Goal: Task Accomplishment & Management: Manage account settings

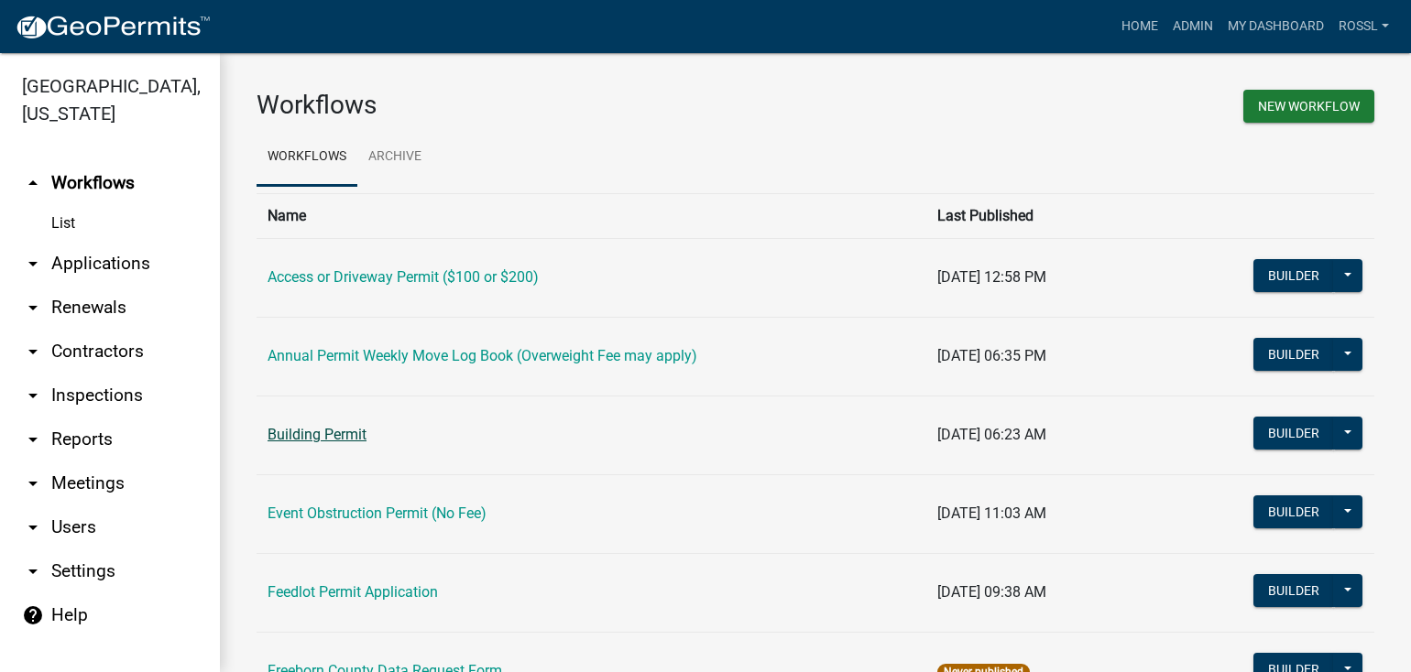
click at [325, 435] on link "Building Permit" at bounding box center [317, 434] width 99 height 17
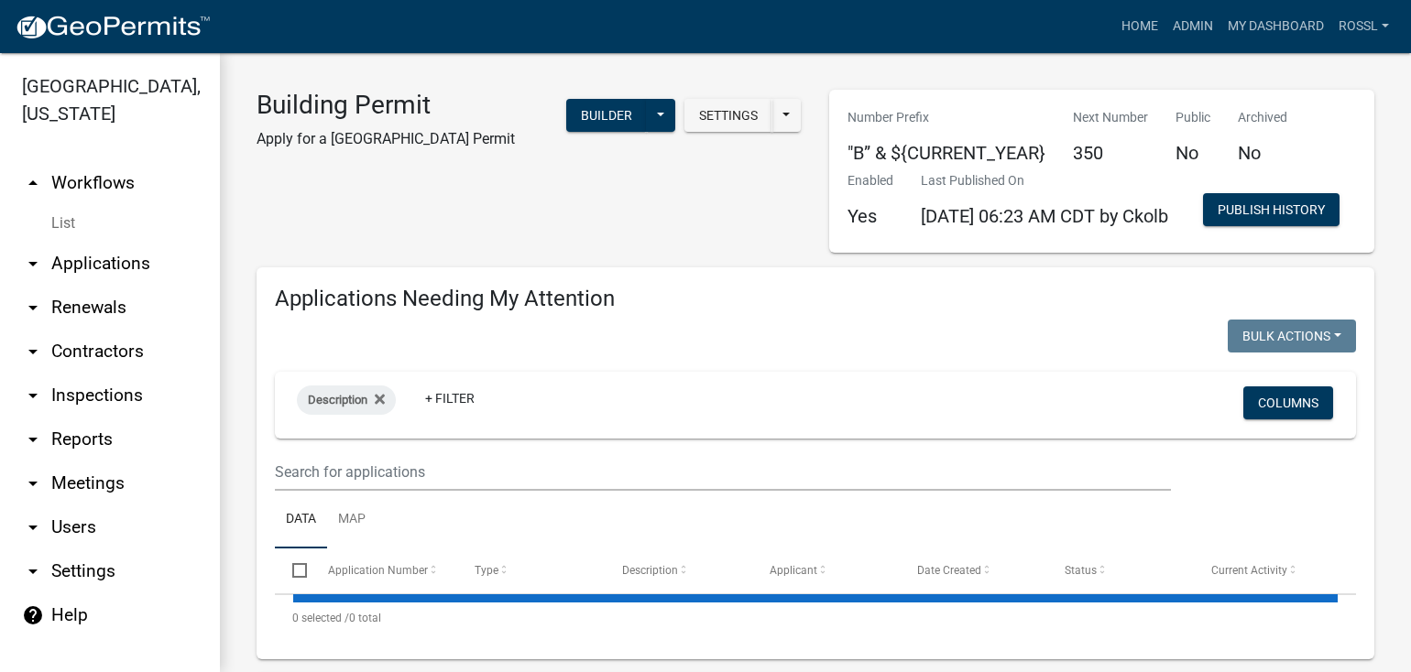
select select "2: 50"
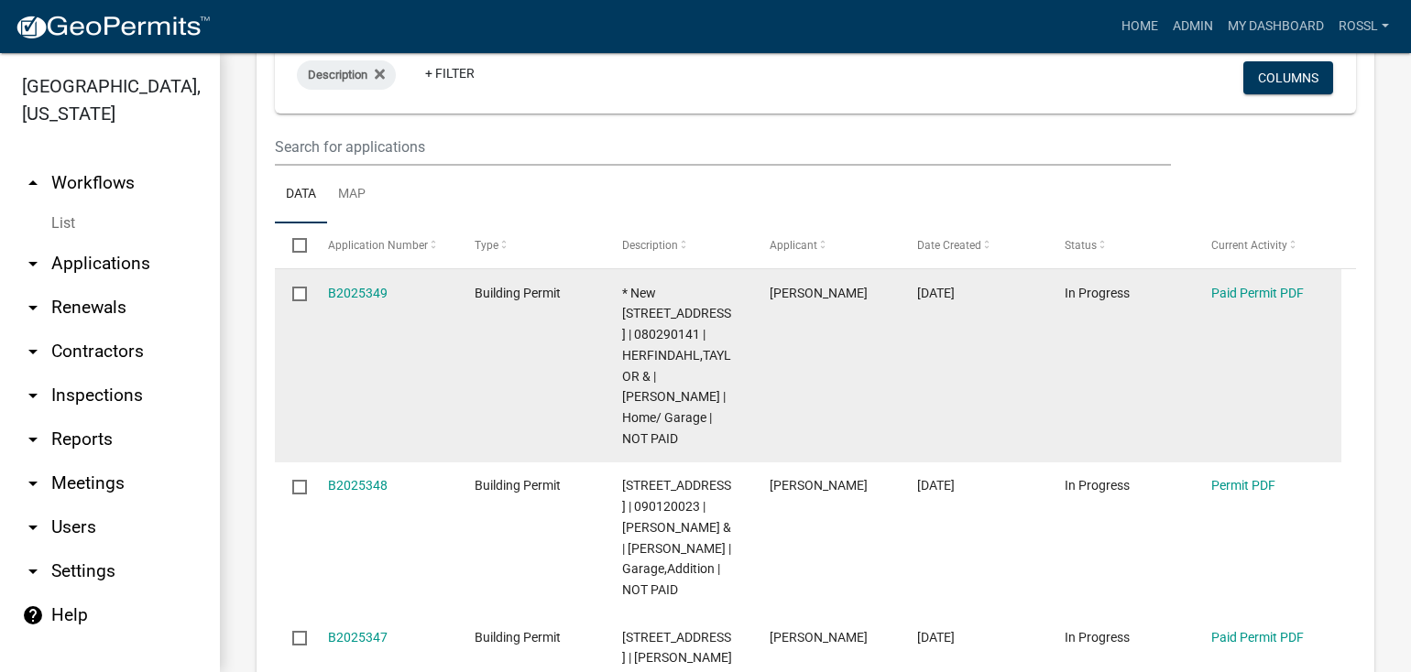
scroll to position [366, 0]
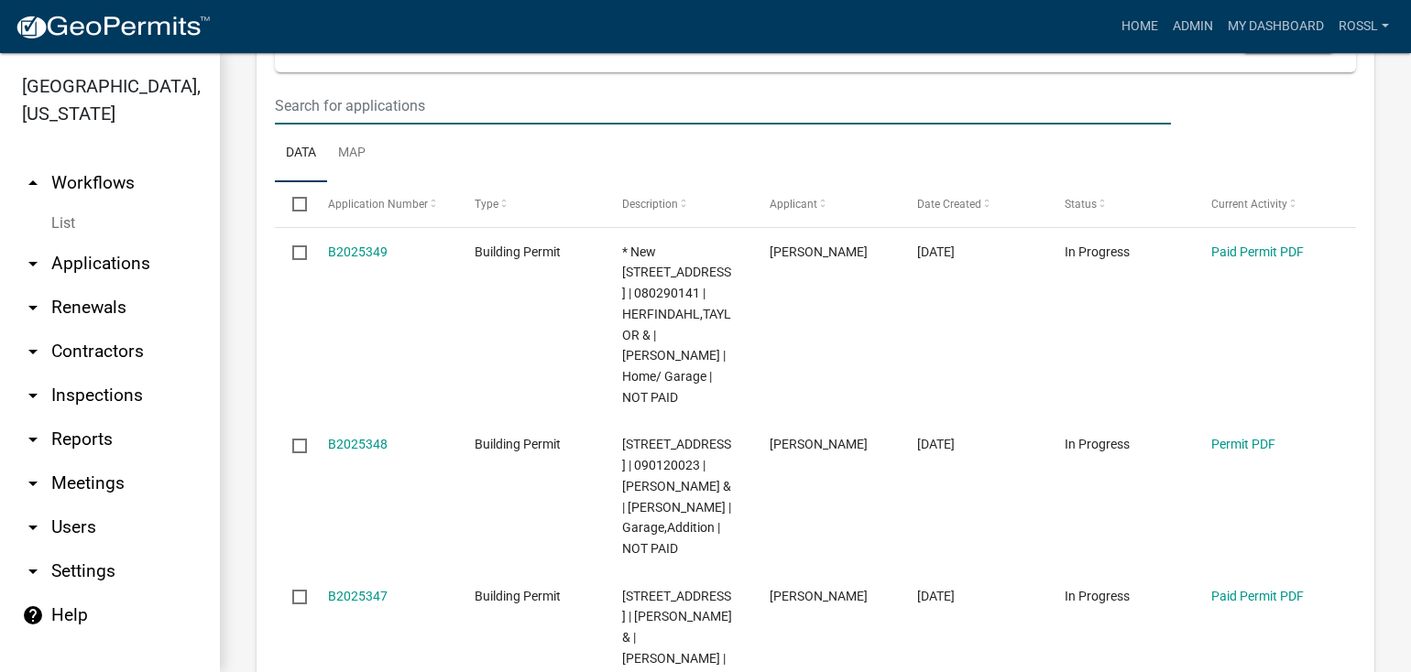
click at [359, 125] on input "text" at bounding box center [723, 106] width 896 height 38
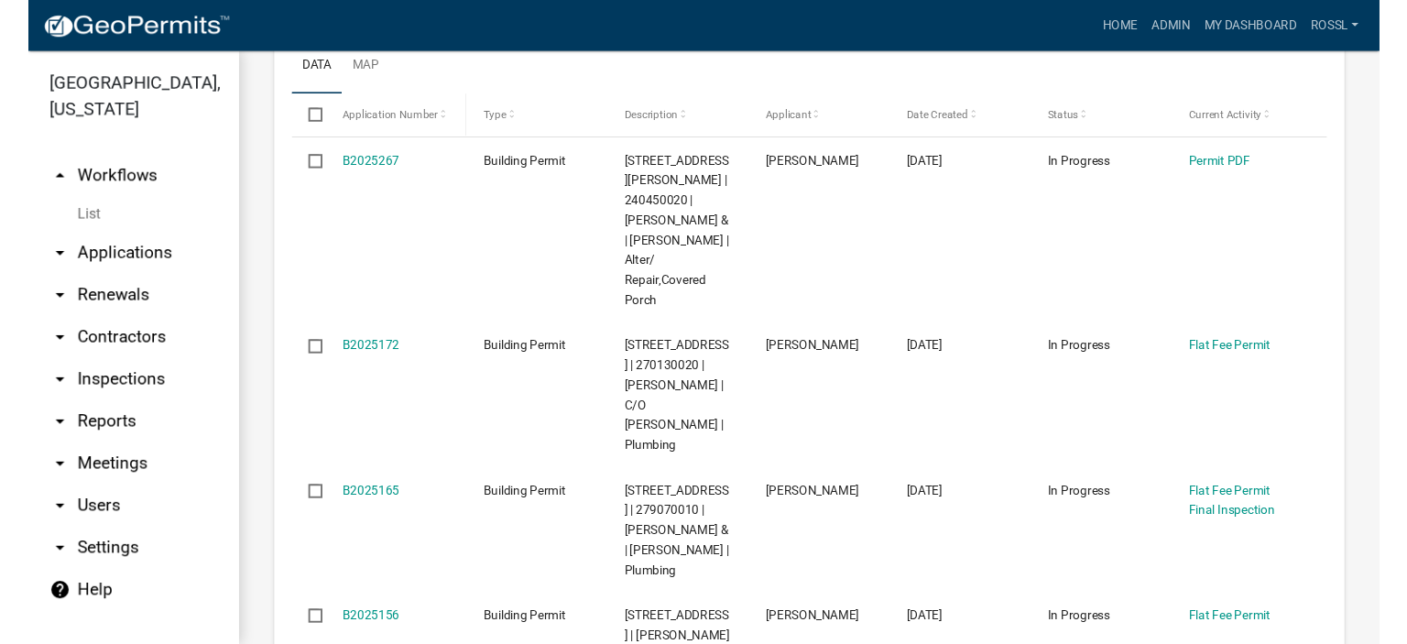
scroll to position [550, 0]
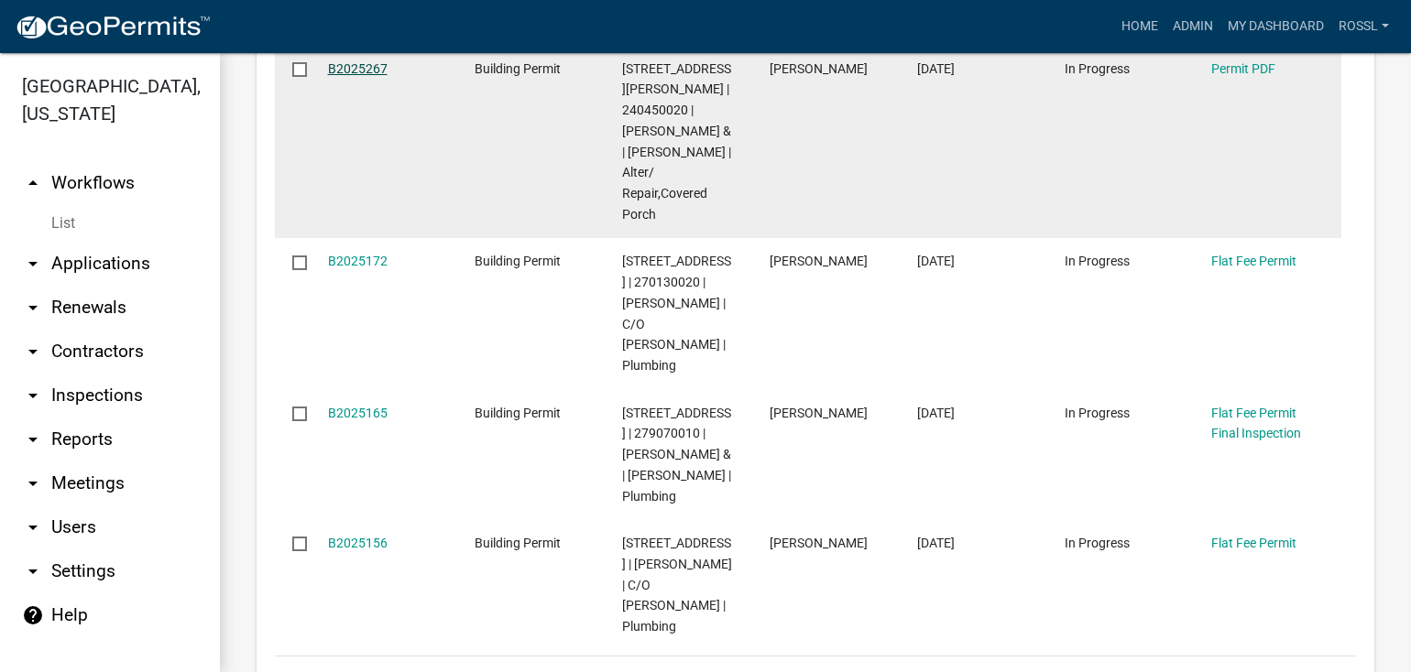
type input "[PERSON_NAME]"
click at [365, 76] on link "B2025267" at bounding box center [358, 68] width 60 height 15
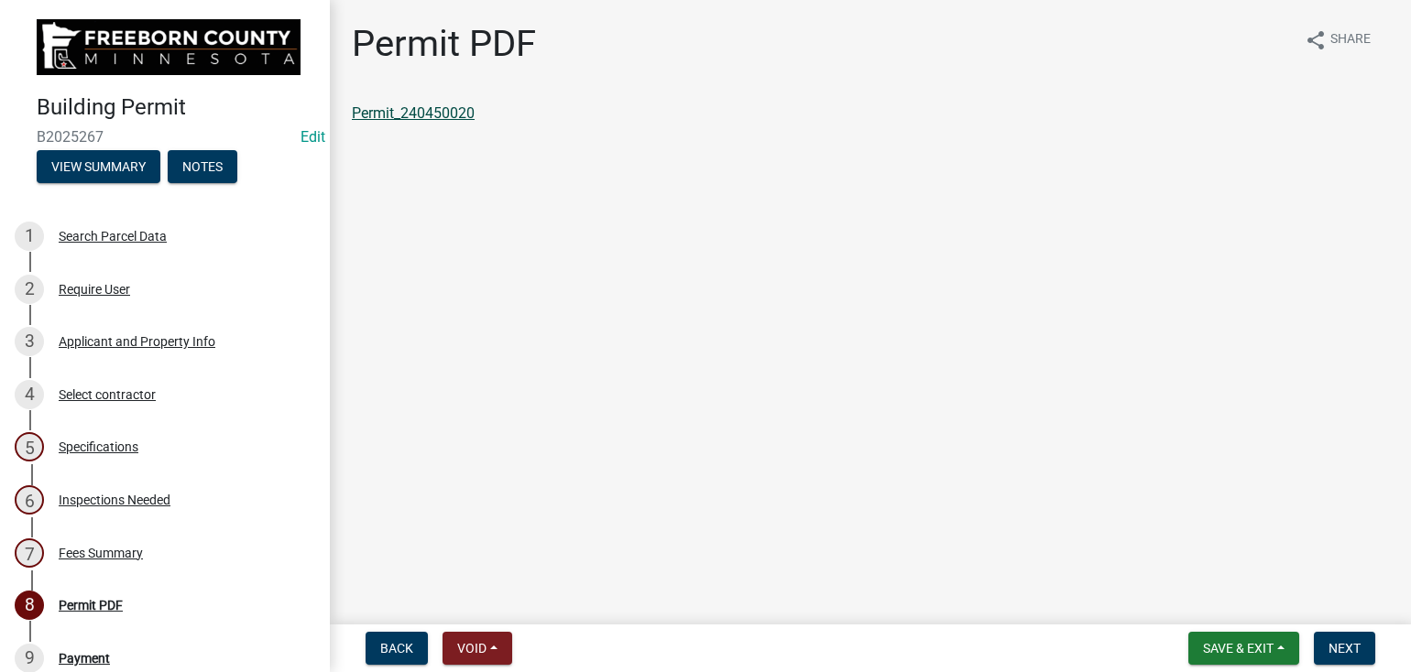
click at [420, 109] on link "Permit_240450020" at bounding box center [413, 112] width 123 height 17
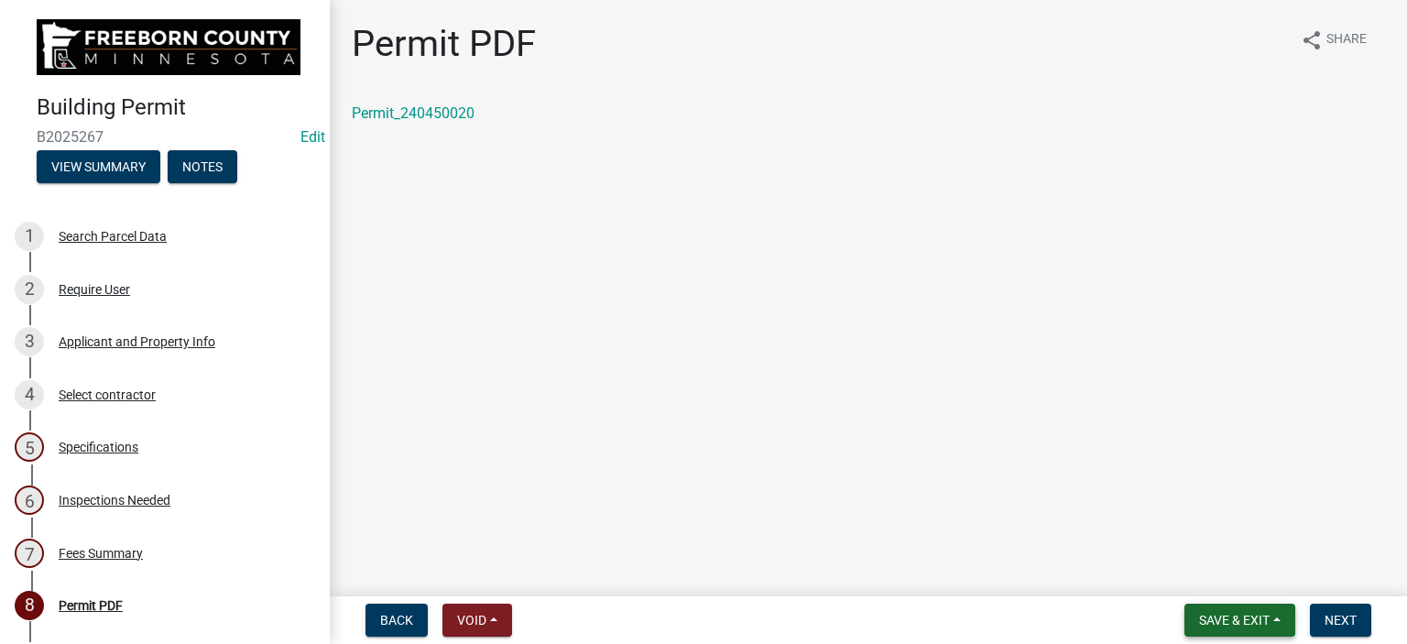
click at [1227, 624] on span "Save & Exit" at bounding box center [1234, 620] width 71 height 15
click at [1218, 573] on button "Save & Exit" at bounding box center [1222, 573] width 147 height 44
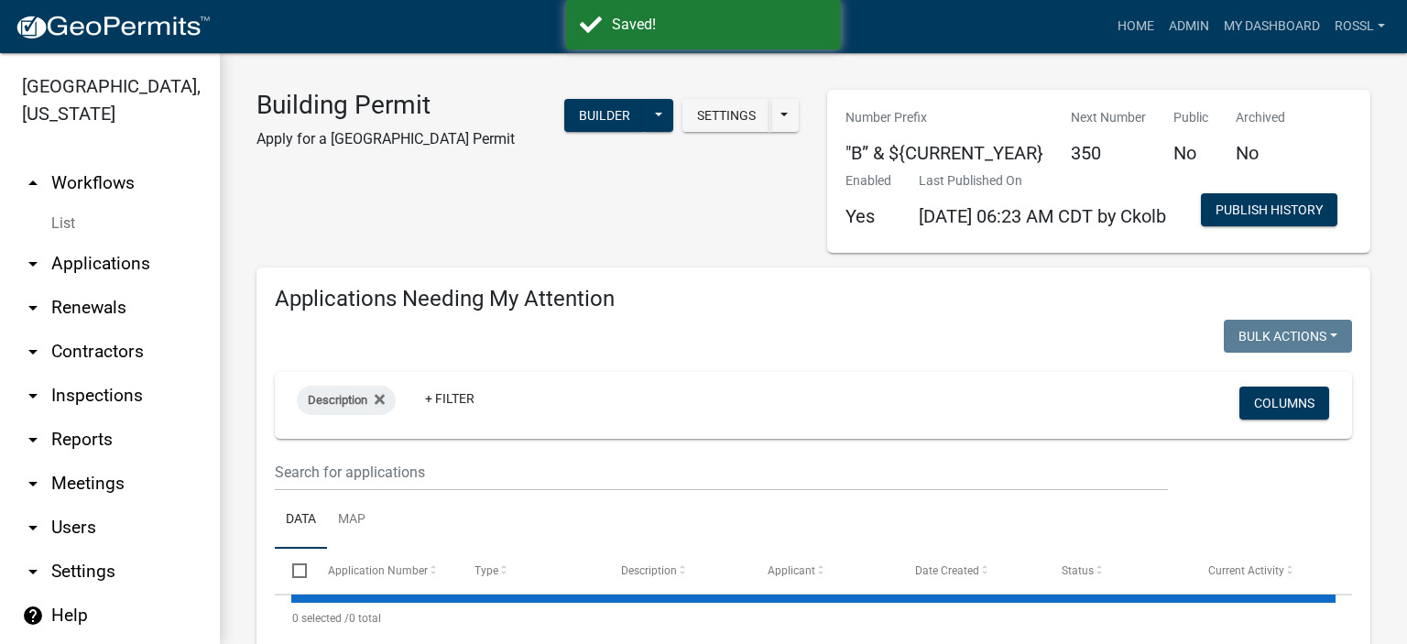
select select "2: 50"
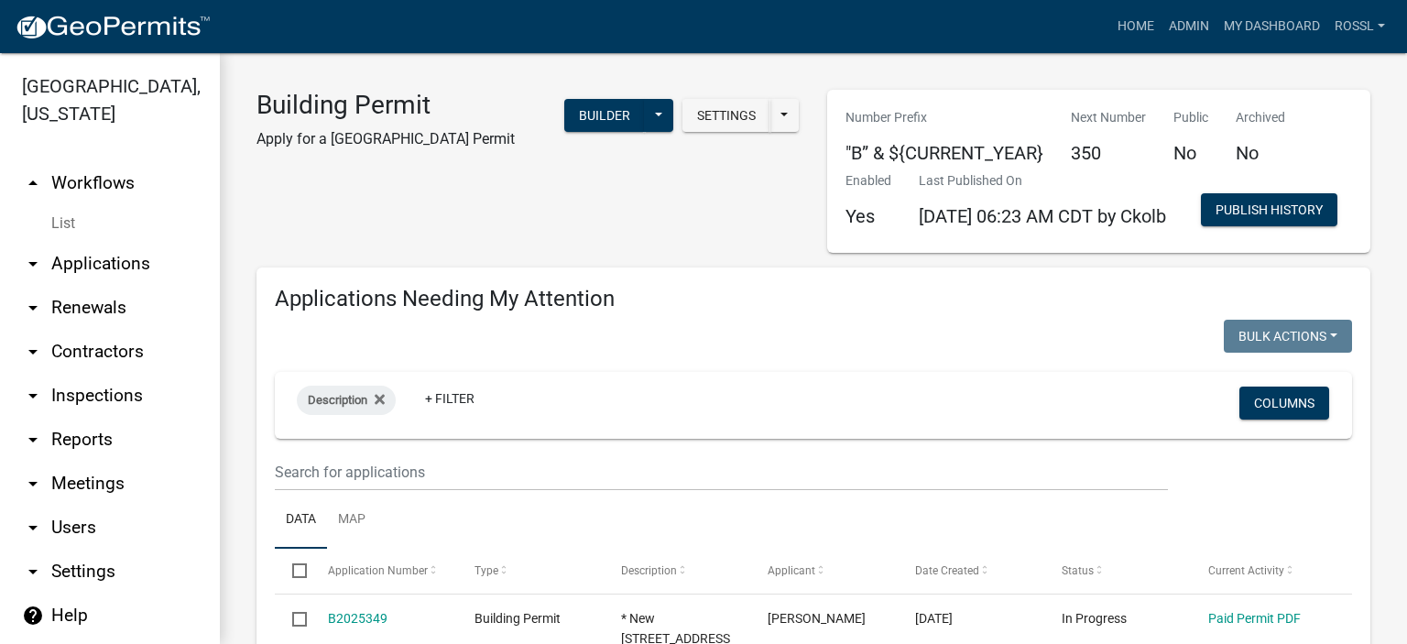
drag, startPoint x: 616, startPoint y: 259, endPoint x: 605, endPoint y: 253, distance: 12.7
click at [606, 253] on div "Building Permit Apply for a Freeborn County Building Permit Settings Start Appl…" at bounding box center [528, 171] width 571 height 163
click at [703, 491] on input "text" at bounding box center [721, 472] width 893 height 38
click at [1147, 23] on link "Home" at bounding box center [1135, 26] width 51 height 35
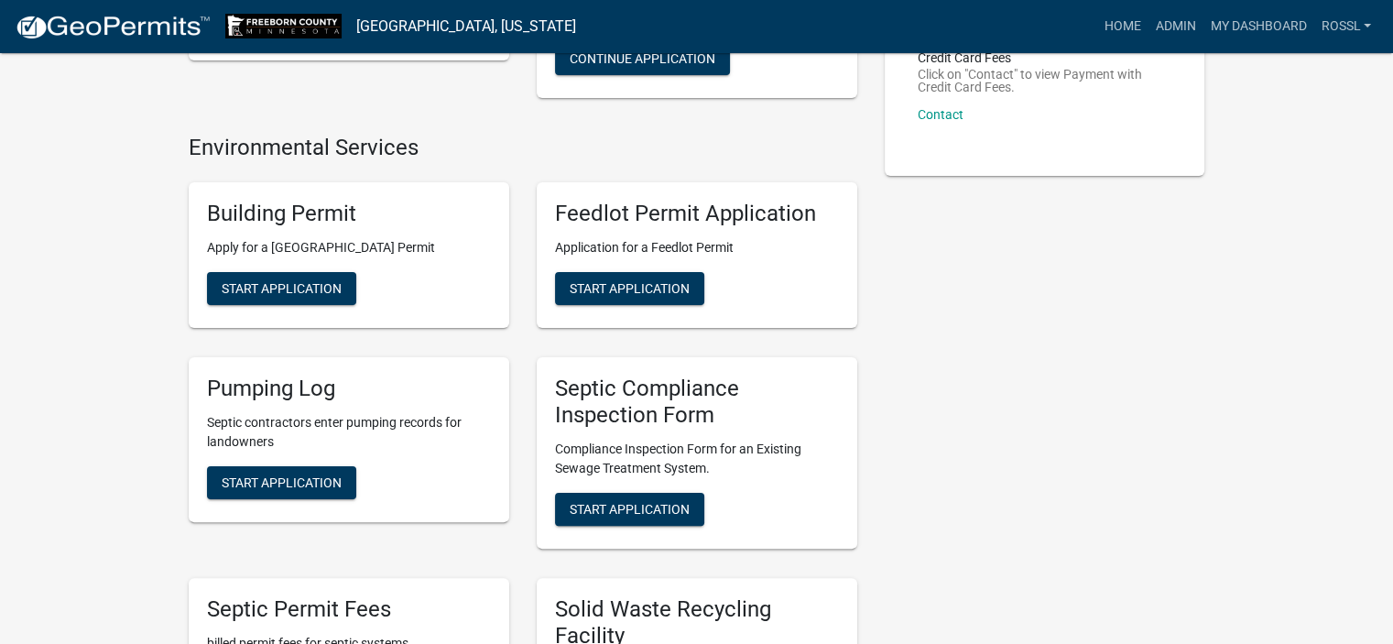
scroll to position [366, 0]
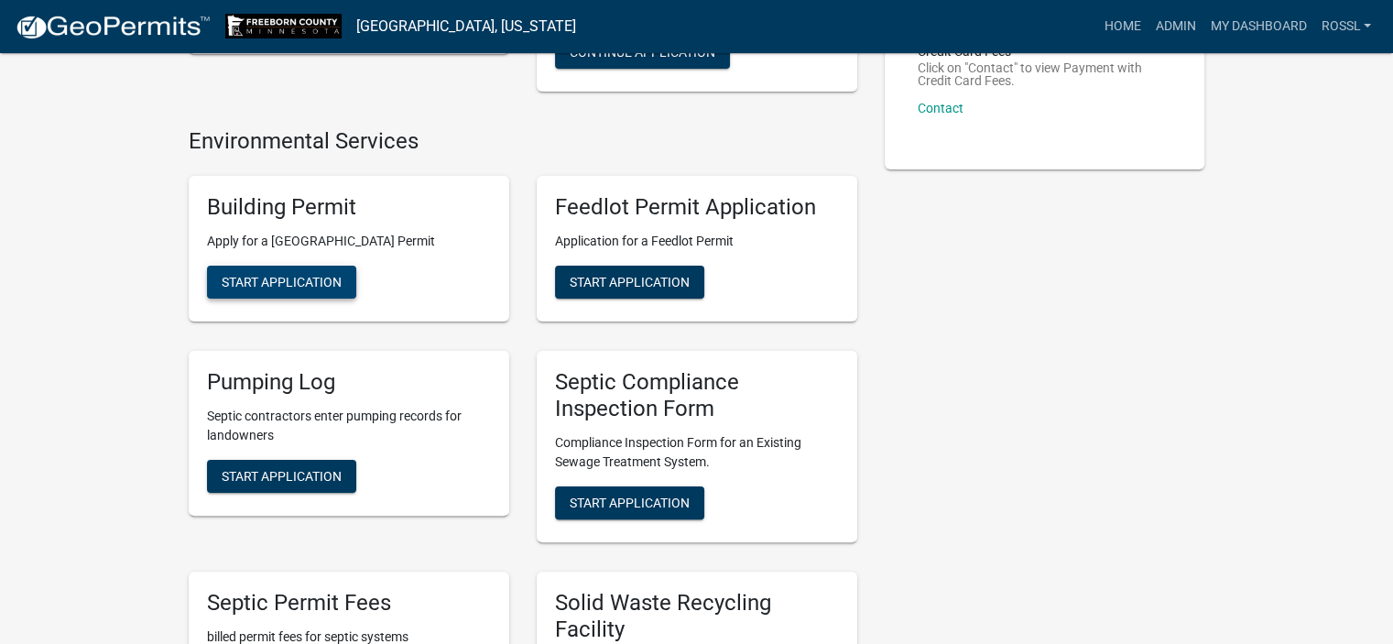
click at [293, 280] on span "Start Application" at bounding box center [282, 282] width 120 height 15
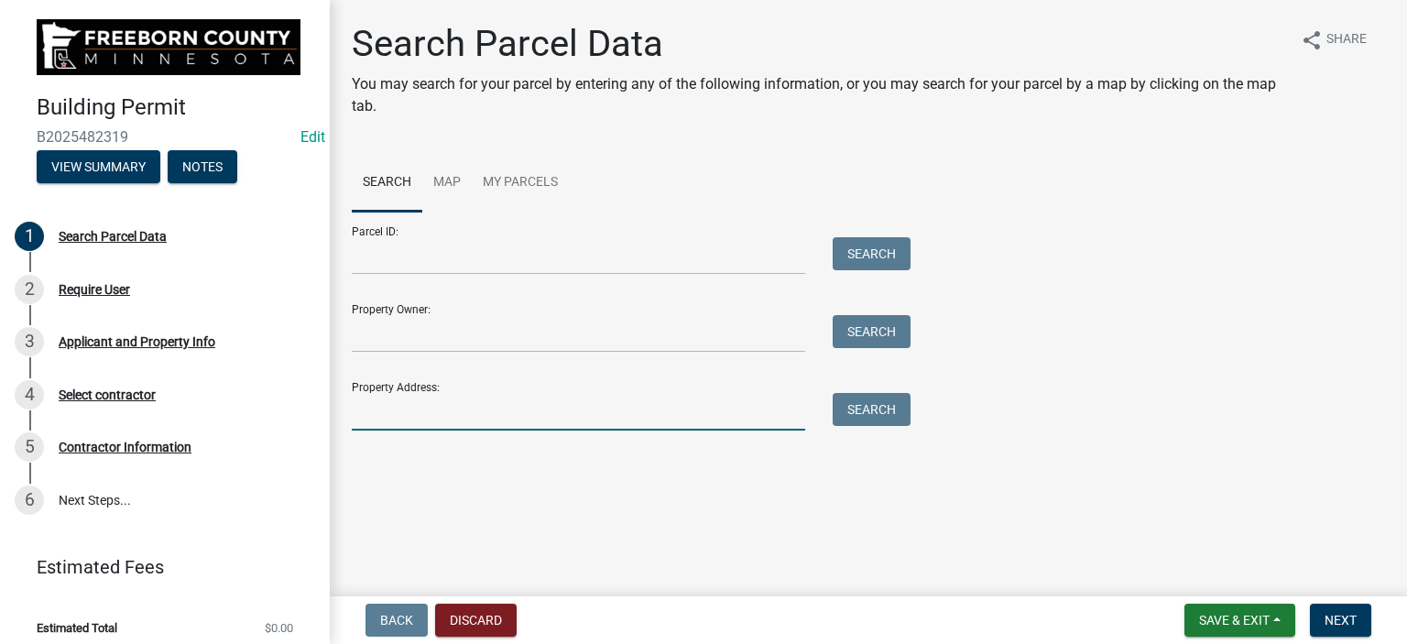
click at [366, 413] on input "Property Address:" at bounding box center [578, 412] width 453 height 38
click at [396, 410] on input "831 2n st" at bounding box center [578, 412] width 453 height 38
click at [423, 411] on input "[STREET_ADDRESS]" at bounding box center [578, 412] width 453 height 38
type input "[STREET_ADDRESS]"
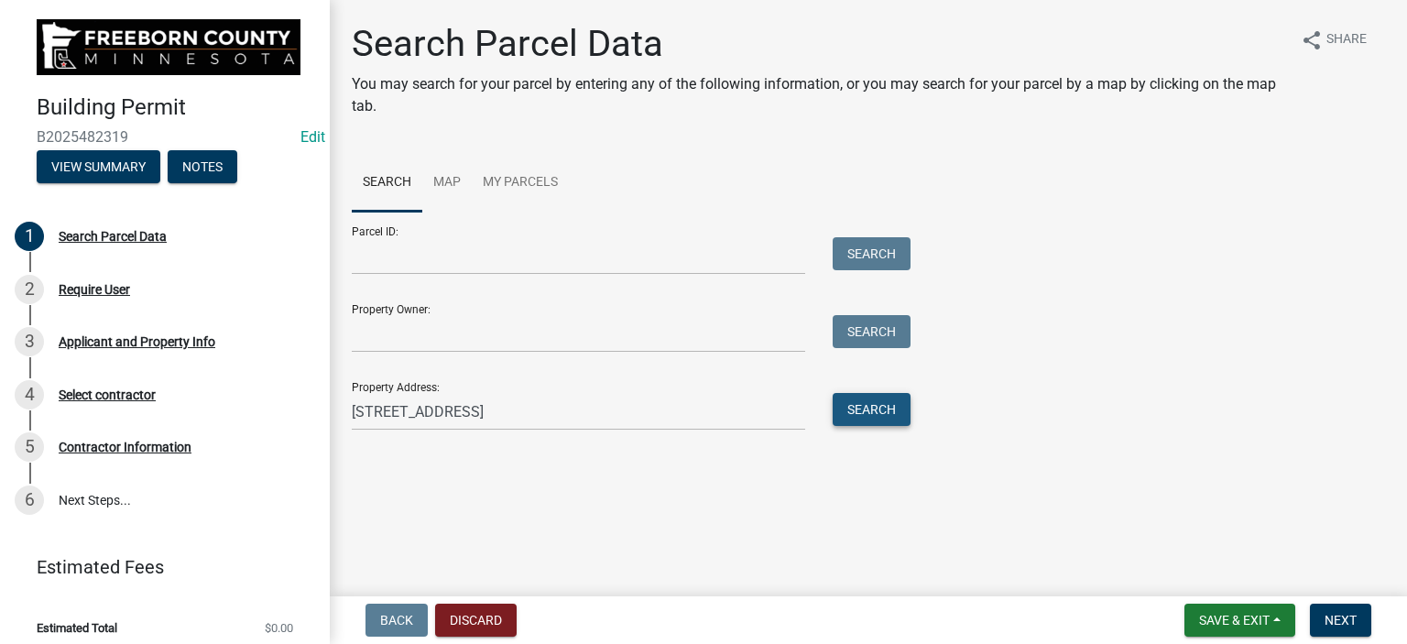
click at [861, 413] on button "Search" at bounding box center [872, 409] width 78 height 33
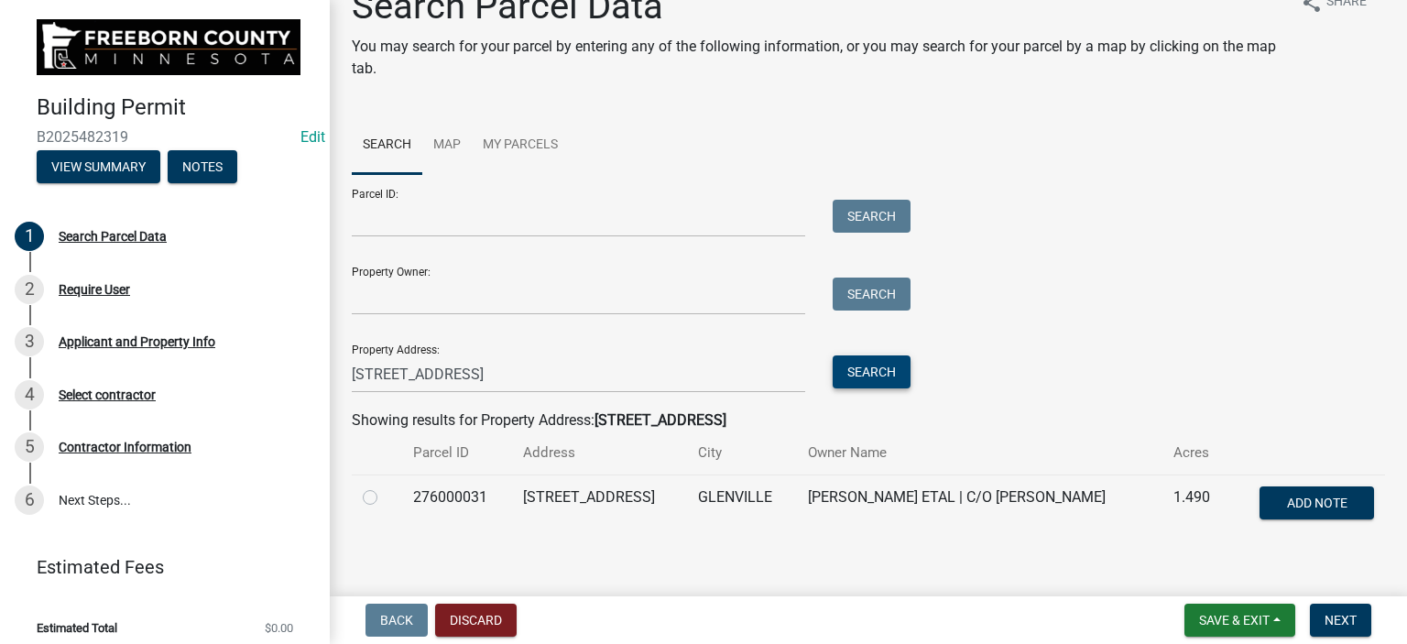
scroll to position [55, 0]
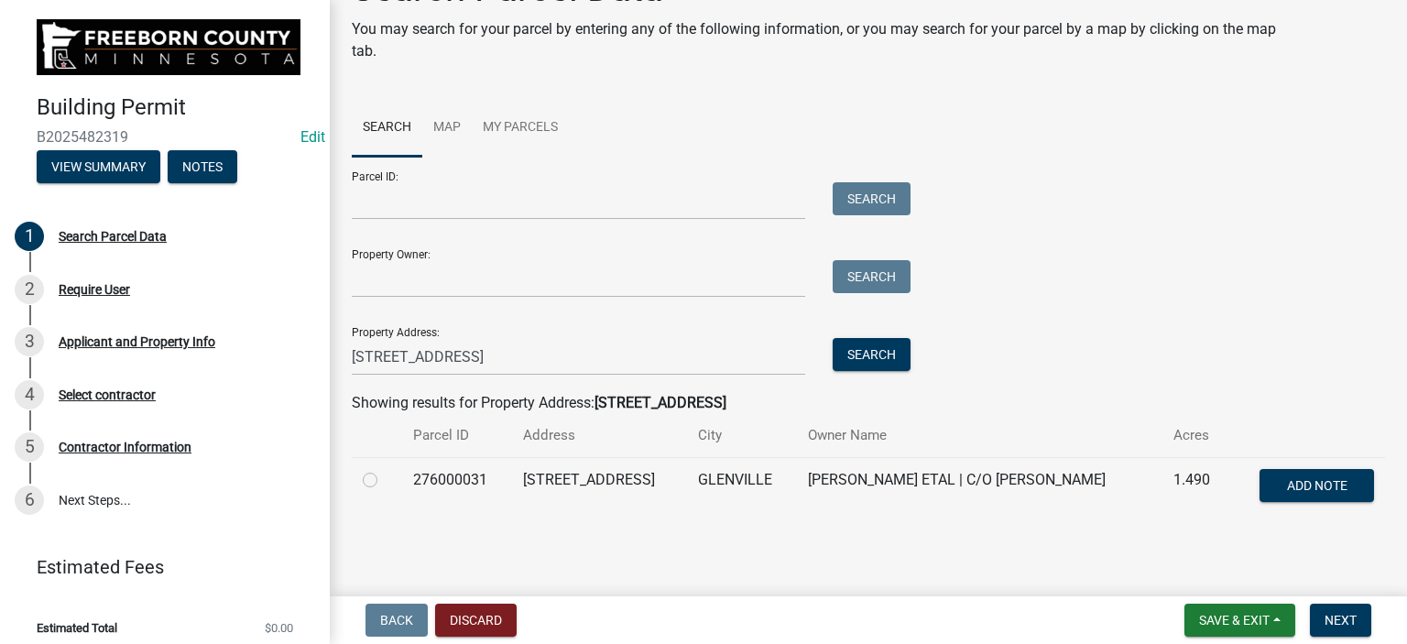
click at [385, 469] on label at bounding box center [385, 469] width 0 height 0
click at [385, 477] on input "radio" at bounding box center [391, 475] width 12 height 12
radio input "true"
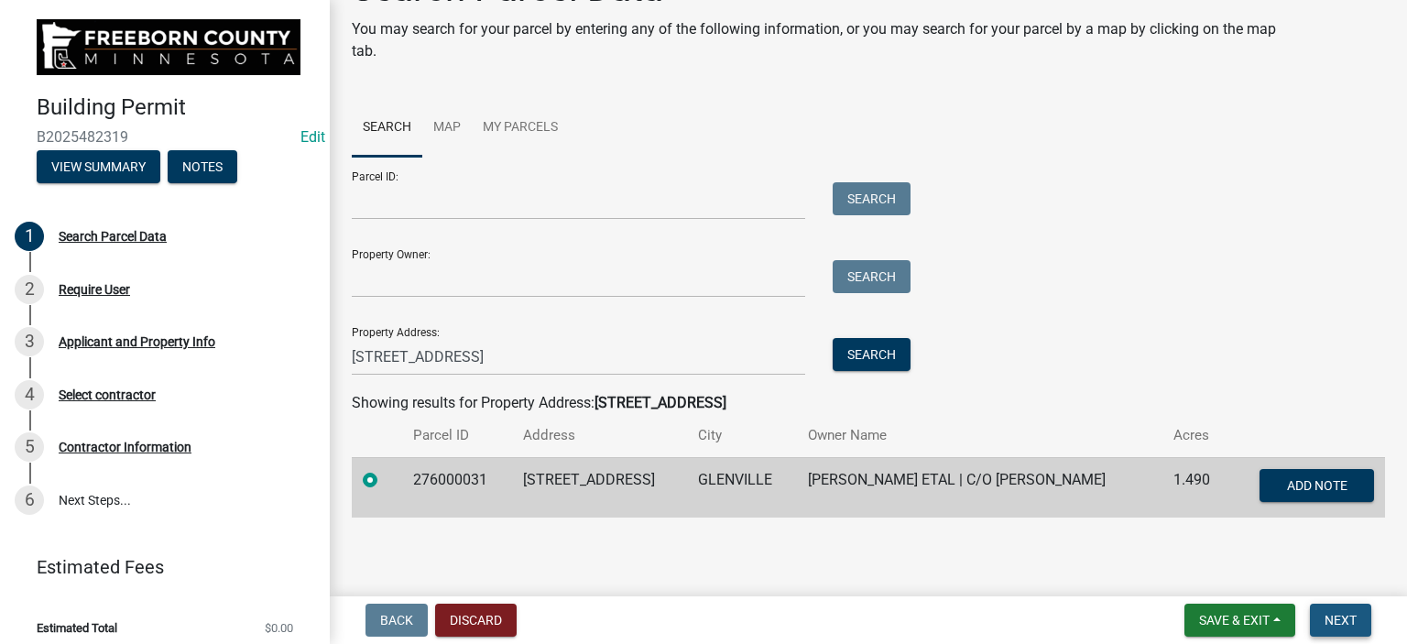
click at [1338, 622] on span "Next" at bounding box center [1341, 620] width 32 height 15
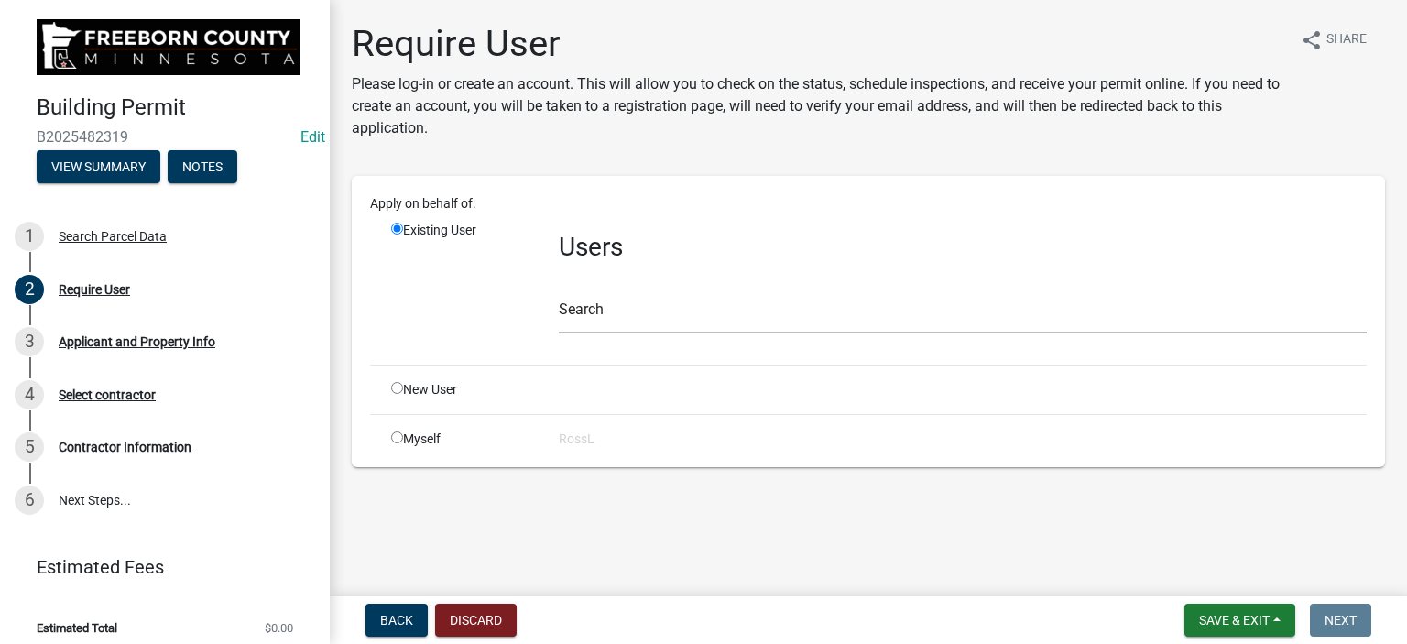
click at [398, 390] on input "radio" at bounding box center [397, 388] width 12 height 12
radio input "true"
radio input "false"
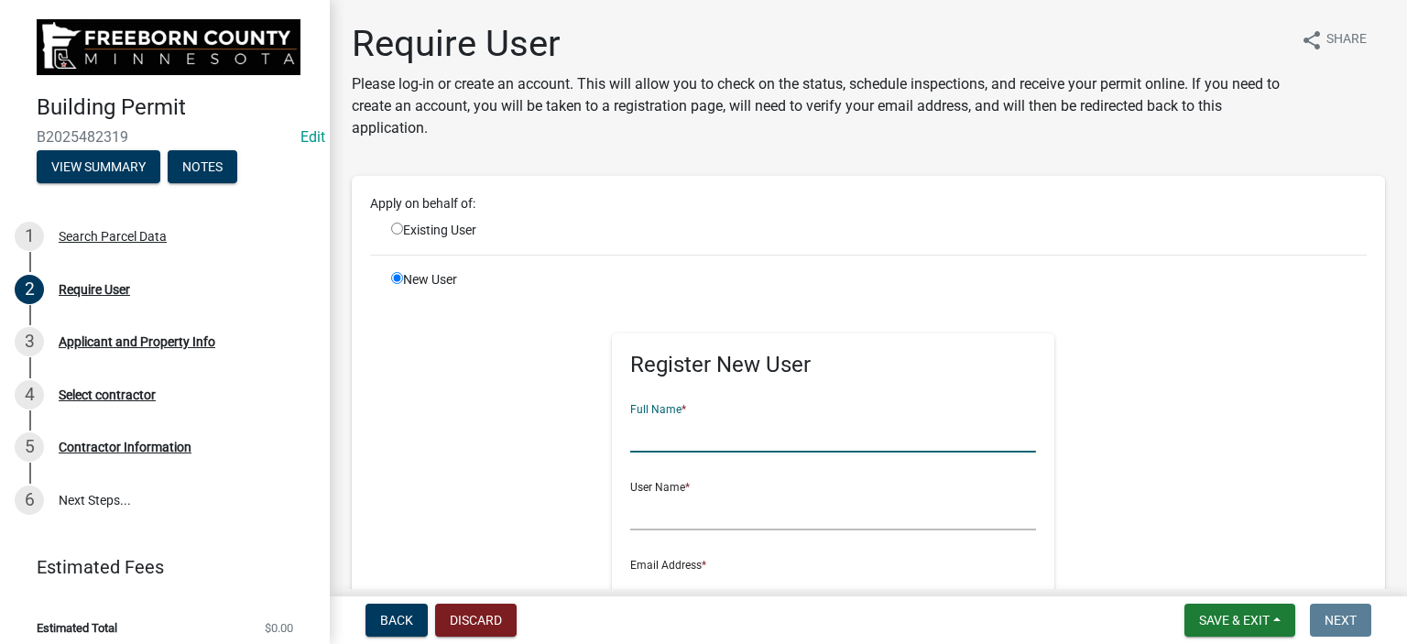
click at [661, 441] on input "text" at bounding box center [833, 434] width 406 height 38
type input "[PERSON_NAME]"
drag, startPoint x: 659, startPoint y: 501, endPoint x: 649, endPoint y: 500, distance: 10.1
click at [658, 505] on input "text" at bounding box center [833, 512] width 406 height 38
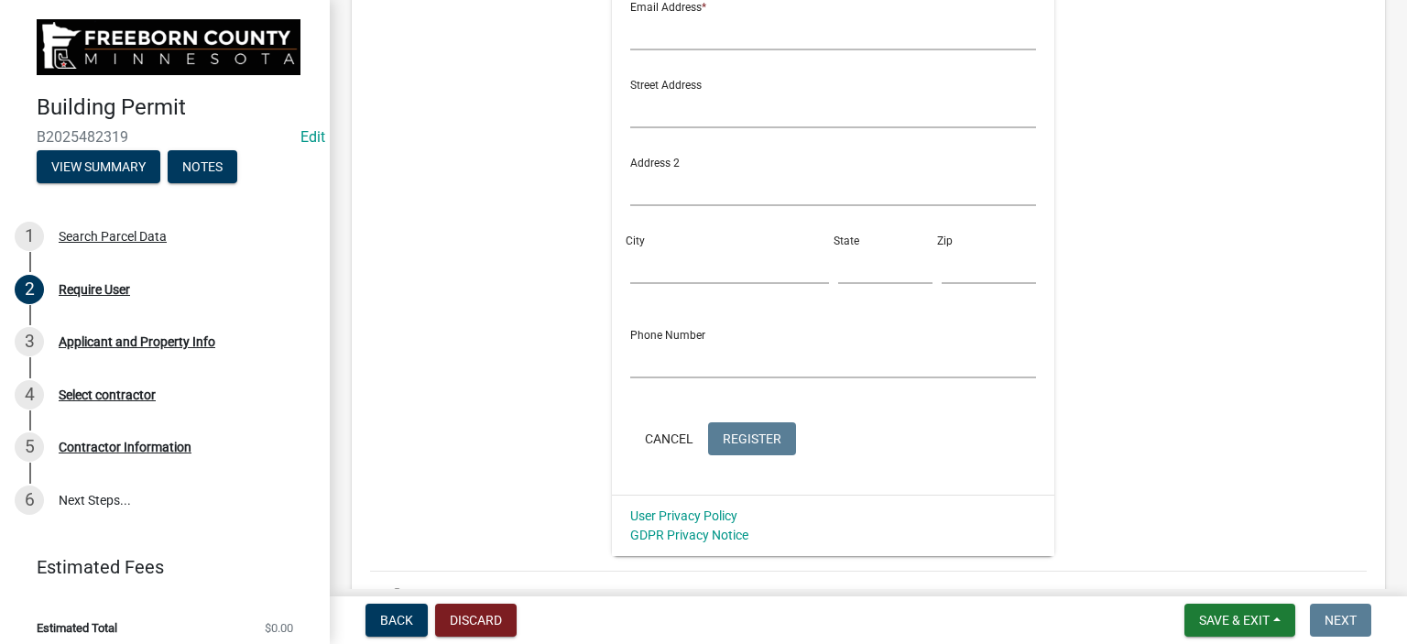
scroll to position [388, 0]
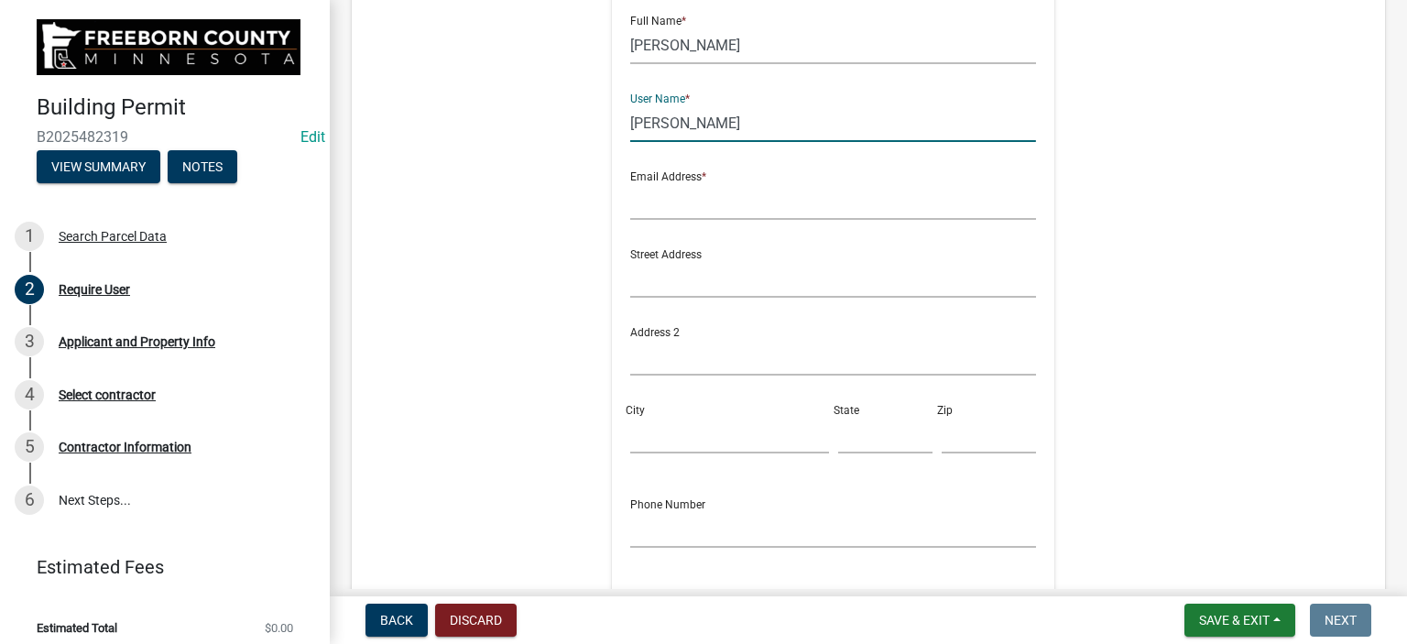
type input "[PERSON_NAME]"
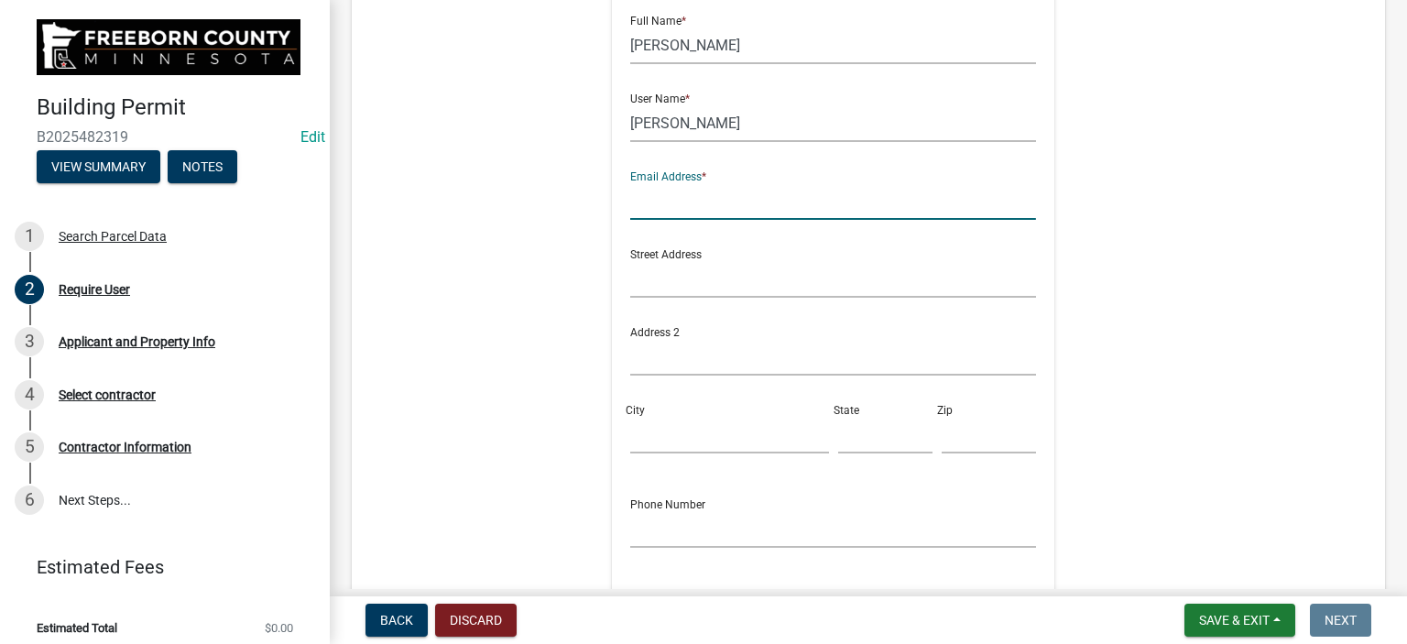
click at [707, 197] on input "text" at bounding box center [833, 201] width 406 height 38
type input "[PERSON_NAME][EMAIL_ADDRESS][PERSON_NAME][DOMAIN_NAME][PERSON_NAME]"
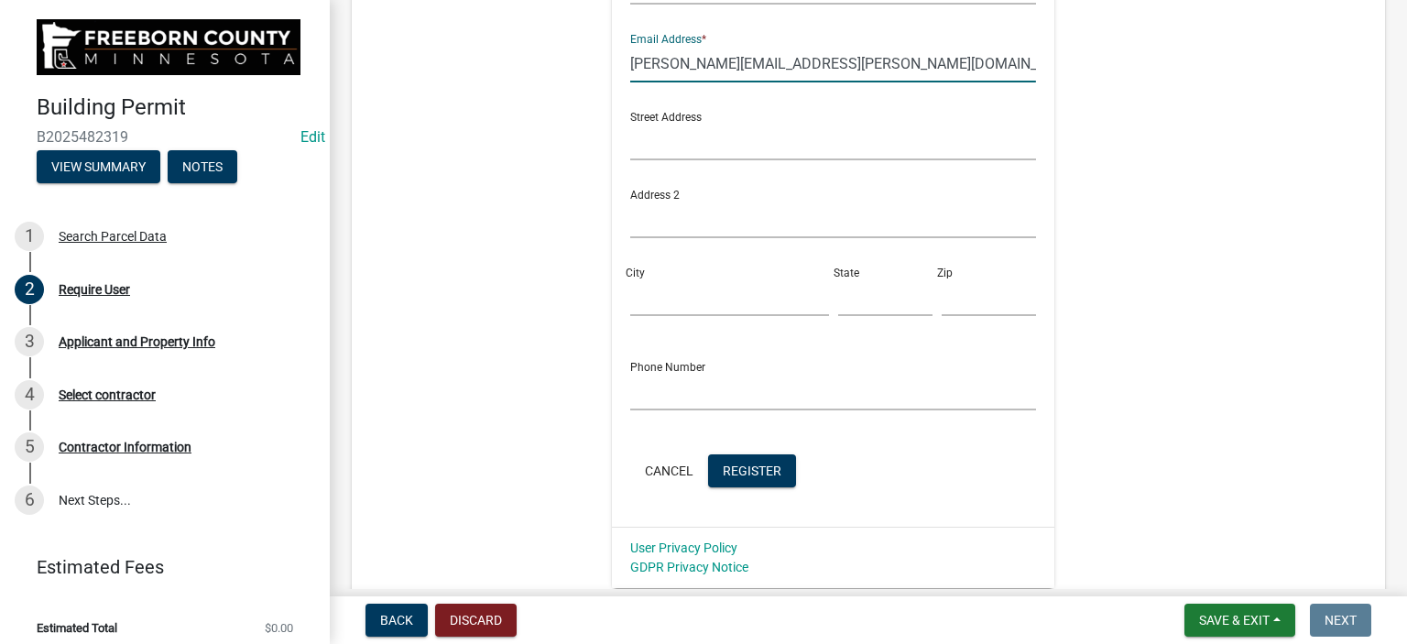
scroll to position [663, 0]
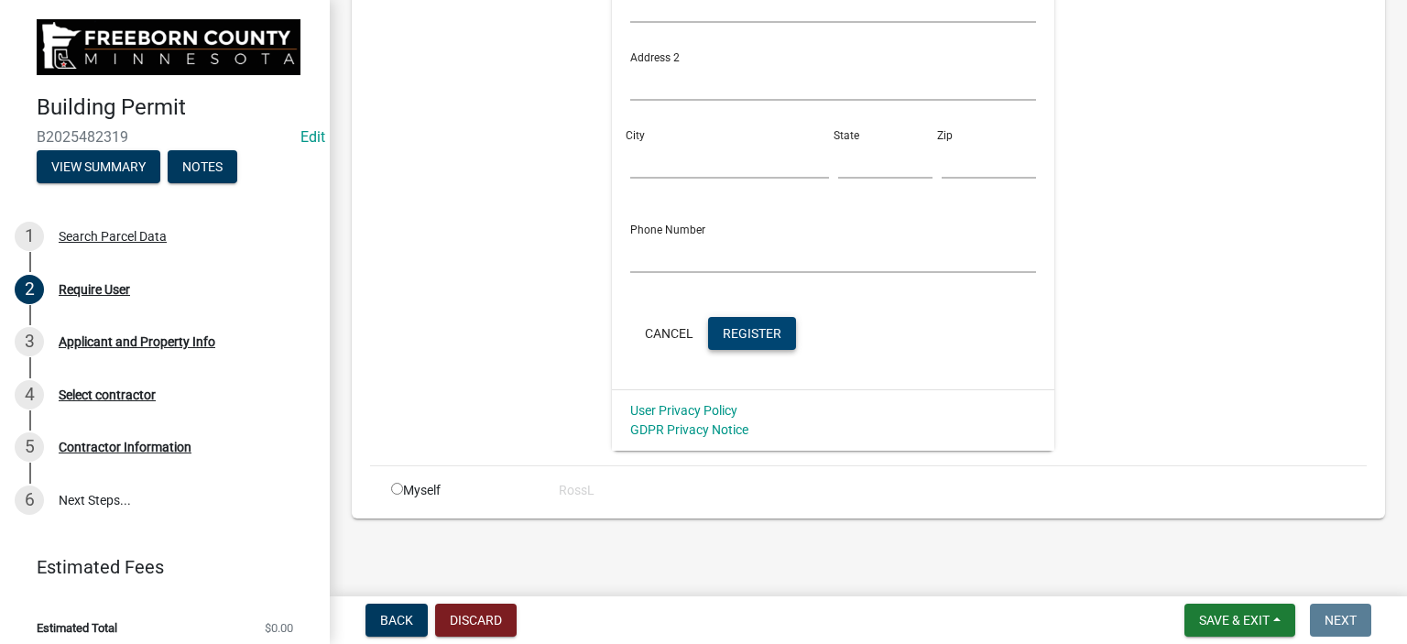
click at [734, 333] on span "Register" at bounding box center [752, 332] width 59 height 15
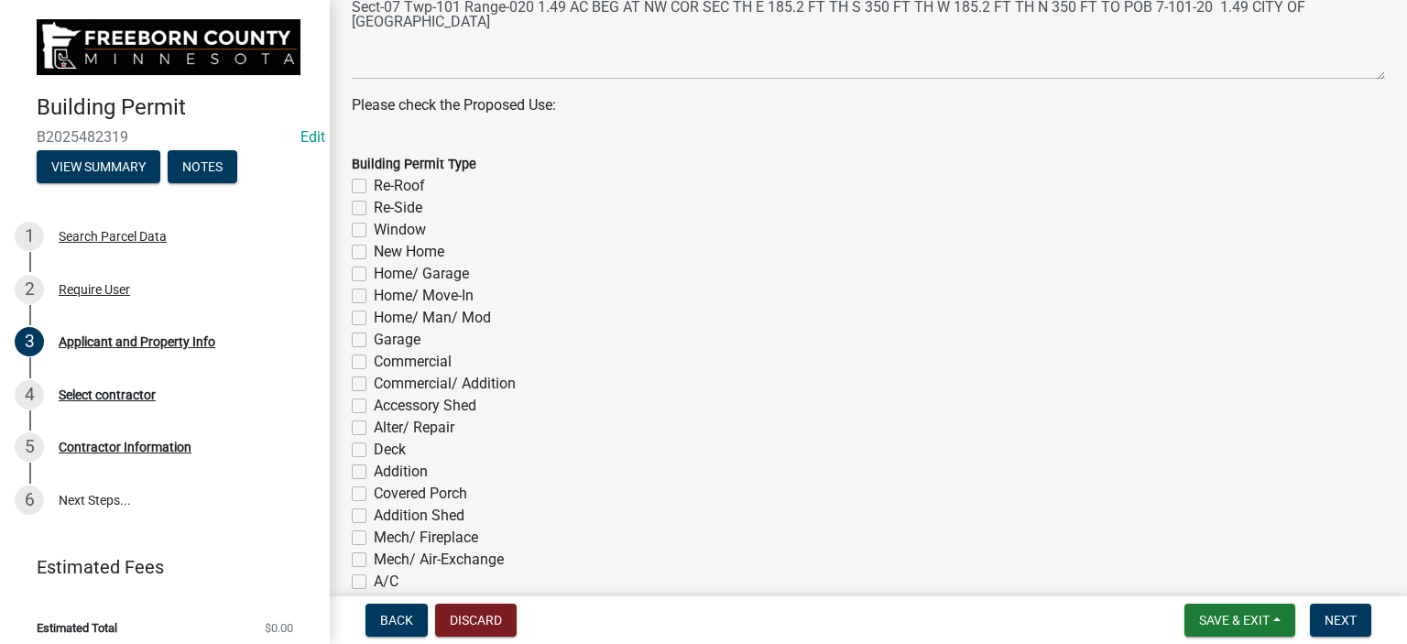
scroll to position [825, 0]
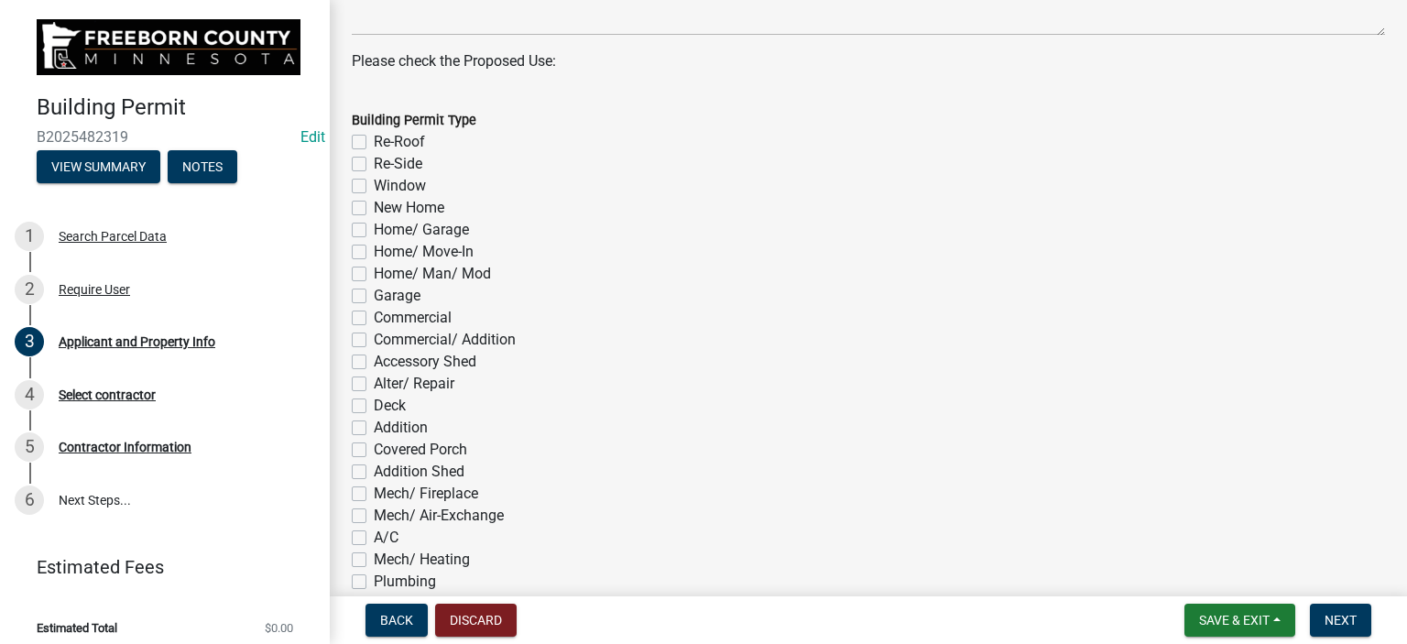
click at [374, 381] on label "Alter/ Repair" at bounding box center [414, 384] width 81 height 22
click at [374, 381] on input "Alter/ Repair" at bounding box center [380, 379] width 12 height 12
checkbox input "true"
checkbox input "false"
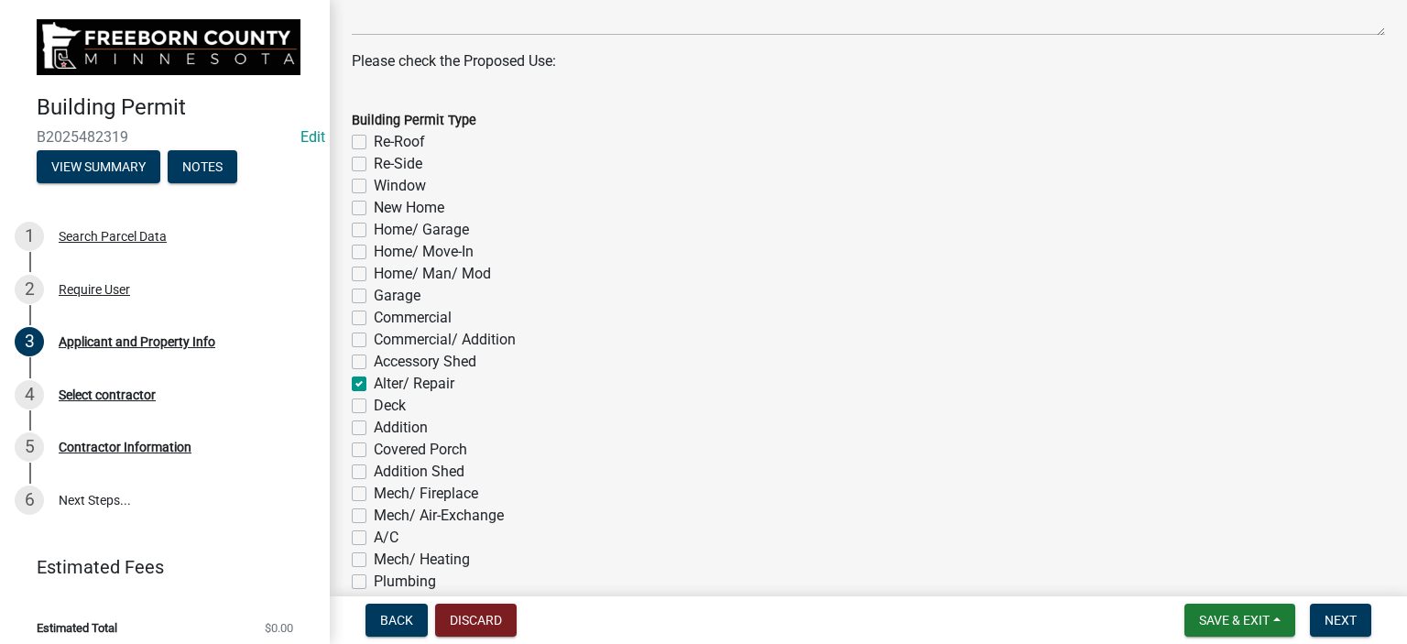
checkbox input "false"
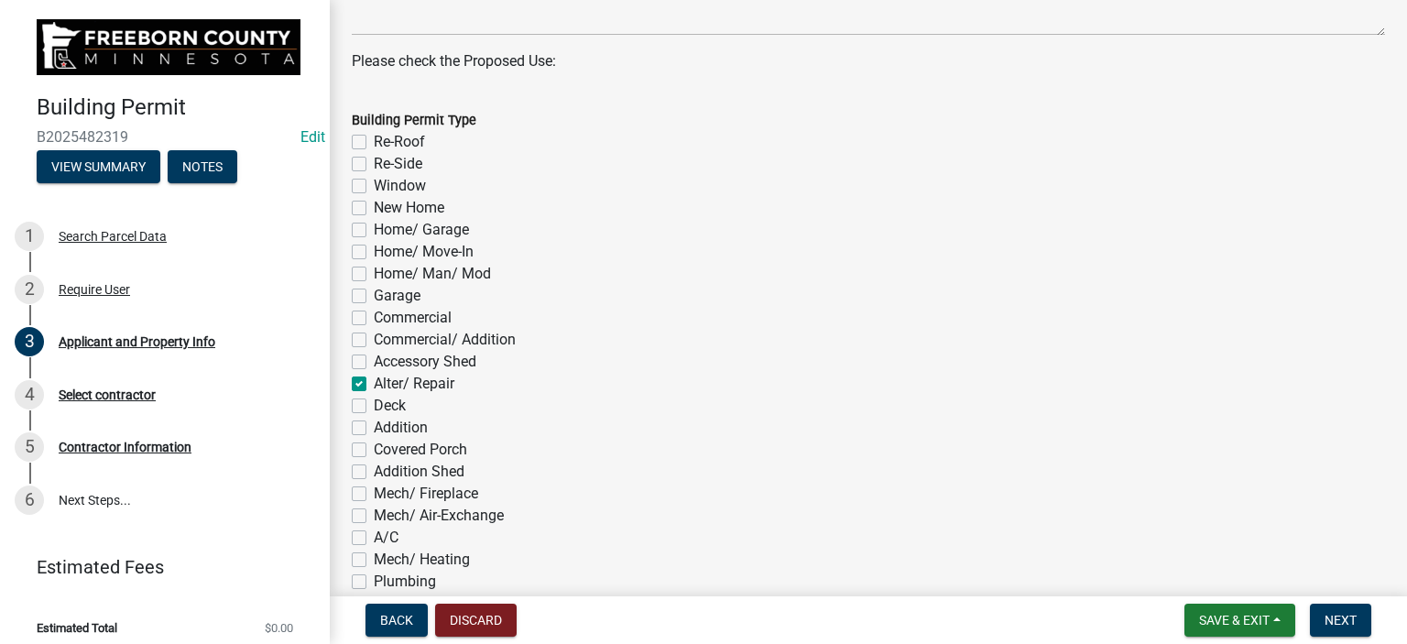
checkbox input "false"
checkbox input "true"
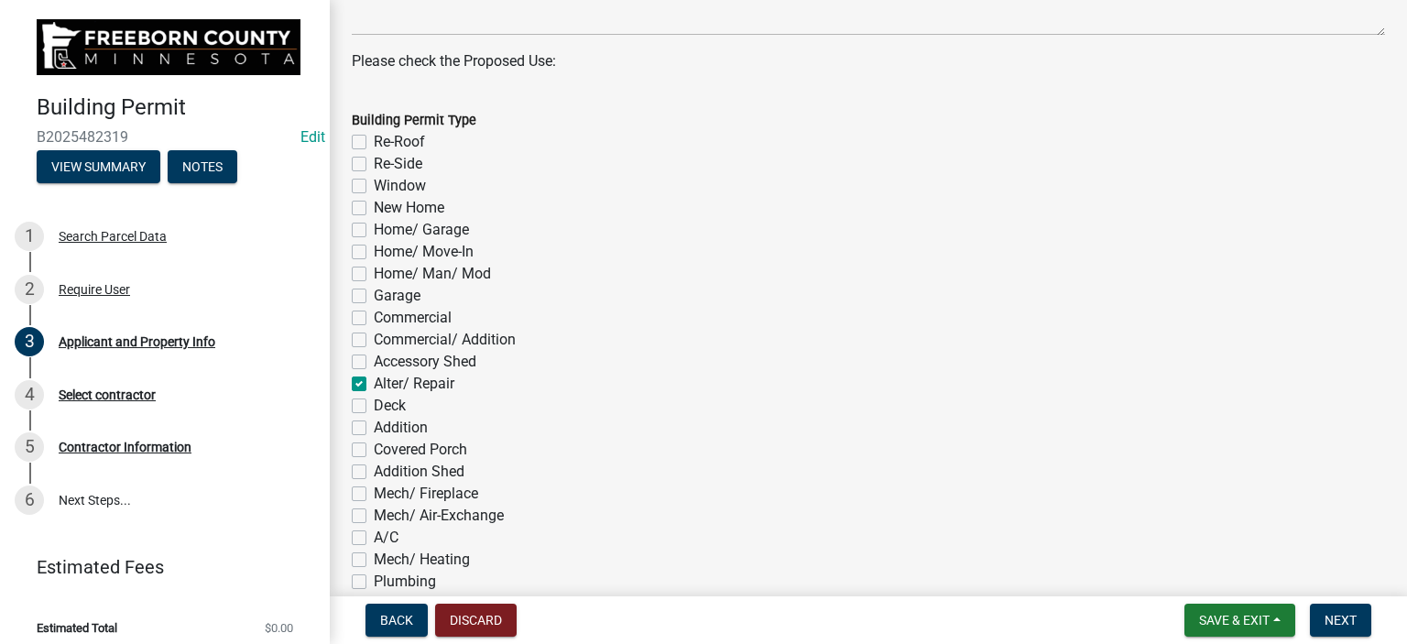
checkbox input "false"
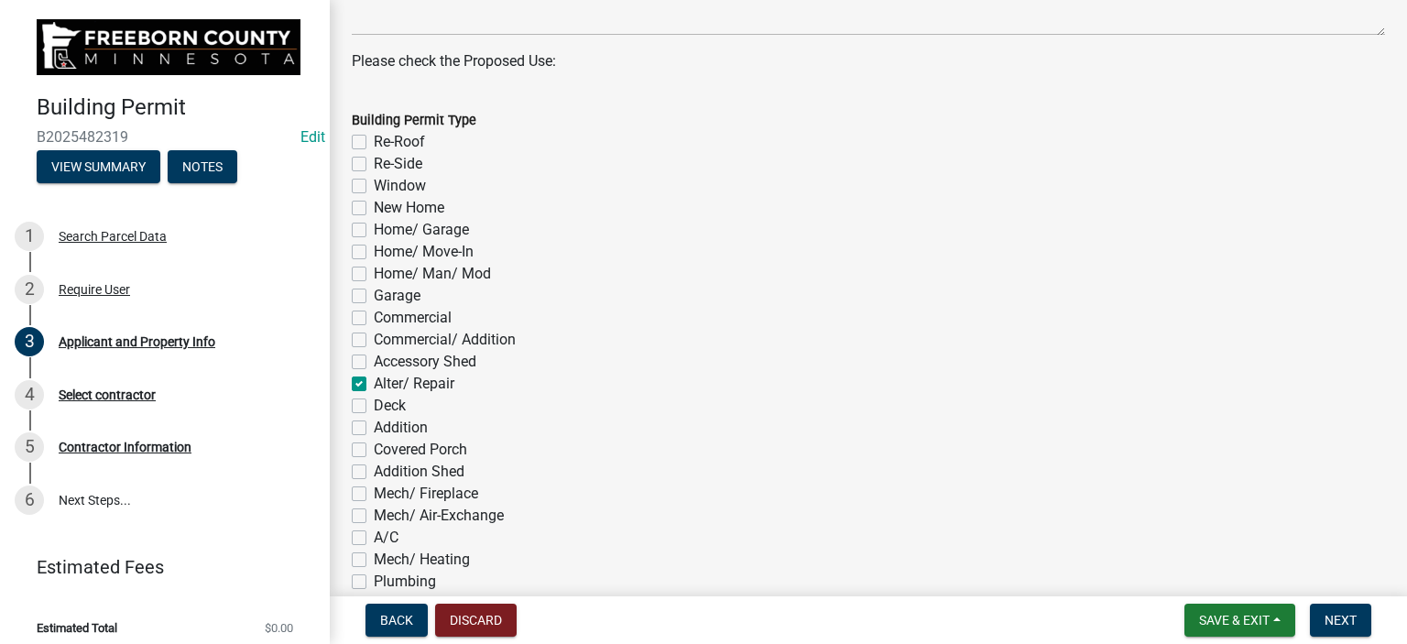
checkbox input "false"
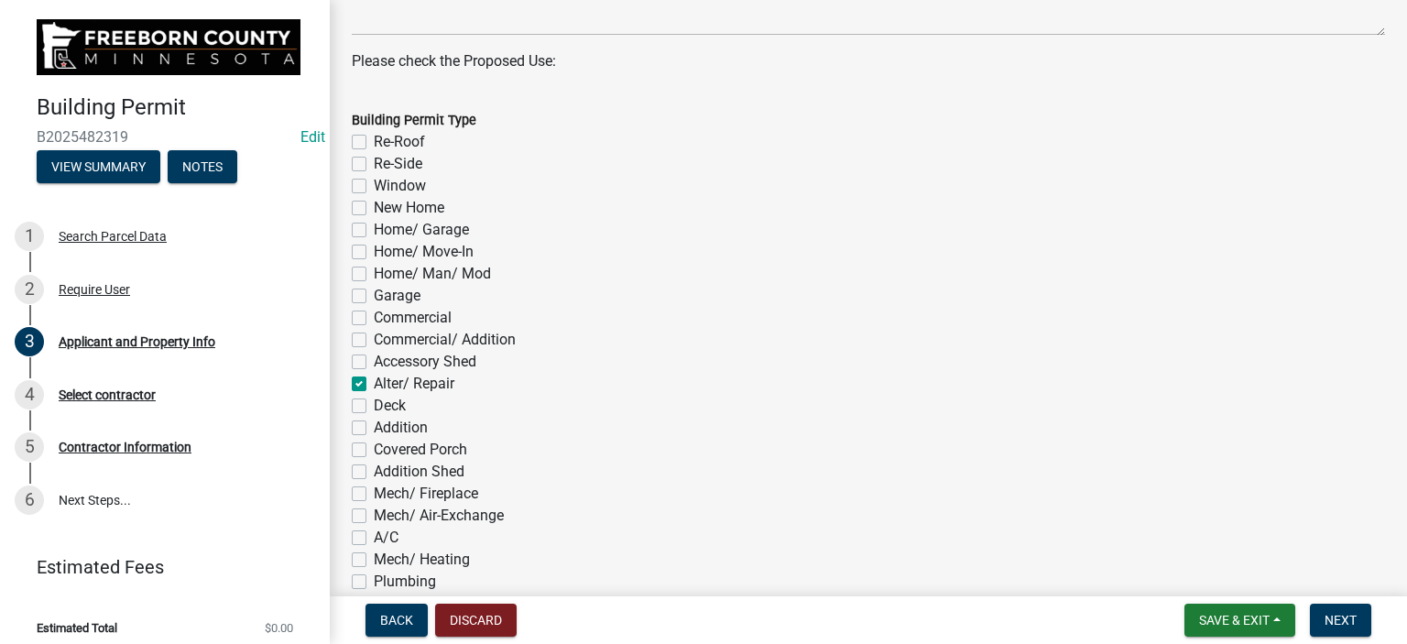
checkbox input "false"
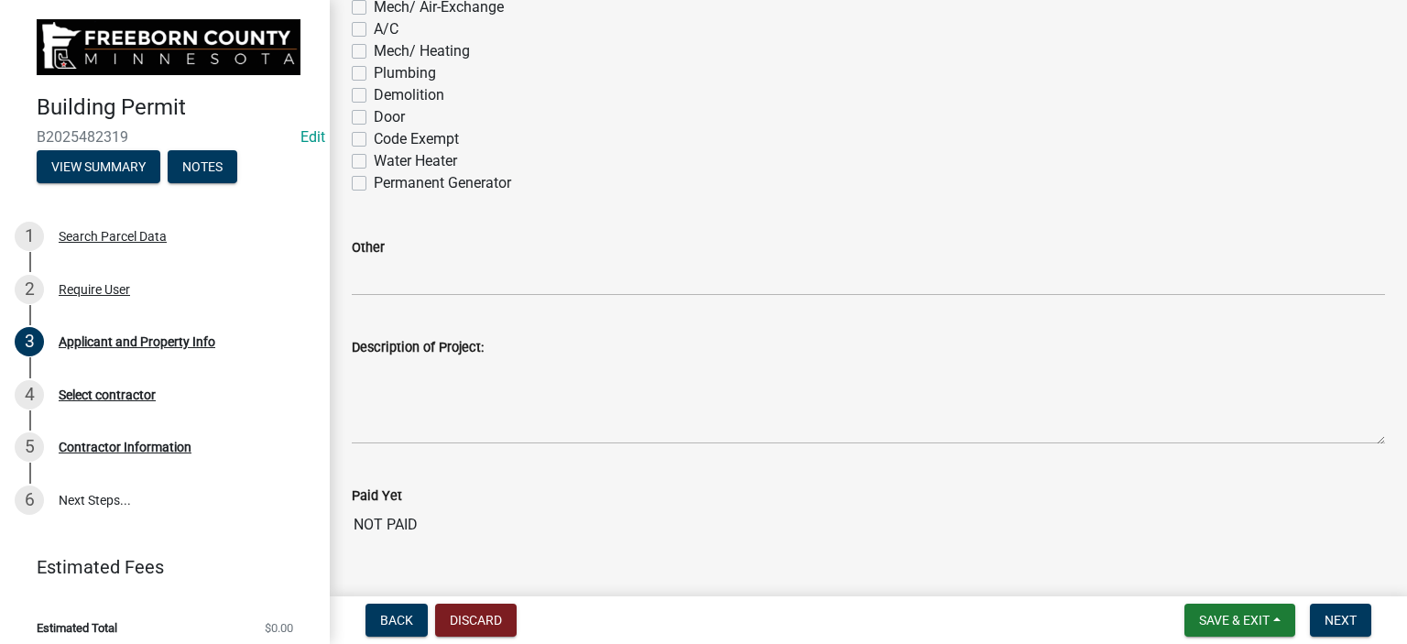
scroll to position [1374, 0]
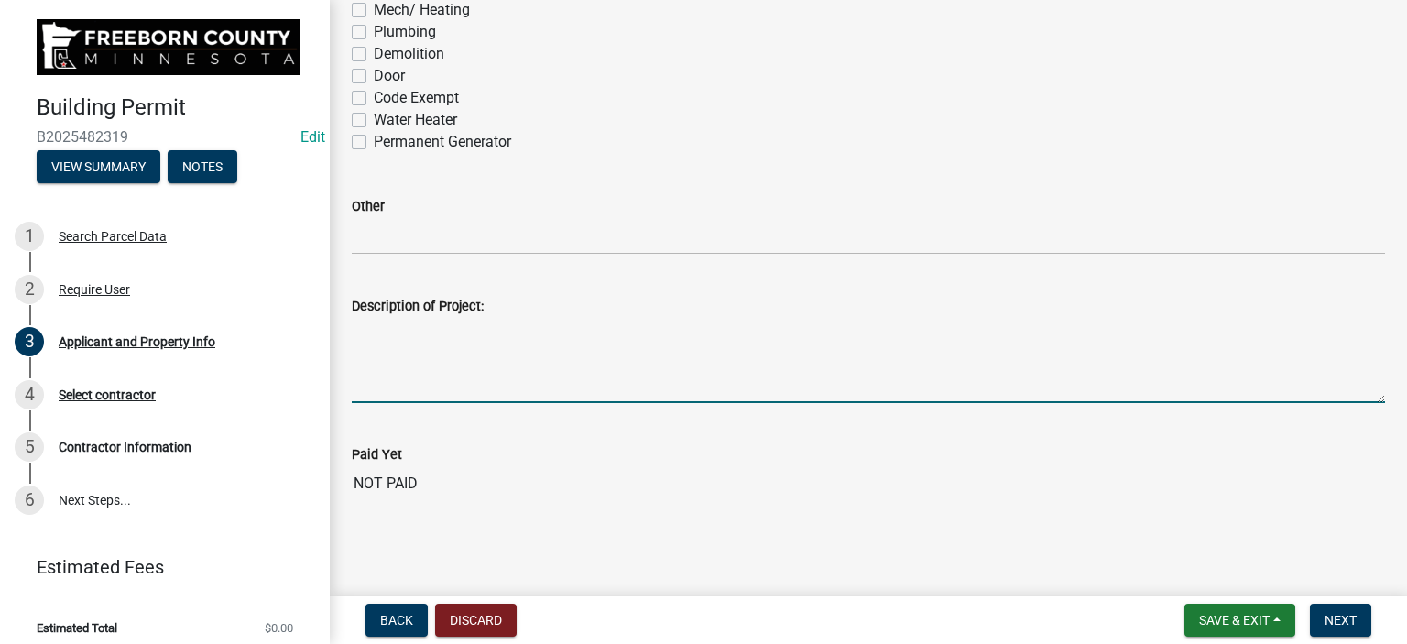
click at [381, 380] on textarea "Description of Project:" at bounding box center [868, 360] width 1033 height 86
click at [390, 323] on textarea "Remoodel" at bounding box center [868, 360] width 1033 height 86
click at [411, 336] on textarea "Remodel" at bounding box center [868, 360] width 1033 height 86
type textarea "Remodel gutted home"
click at [1341, 623] on span "Next" at bounding box center [1341, 620] width 32 height 15
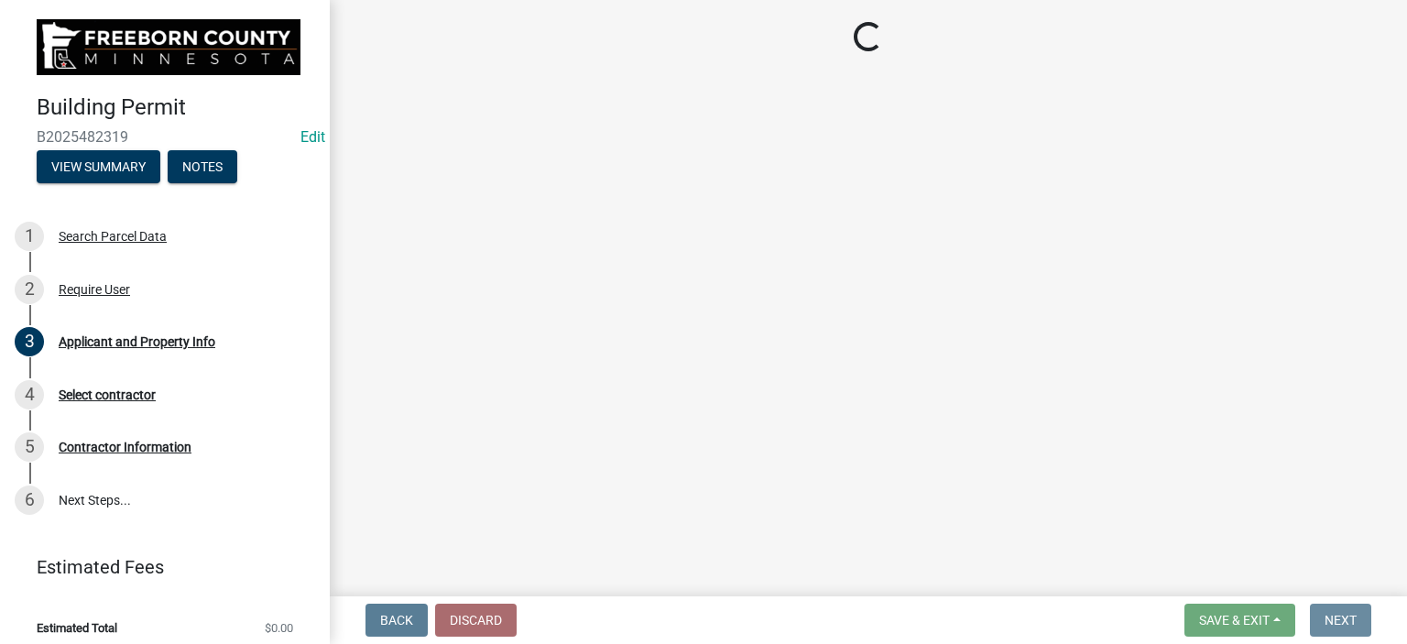
scroll to position [0, 0]
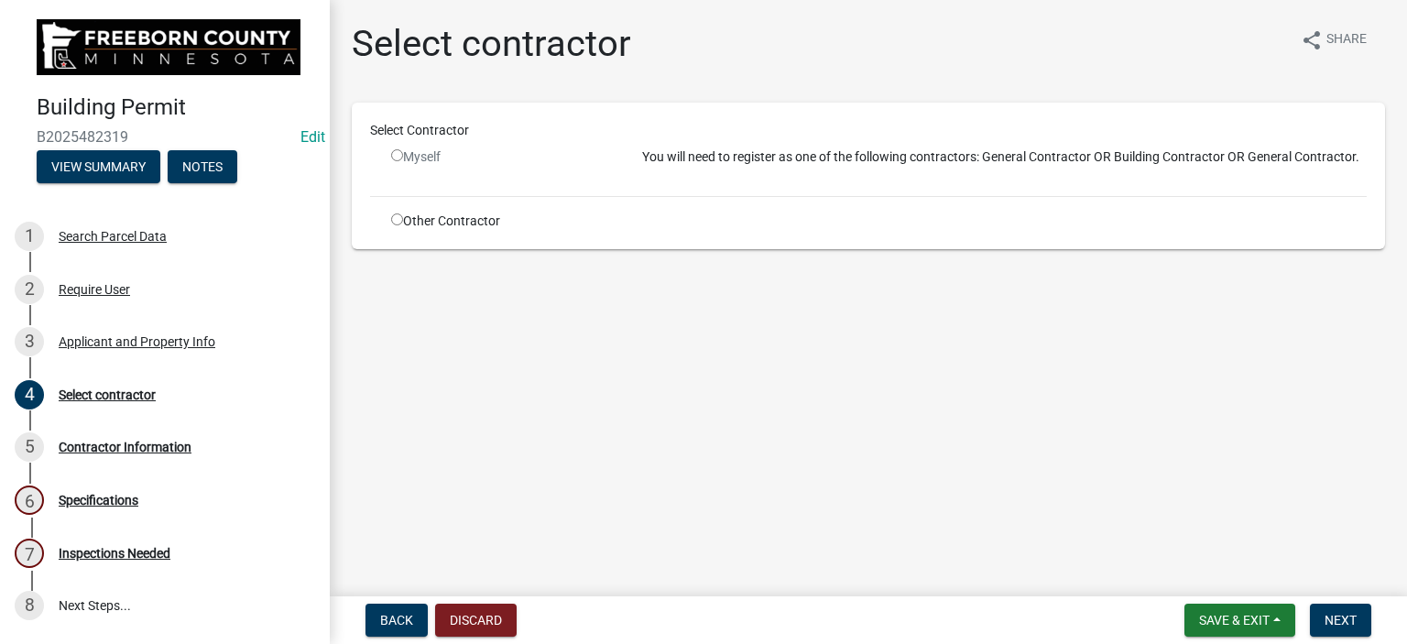
click at [403, 220] on div "Other Contractor" at bounding box center [502, 221] width 251 height 19
click at [399, 219] on input "radio" at bounding box center [397, 219] width 12 height 12
radio input "true"
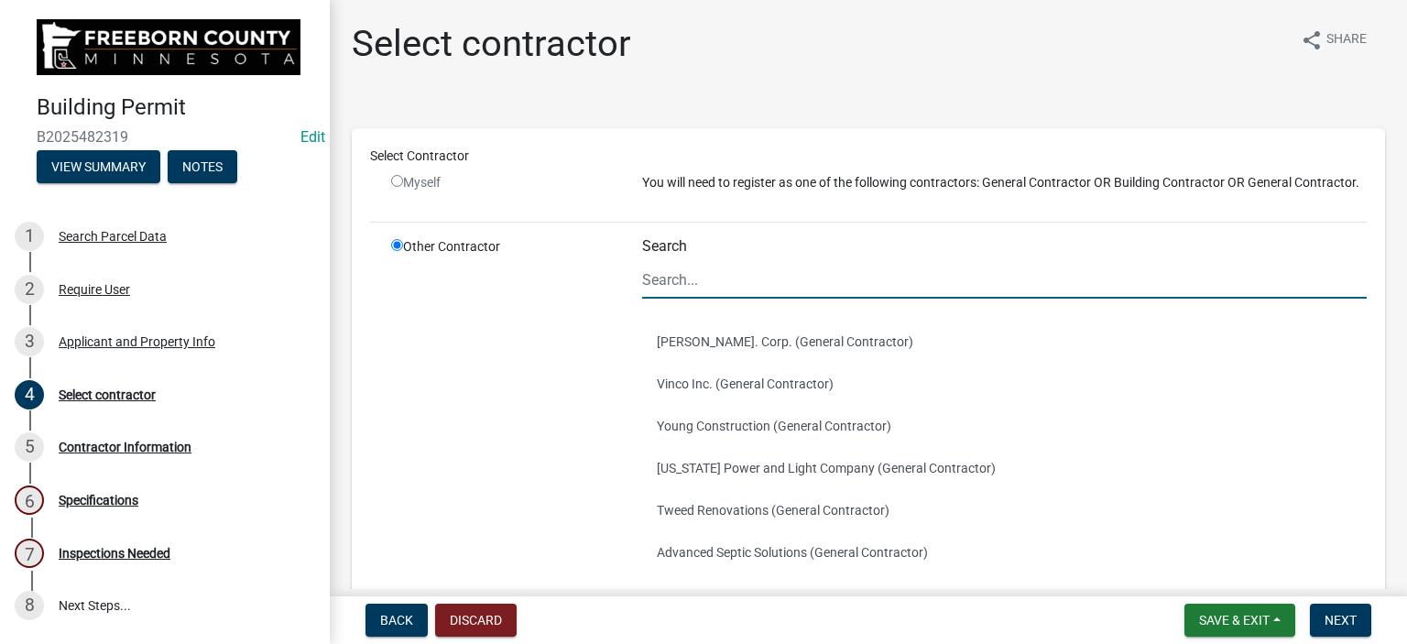
click at [672, 290] on input "Search" at bounding box center [1004, 280] width 725 height 38
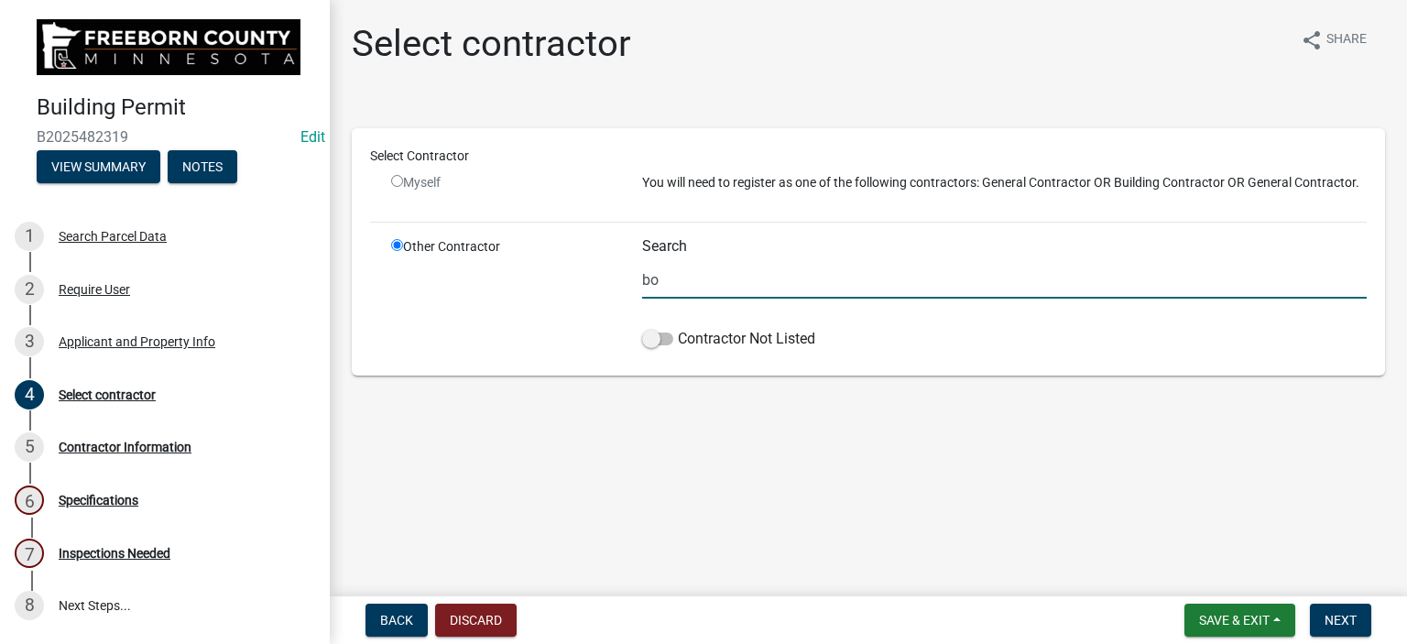
type input "b"
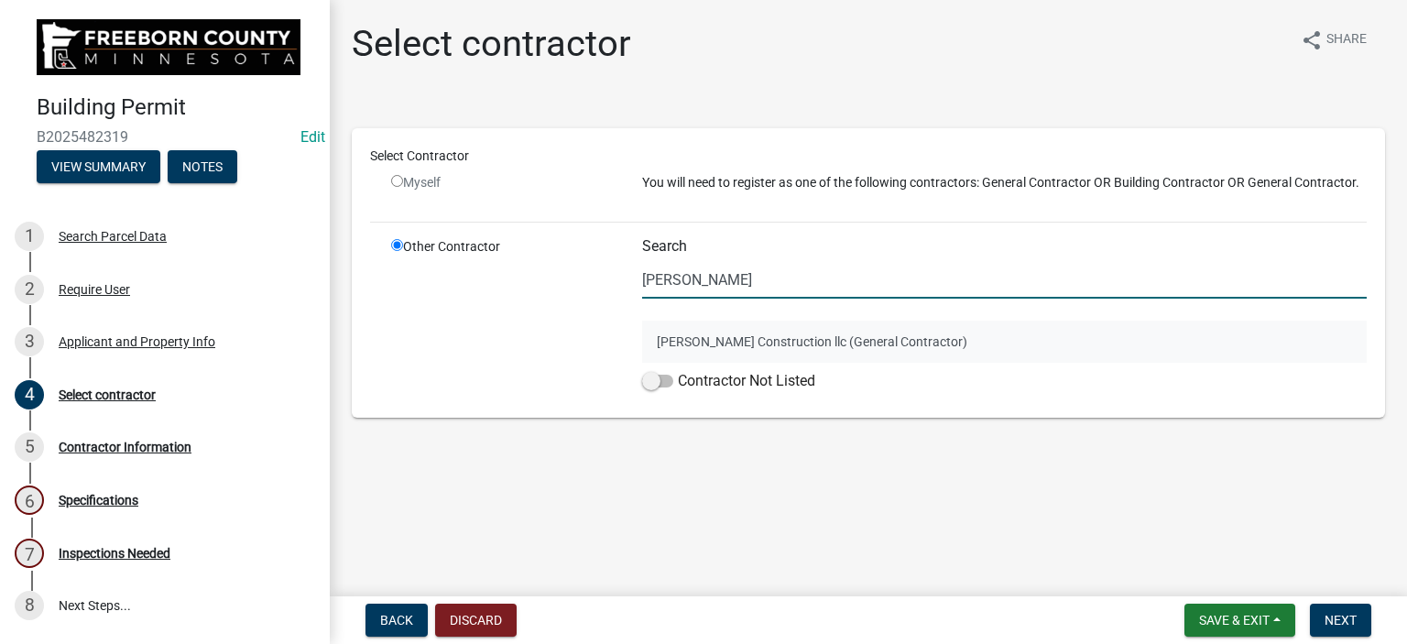
type input "[PERSON_NAME]"
click at [731, 336] on button "[PERSON_NAME] Construction llc (General Contractor)" at bounding box center [1004, 342] width 725 height 42
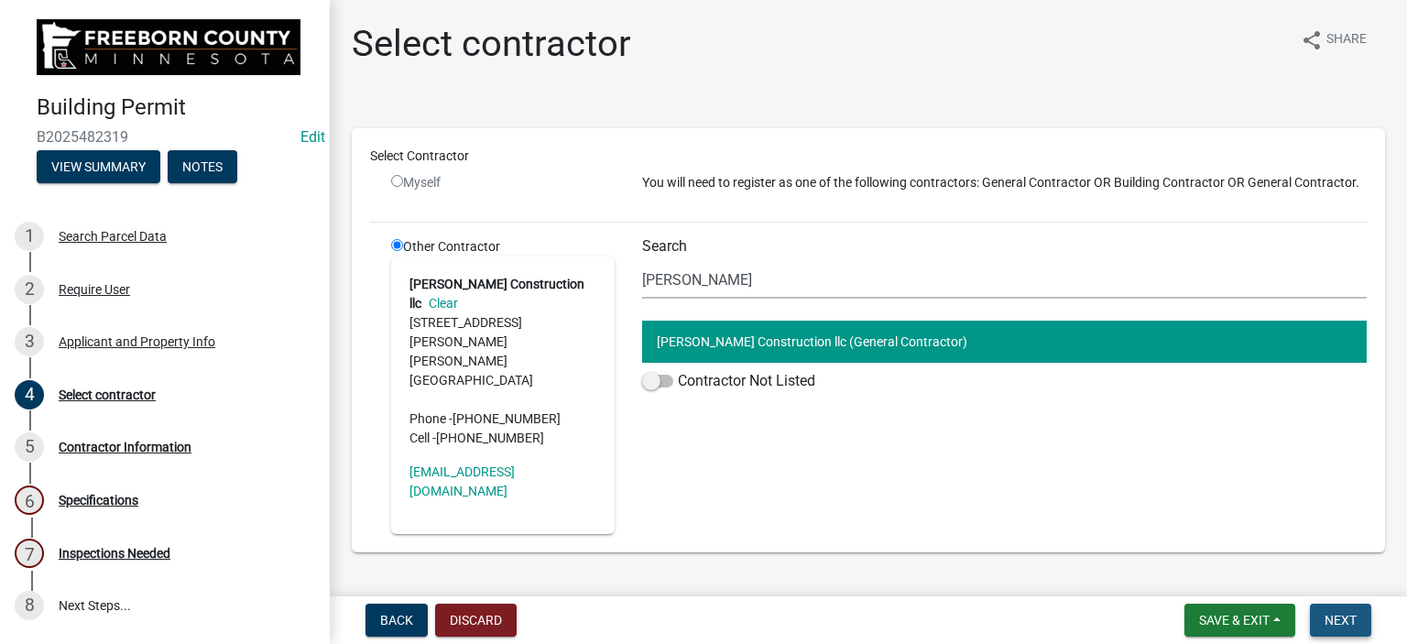
click at [1323, 619] on button "Next" at bounding box center [1340, 620] width 61 height 33
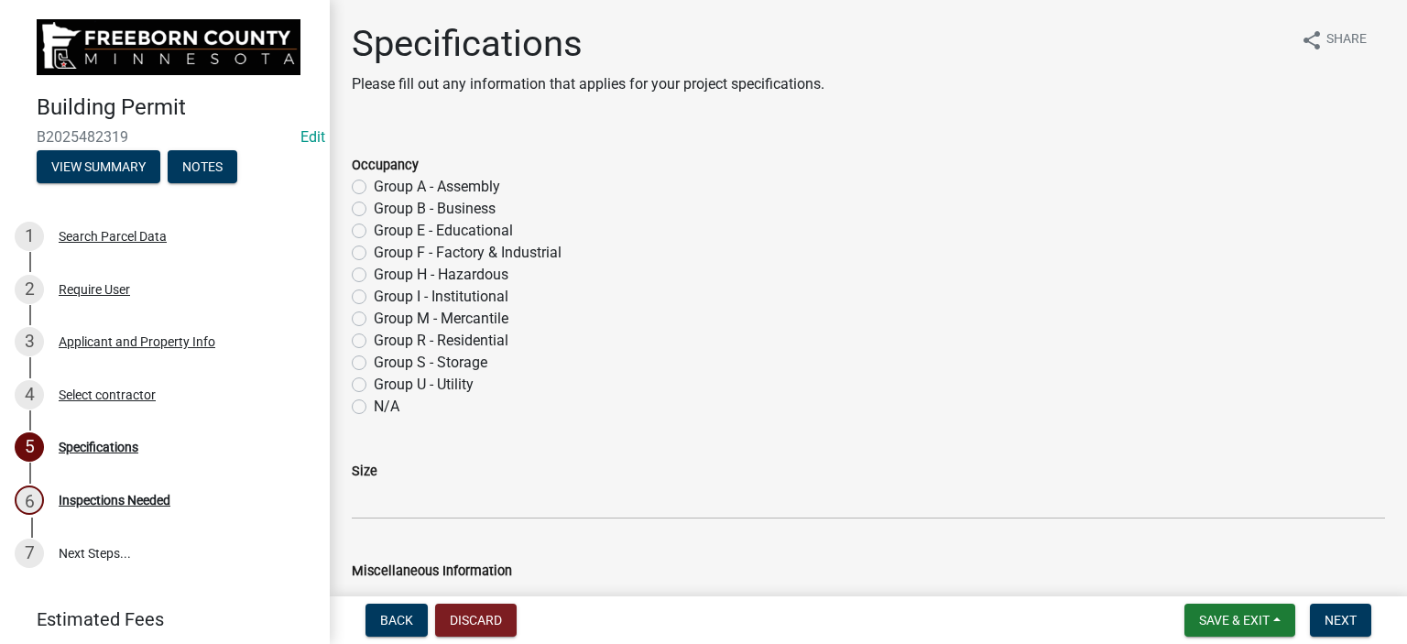
click at [374, 340] on label "Group R - Residential" at bounding box center [441, 341] width 135 height 22
click at [374, 340] on input "Group R - Residential" at bounding box center [380, 336] width 12 height 12
radio input "true"
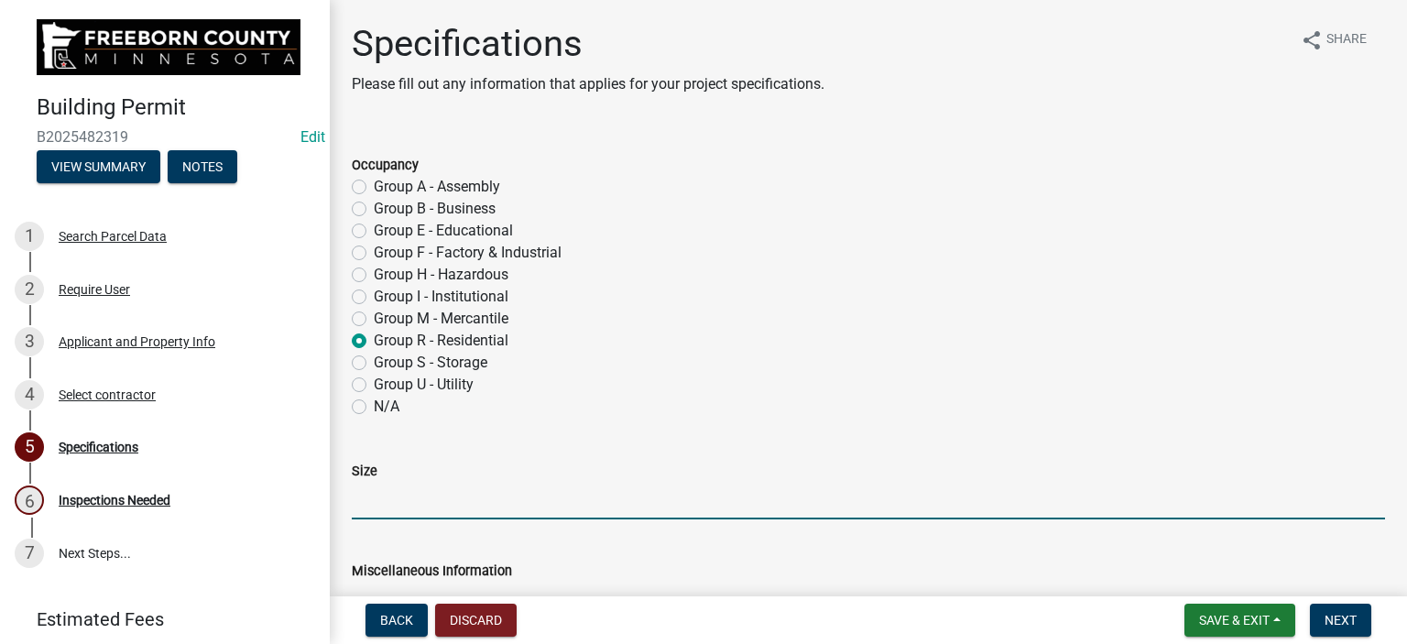
click at [389, 508] on input "Size" at bounding box center [868, 501] width 1033 height 38
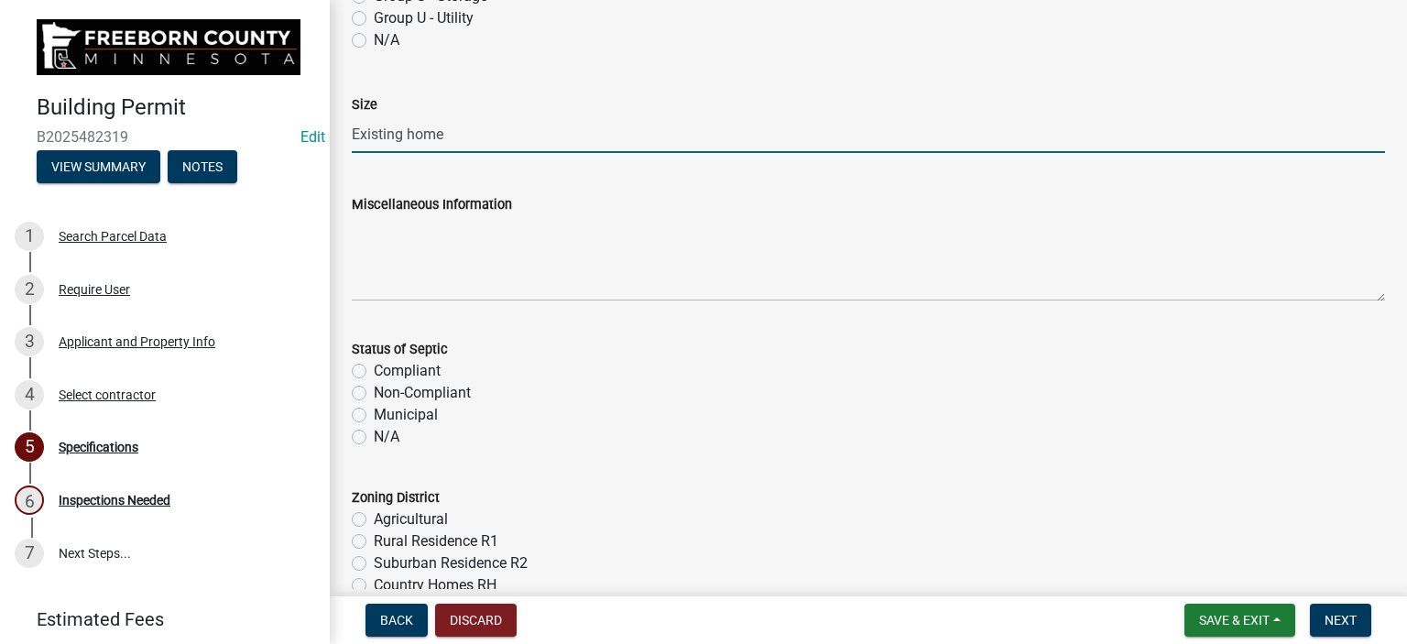
type input "Existing home"
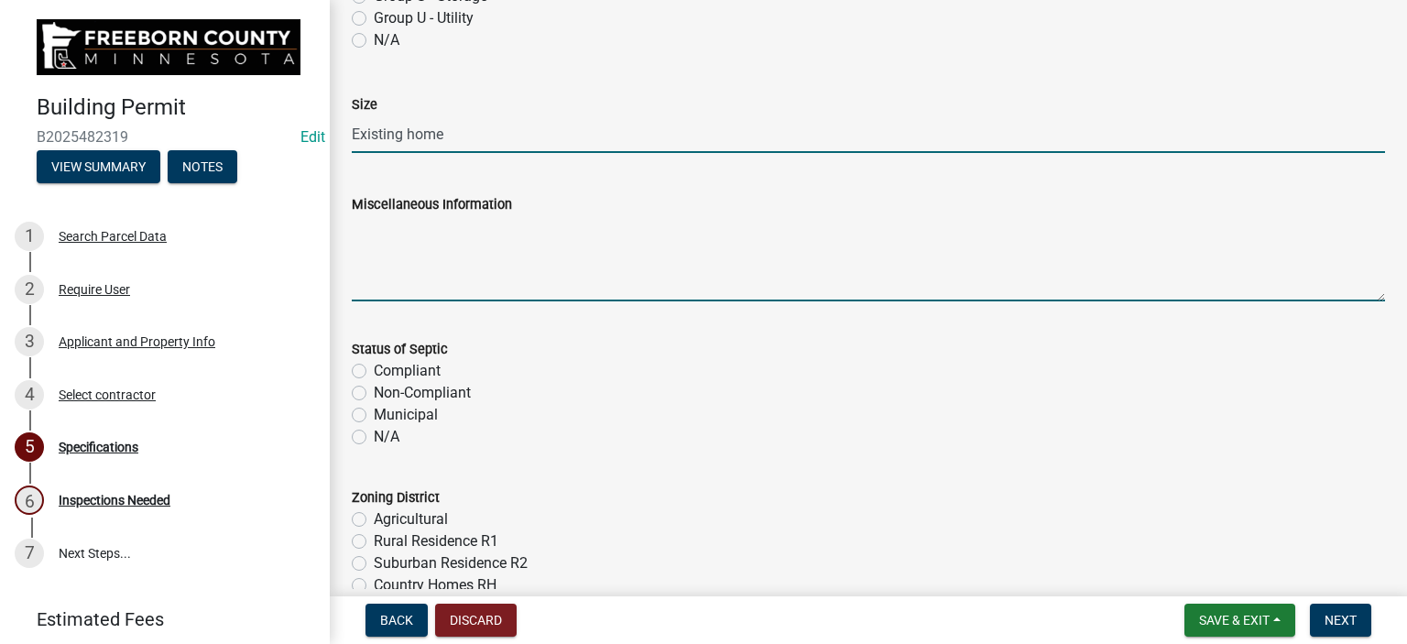
click at [395, 288] on textarea "Miscellaneous Information" at bounding box center [868, 258] width 1033 height 86
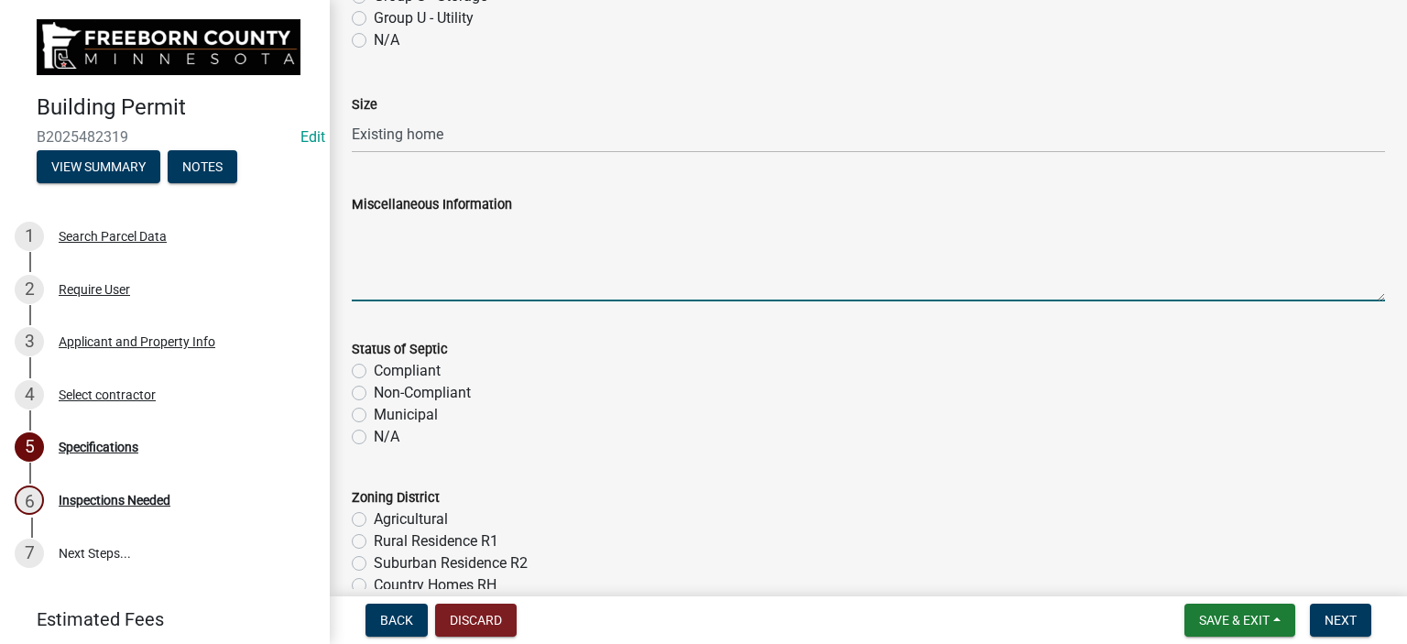
click at [374, 441] on label "N/A" at bounding box center [387, 437] width 26 height 22
click at [374, 438] on input "N/A" at bounding box center [380, 432] width 12 height 12
radio input "true"
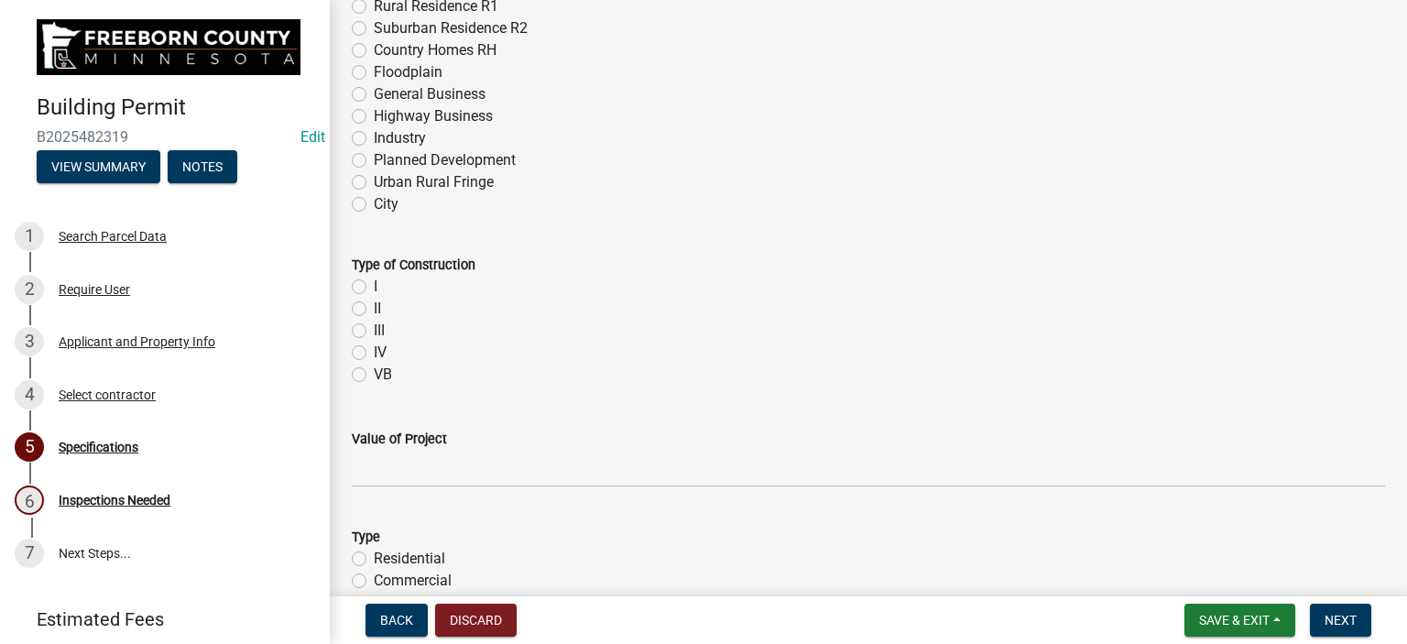
scroll to position [1008, 0]
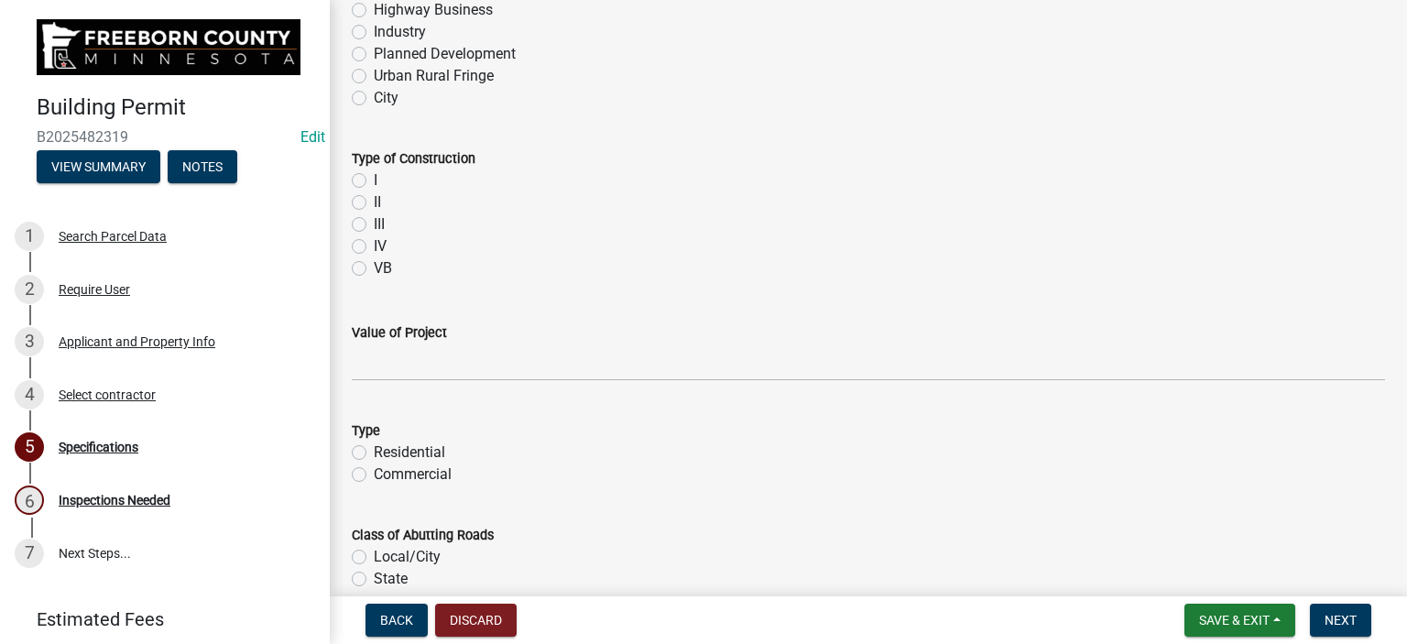
click at [366, 270] on div "VB" at bounding box center [868, 268] width 1033 height 22
click at [374, 274] on label "VB" at bounding box center [383, 268] width 18 height 22
click at [374, 269] on input "VB" at bounding box center [380, 263] width 12 height 12
radio input "true"
drag, startPoint x: 543, startPoint y: 124, endPoint x: 484, endPoint y: 124, distance: 59.5
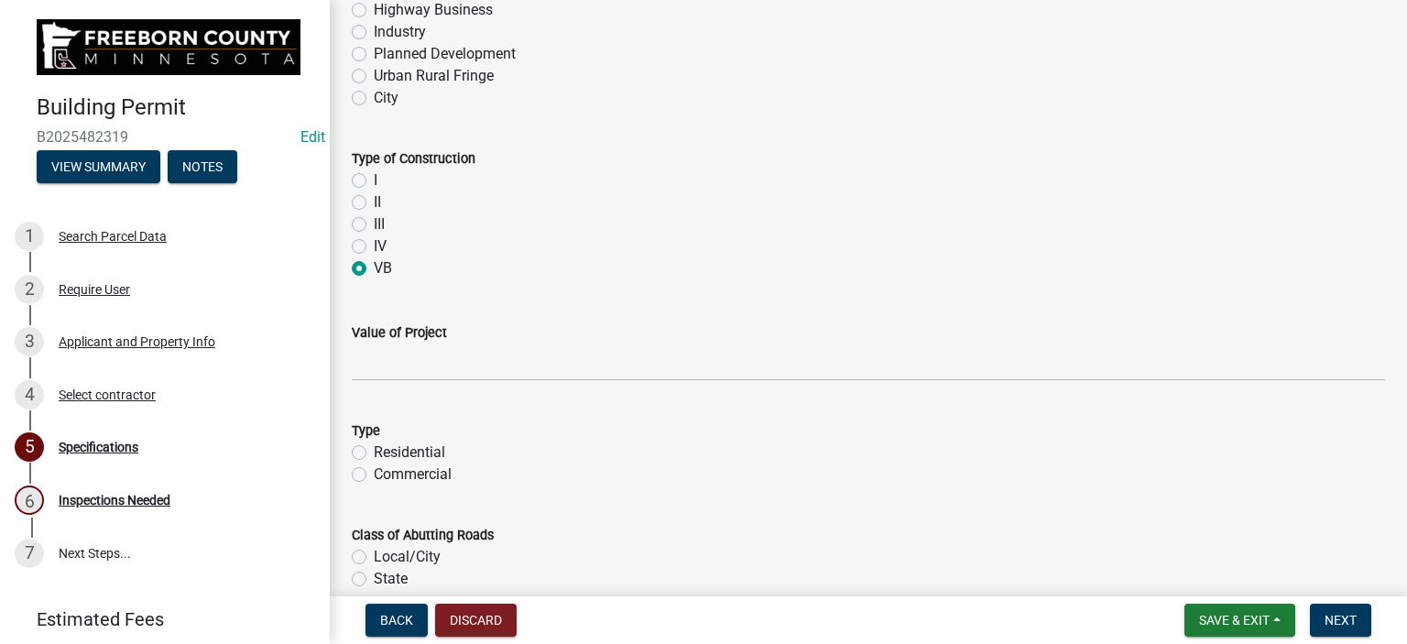
click at [530, 127] on wm-data-entity-input-list "Occupancy Group A - Assembly Group B - Business Group E - Educational Group F -…" at bounding box center [868, 437] width 1033 height 2626
click at [374, 97] on label "City" at bounding box center [386, 98] width 25 height 22
click at [374, 97] on input "City" at bounding box center [380, 93] width 12 height 12
radio input "true"
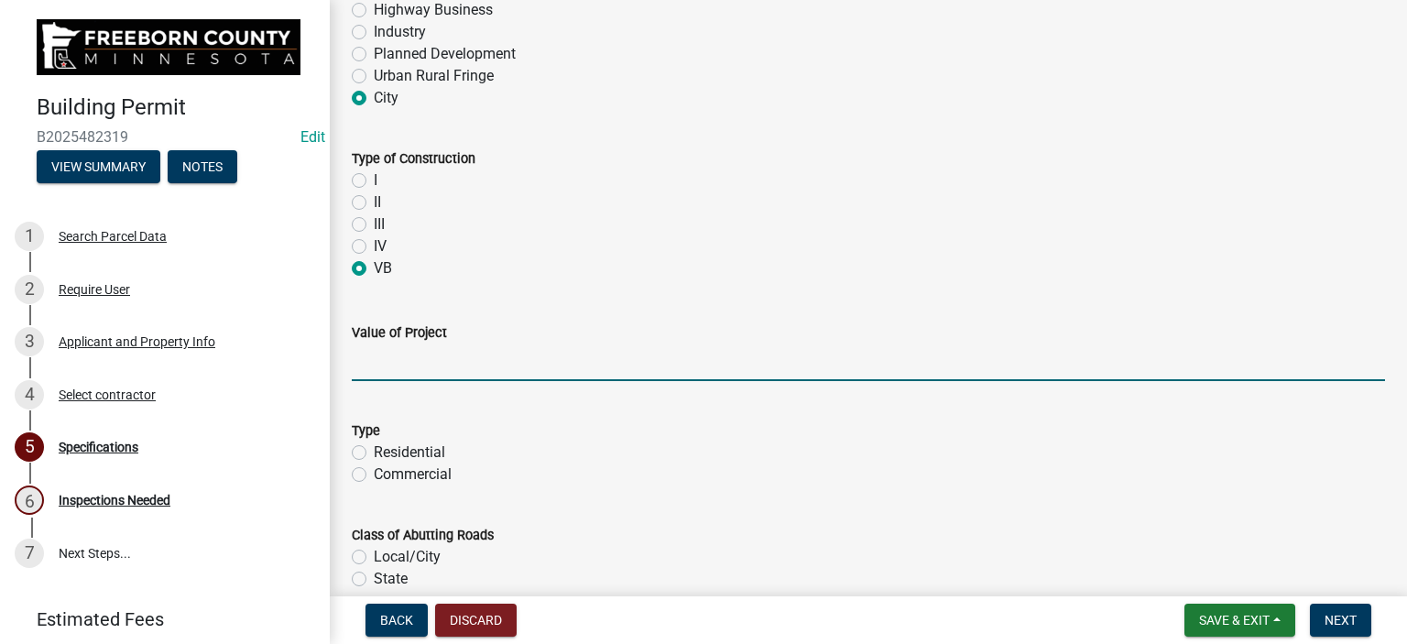
click at [373, 366] on input "text" at bounding box center [868, 363] width 1033 height 38
click at [374, 359] on input "40000.00" at bounding box center [868, 363] width 1033 height 38
click at [511, 347] on input "40800.00" at bounding box center [868, 363] width 1033 height 38
type input "40800"
click at [374, 450] on label "Residential" at bounding box center [409, 453] width 71 height 22
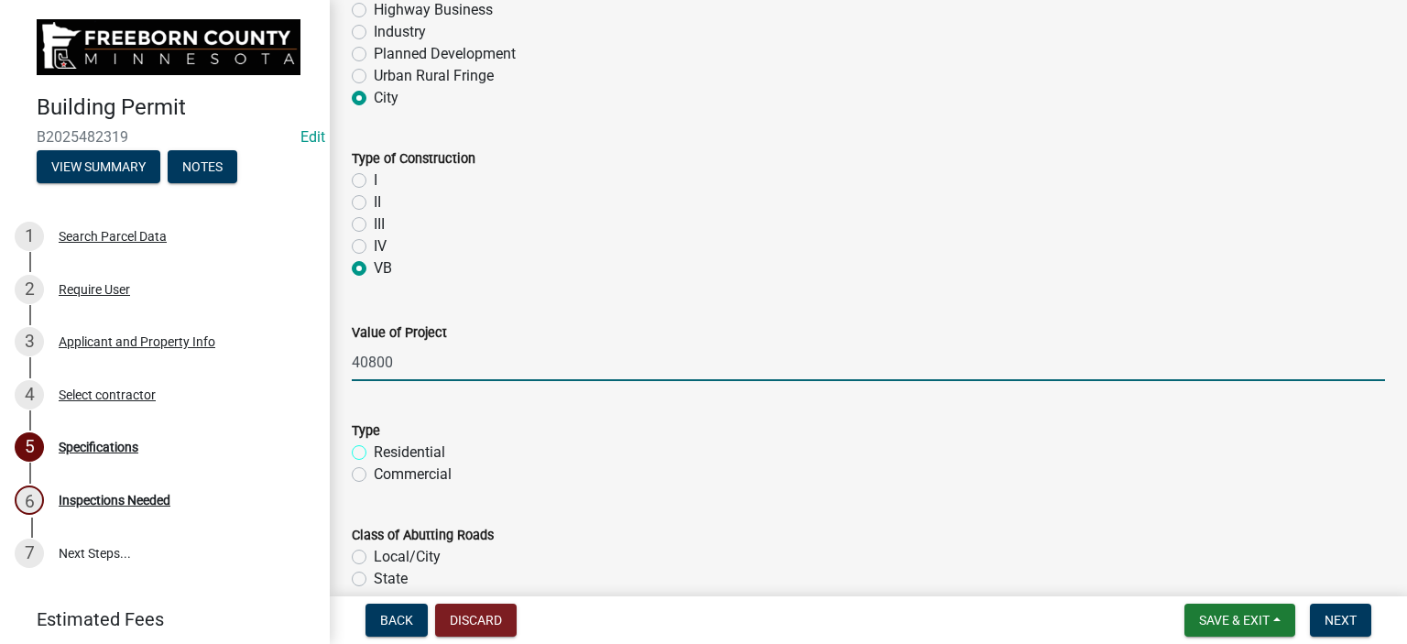
click at [374, 450] on input "Residential" at bounding box center [380, 448] width 12 height 12
radio input "true"
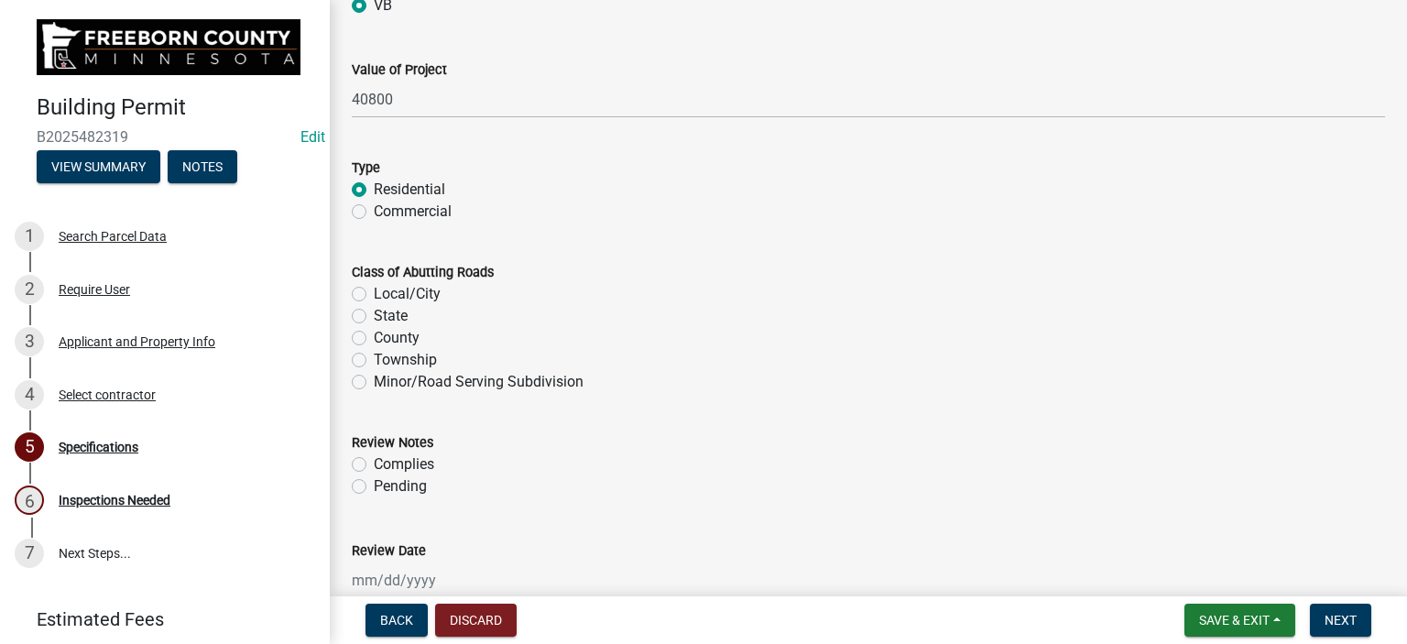
scroll to position [1283, 0]
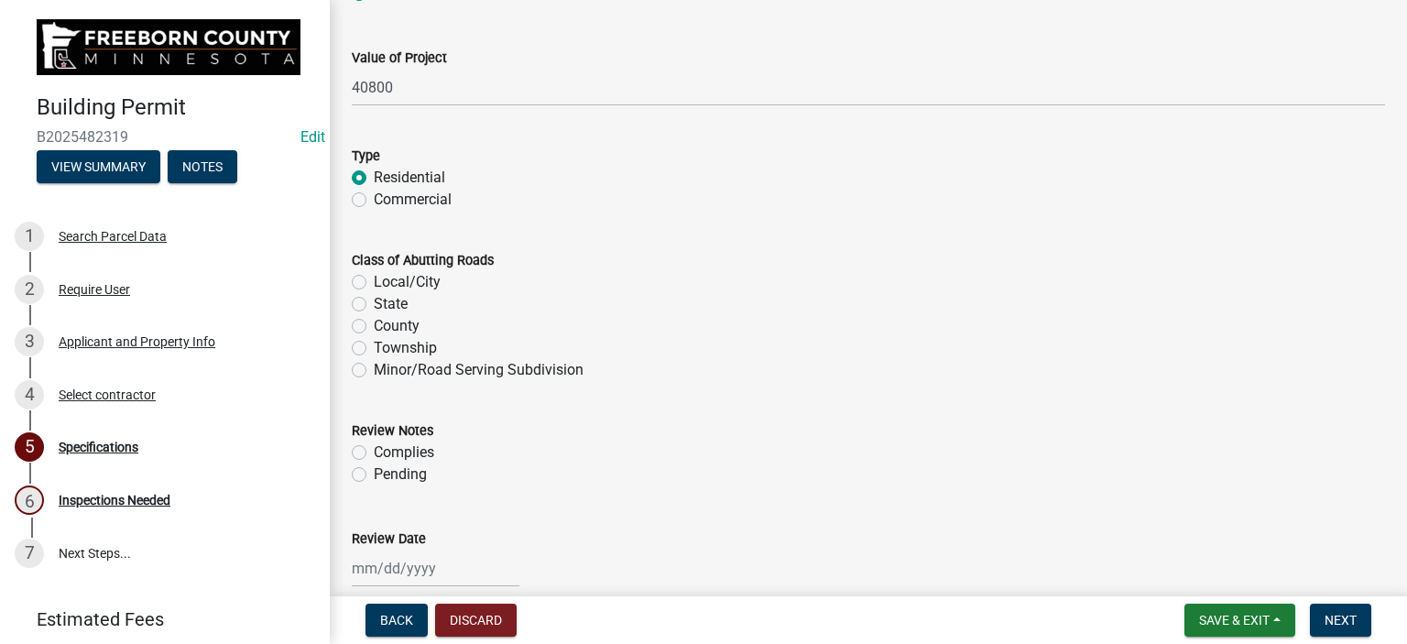
click at [374, 281] on label "Local/City" at bounding box center [407, 282] width 67 height 22
click at [374, 281] on input "Local/City" at bounding box center [380, 277] width 12 height 12
radio input "true"
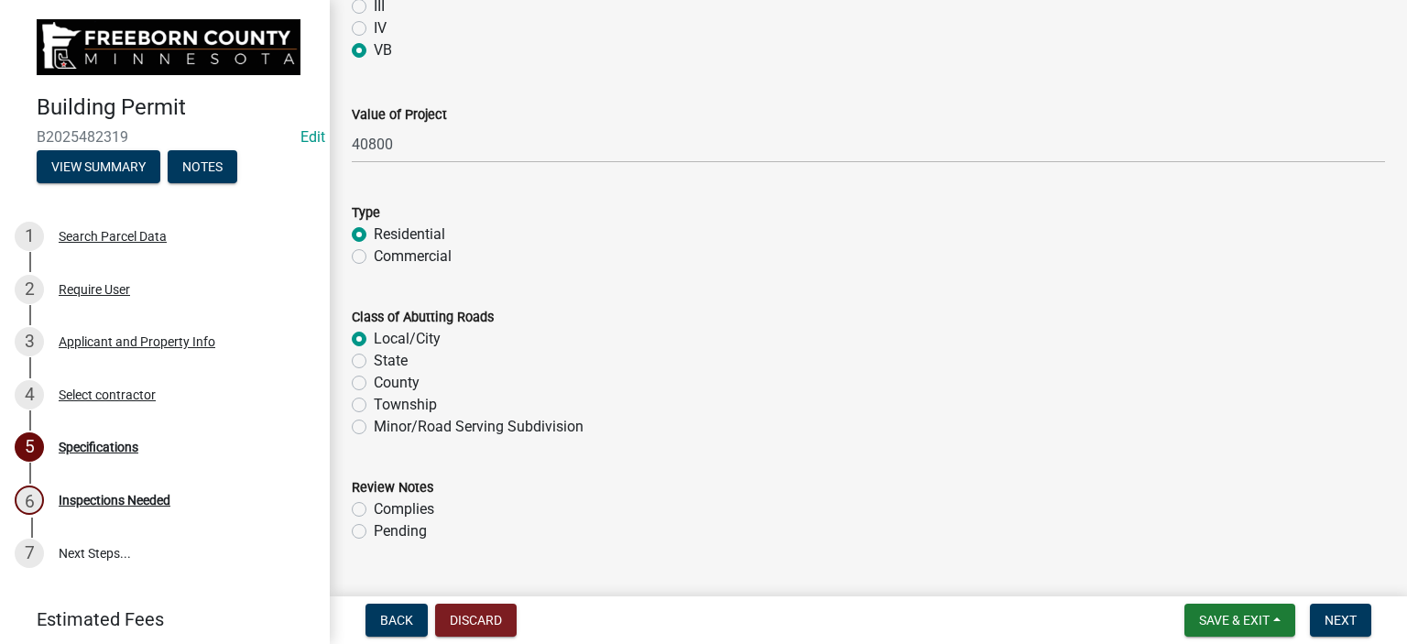
scroll to position [1374, 0]
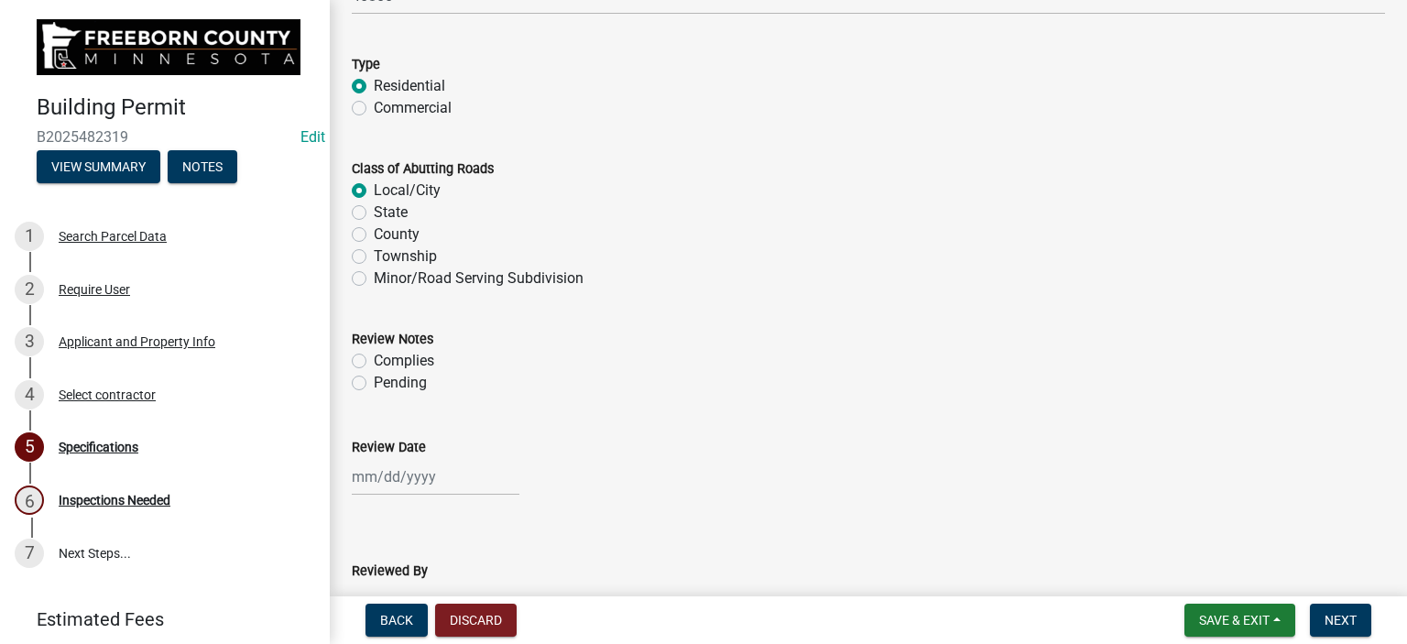
click at [374, 360] on label "Complies" at bounding box center [404, 361] width 60 height 22
click at [374, 360] on input "Complies" at bounding box center [380, 356] width 12 height 12
radio input "true"
click at [377, 479] on div at bounding box center [436, 477] width 168 height 38
select select "9"
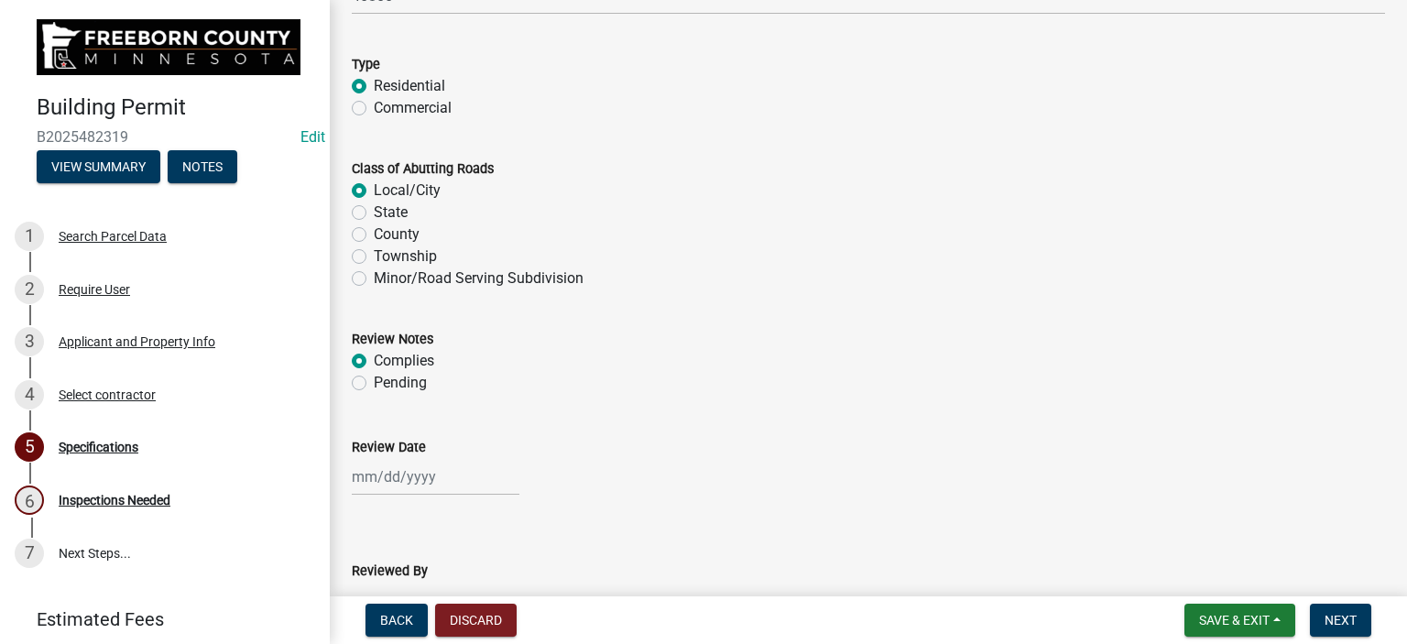
select select "2025"
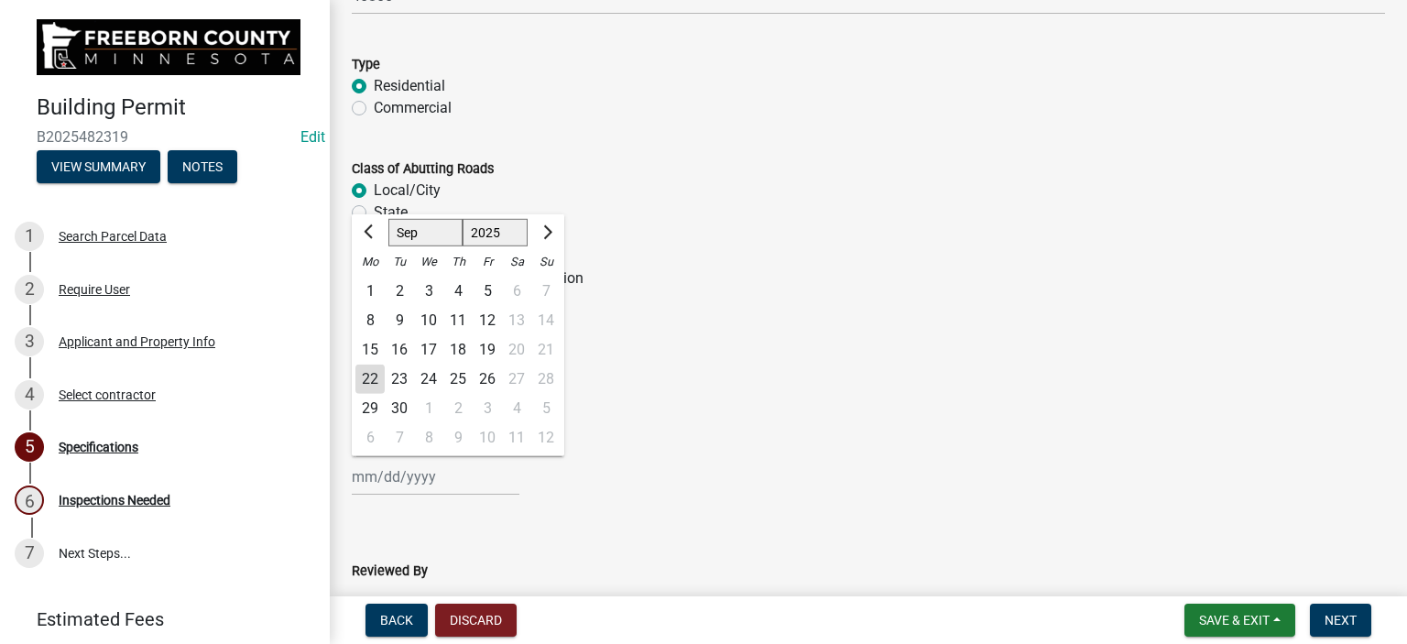
click at [367, 370] on div "22" at bounding box center [369, 379] width 29 height 29
type input "[DATE]"
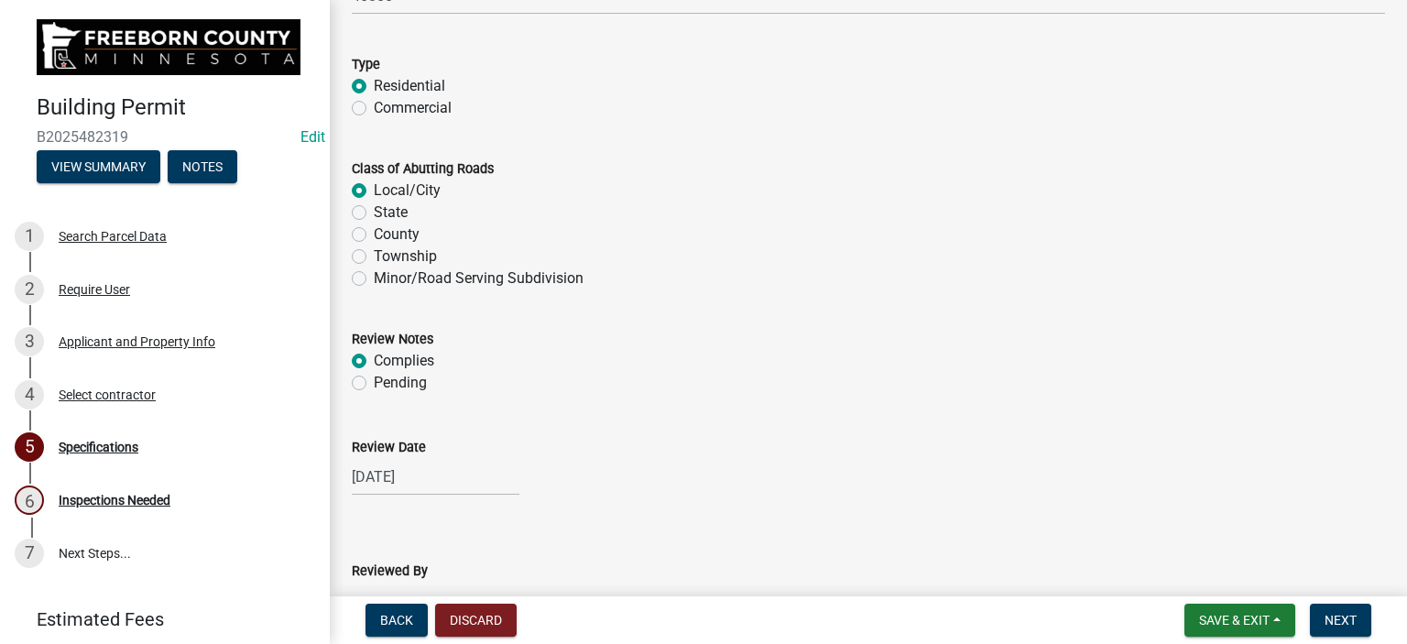
scroll to position [1741, 0]
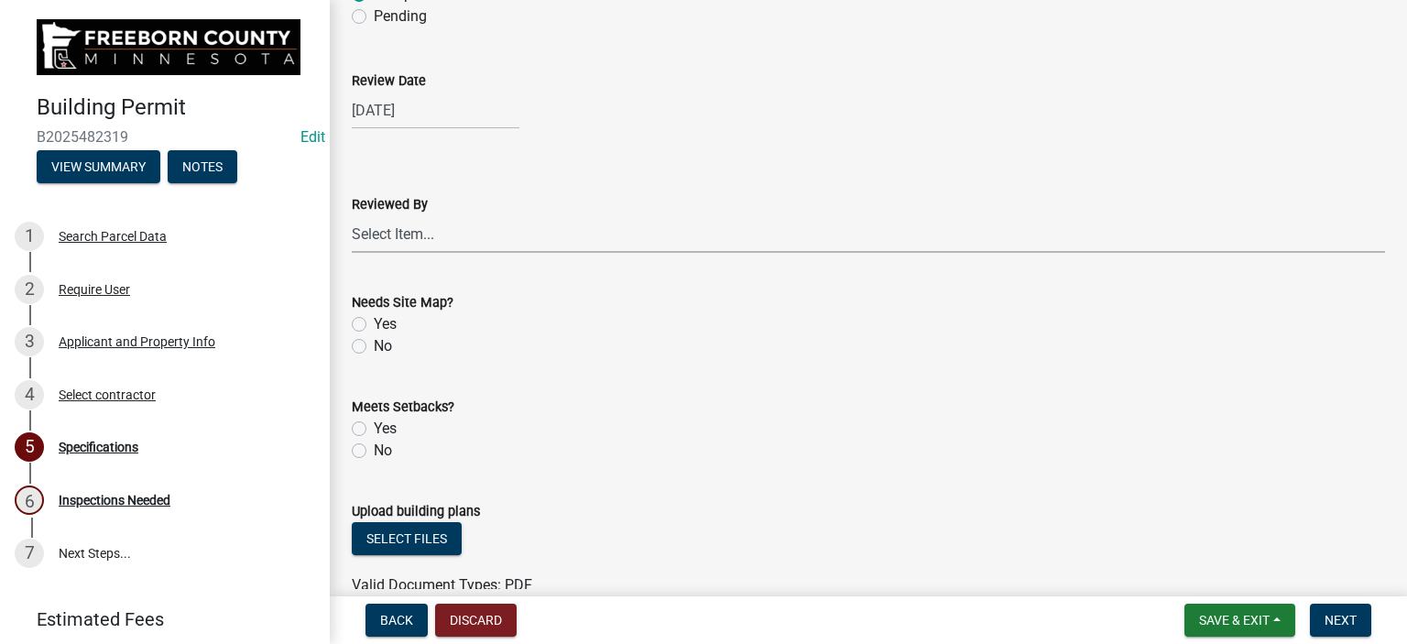
click at [399, 244] on select "Select Item... [PERSON_NAME] [PERSON_NAME] [PERSON_NAME] [PERSON_NAME] [PERSON_…" at bounding box center [868, 234] width 1033 height 38
click at [352, 215] on select "Select Item... [PERSON_NAME] [PERSON_NAME] [PERSON_NAME] [PERSON_NAME] [PERSON_…" at bounding box center [868, 234] width 1033 height 38
select select "cf5e982a-8fde-449d-bcd8-be8cdfb99374"
click at [374, 348] on label "No" at bounding box center [383, 346] width 18 height 22
click at [374, 347] on input "No" at bounding box center [380, 341] width 12 height 12
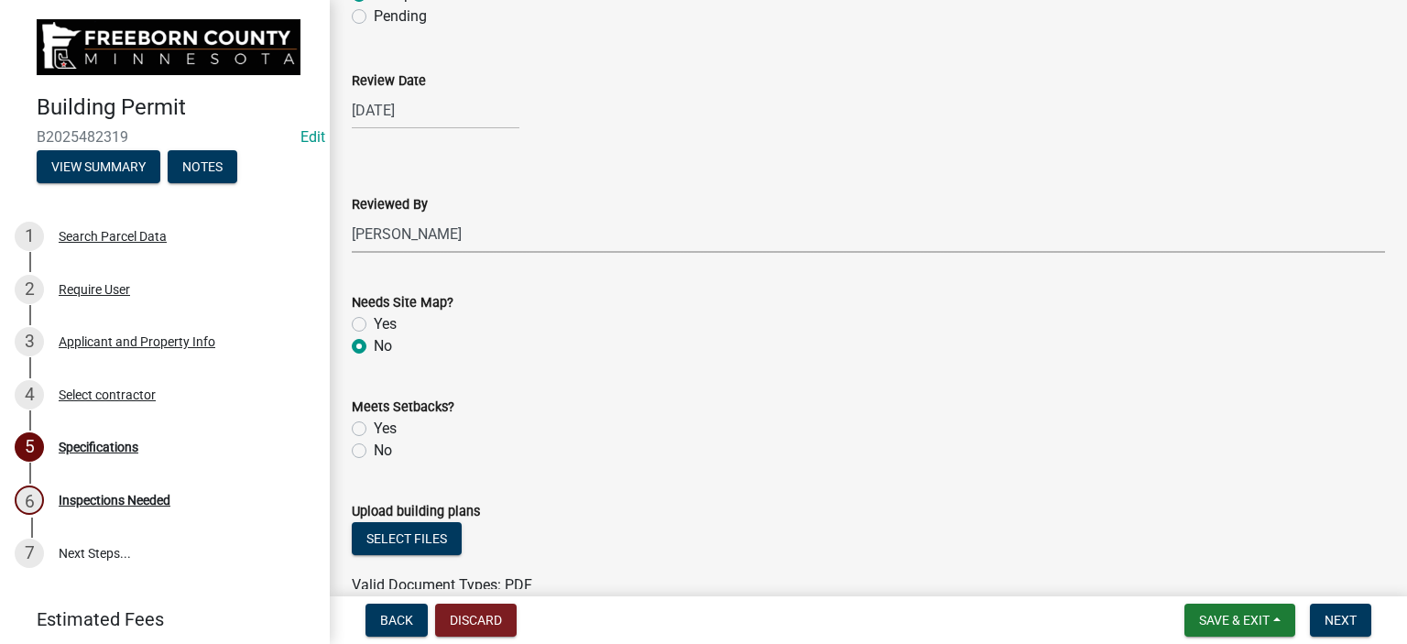
radio input "true"
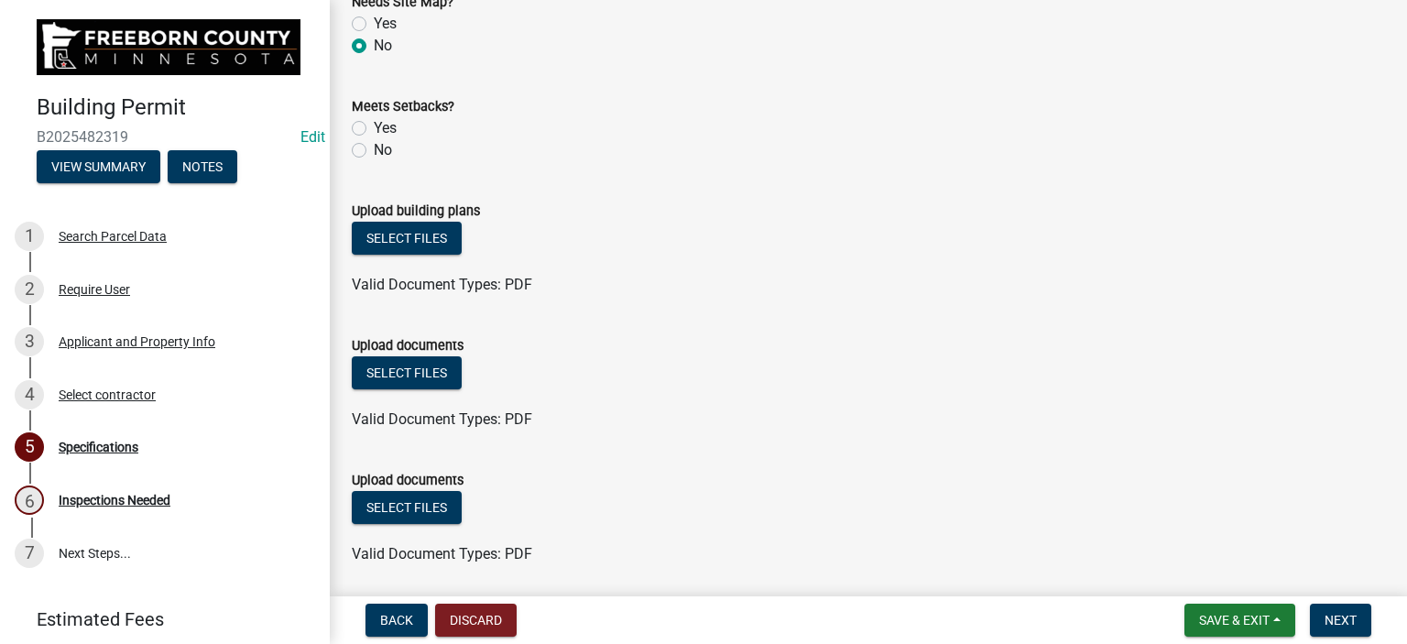
scroll to position [2239, 0]
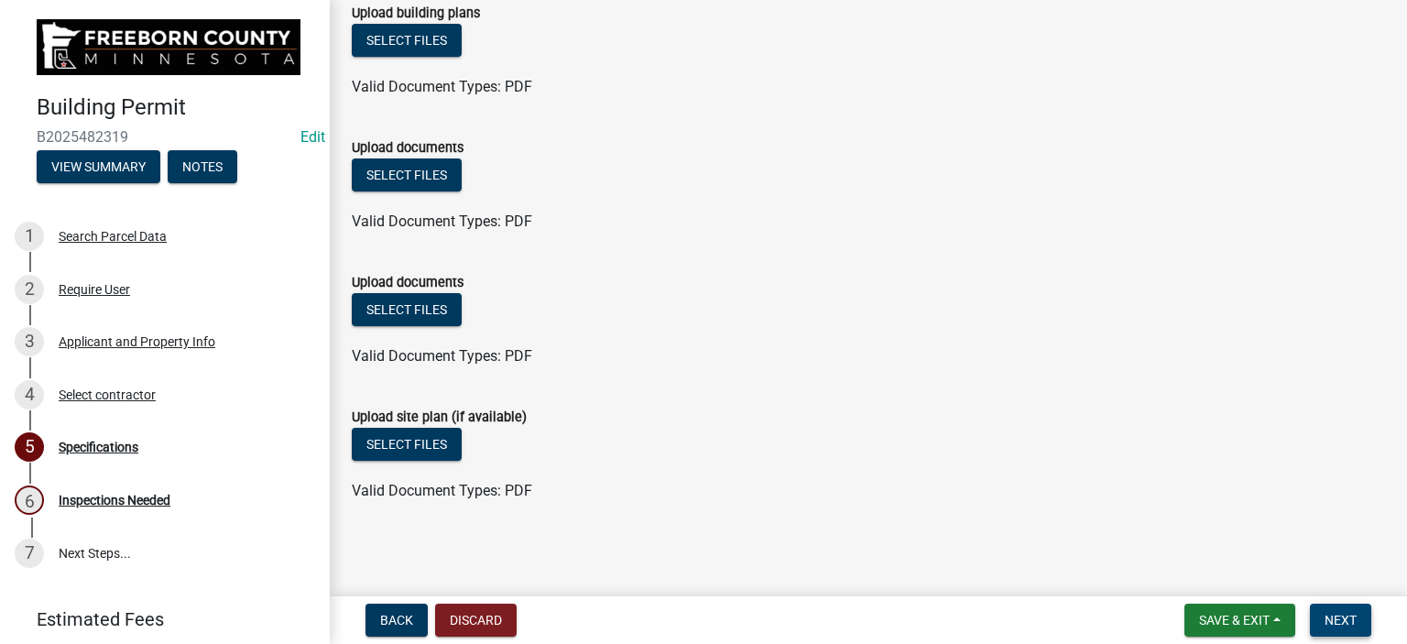
click at [1338, 619] on span "Next" at bounding box center [1341, 620] width 32 height 15
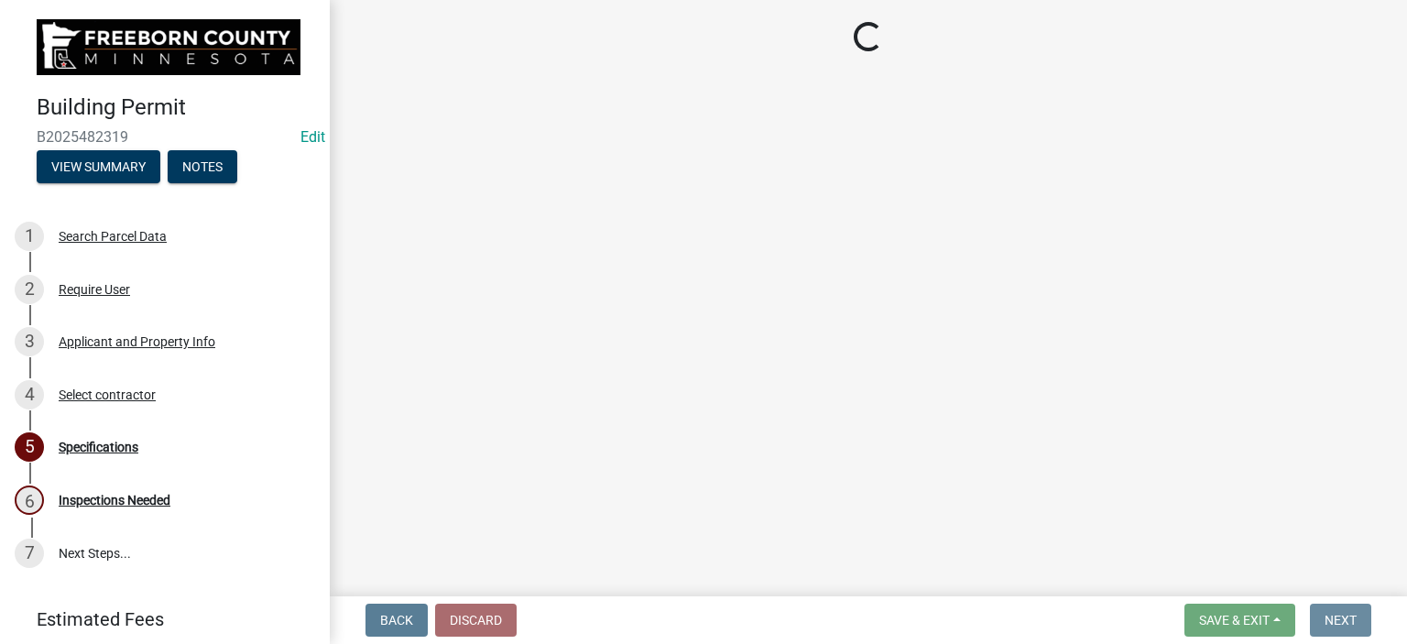
scroll to position [0, 0]
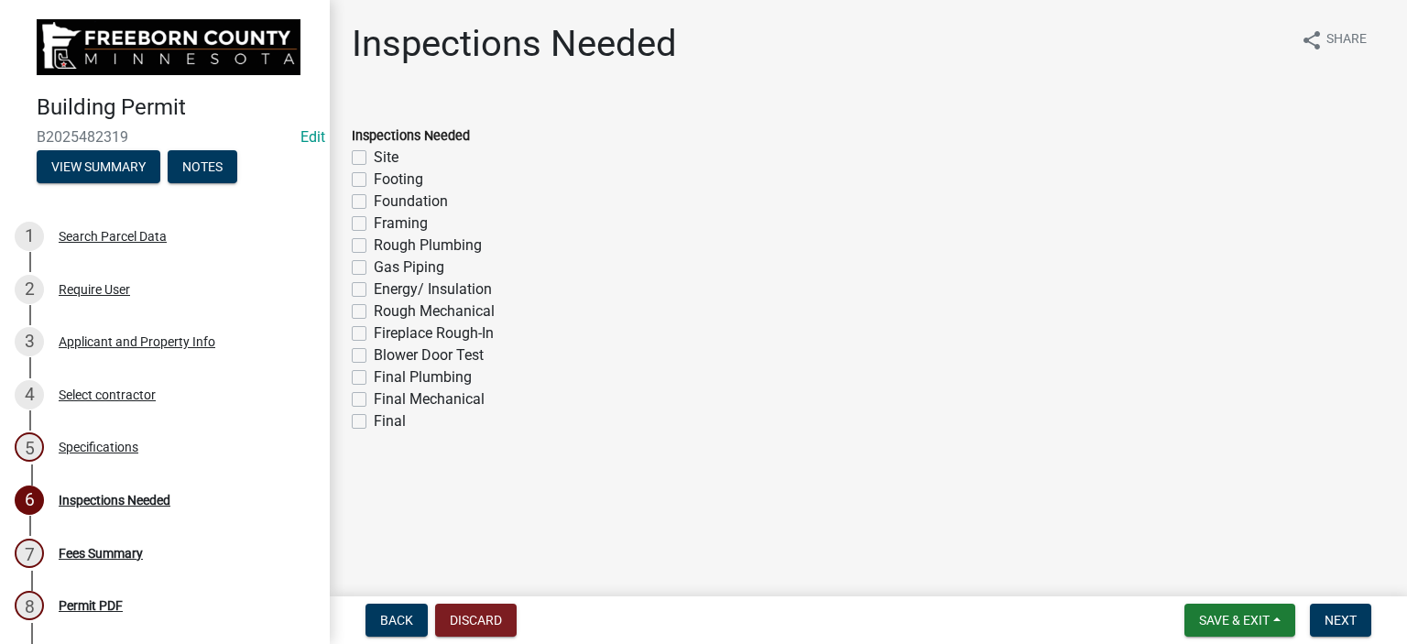
click at [374, 229] on label "Framing" at bounding box center [401, 224] width 54 height 22
click at [374, 224] on input "Framing" at bounding box center [380, 219] width 12 height 12
checkbox input "true"
checkbox input "false"
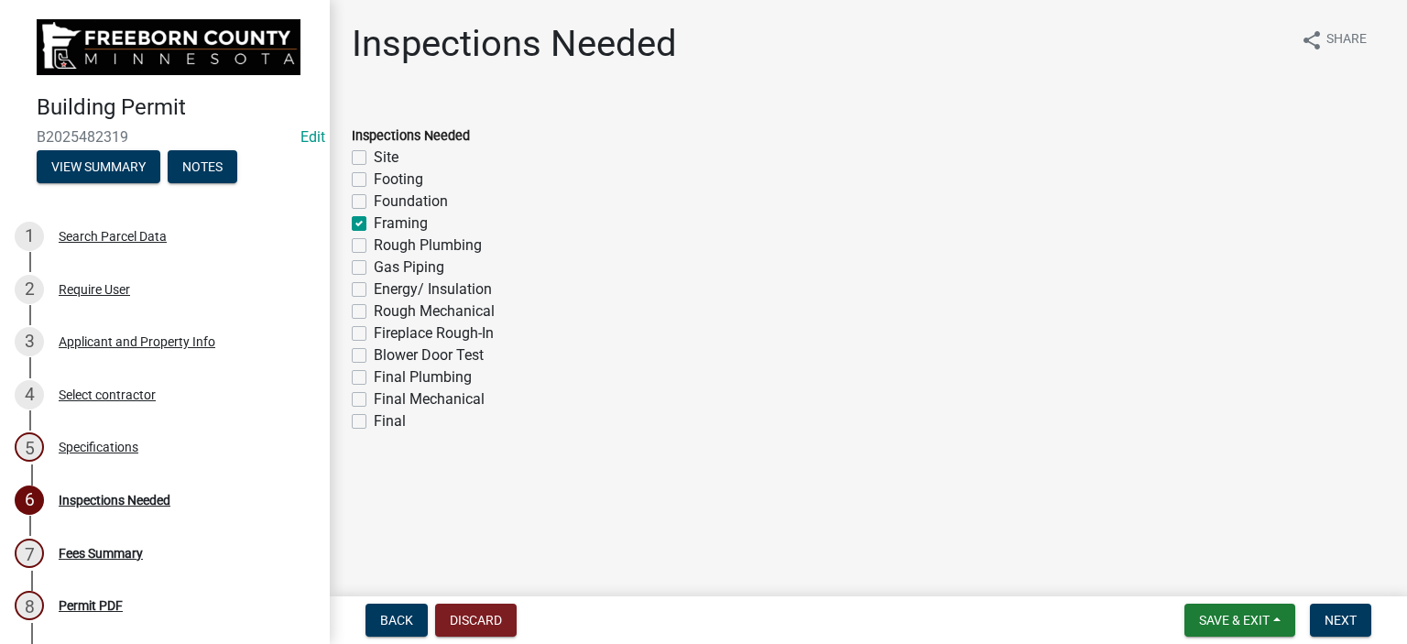
checkbox input "false"
checkbox input "true"
checkbox input "false"
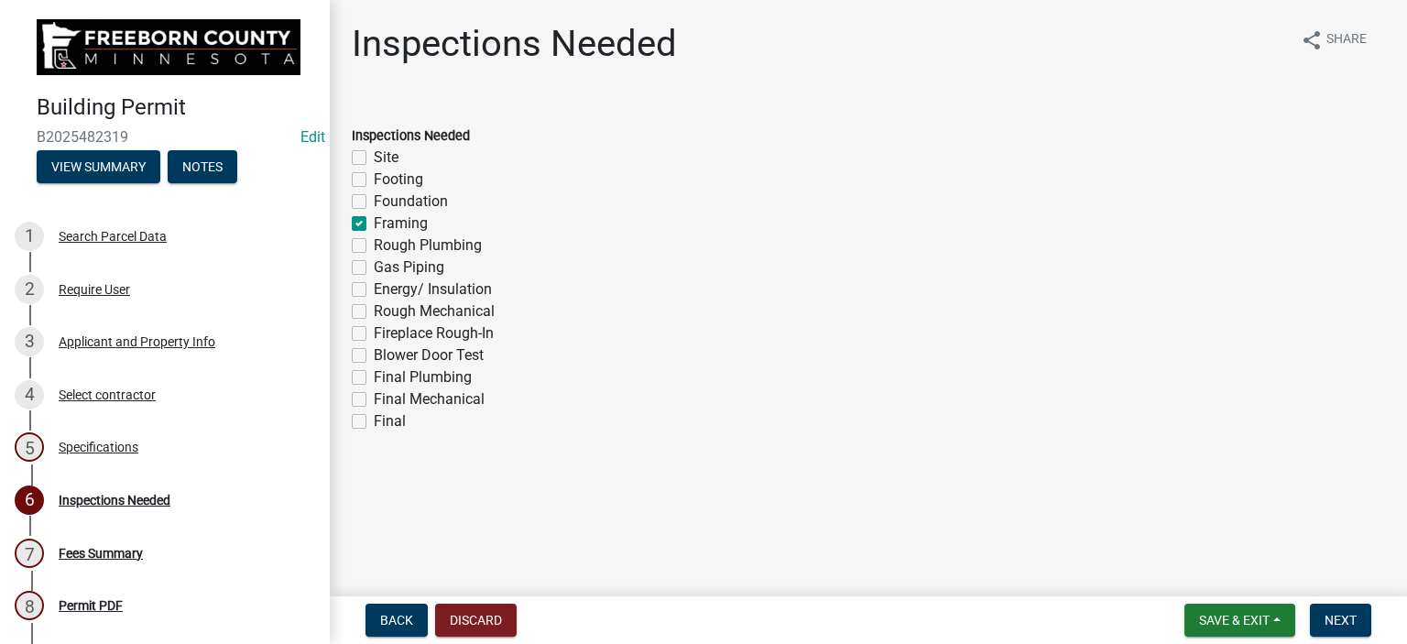
checkbox input "false"
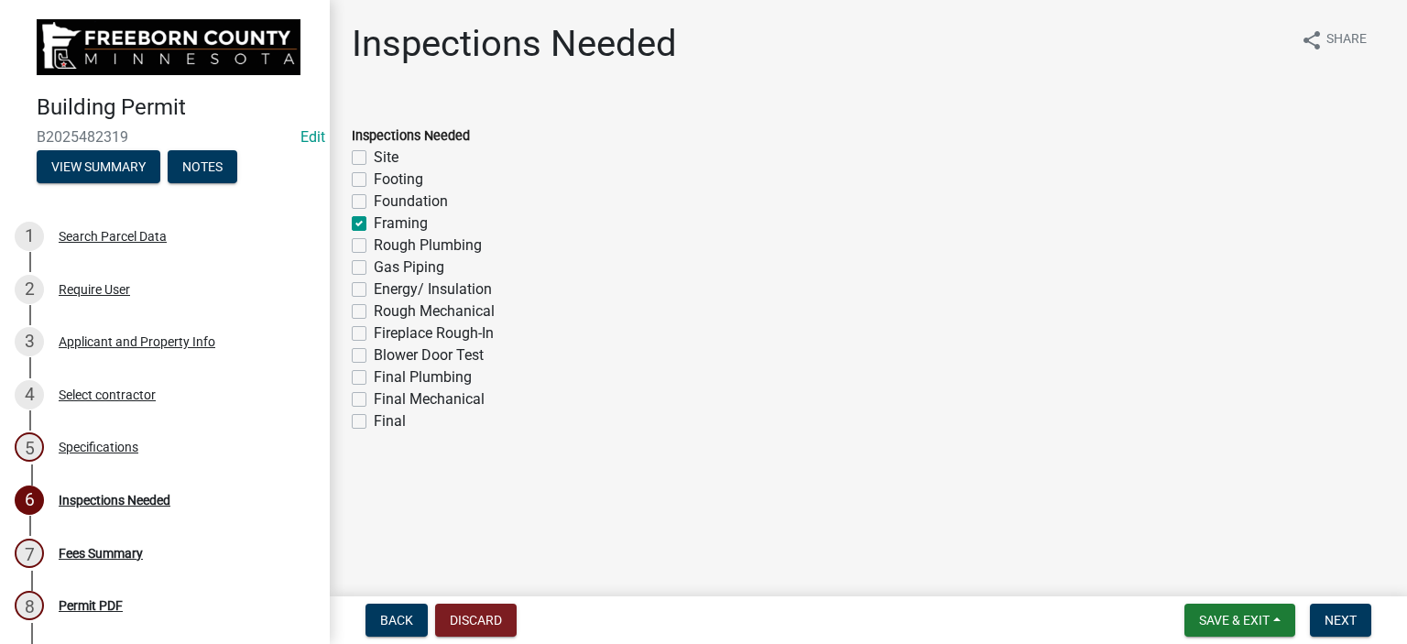
checkbox input "false"
click at [374, 252] on label "Rough Plumbing" at bounding box center [428, 246] width 108 height 22
click at [374, 246] on input "Rough Plumbing" at bounding box center [380, 241] width 12 height 12
checkbox input "true"
checkbox input "false"
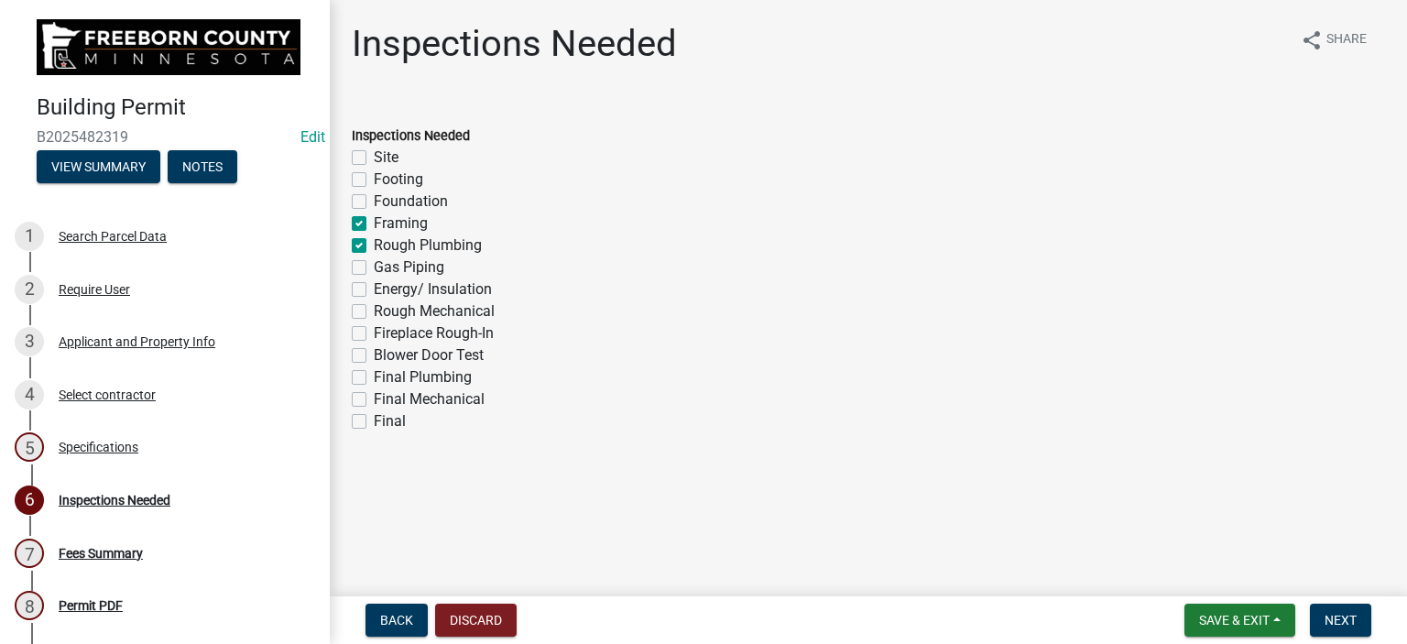
checkbox input "false"
checkbox input "true"
checkbox input "false"
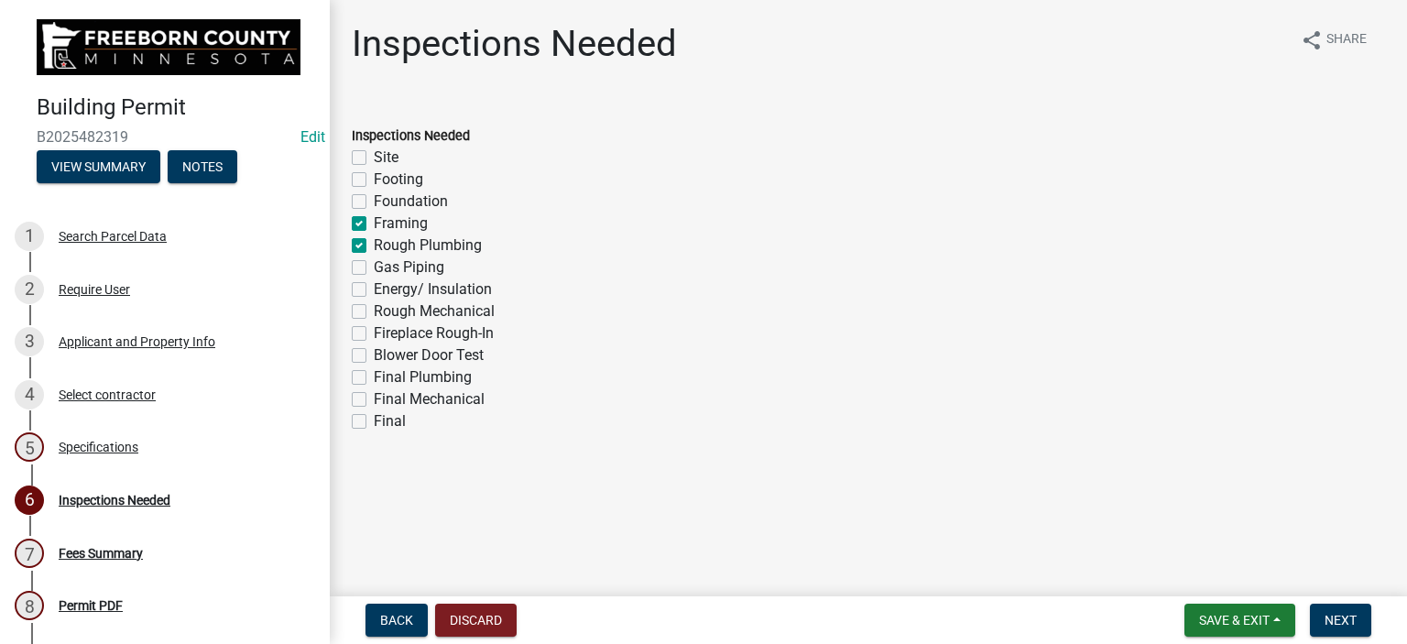
checkbox input "false"
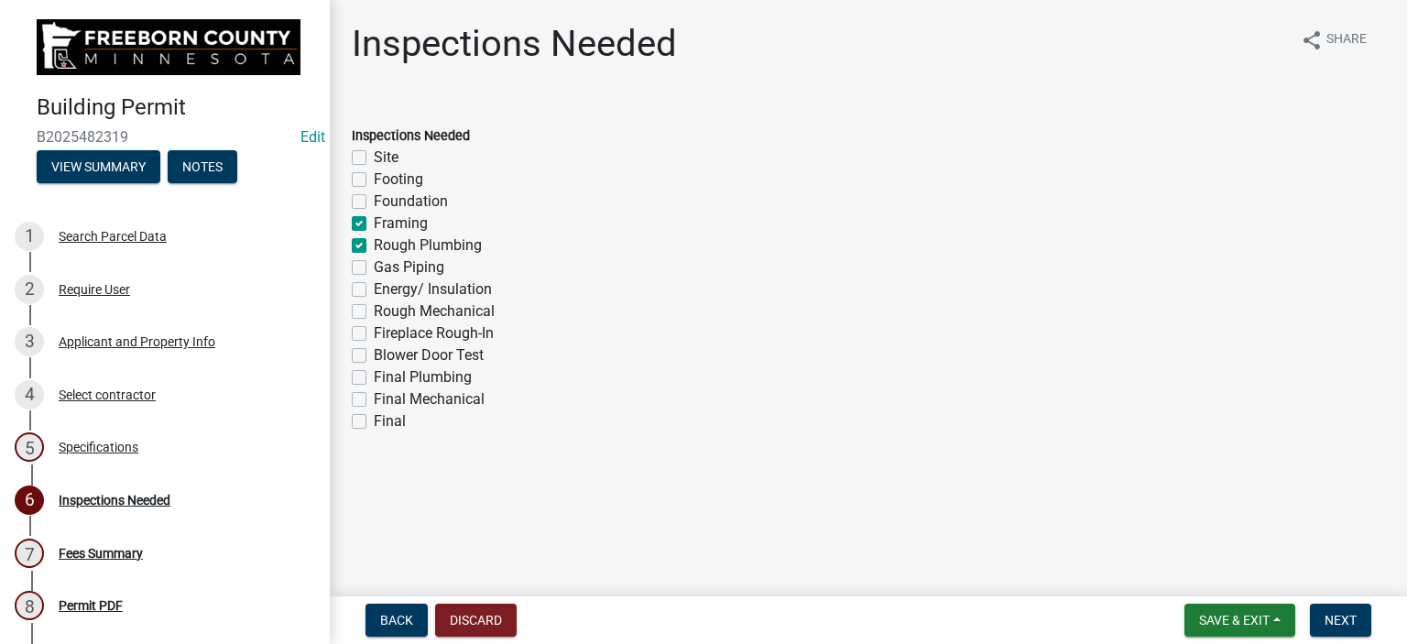
checkbox input "false"
click at [374, 291] on label "Energy/ Insulation" at bounding box center [433, 290] width 118 height 22
click at [374, 290] on input "Energy/ Insulation" at bounding box center [380, 285] width 12 height 12
checkbox input "true"
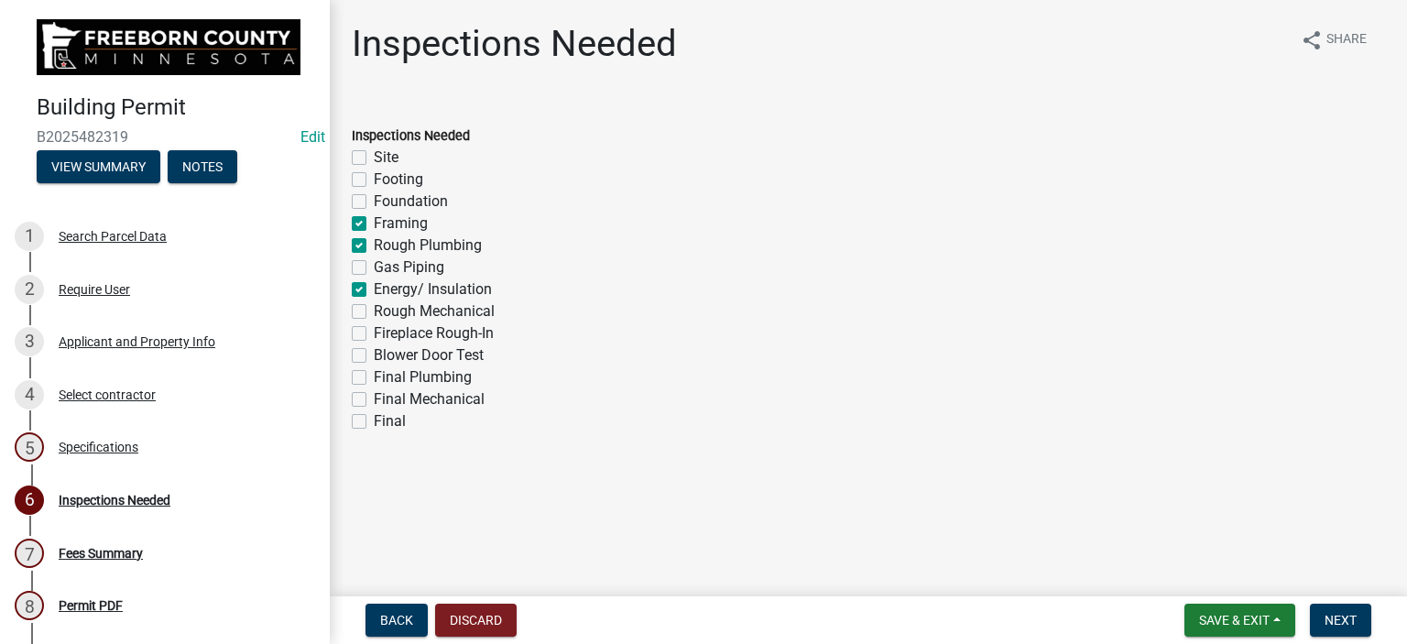
checkbox input "false"
checkbox input "true"
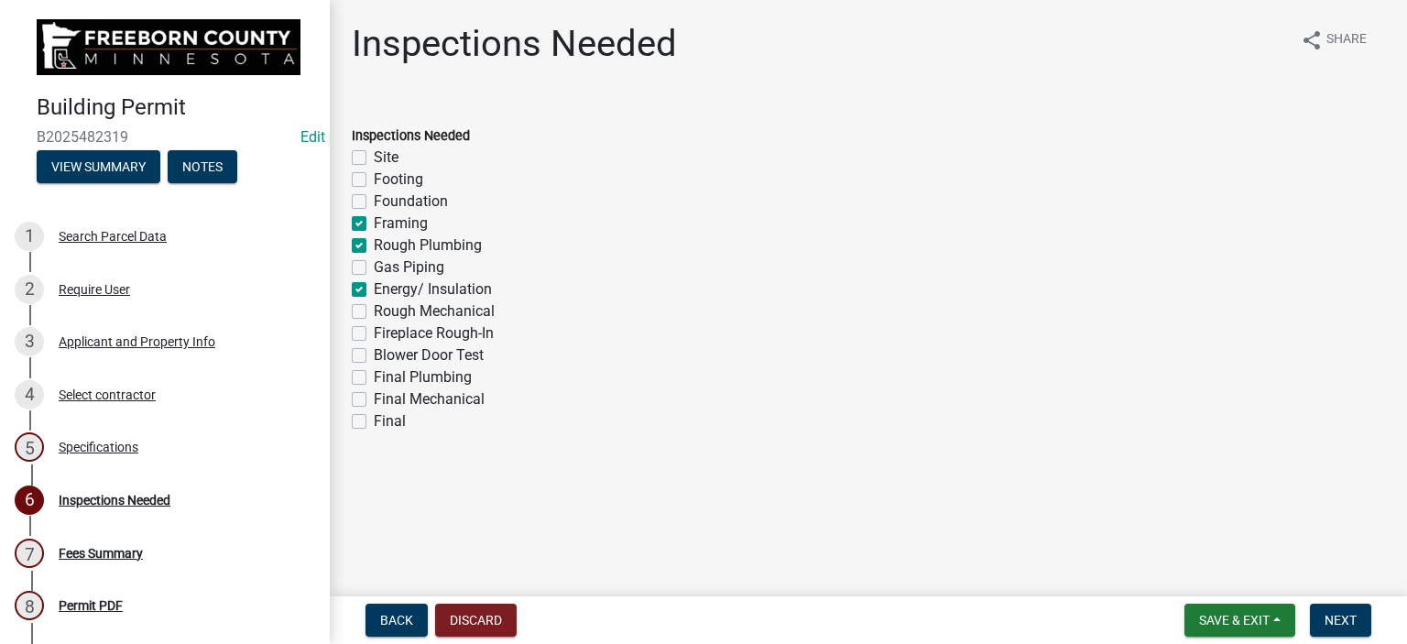
checkbox input "false"
checkbox input "true"
checkbox input "false"
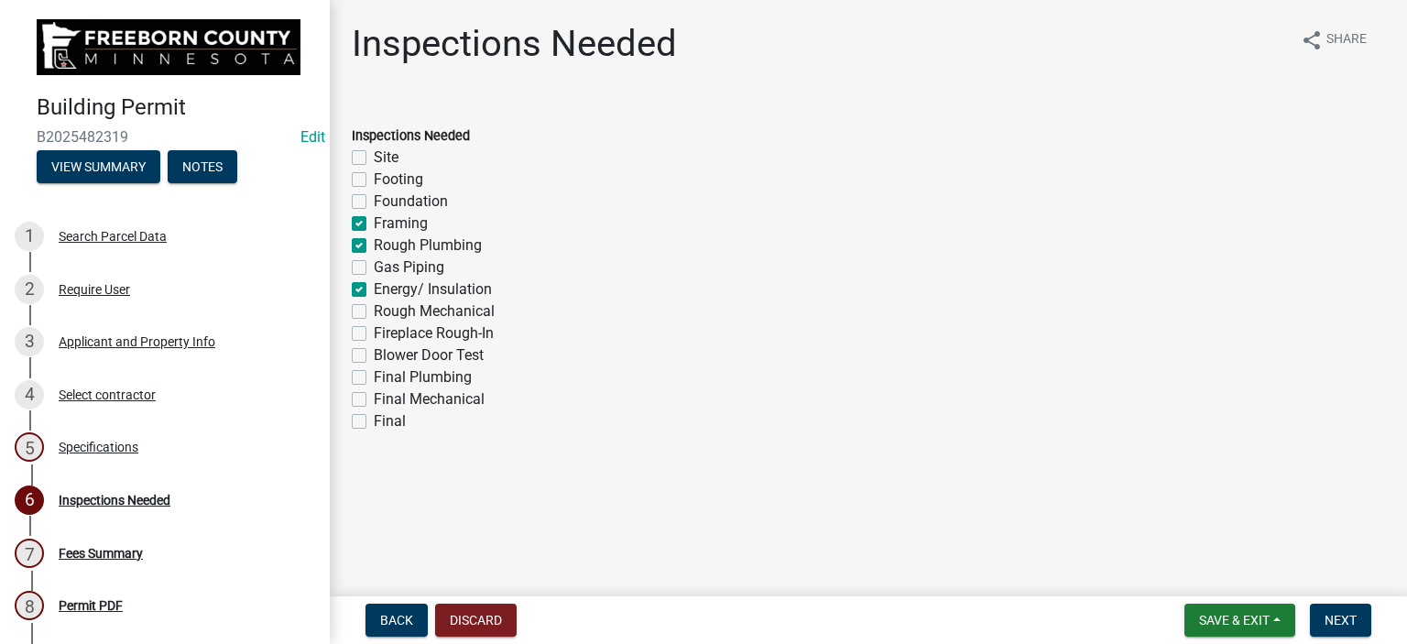
checkbox input "false"
click at [374, 314] on label "Rough Mechanical" at bounding box center [434, 311] width 121 height 22
click at [374, 312] on input "Rough Mechanical" at bounding box center [380, 306] width 12 height 12
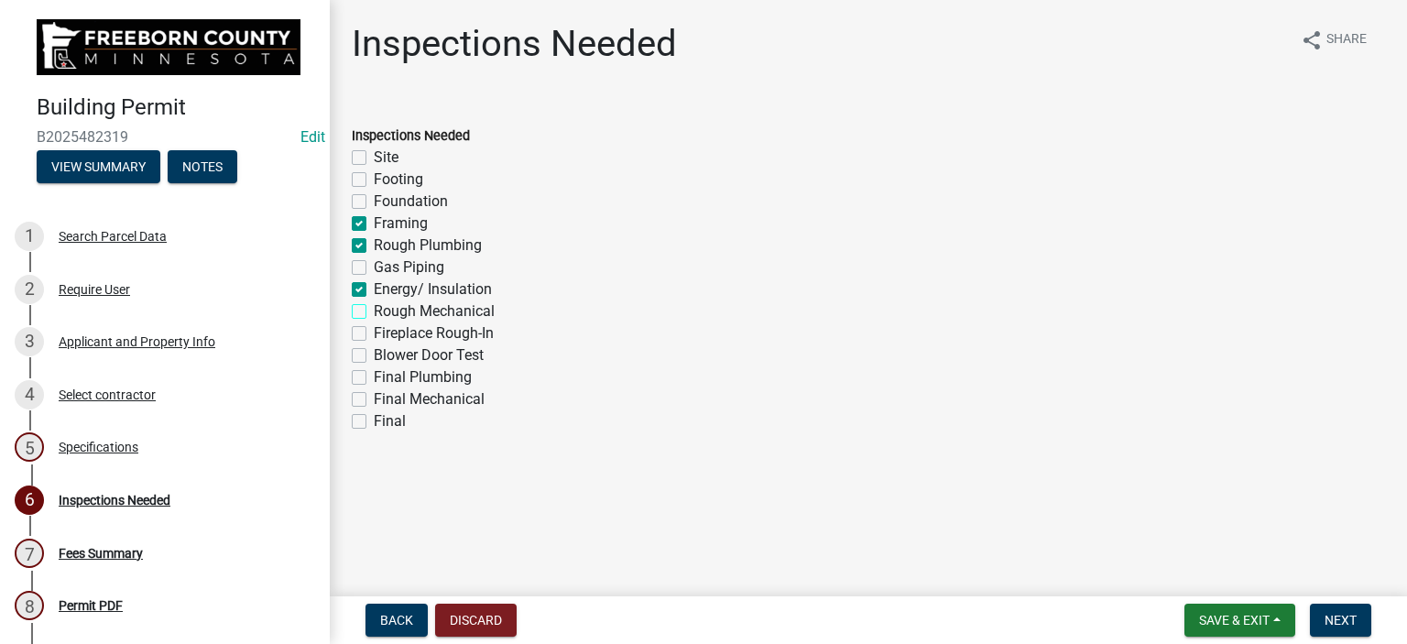
checkbox input "true"
checkbox input "false"
checkbox input "true"
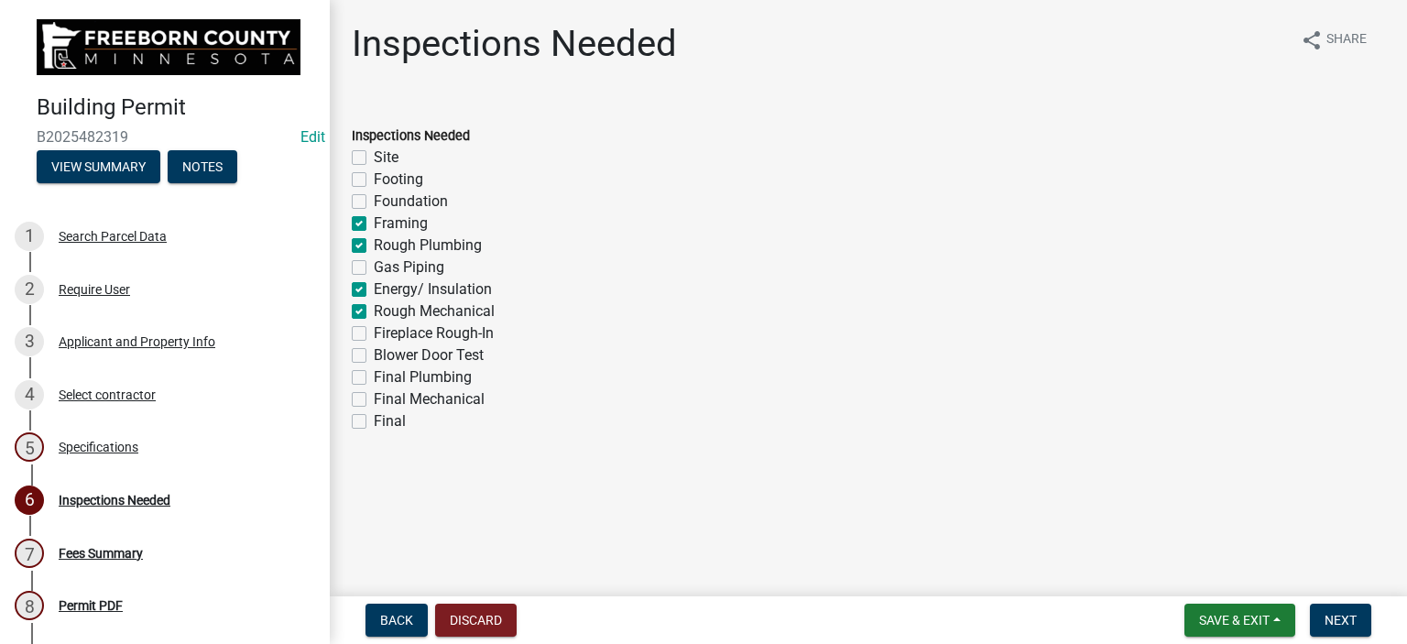
checkbox input "true"
checkbox input "false"
checkbox input "true"
checkbox input "false"
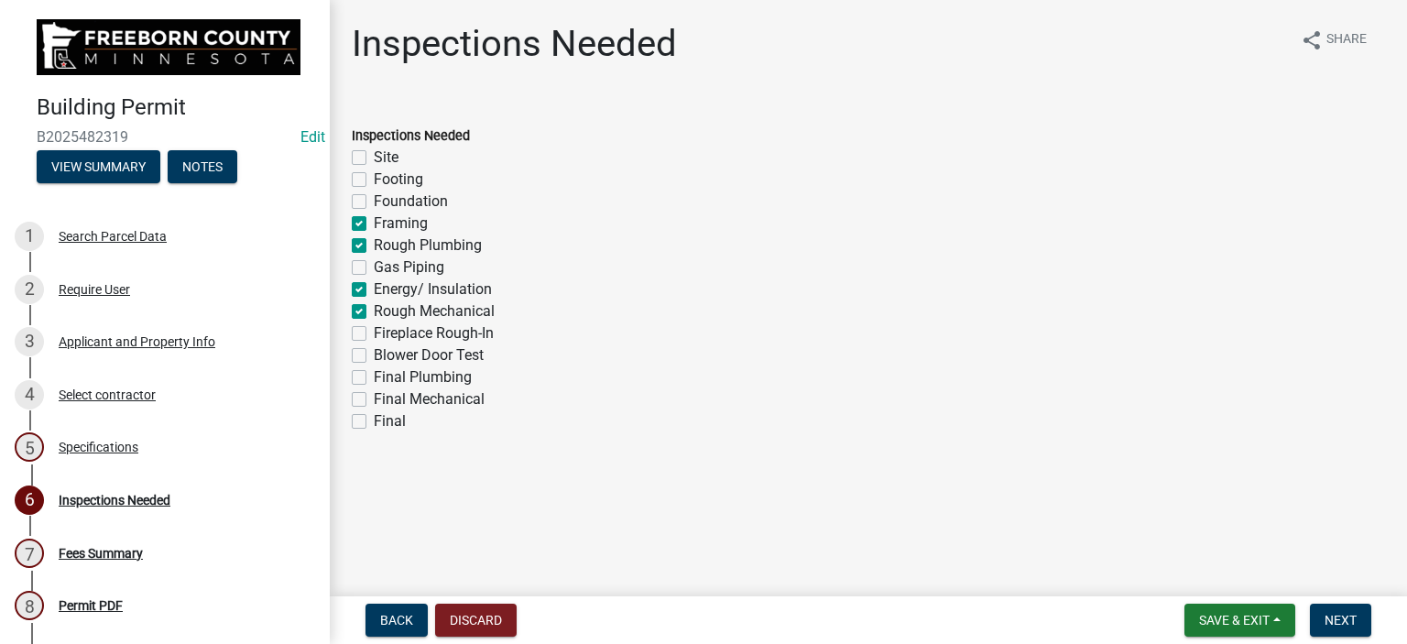
checkbox input "false"
click at [374, 422] on label "Final" at bounding box center [390, 421] width 32 height 22
click at [374, 422] on input "Final" at bounding box center [380, 416] width 12 height 12
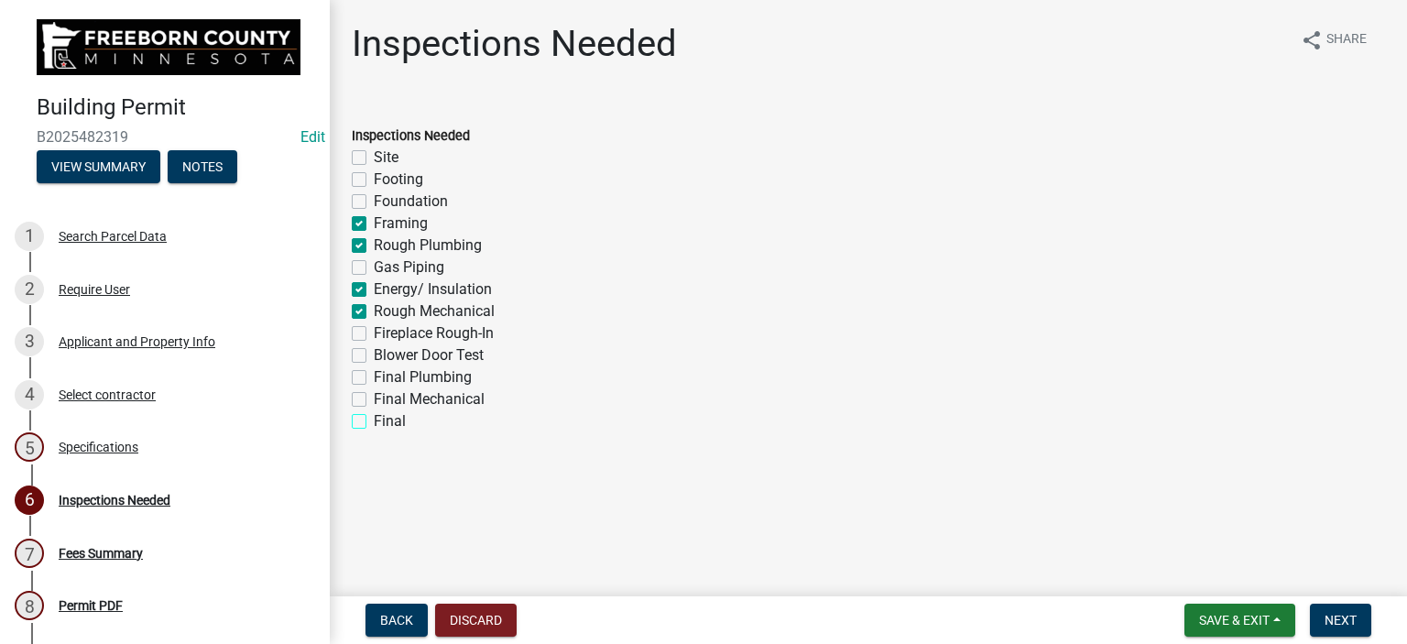
checkbox input "true"
checkbox input "false"
checkbox input "true"
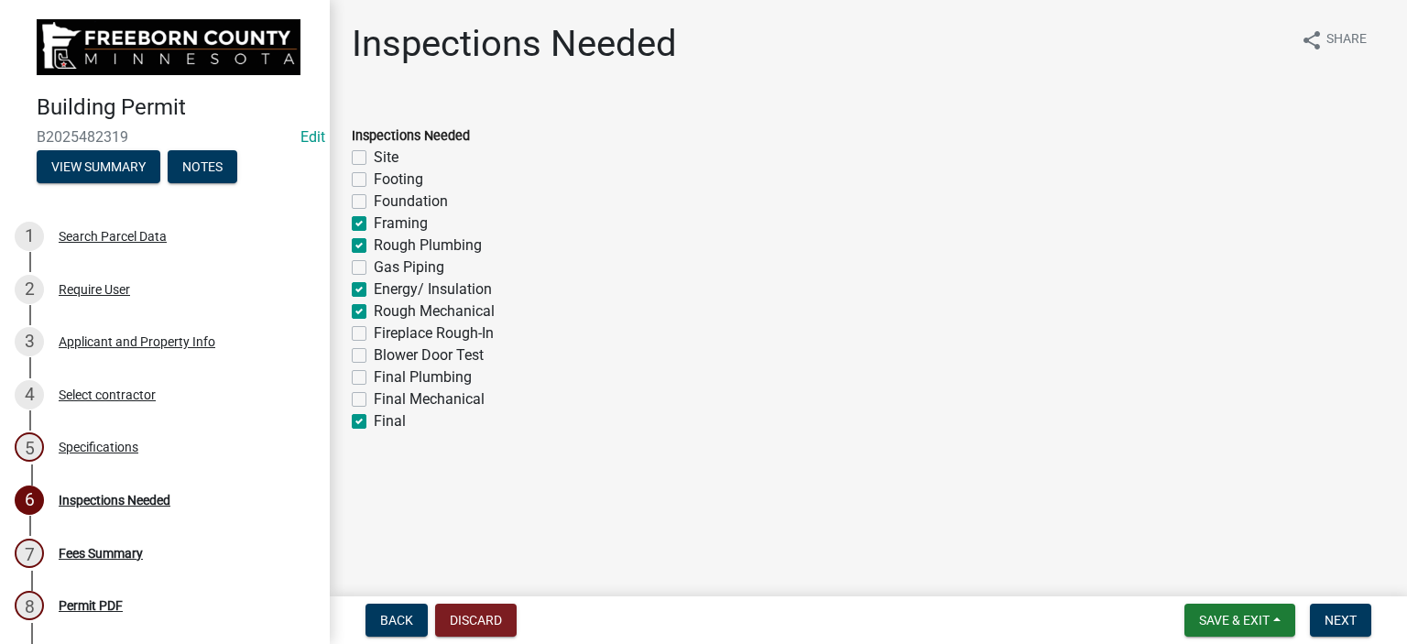
checkbox input "true"
checkbox input "false"
checkbox input "true"
checkbox input "false"
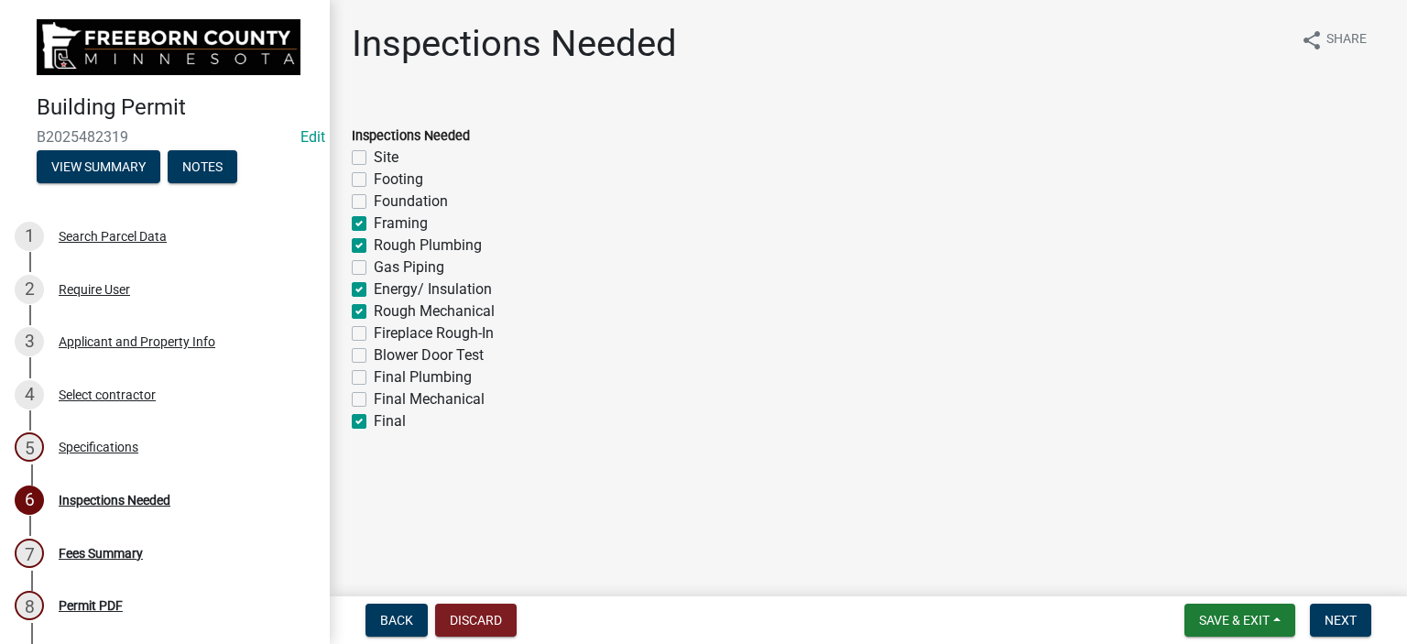
checkbox input "false"
checkbox input "true"
click at [1344, 621] on span "Next" at bounding box center [1341, 620] width 32 height 15
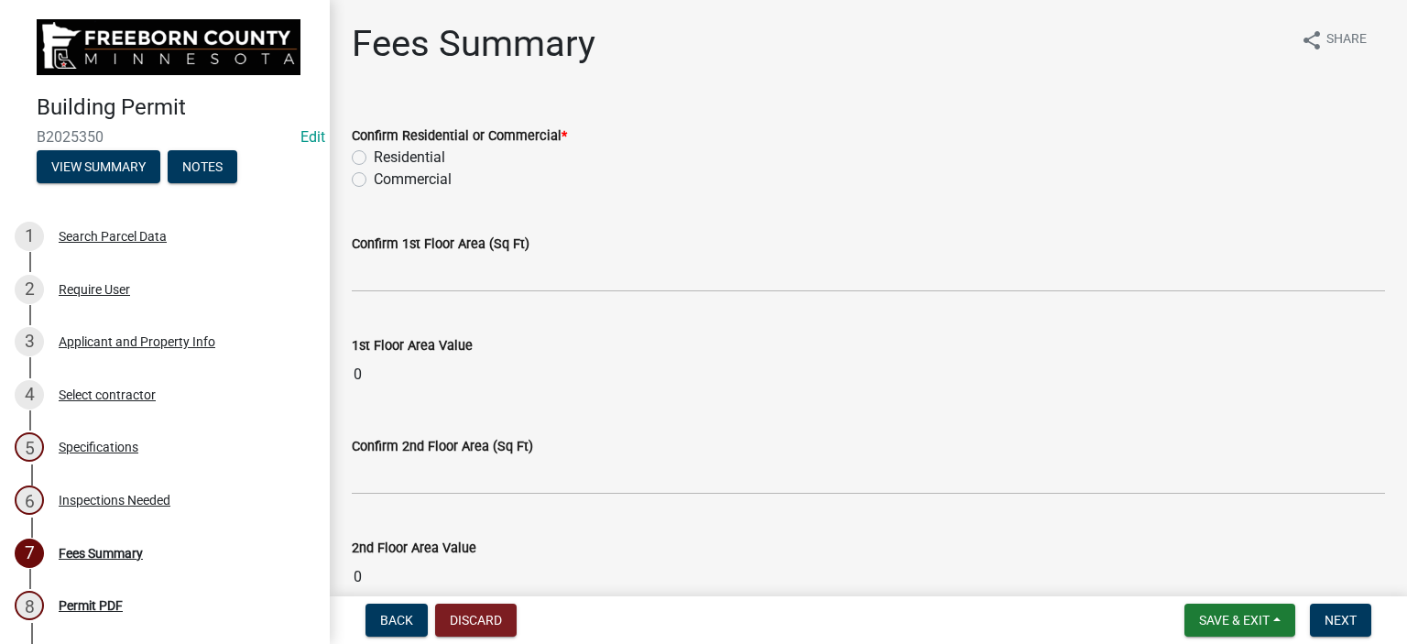
click at [374, 153] on label "Residential" at bounding box center [409, 158] width 71 height 22
click at [374, 153] on input "Residential" at bounding box center [380, 153] width 12 height 12
radio input "true"
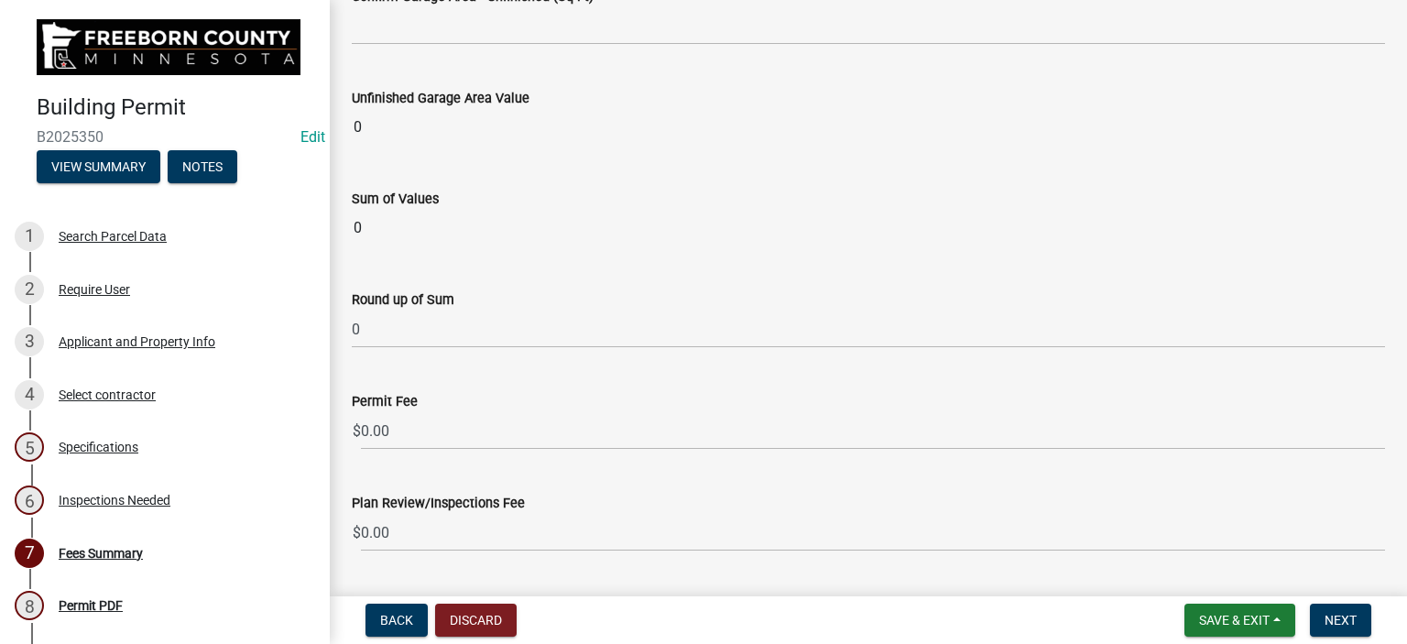
scroll to position [2107, 0]
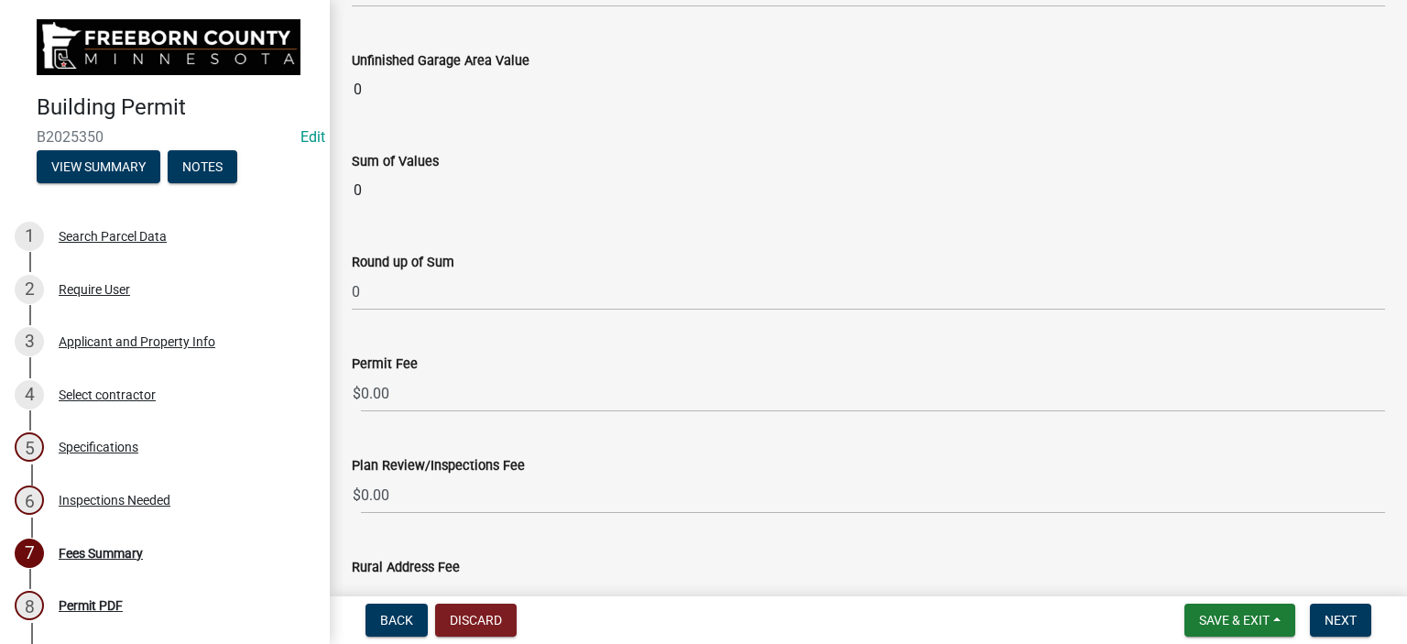
click at [376, 179] on input "0" at bounding box center [868, 190] width 1033 height 37
click at [426, 185] on input "0" at bounding box center [868, 190] width 1033 height 37
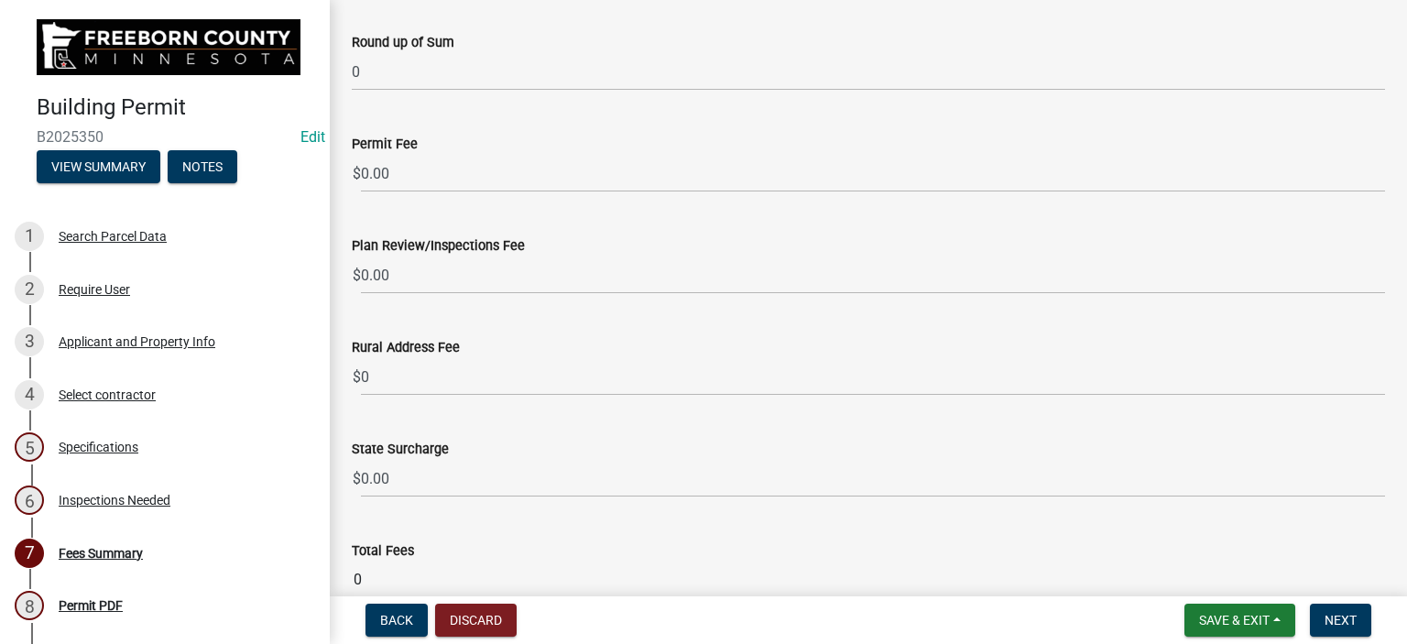
scroll to position [2144, 0]
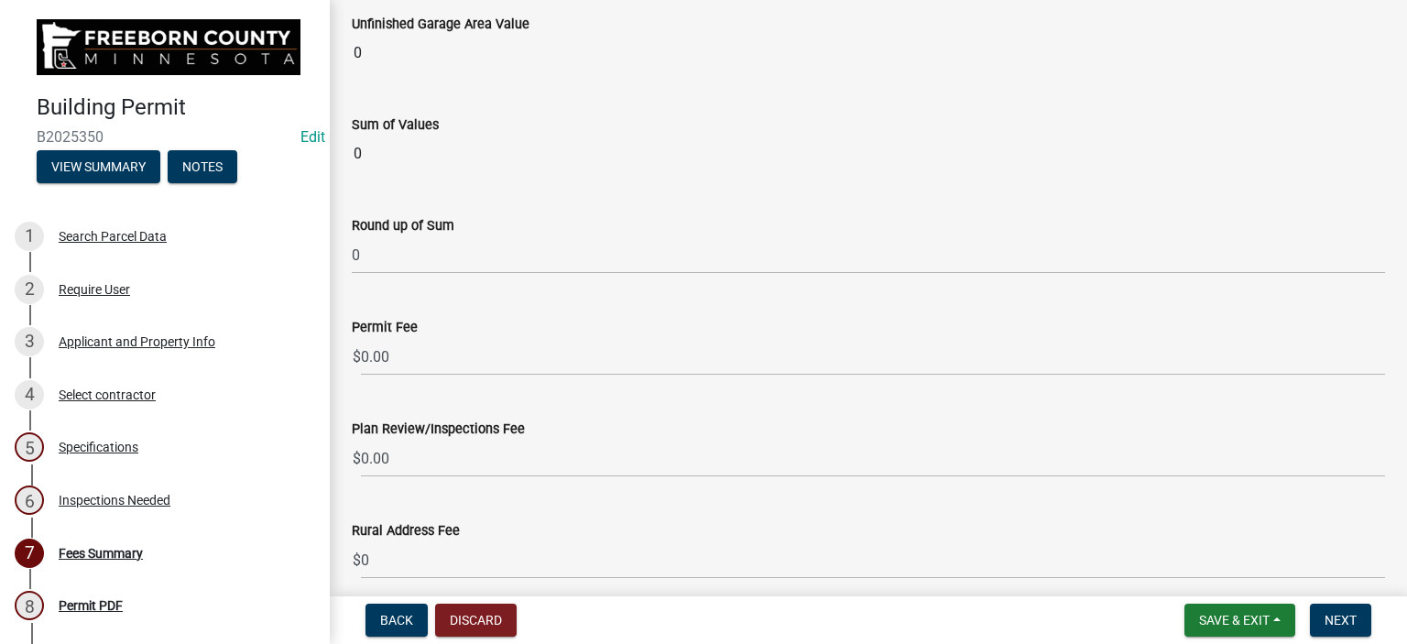
click at [374, 158] on input "0" at bounding box center [868, 154] width 1033 height 37
click at [388, 189] on div "Round up of Sum 0" at bounding box center [868, 231] width 1033 height 85
click at [382, 158] on input "0" at bounding box center [868, 154] width 1033 height 37
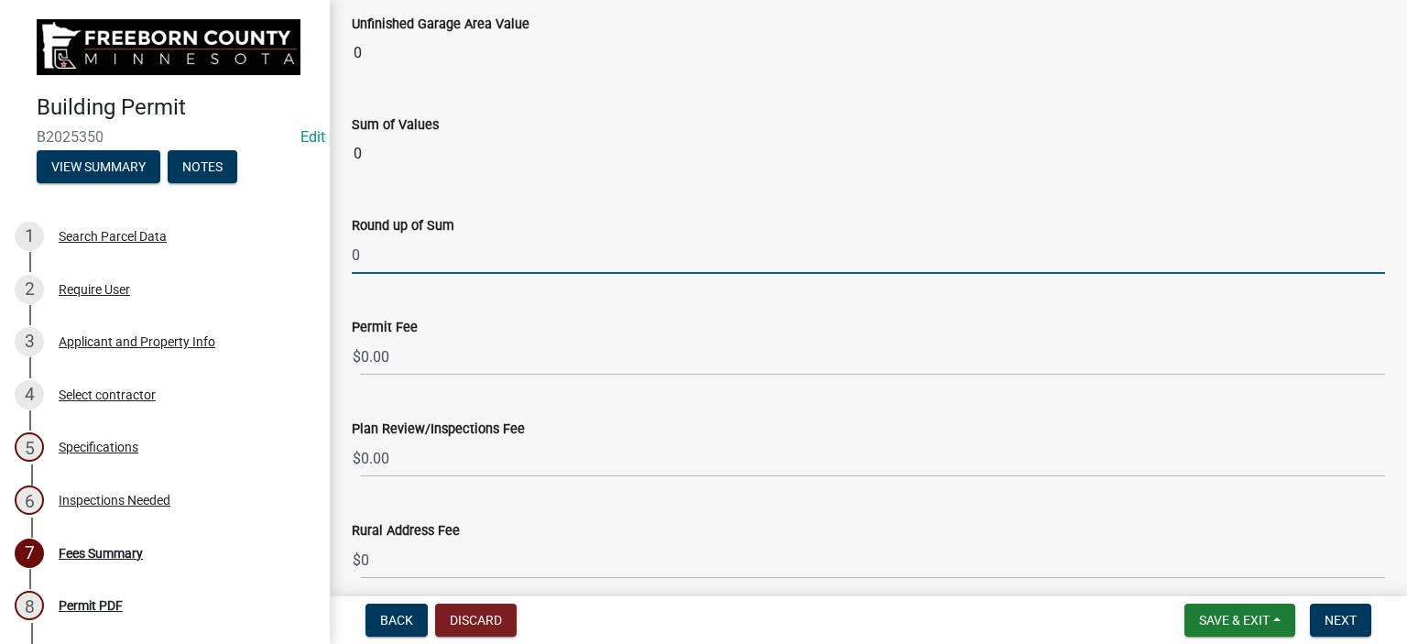
click at [386, 254] on input "0" at bounding box center [868, 255] width 1033 height 38
click at [446, 280] on wm-data-entity-input "Round up of Sum 40800.00" at bounding box center [868, 240] width 1033 height 102
click at [366, 256] on input "40800.00" at bounding box center [868, 255] width 1033 height 38
click at [480, 253] on input "35800.00" at bounding box center [868, 255] width 1033 height 38
type input "35800.00"
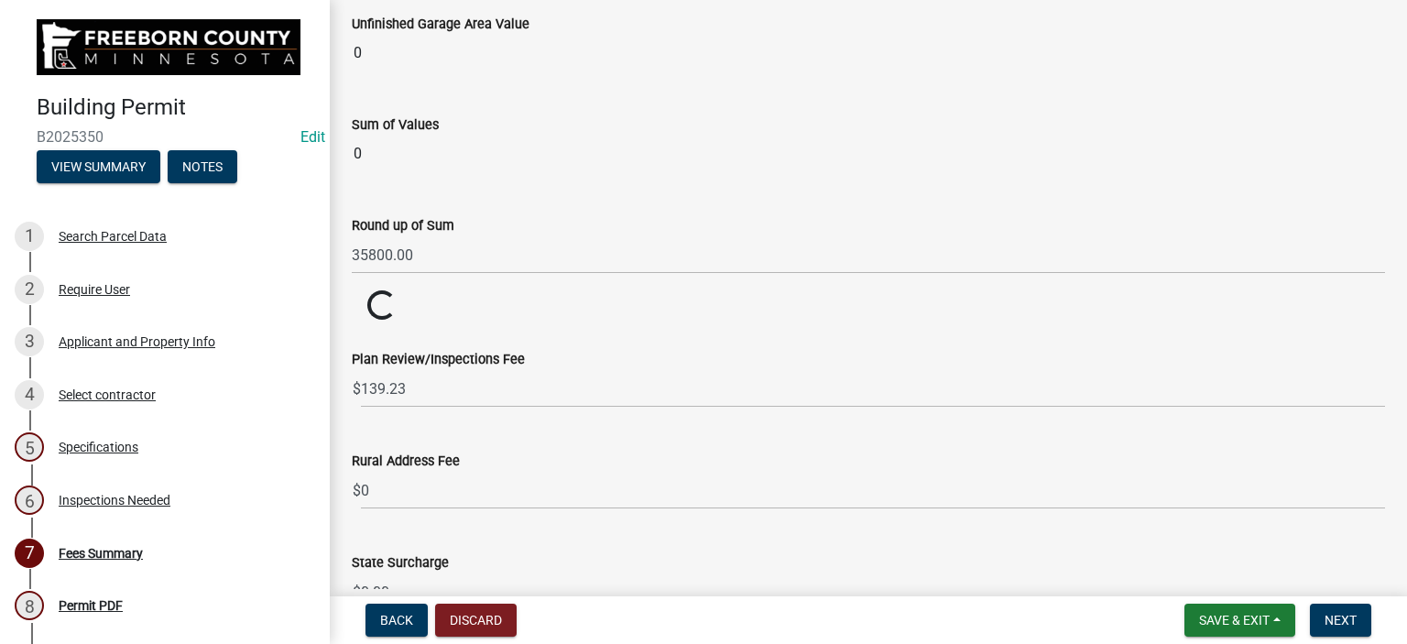
click at [490, 308] on wm-data-entity-input "Permit Fee $ Loading... Loading..." at bounding box center [868, 306] width 1033 height 32
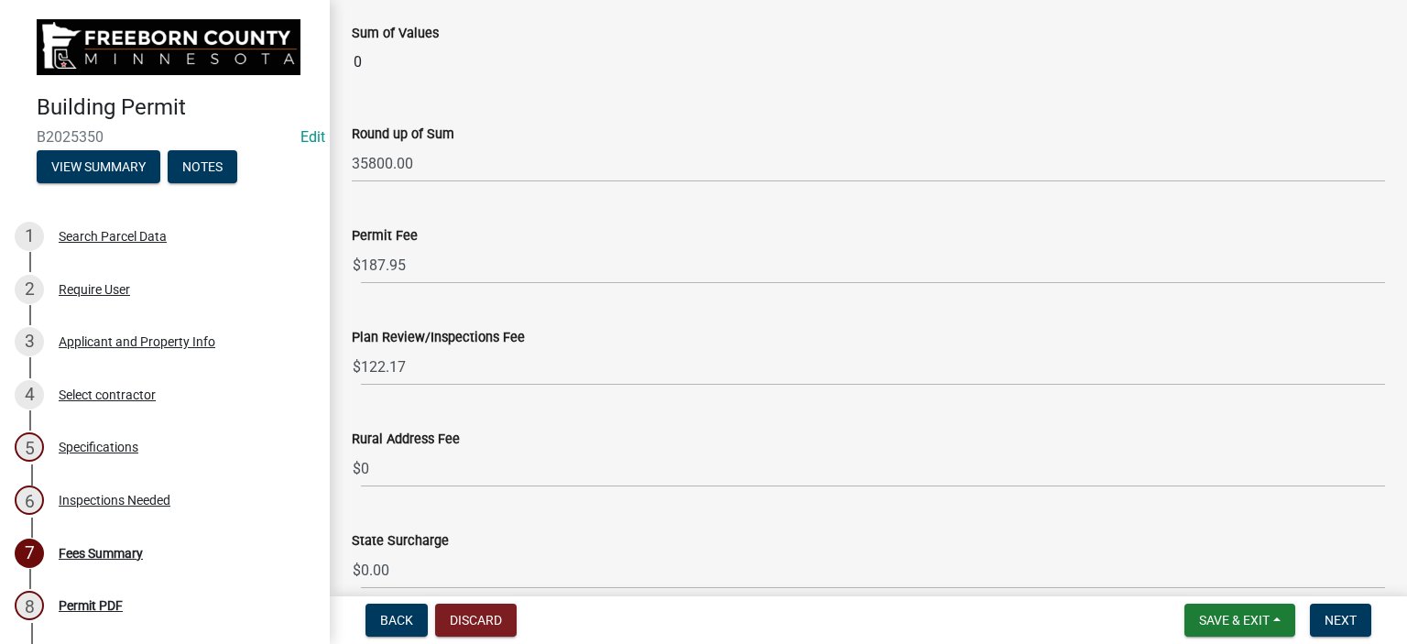
scroll to position [2419, 0]
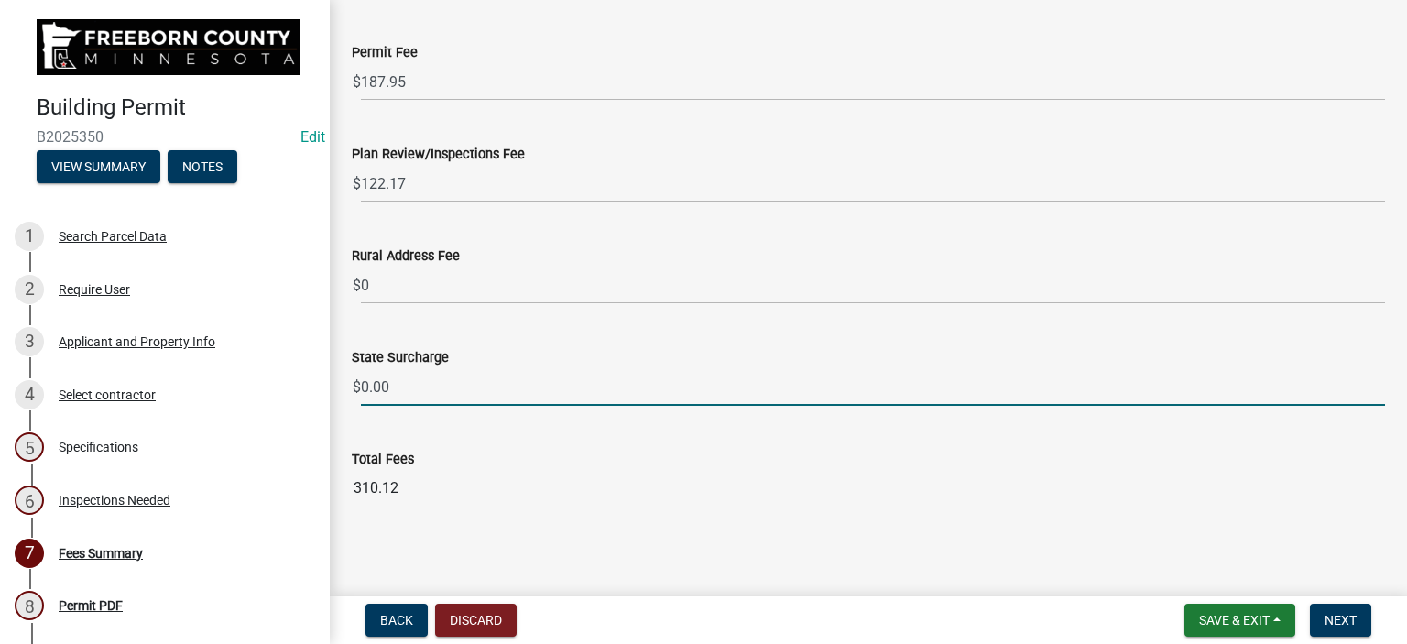
click at [407, 387] on input "0.00" at bounding box center [873, 387] width 1024 height 38
type input "0"
type input "18.00"
click at [437, 410] on wm-data-entity-input "State Surcharge $ 18.00" at bounding box center [868, 372] width 1033 height 102
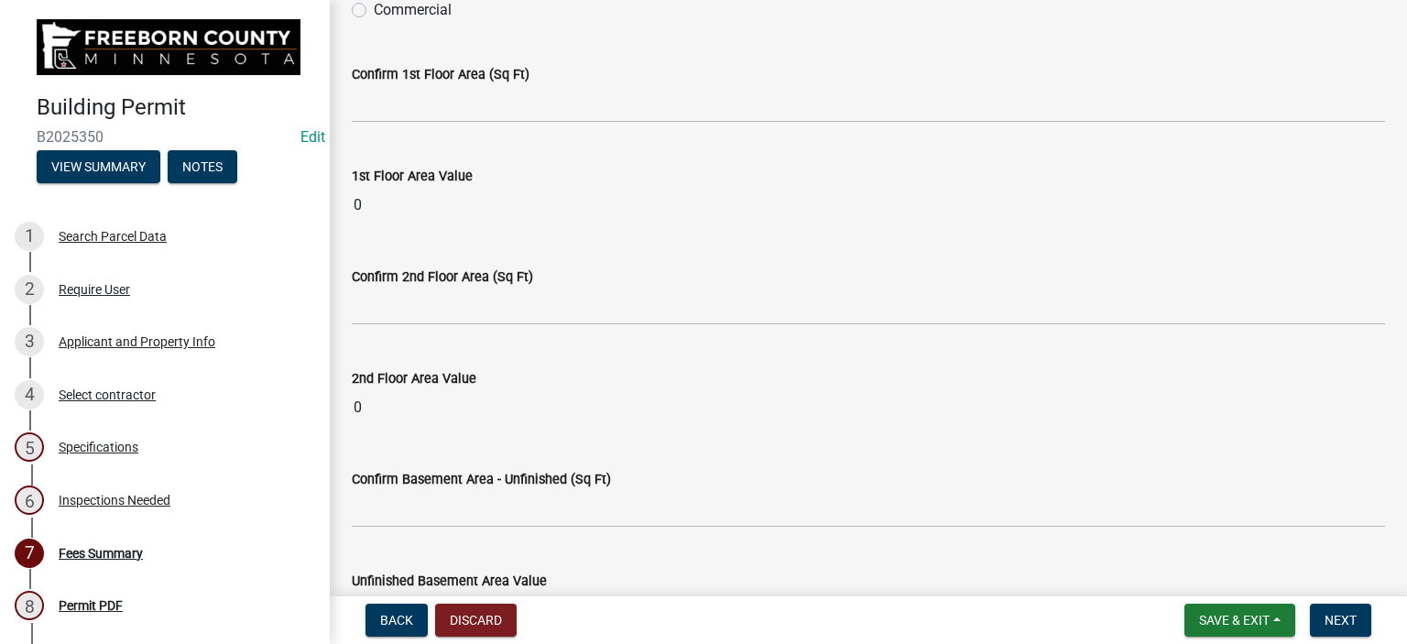
scroll to position [92, 0]
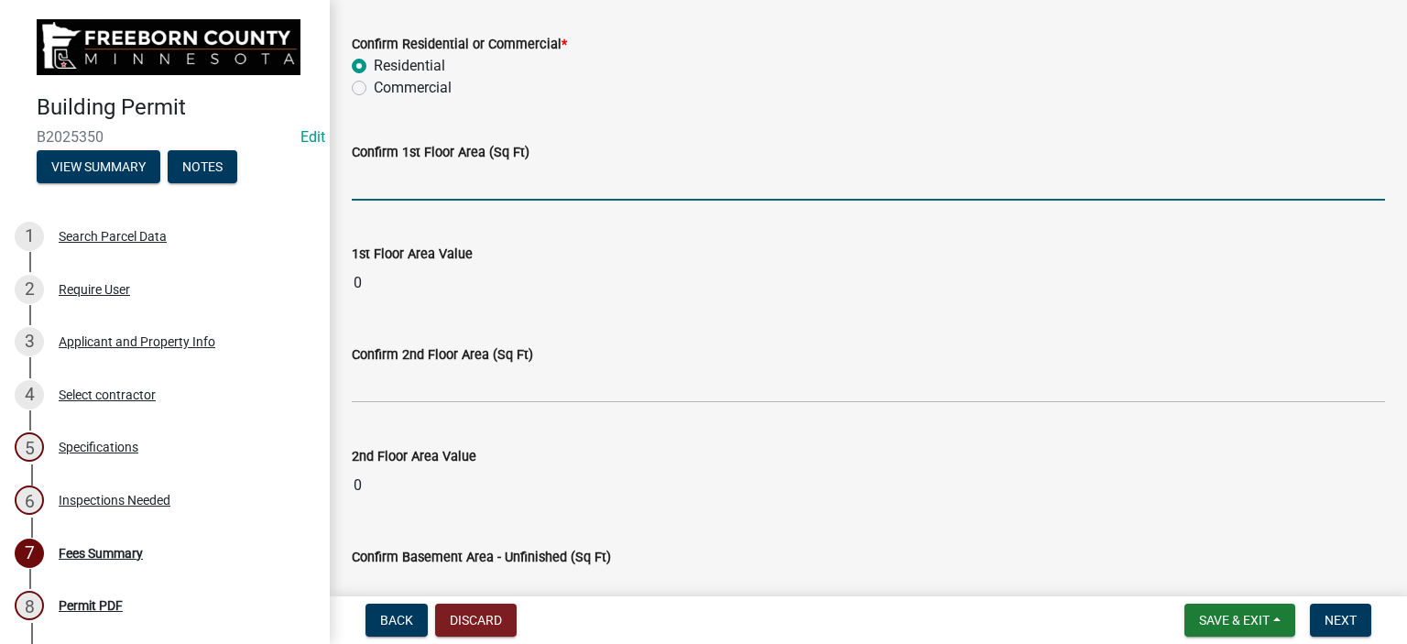
click at [406, 179] on input "text" at bounding box center [868, 182] width 1033 height 38
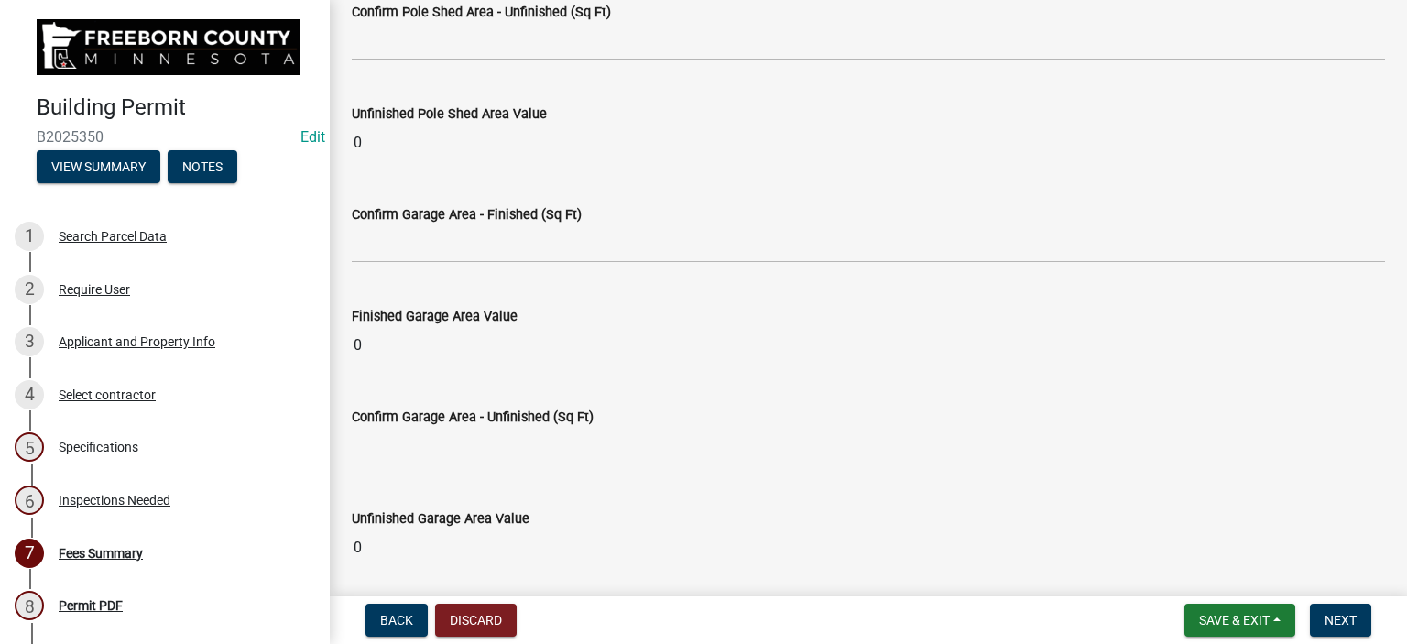
click at [1145, 530] on input "0" at bounding box center [868, 548] width 1033 height 37
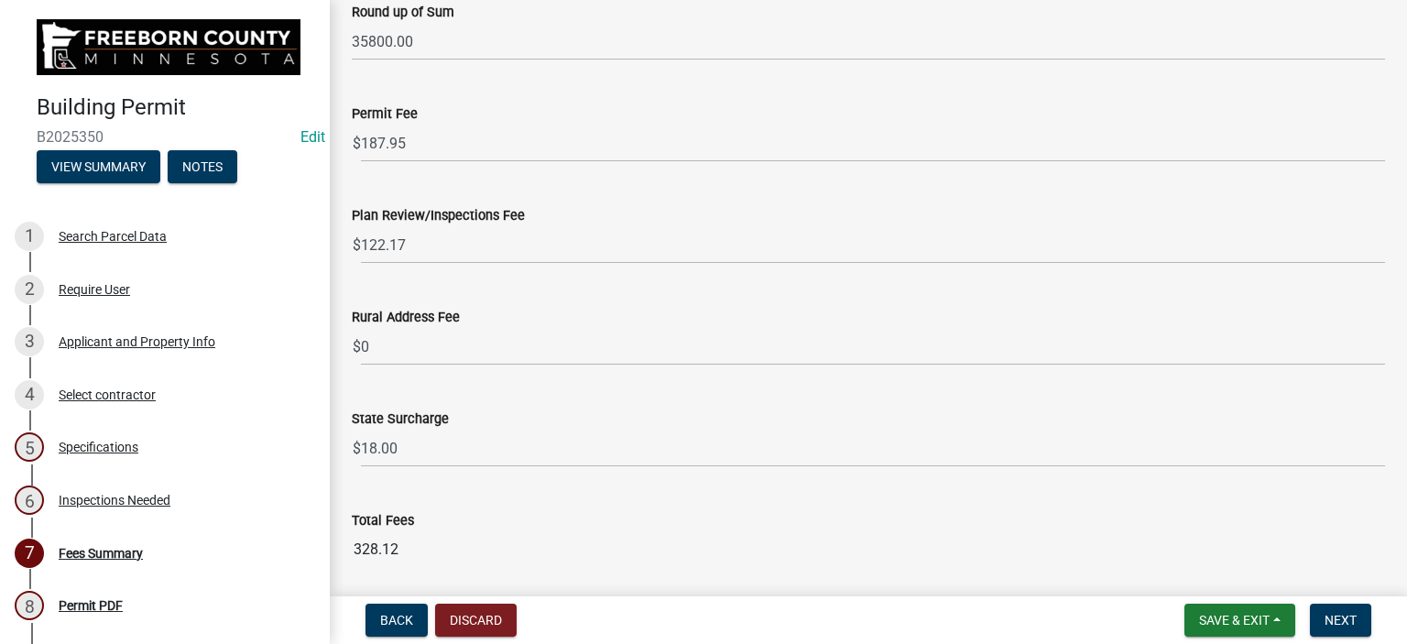
scroll to position [2419, 0]
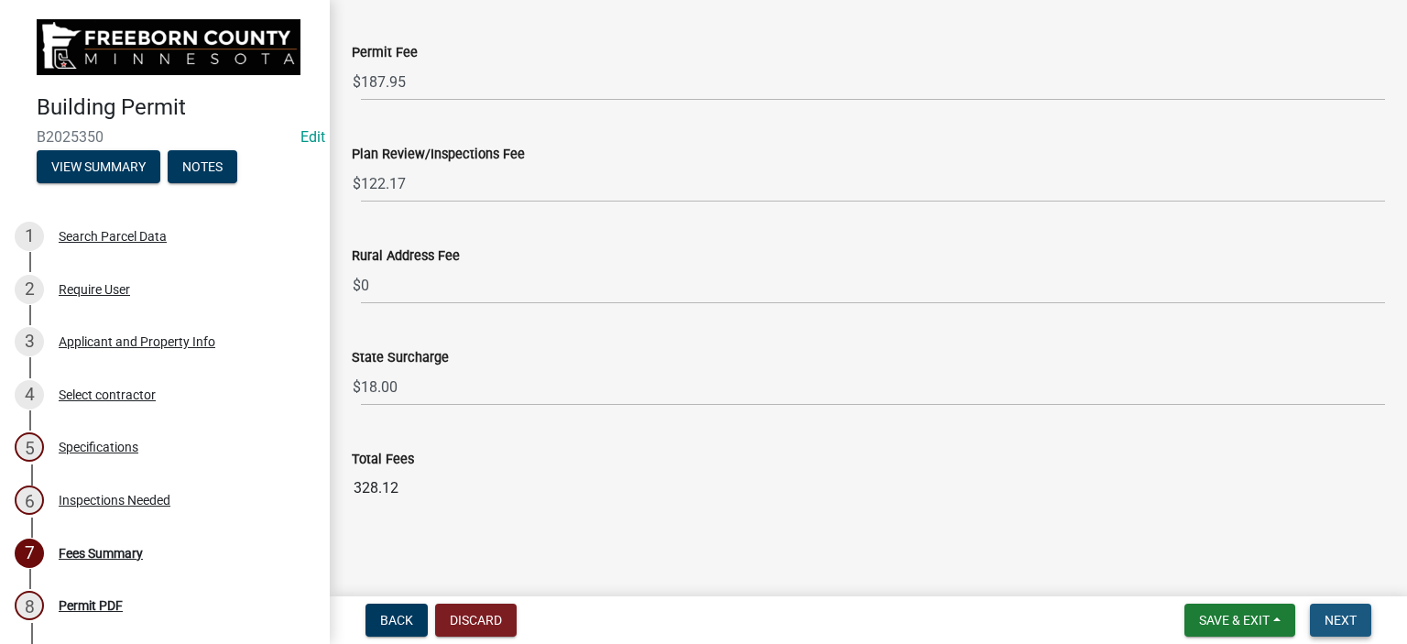
click at [1325, 622] on span "Next" at bounding box center [1341, 620] width 32 height 15
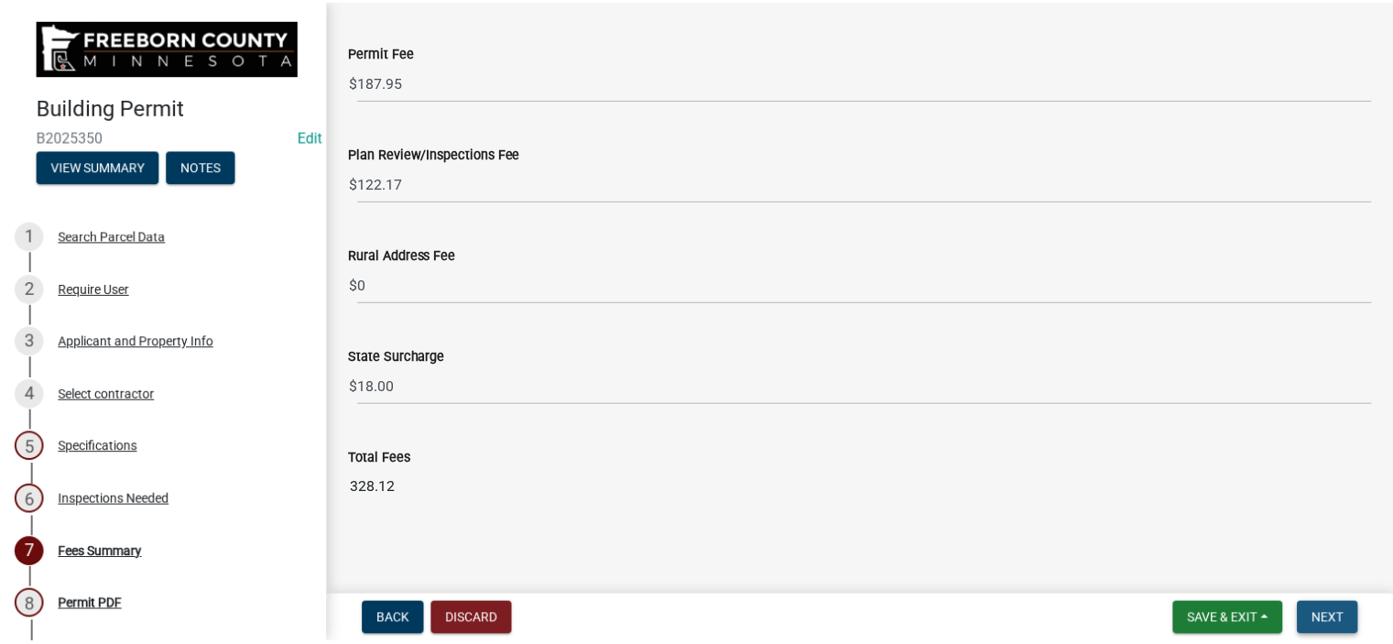
scroll to position [0, 0]
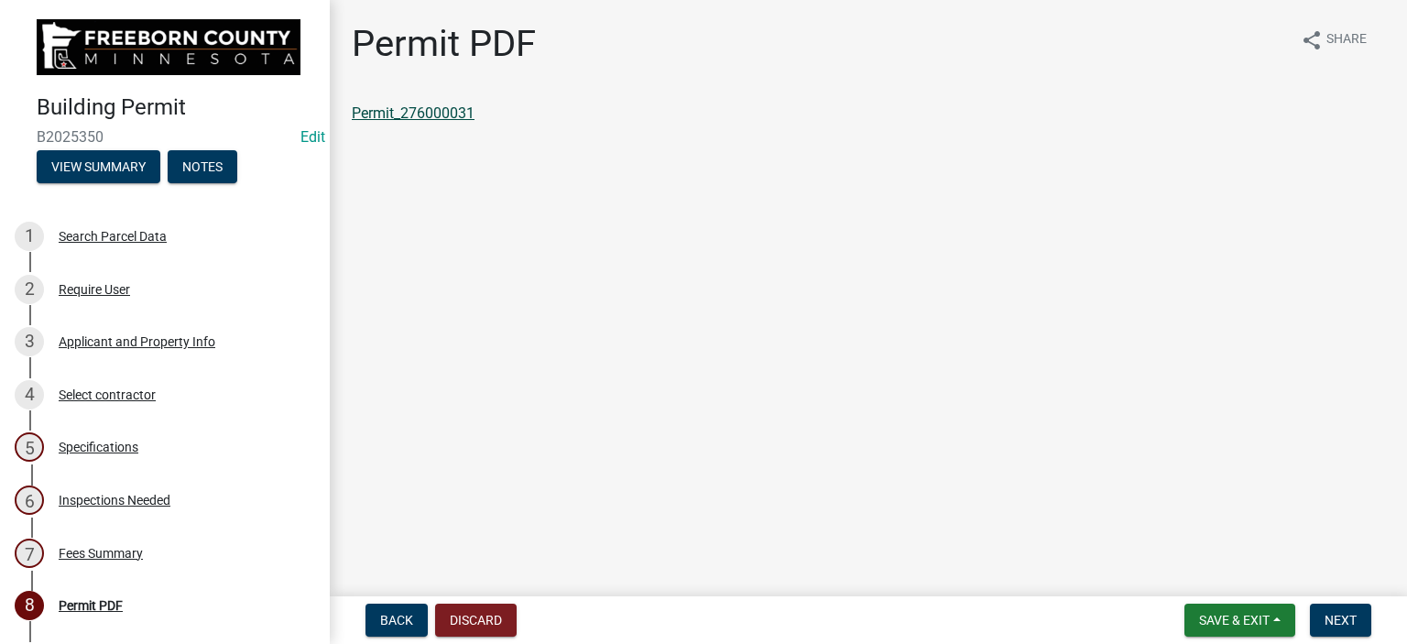
click at [435, 115] on link "Permit_276000031" at bounding box center [413, 112] width 123 height 17
click at [1220, 618] on span "Save & Exit" at bounding box center [1234, 620] width 71 height 15
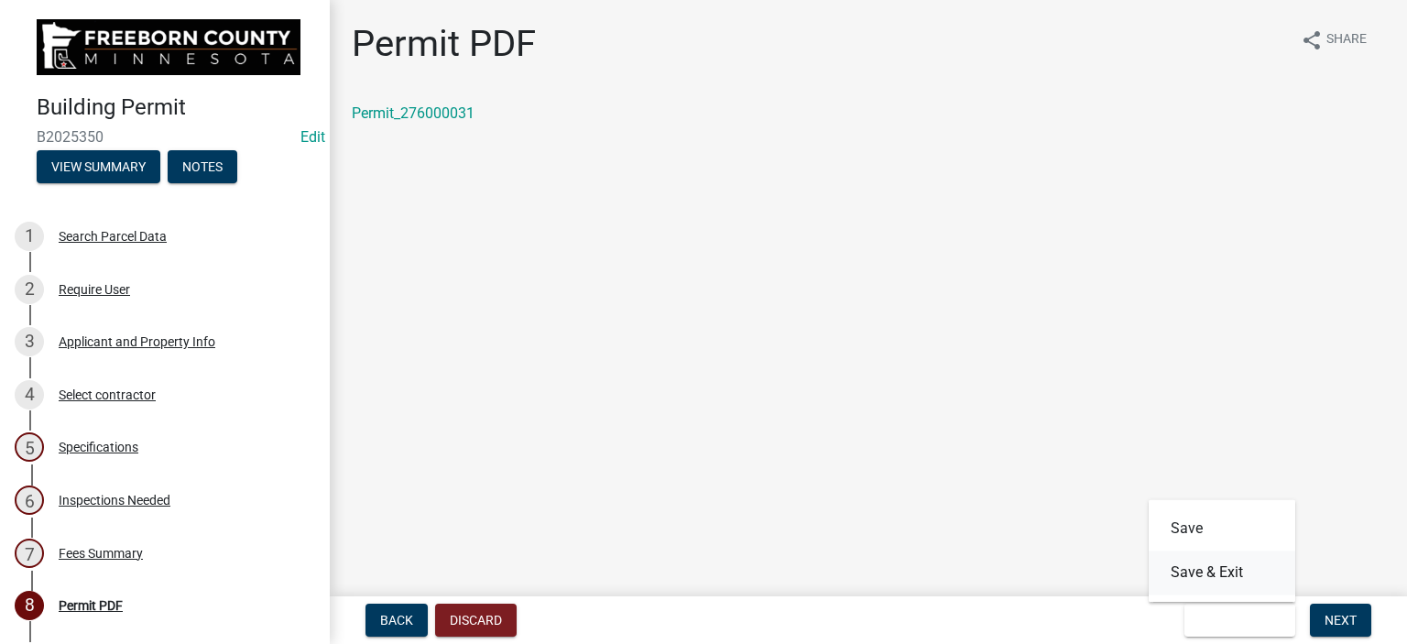
click at [1198, 574] on button "Save & Exit" at bounding box center [1222, 573] width 147 height 44
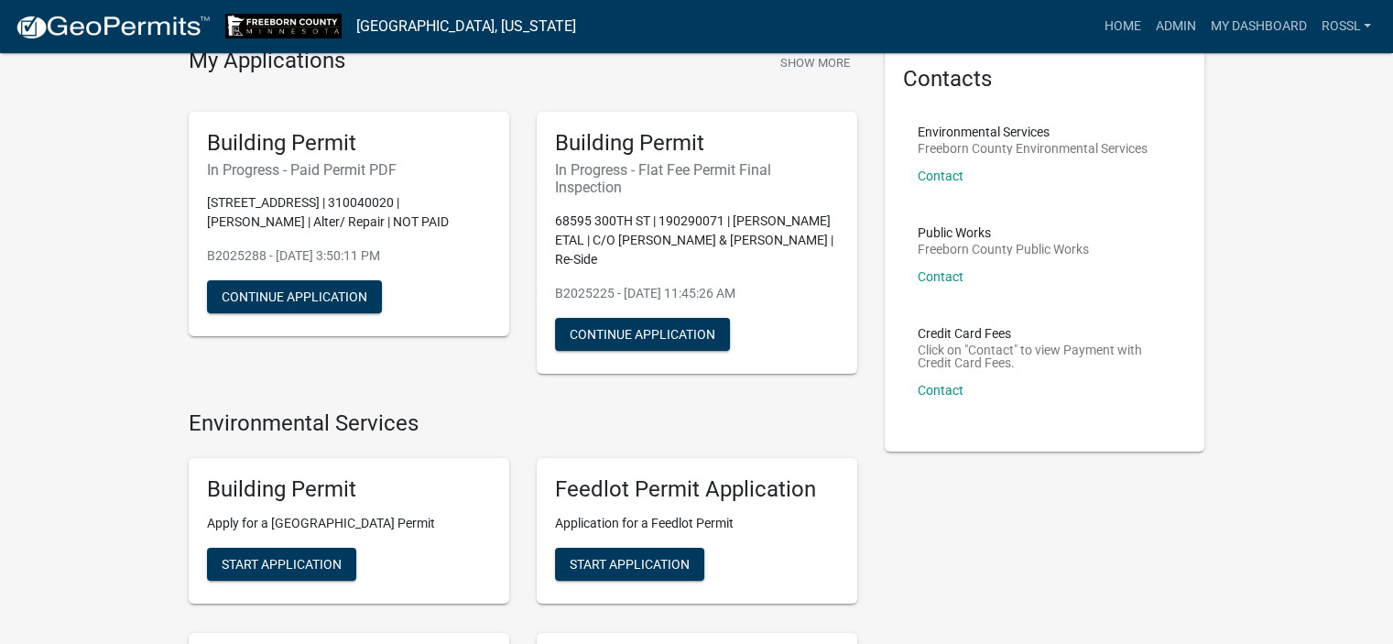
scroll to position [183, 0]
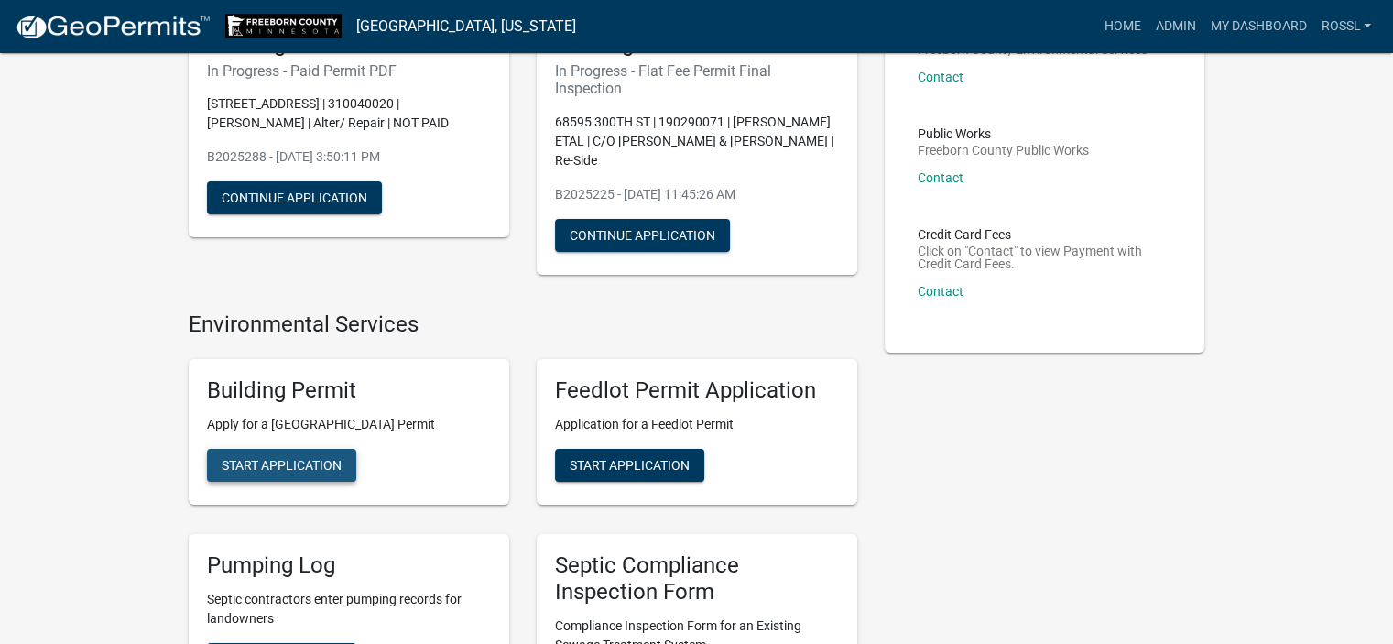
click at [291, 468] on span "Start Application" at bounding box center [282, 465] width 120 height 15
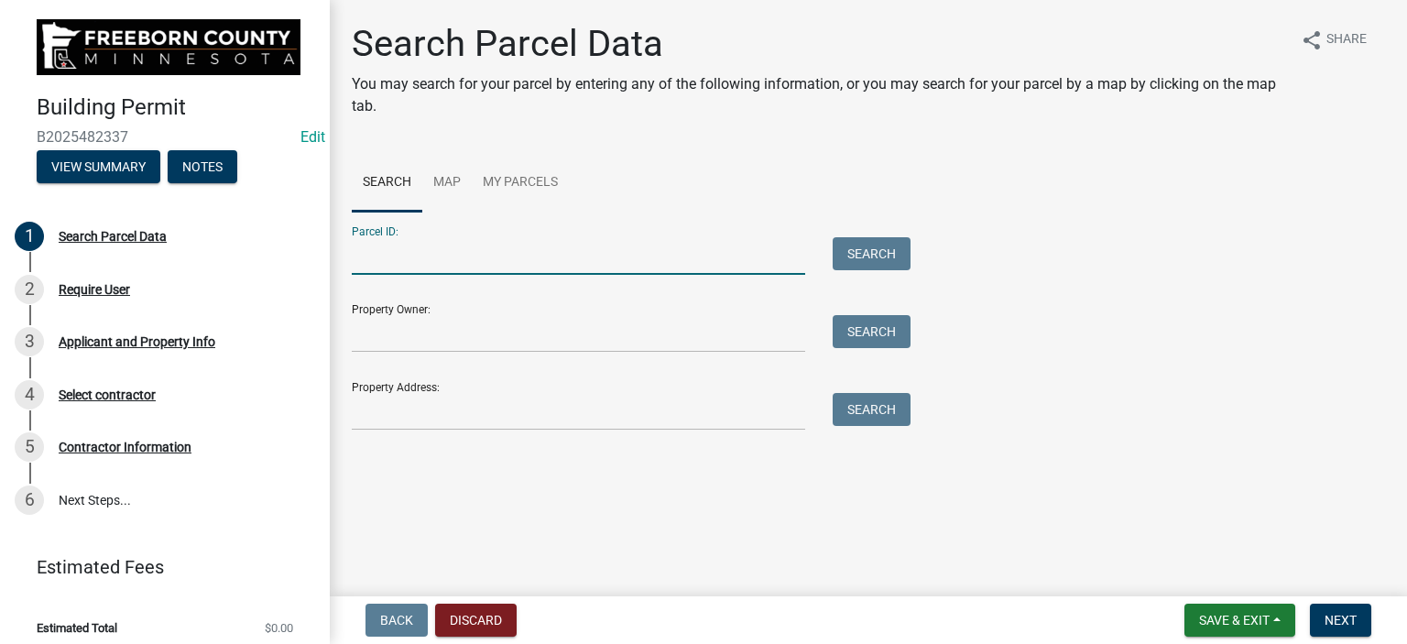
click at [393, 254] on input "Parcel ID:" at bounding box center [578, 256] width 453 height 38
type input "210100200"
click at [894, 261] on button "Search" at bounding box center [872, 253] width 78 height 33
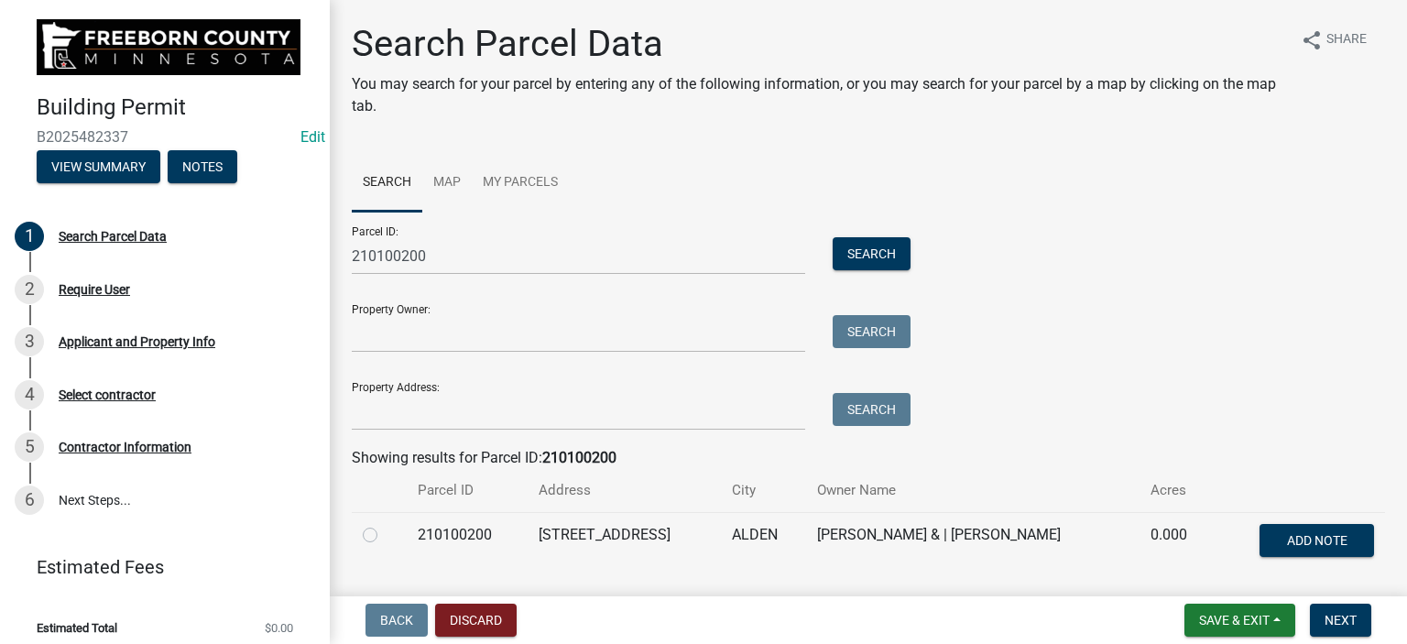
click at [385, 524] on label at bounding box center [385, 524] width 0 height 0
click at [385, 531] on input "radio" at bounding box center [391, 530] width 12 height 12
radio input "true"
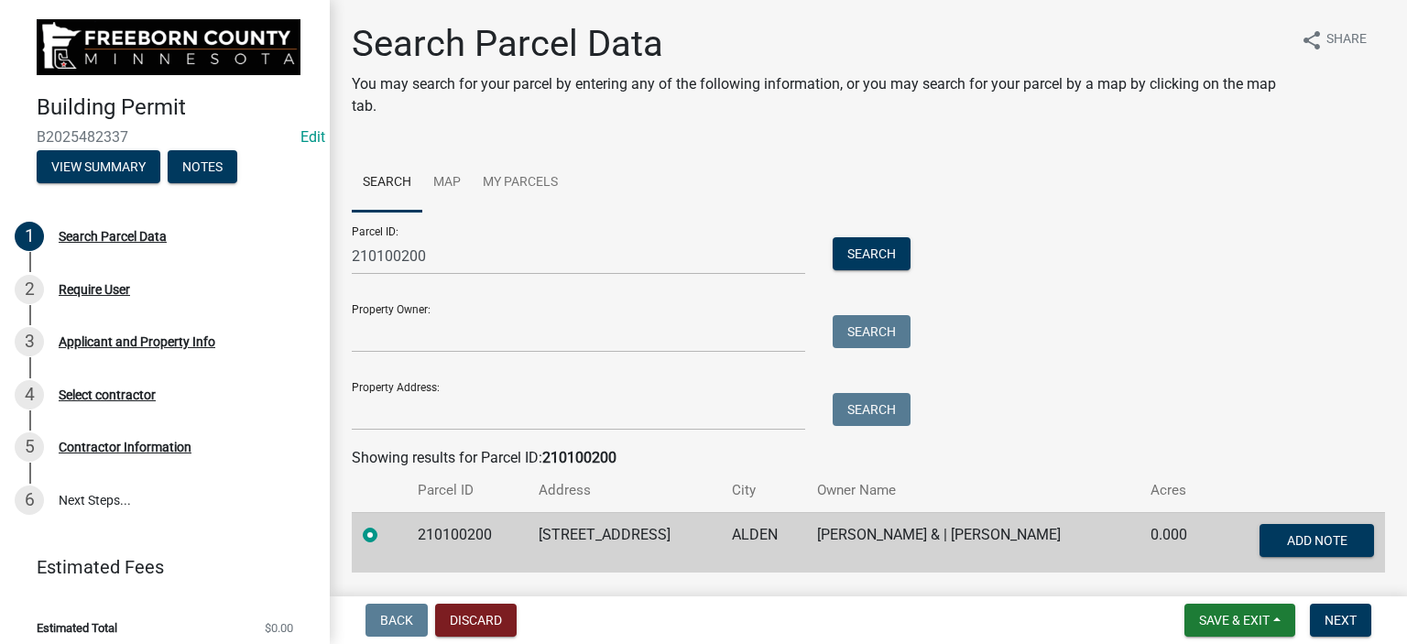
scroll to position [55, 0]
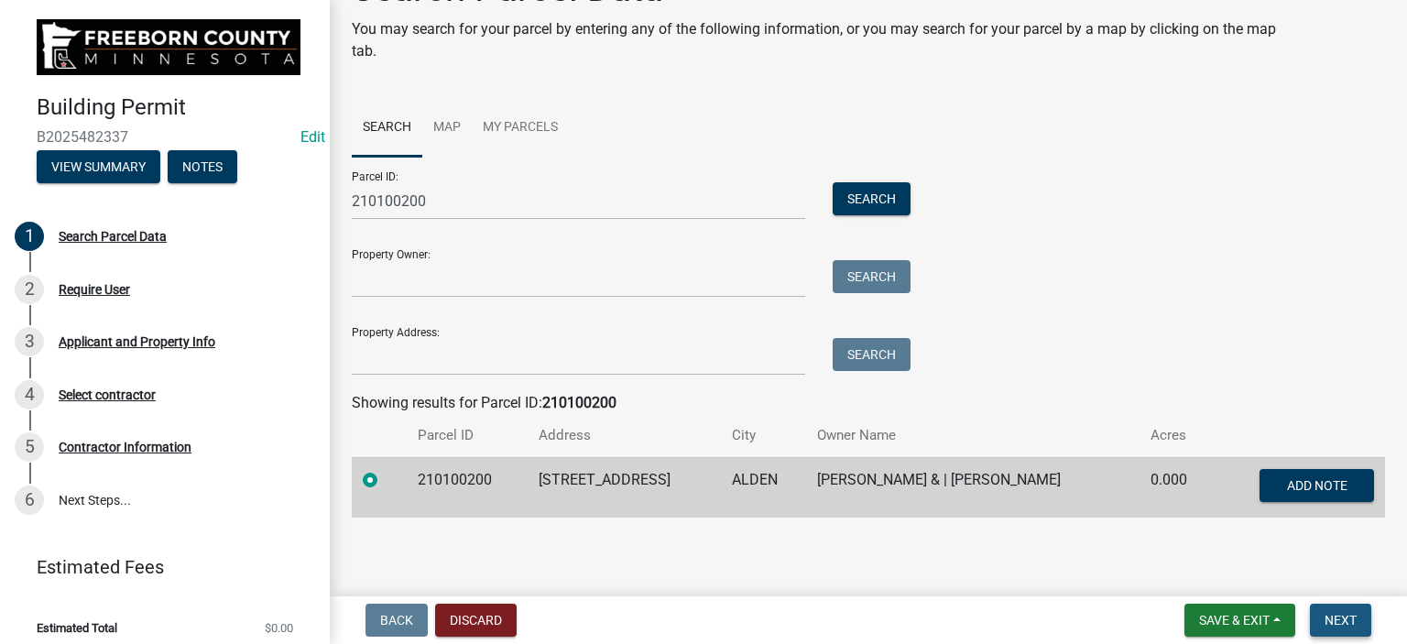
click at [1335, 626] on span "Next" at bounding box center [1341, 620] width 32 height 15
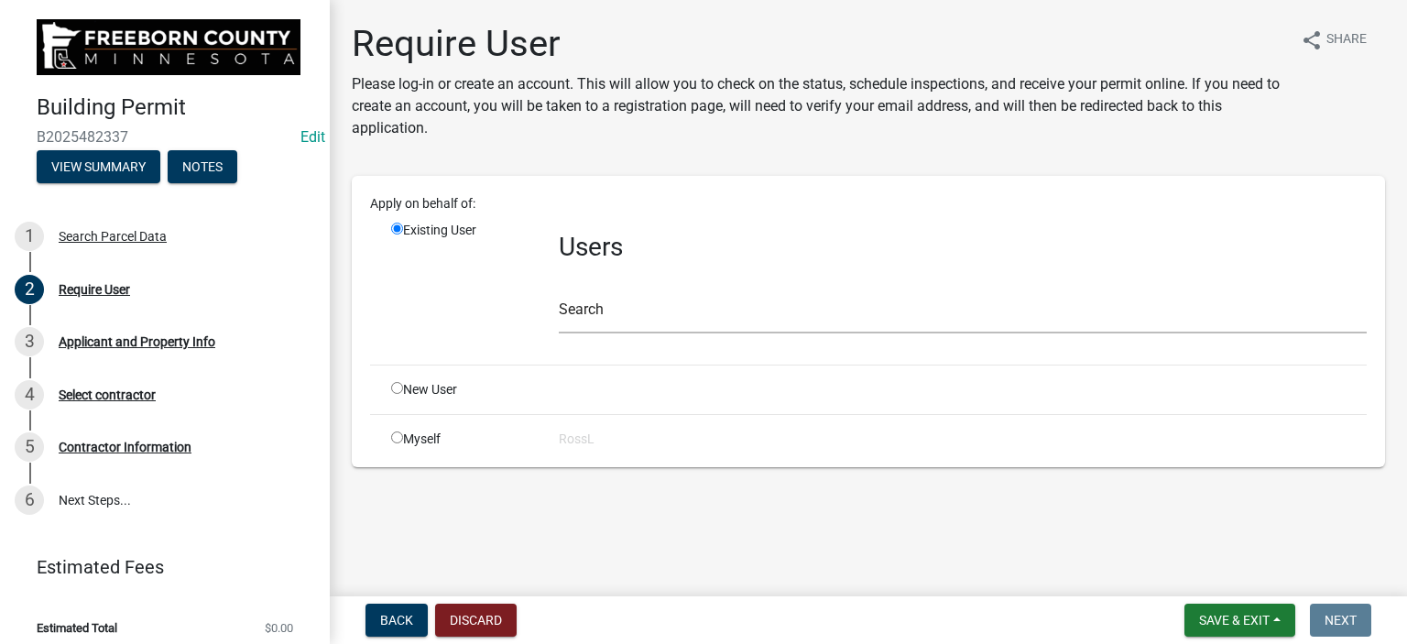
click at [399, 386] on input "radio" at bounding box center [397, 388] width 12 height 12
radio input "true"
radio input "false"
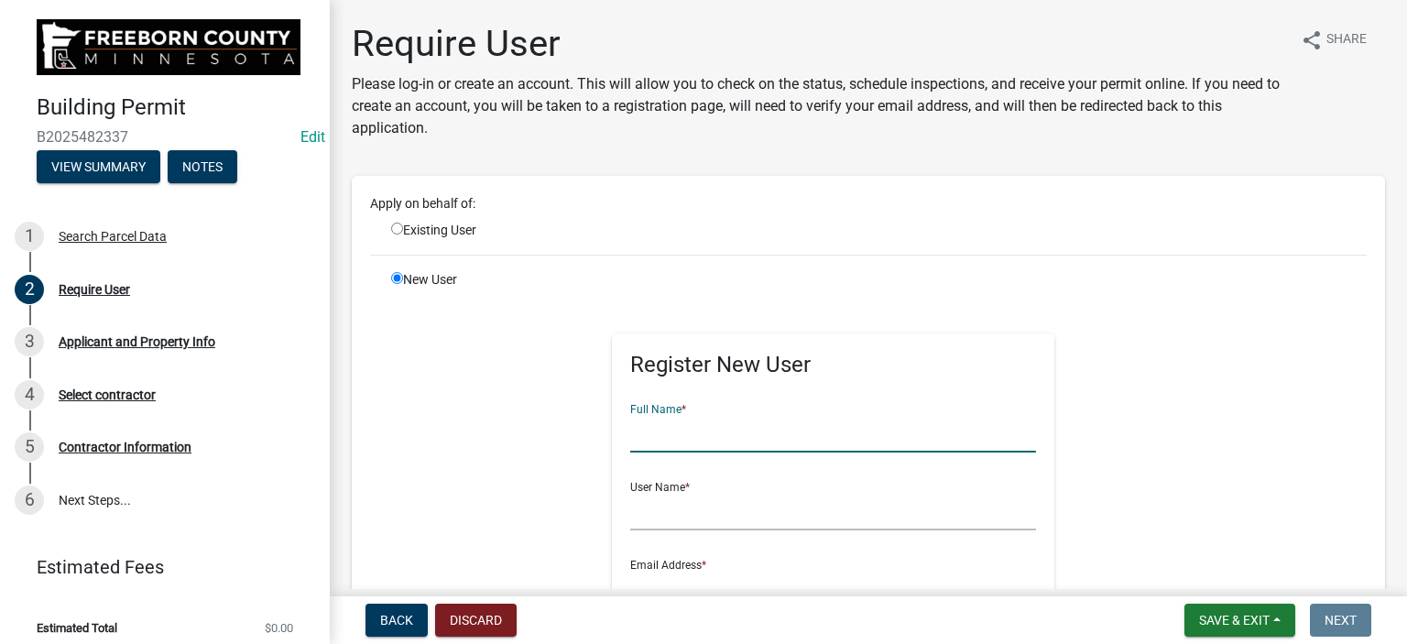
click at [671, 435] on input "text" at bounding box center [833, 434] width 406 height 38
type input "[PERSON_NAME]"
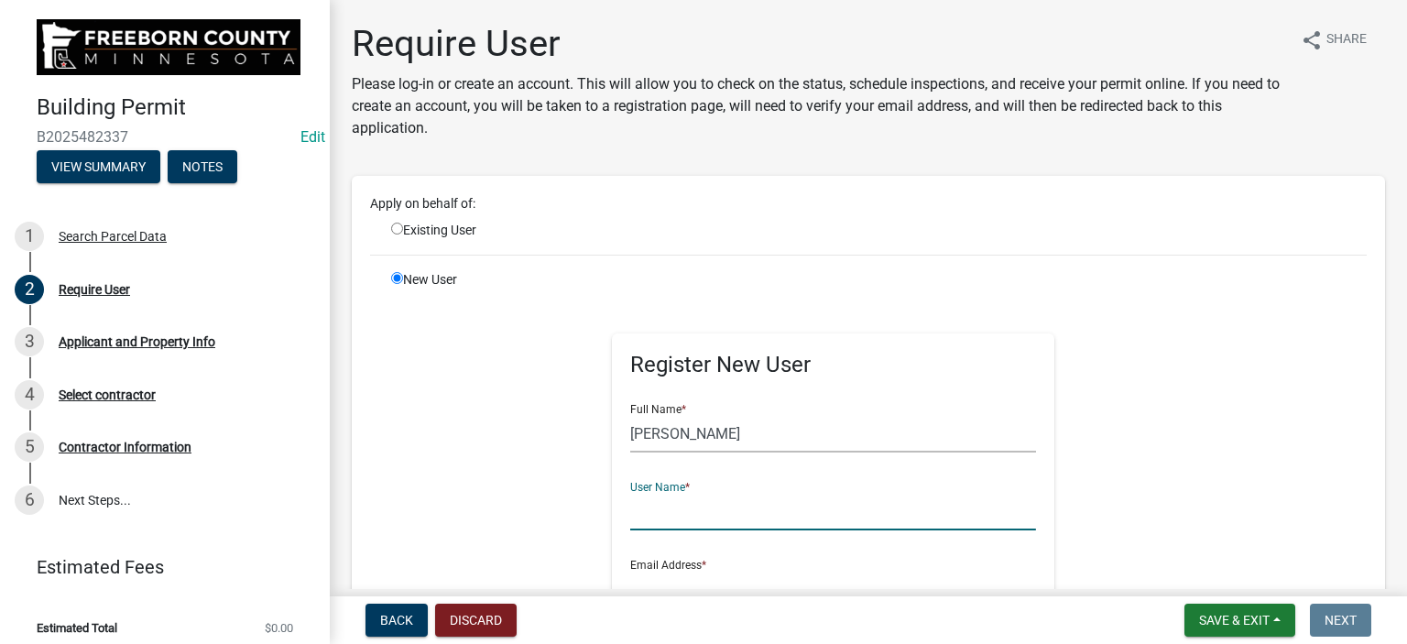
click at [668, 507] on input "text" at bounding box center [833, 512] width 406 height 38
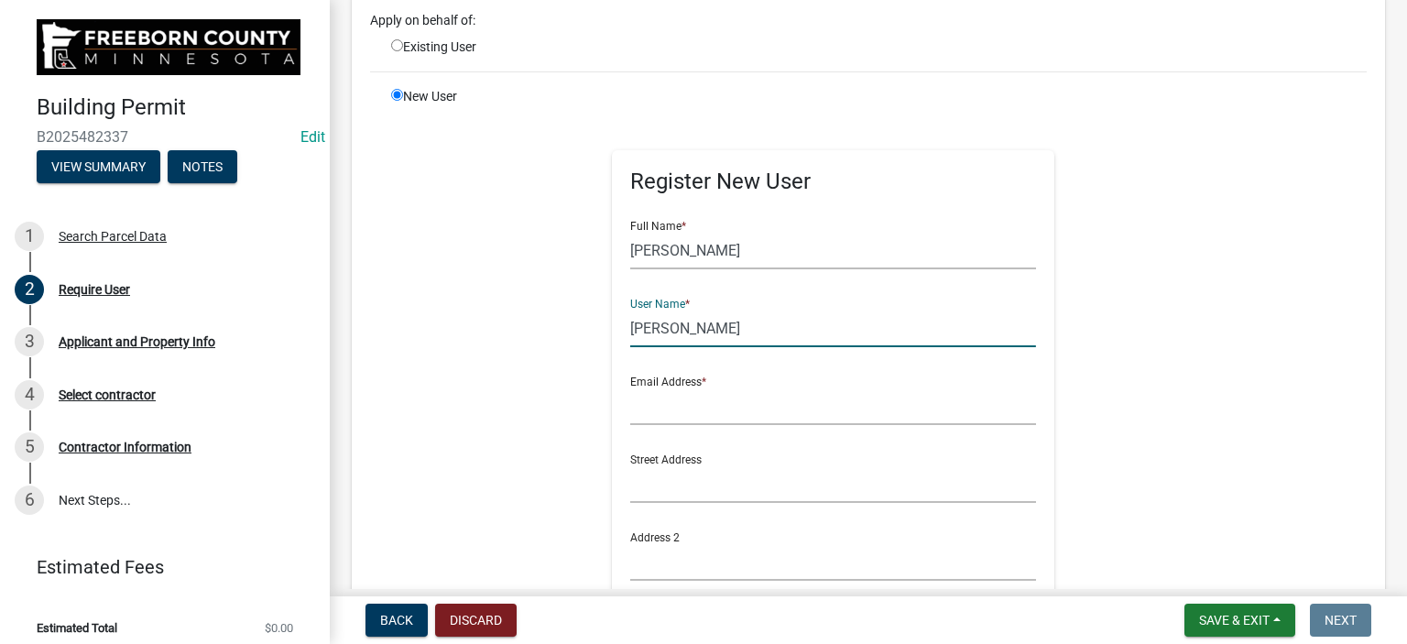
type input "[PERSON_NAME]"
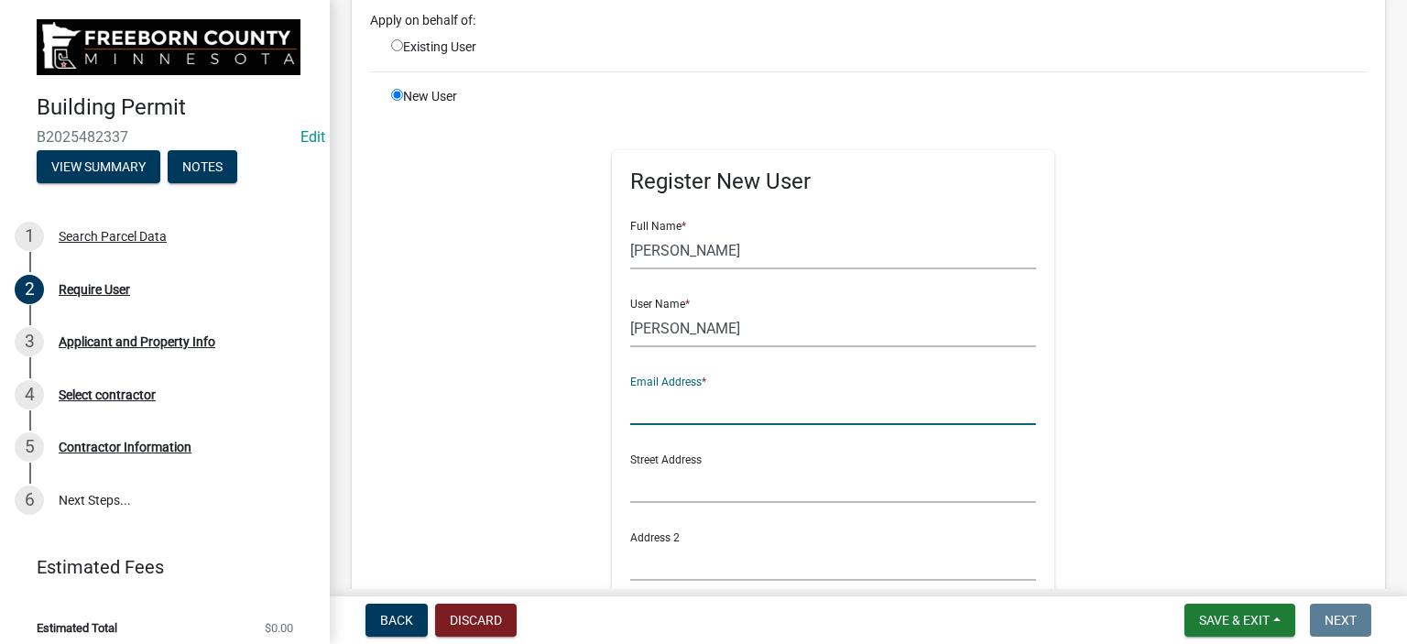
click at [682, 410] on input "text" at bounding box center [833, 407] width 406 height 38
type input "[PERSON_NAME][EMAIL_ADDRESS][PERSON_NAME][DOMAIN_NAME][PERSON_NAME]"
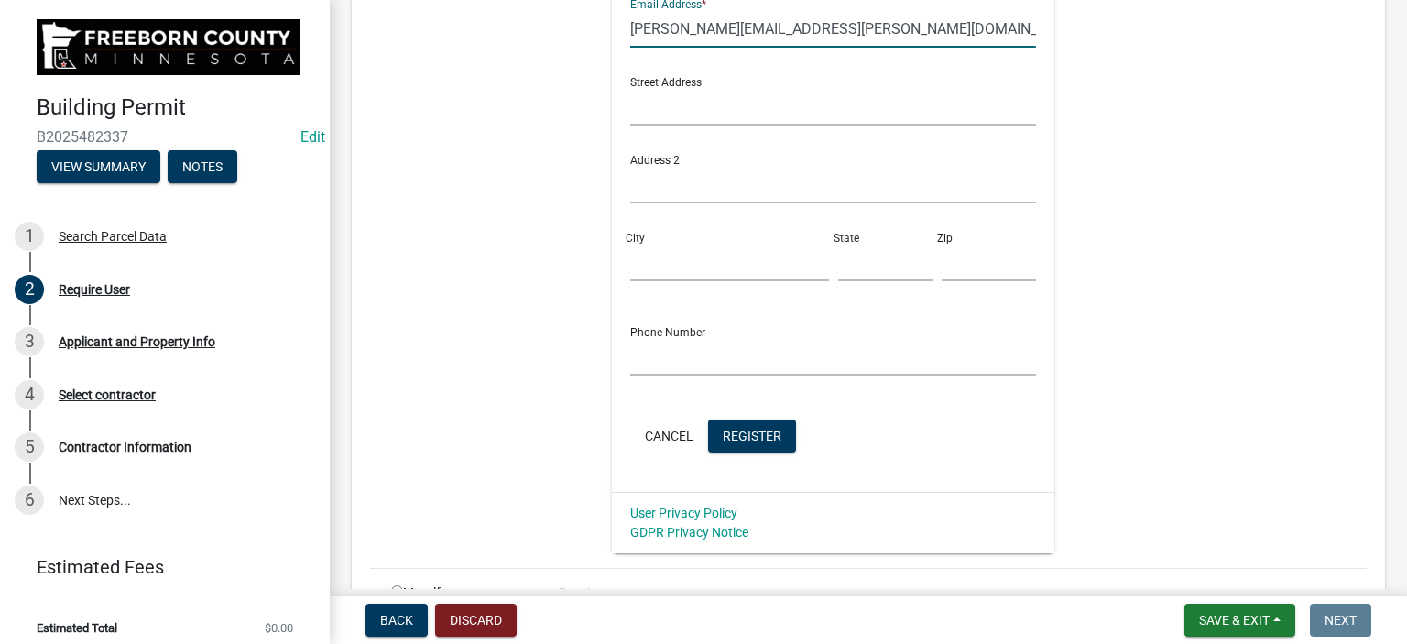
scroll to position [663, 0]
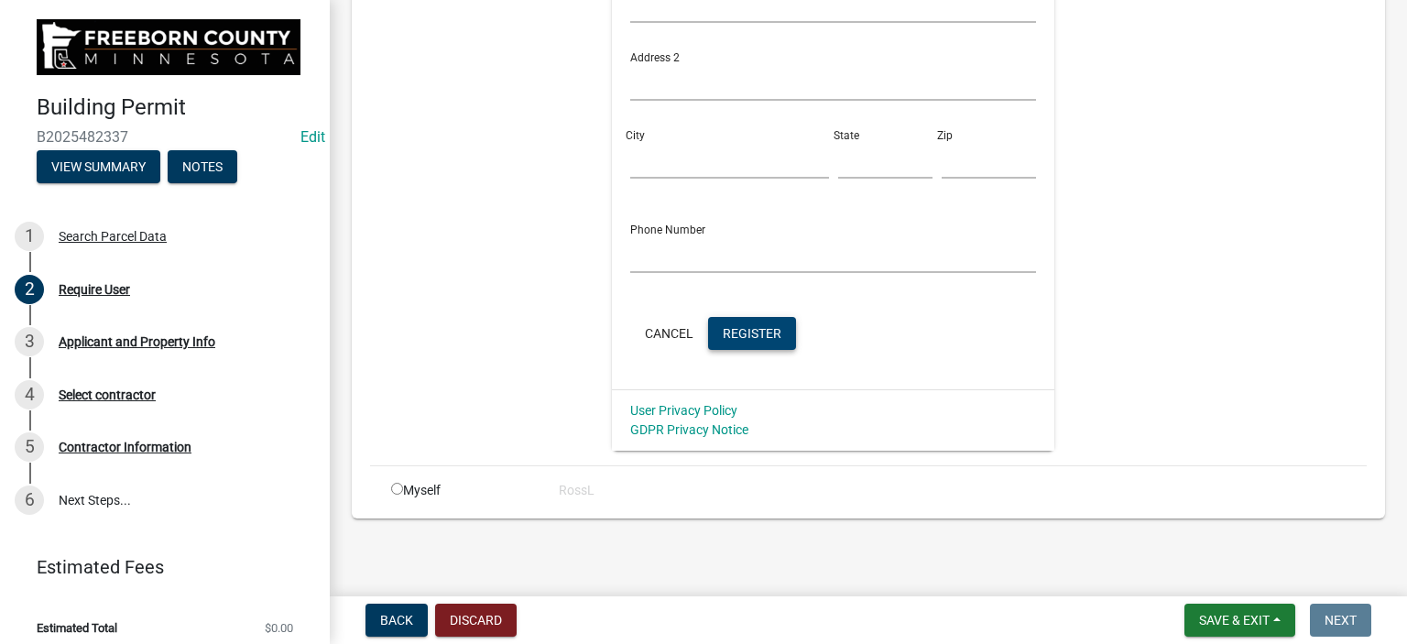
click at [737, 330] on span "Register" at bounding box center [752, 332] width 59 height 15
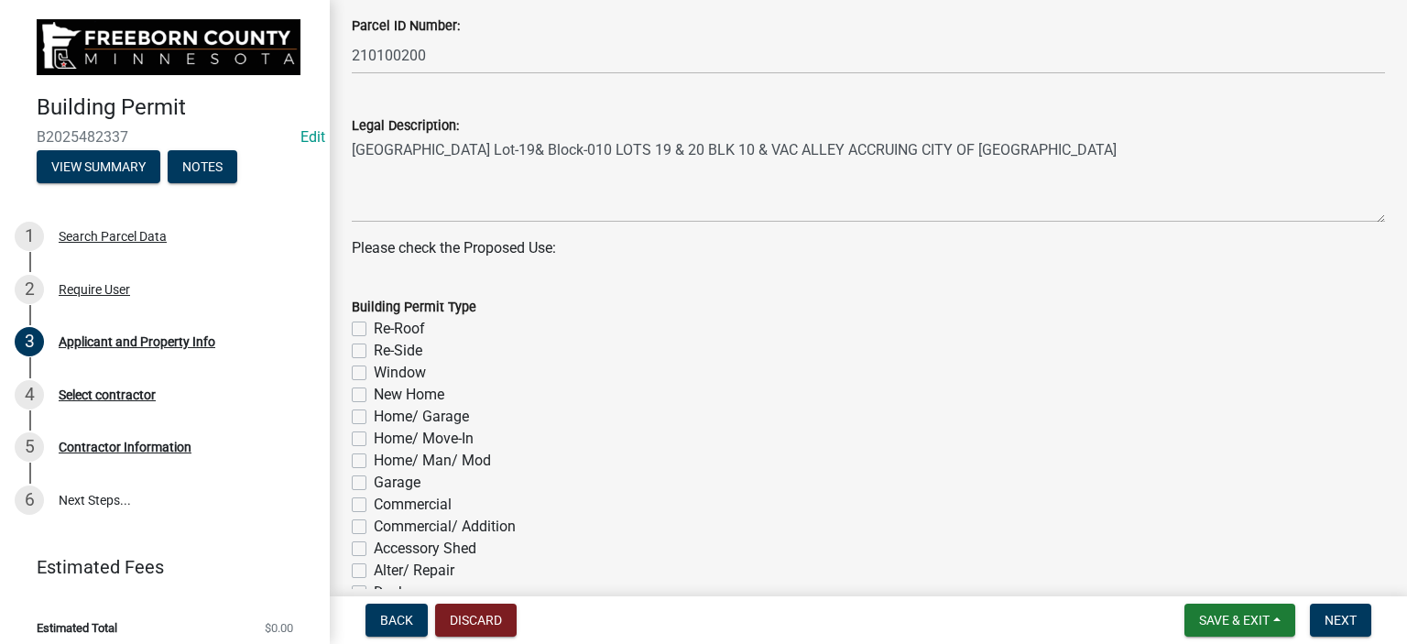
scroll to position [641, 0]
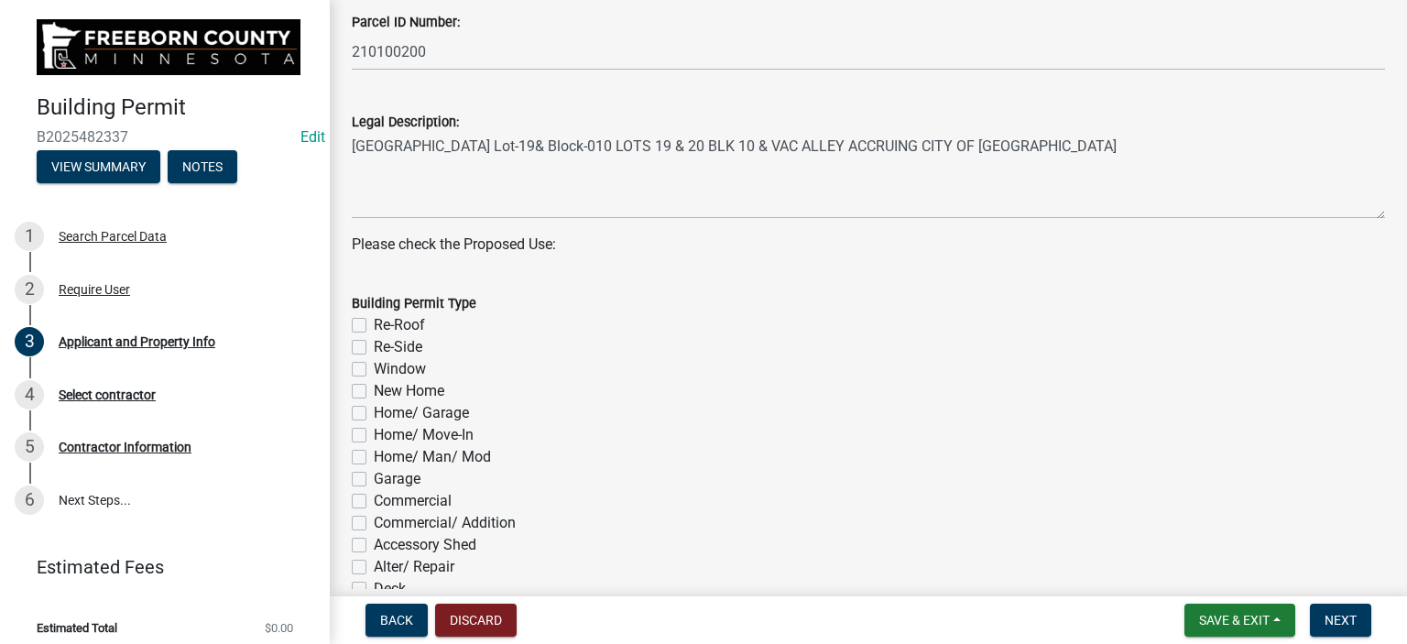
click at [374, 322] on label "Re-Roof" at bounding box center [399, 325] width 51 height 22
click at [374, 322] on input "Re-Roof" at bounding box center [380, 320] width 12 height 12
checkbox input "true"
checkbox input "false"
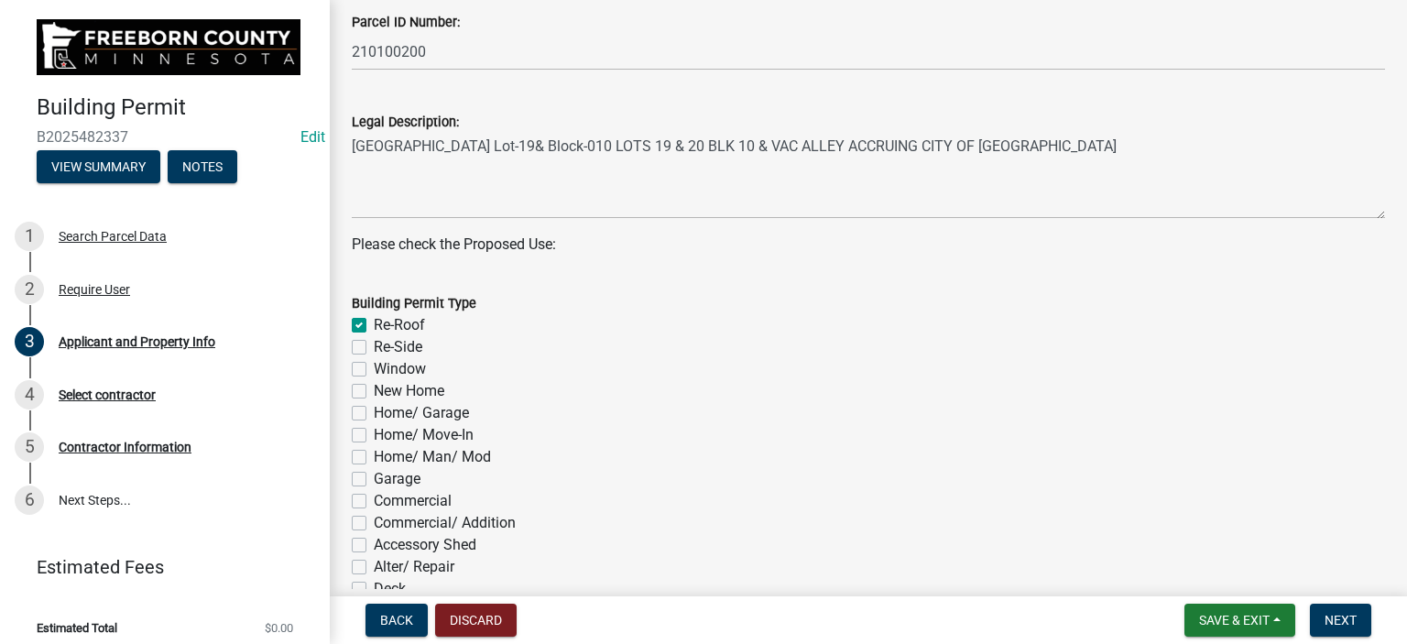
checkbox input "false"
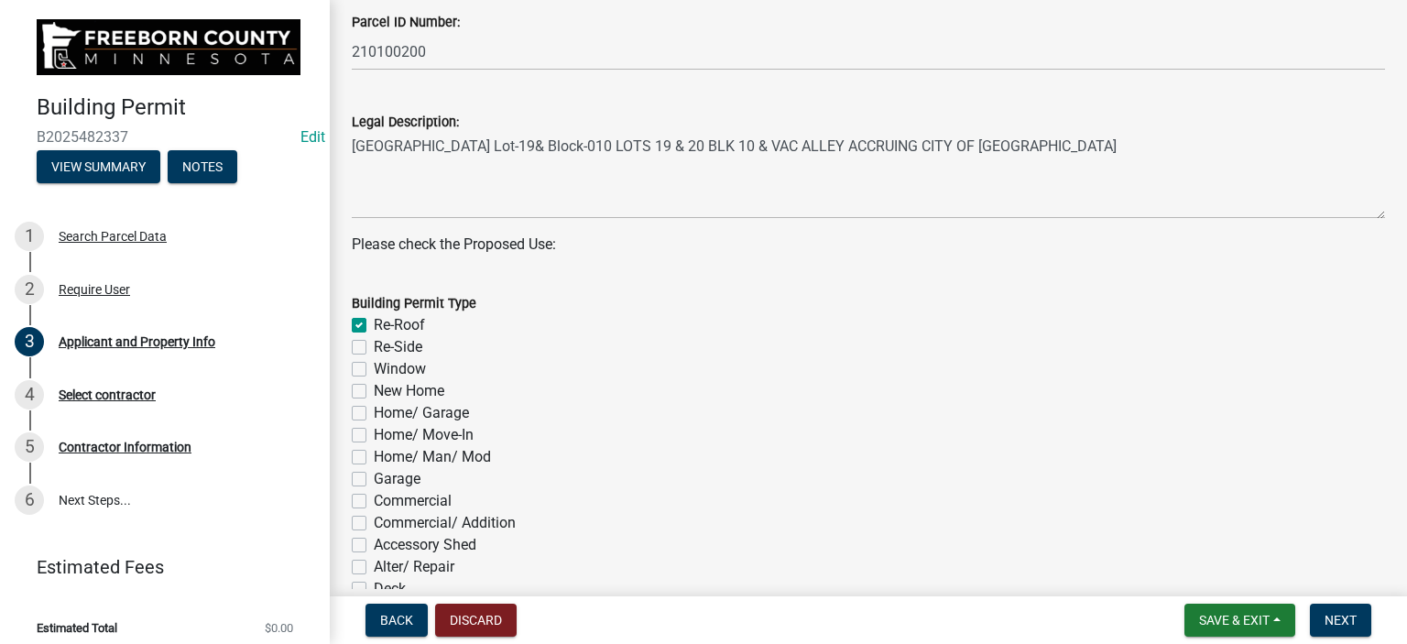
checkbox input "false"
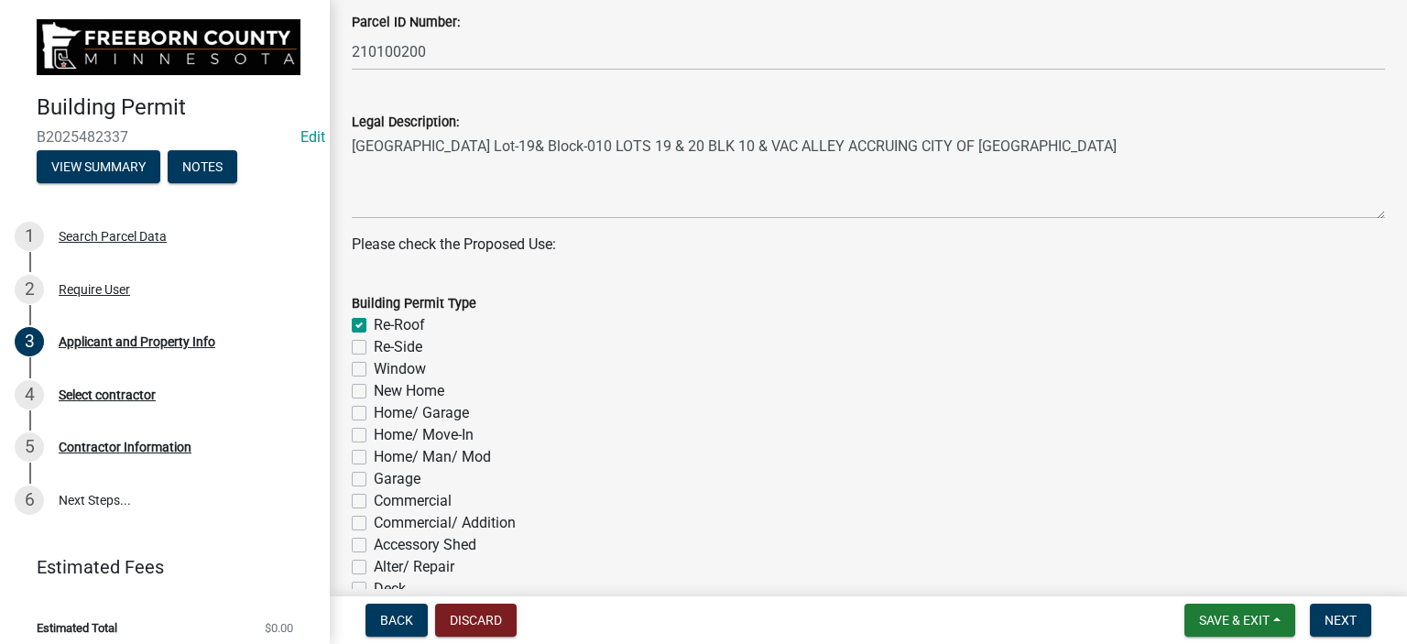
checkbox input "false"
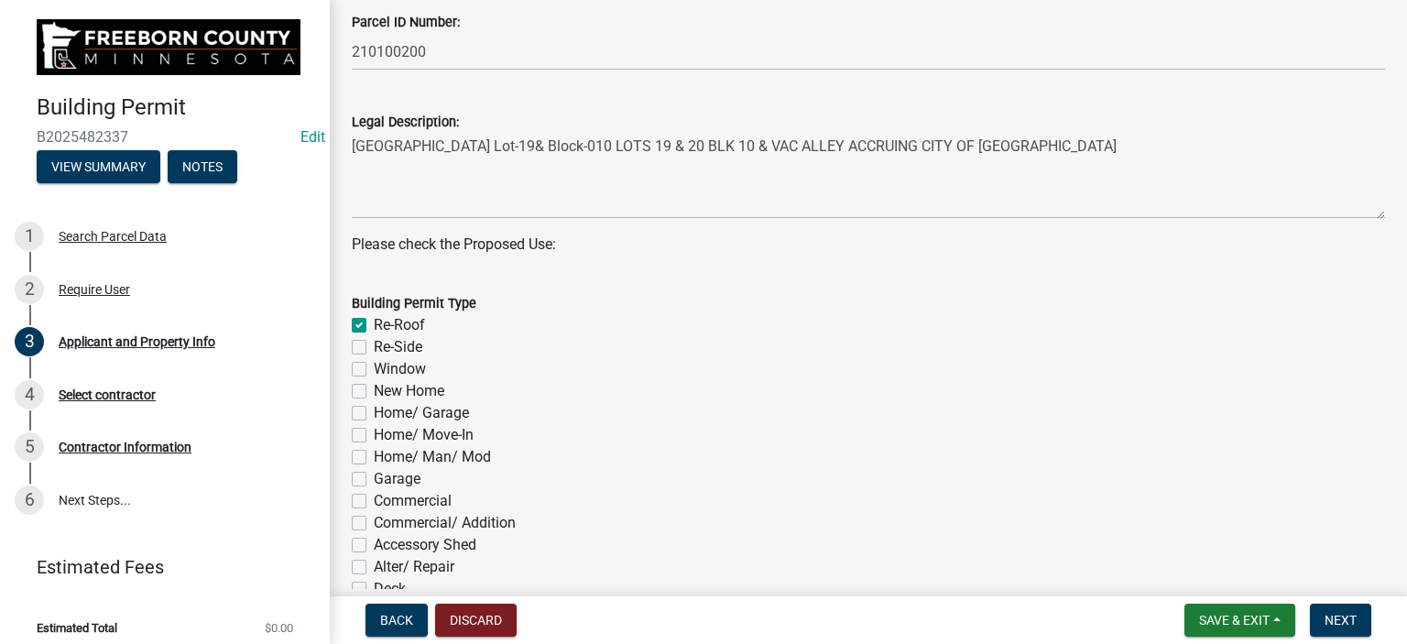
checkbox input "false"
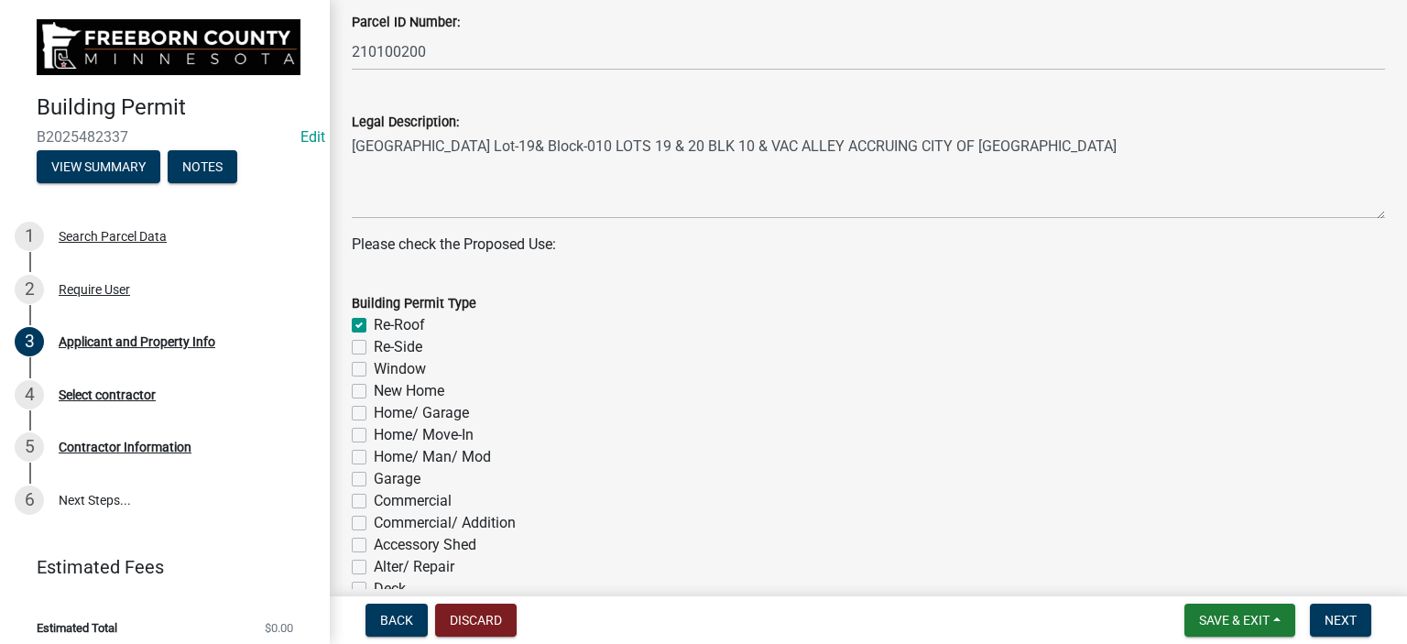
checkbox input "false"
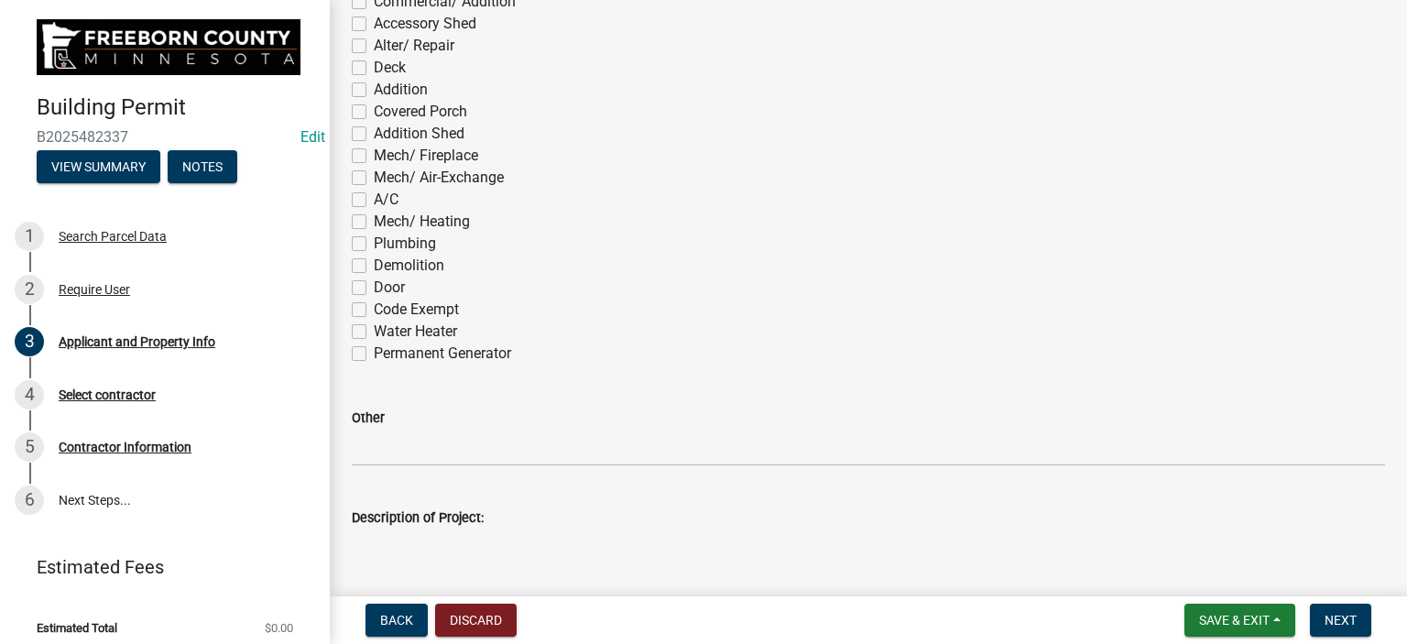
scroll to position [1374, 0]
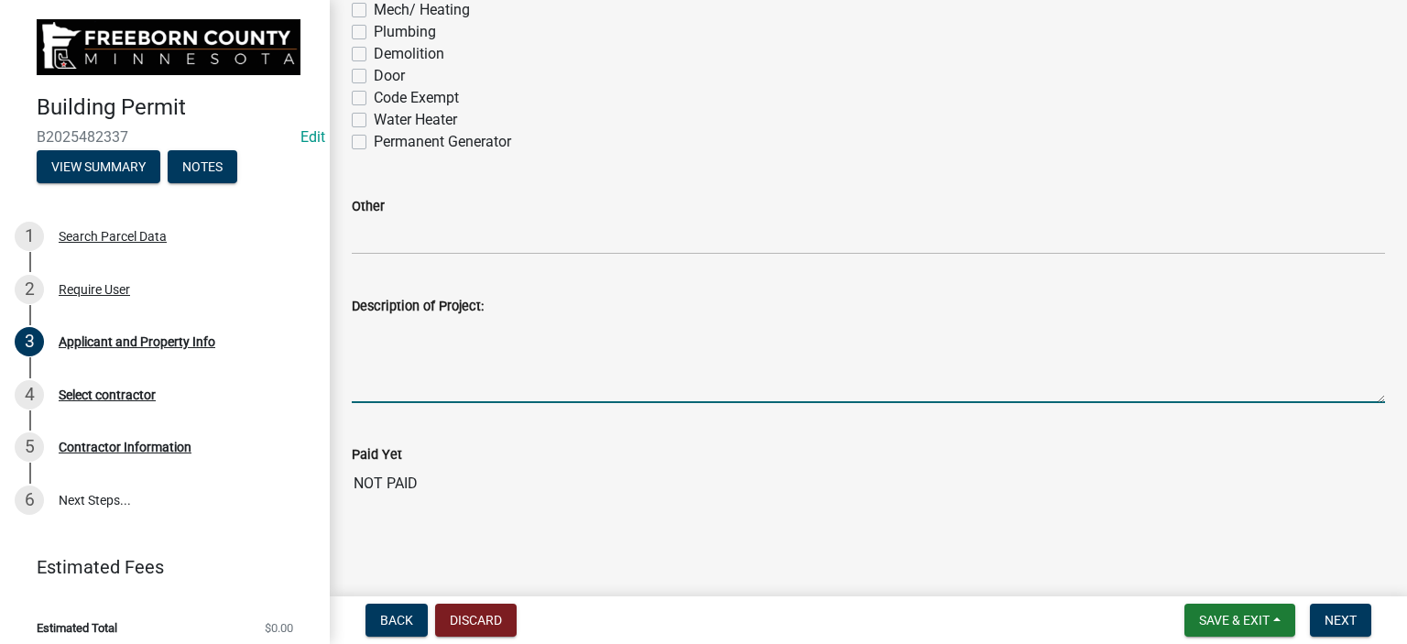
click at [357, 381] on textarea "Description of Project:" at bounding box center [868, 360] width 1033 height 86
type textarea "Re-roof"
click at [1327, 618] on span "Next" at bounding box center [1341, 620] width 32 height 15
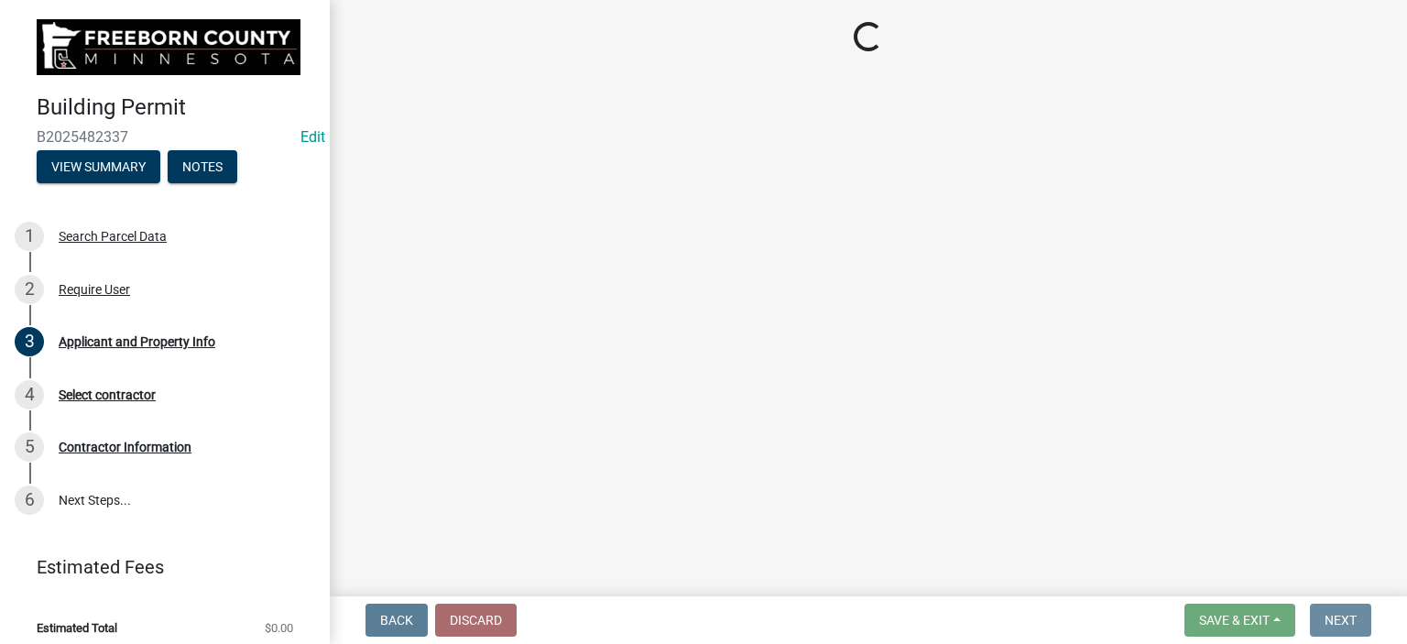
scroll to position [0, 0]
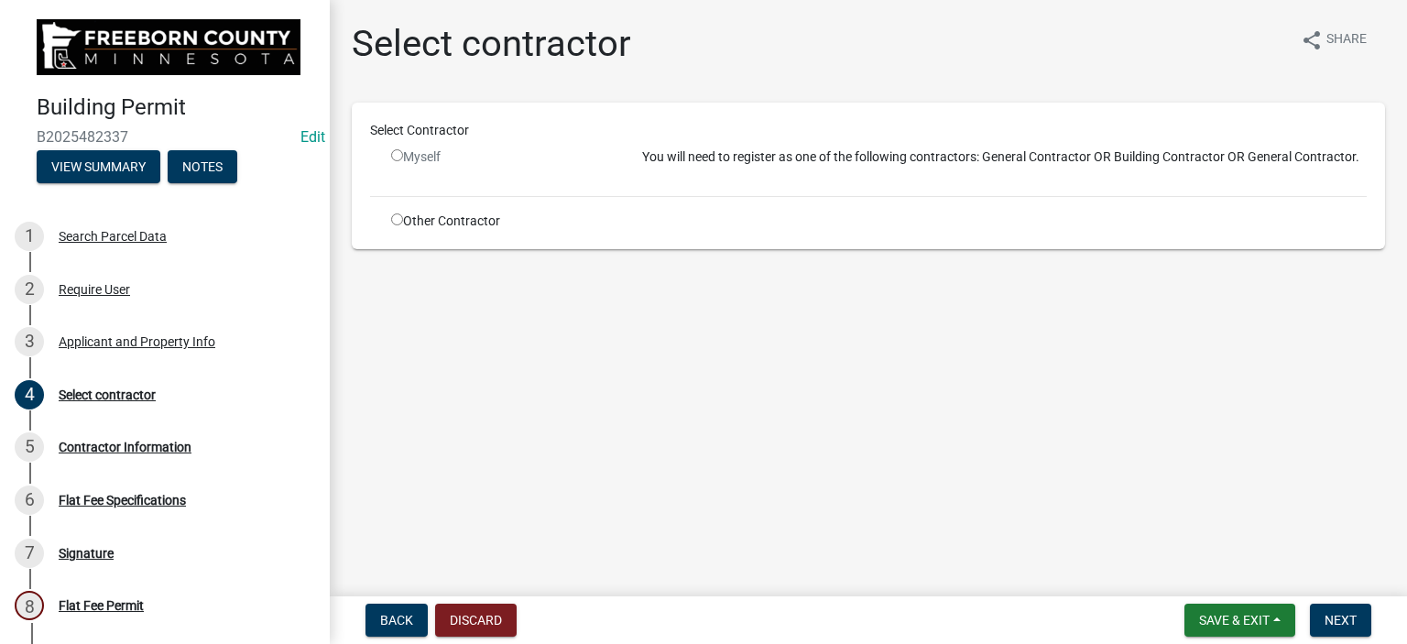
click at [395, 217] on input "radio" at bounding box center [397, 219] width 12 height 12
radio input "true"
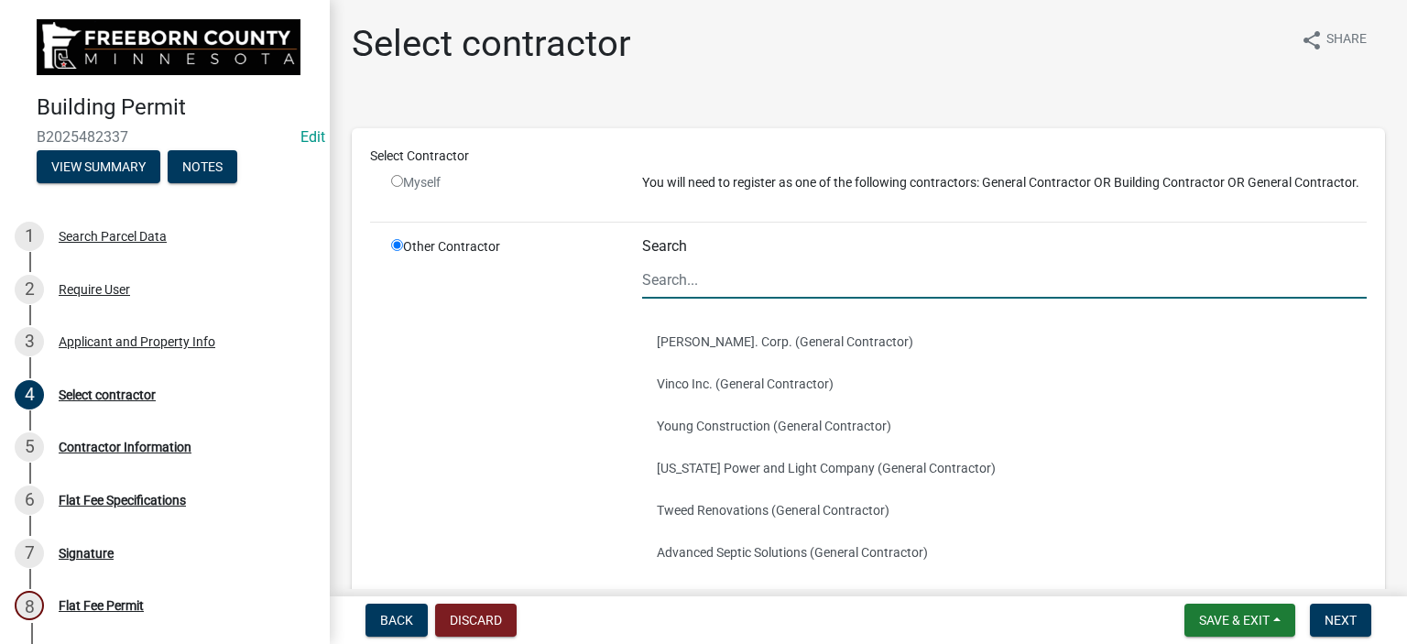
click at [686, 299] on input "Search" at bounding box center [1004, 280] width 725 height 38
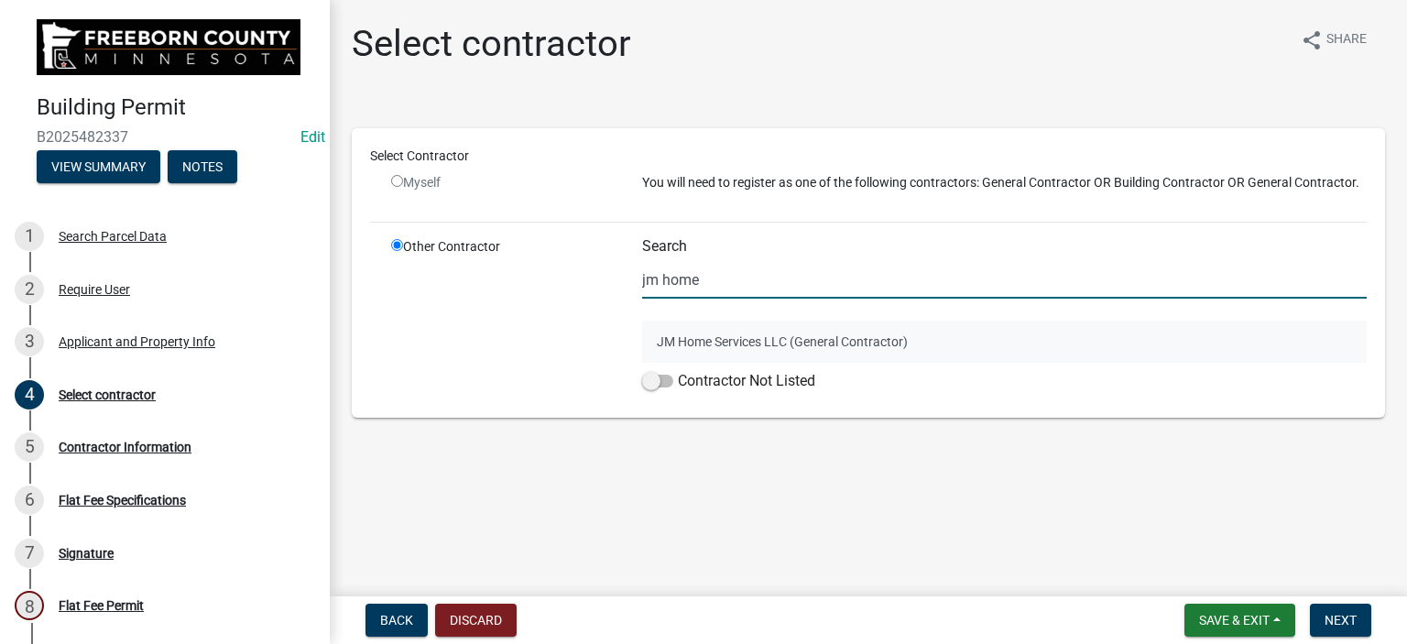
type input "jm home"
click at [704, 335] on button "JM Home Services LLC (General Contractor)" at bounding box center [1004, 342] width 725 height 42
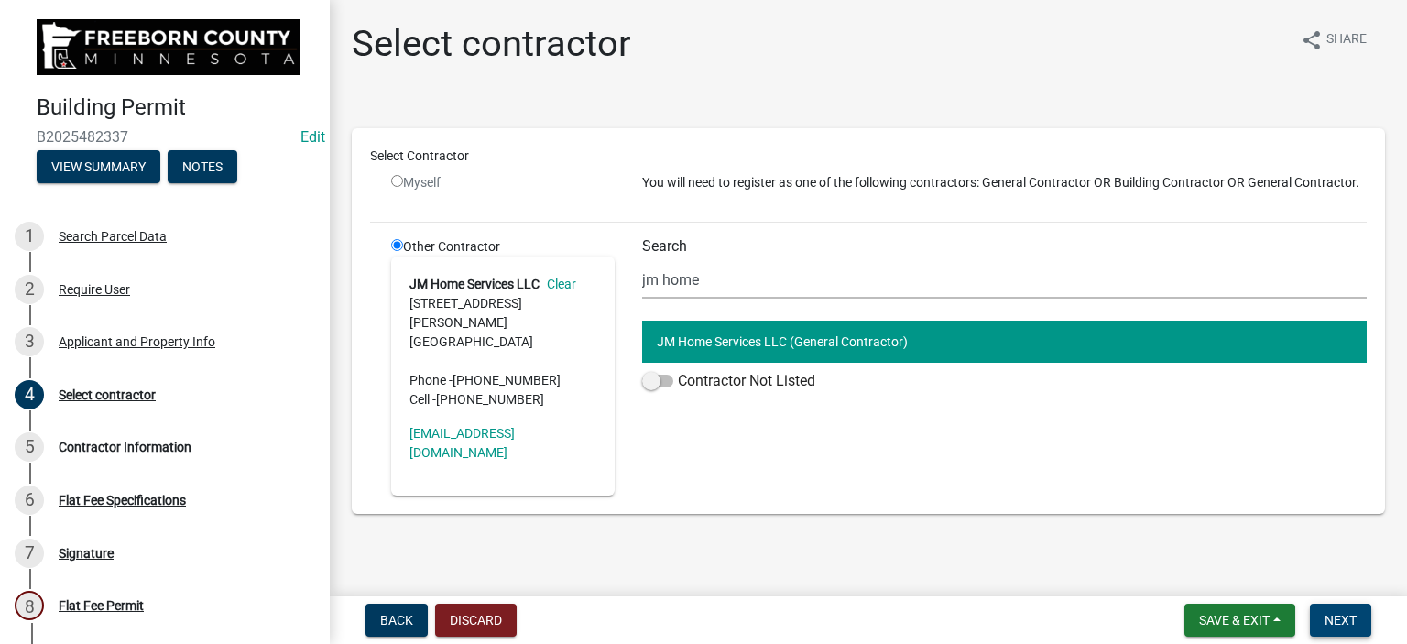
click at [1338, 622] on span "Next" at bounding box center [1341, 620] width 32 height 15
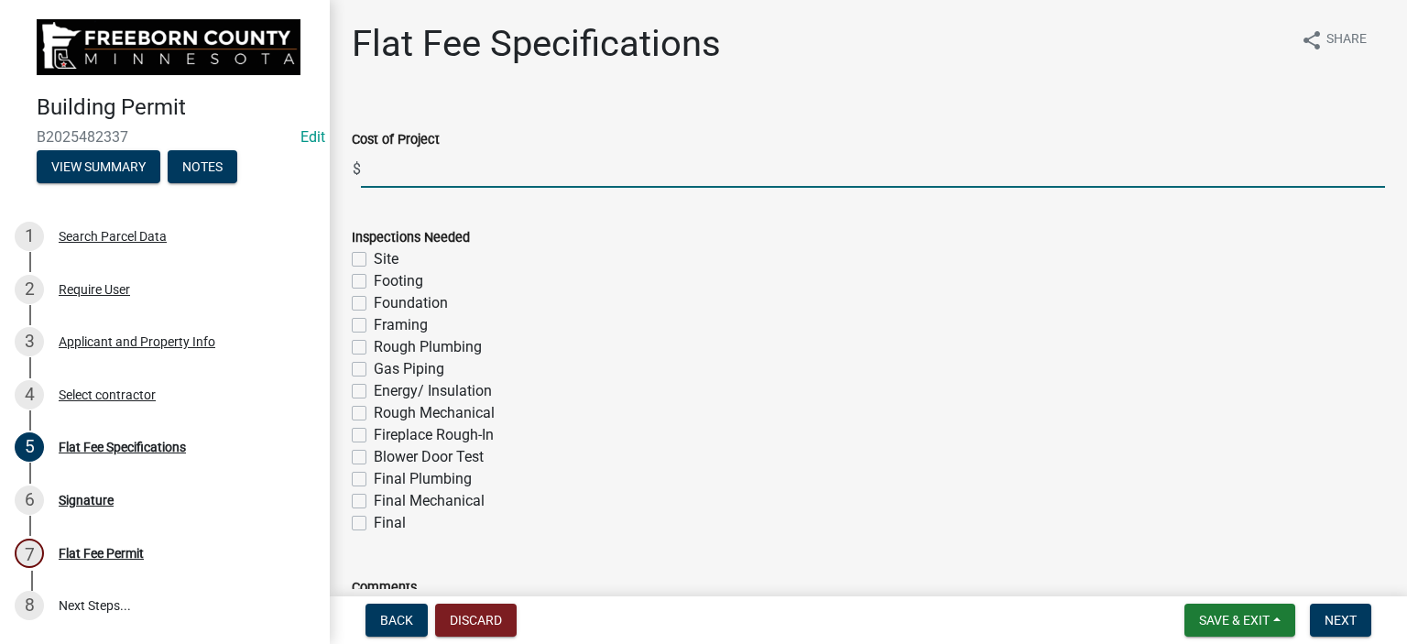
click at [384, 175] on input "text" at bounding box center [873, 169] width 1024 height 38
type input "11000"
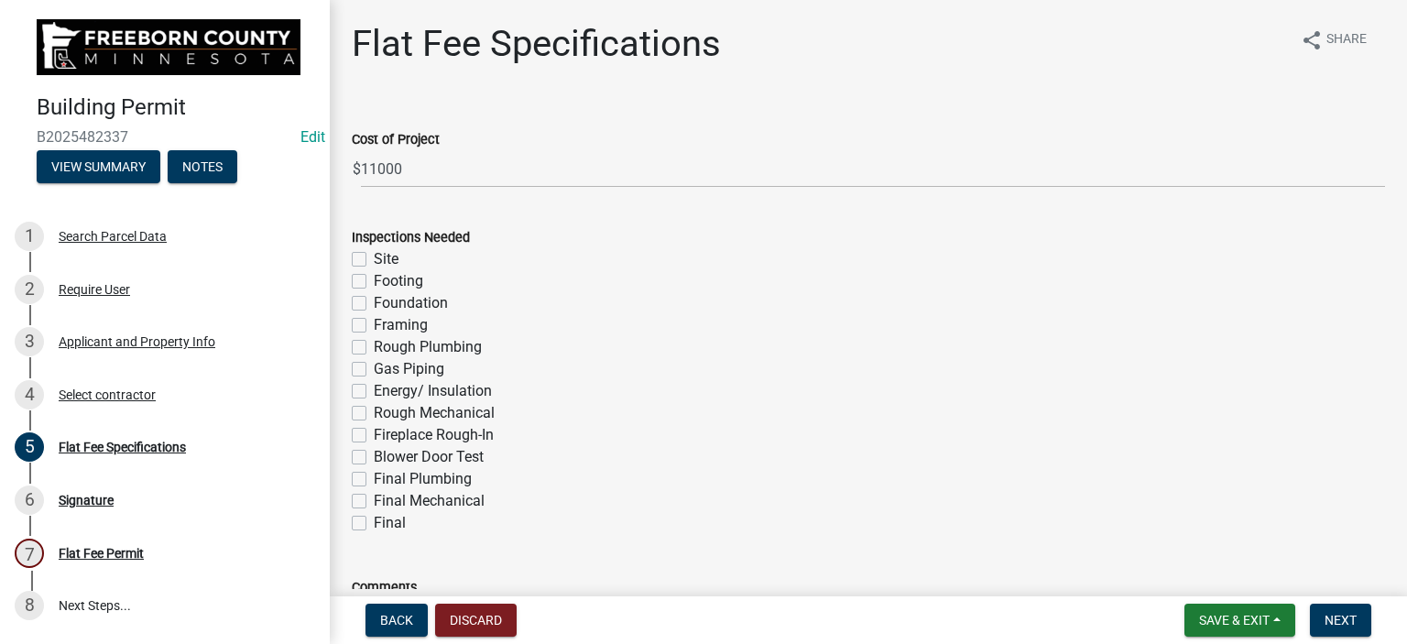
click at [374, 521] on label "Final" at bounding box center [390, 523] width 32 height 22
click at [374, 521] on input "Final" at bounding box center [380, 518] width 12 height 12
checkbox input "true"
checkbox input "false"
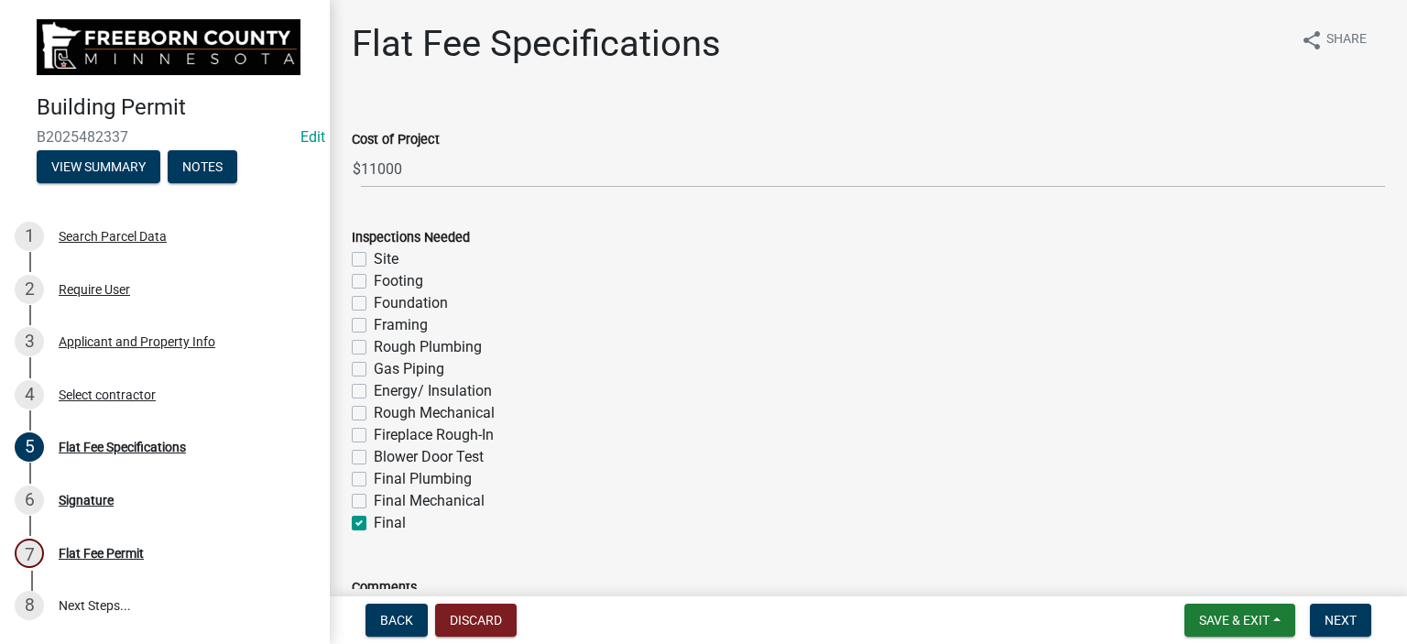
checkbox input "false"
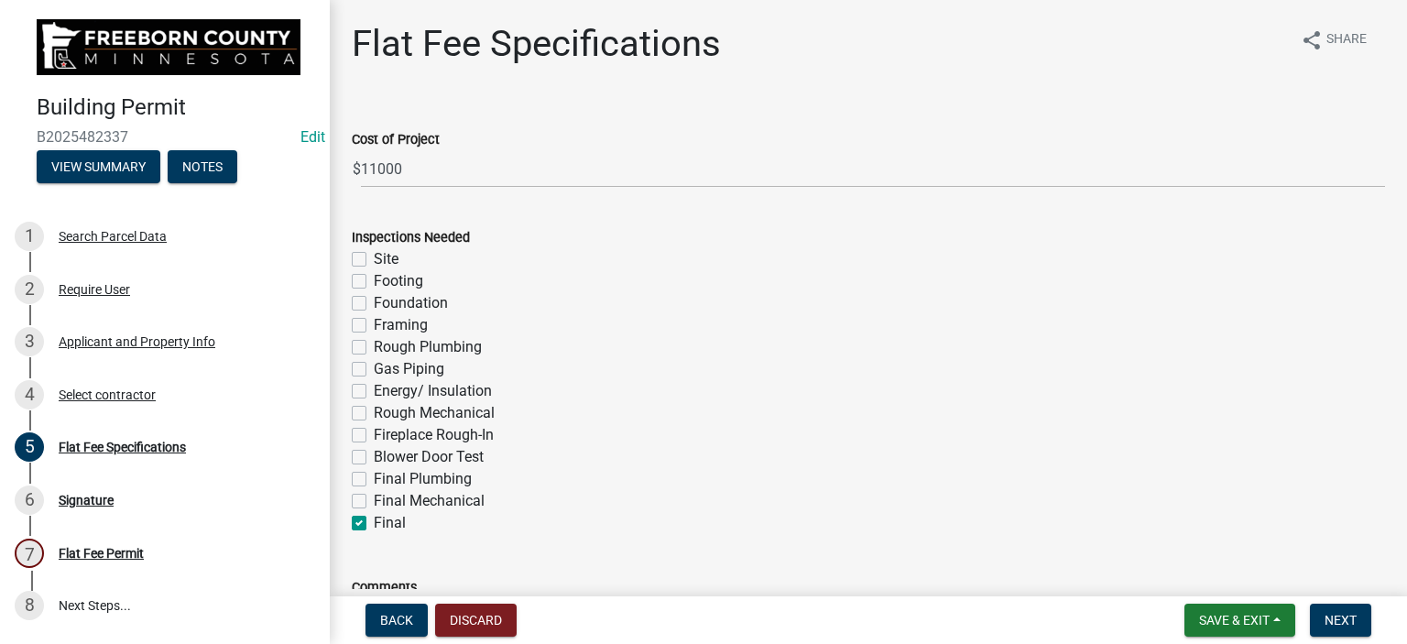
checkbox input "false"
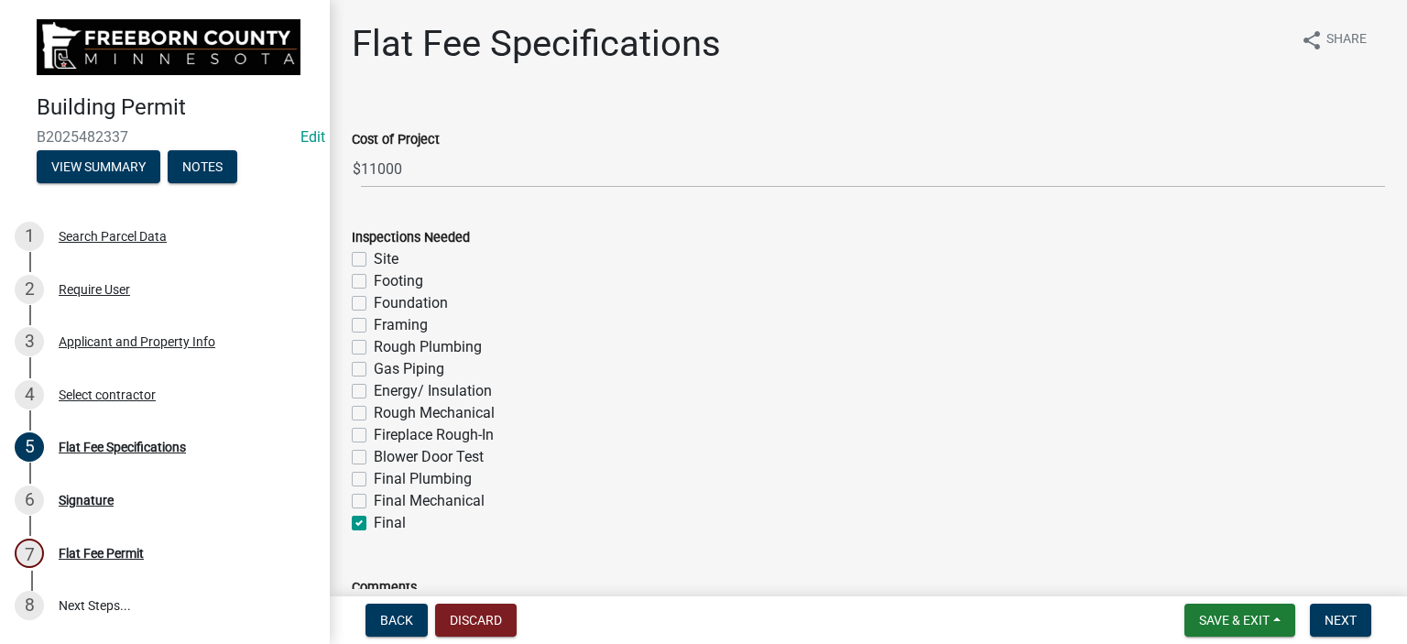
checkbox input "true"
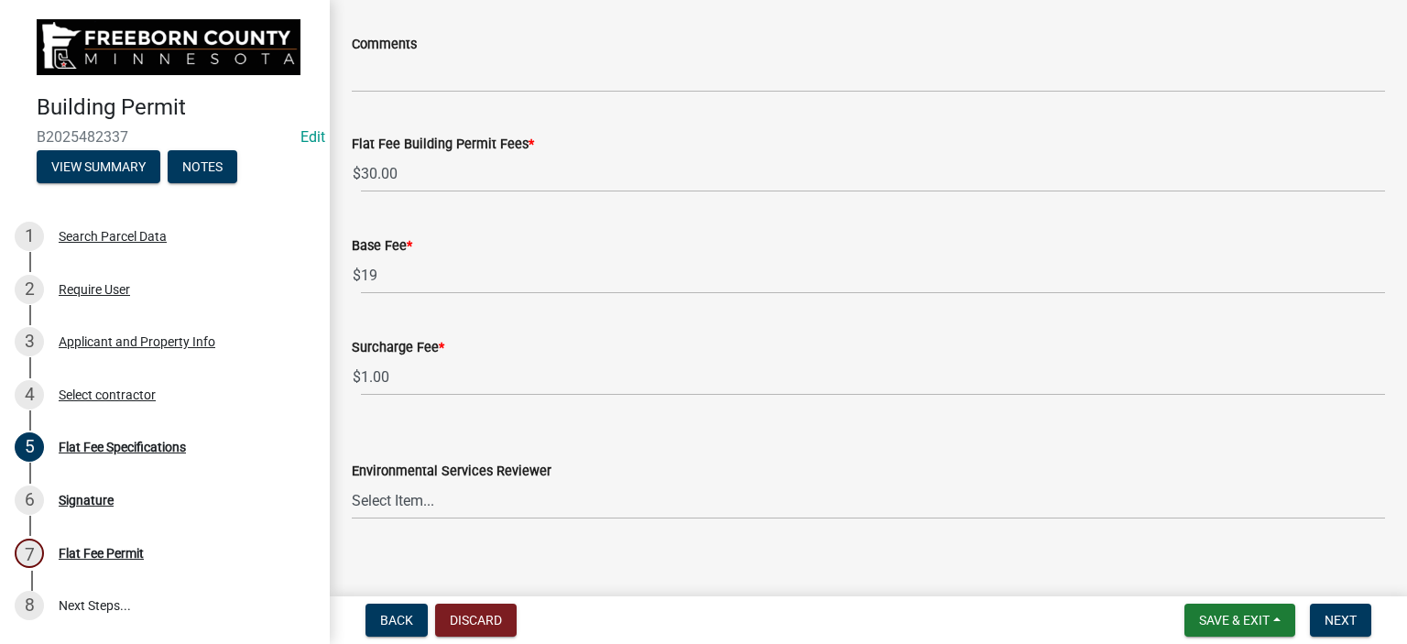
scroll to position [561, 0]
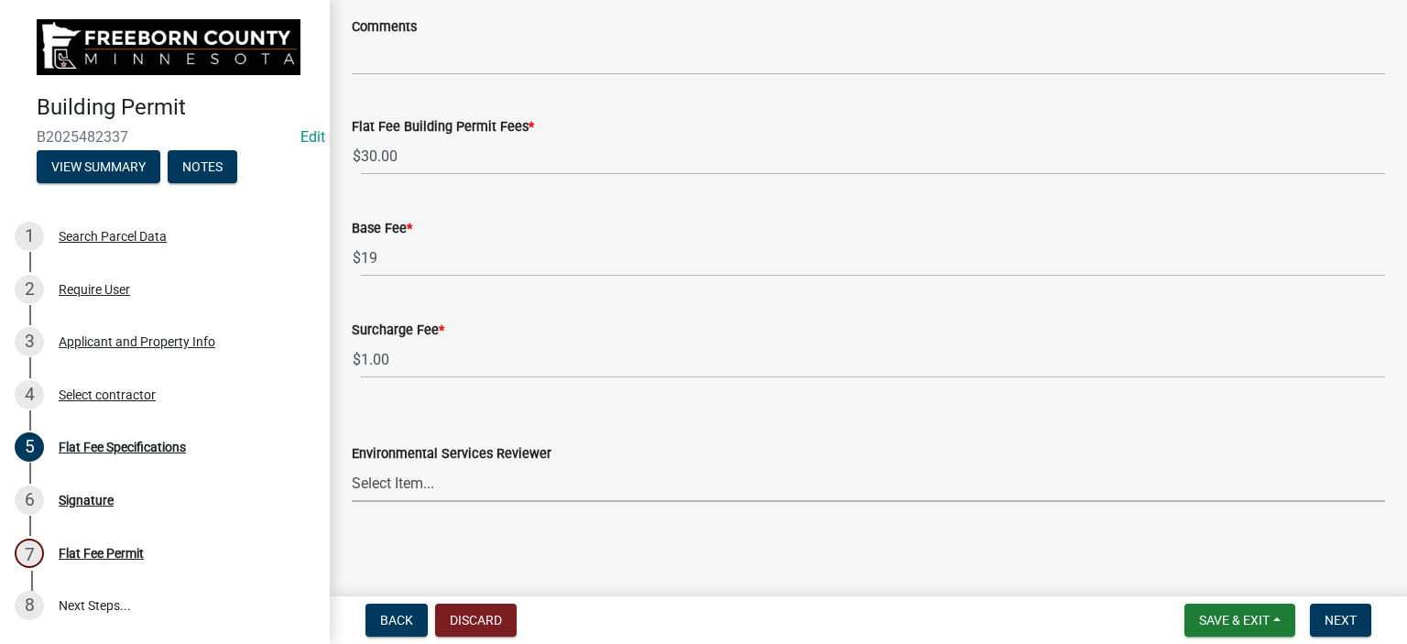
click at [468, 487] on select "Select Item... [PERSON_NAME] [PERSON_NAME] [PERSON_NAME] [PERSON_NAME] [PERSON_…" at bounding box center [868, 483] width 1033 height 38
click at [352, 464] on select "Select Item... [PERSON_NAME] [PERSON_NAME] [PERSON_NAME] [PERSON_NAME] [PERSON_…" at bounding box center [868, 483] width 1033 height 38
select select "cf5e982a-8fde-449d-bcd8-be8cdfb99374"
click at [695, 545] on main "Flat Fee Specifications share Share Cost of Project $ 11000 Inspections Needed …" at bounding box center [868, 294] width 1077 height 589
click at [1330, 618] on span "Next" at bounding box center [1341, 620] width 32 height 15
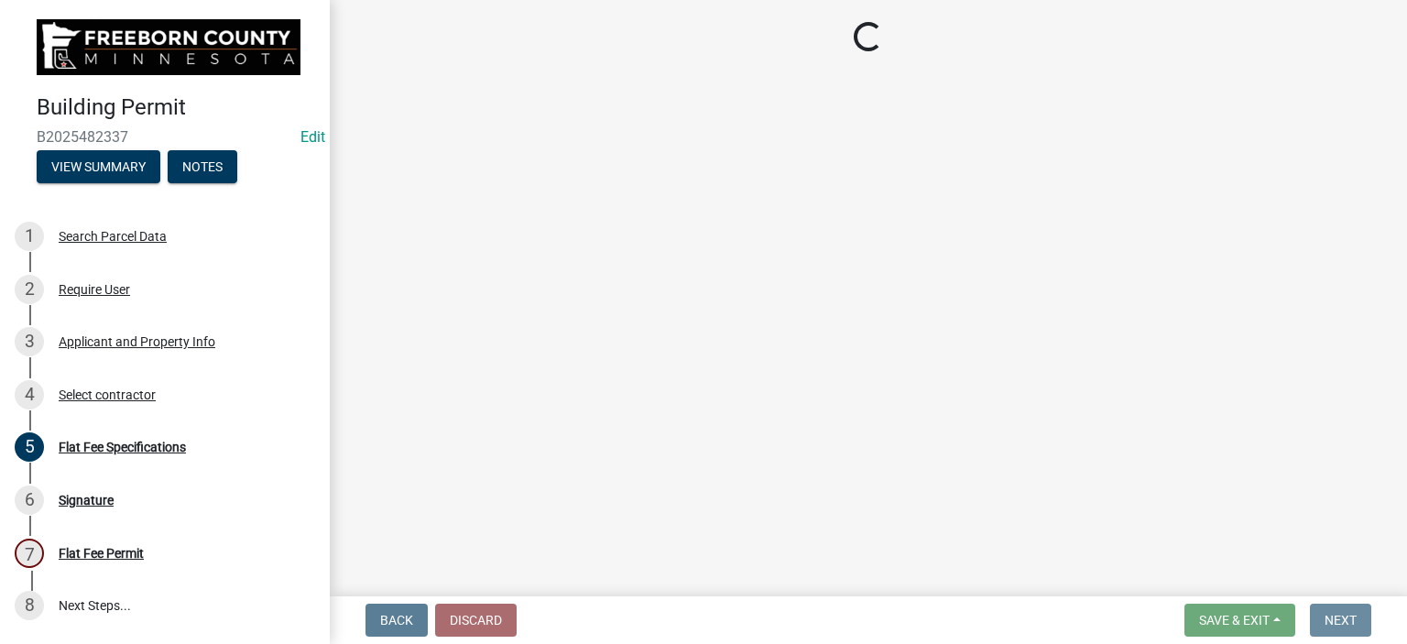
scroll to position [0, 0]
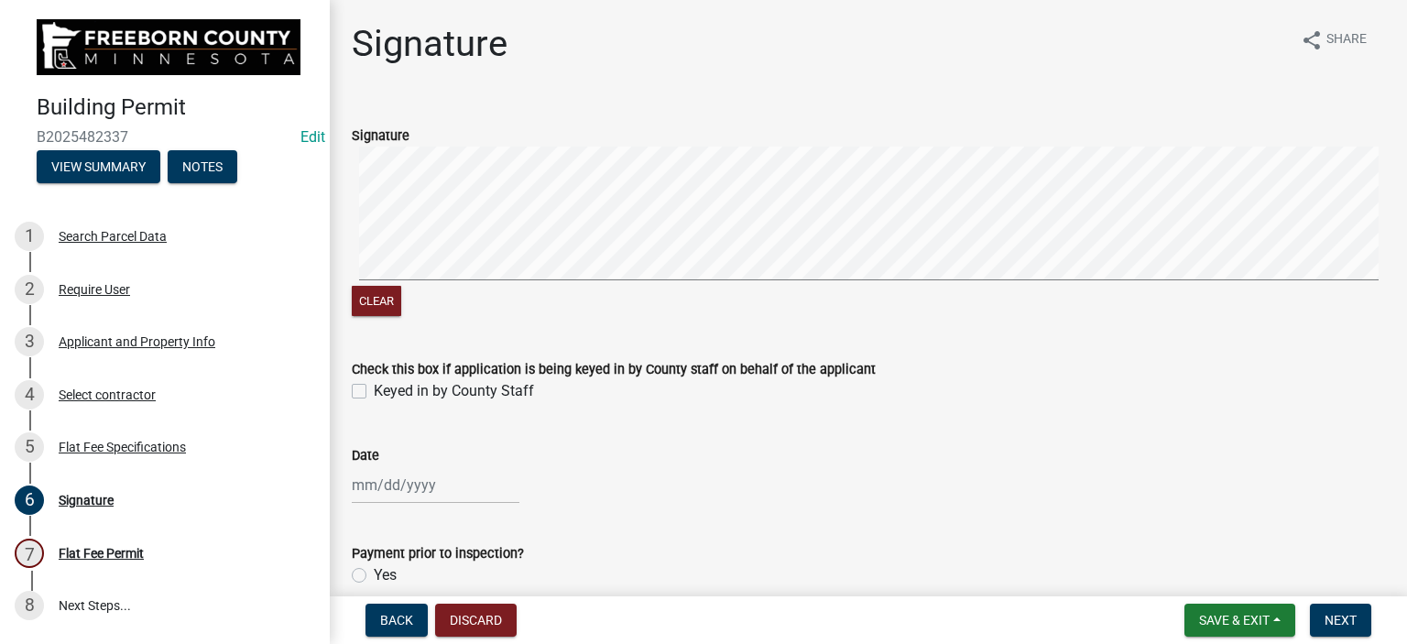
click at [374, 393] on label "Keyed in by County Staff" at bounding box center [454, 391] width 160 height 22
click at [374, 392] on input "Keyed in by County Staff" at bounding box center [380, 386] width 12 height 12
checkbox input "true"
click at [391, 494] on div at bounding box center [436, 485] width 168 height 38
select select "9"
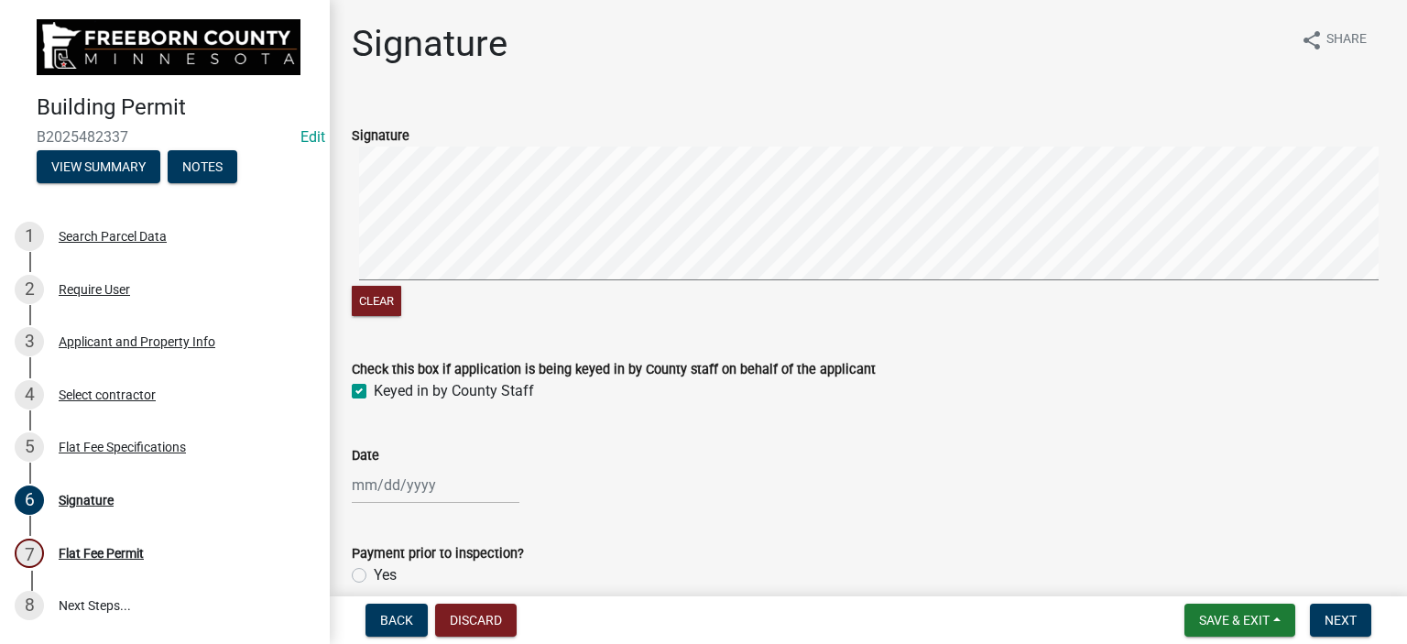
select select "2025"
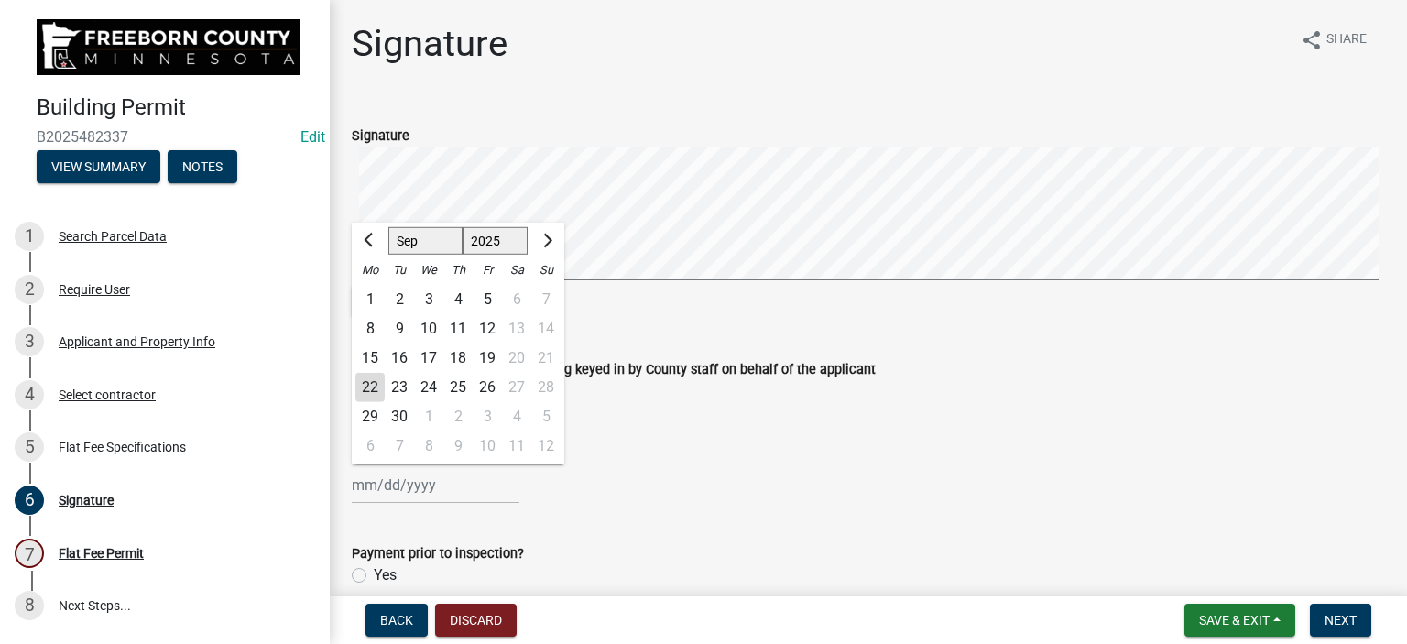
click at [370, 387] on div "22" at bounding box center [369, 387] width 29 height 29
type input "[DATE]"
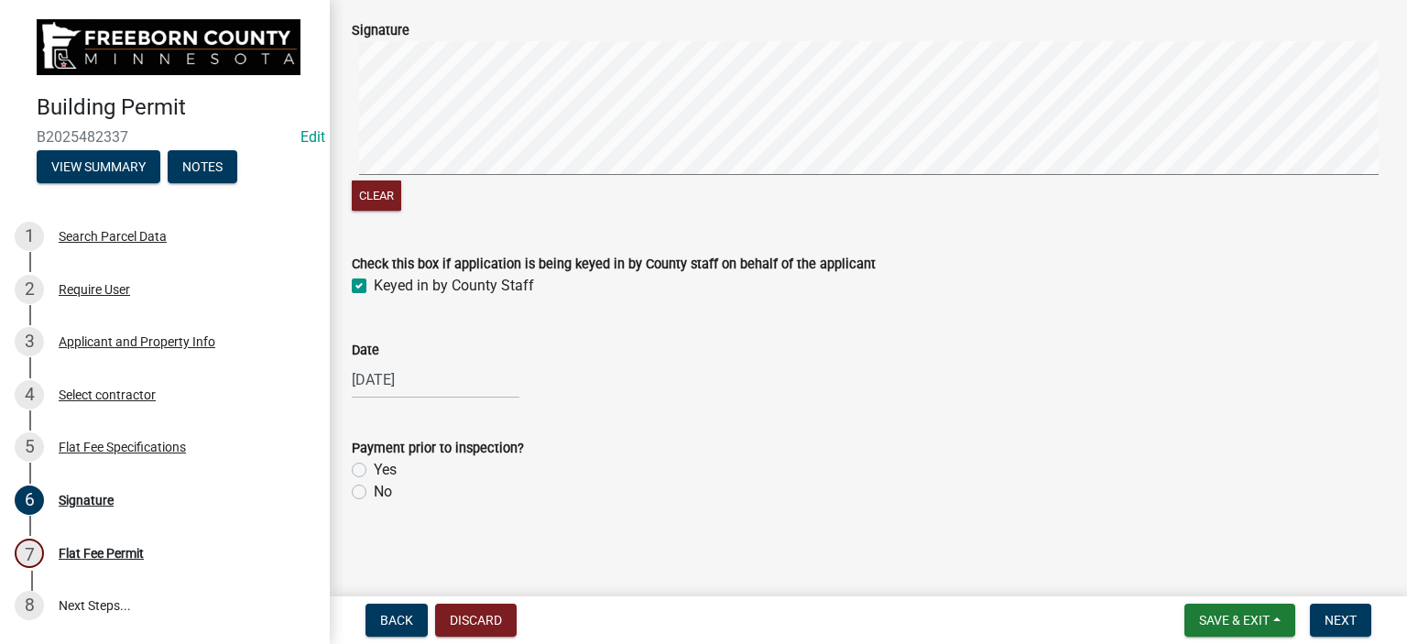
scroll to position [106, 0]
click at [374, 465] on label "Yes" at bounding box center [385, 469] width 23 height 22
click at [374, 465] on input "Yes" at bounding box center [380, 464] width 12 height 12
radio input "true"
drag, startPoint x: 667, startPoint y: 435, endPoint x: 768, endPoint y: 435, distance: 100.8
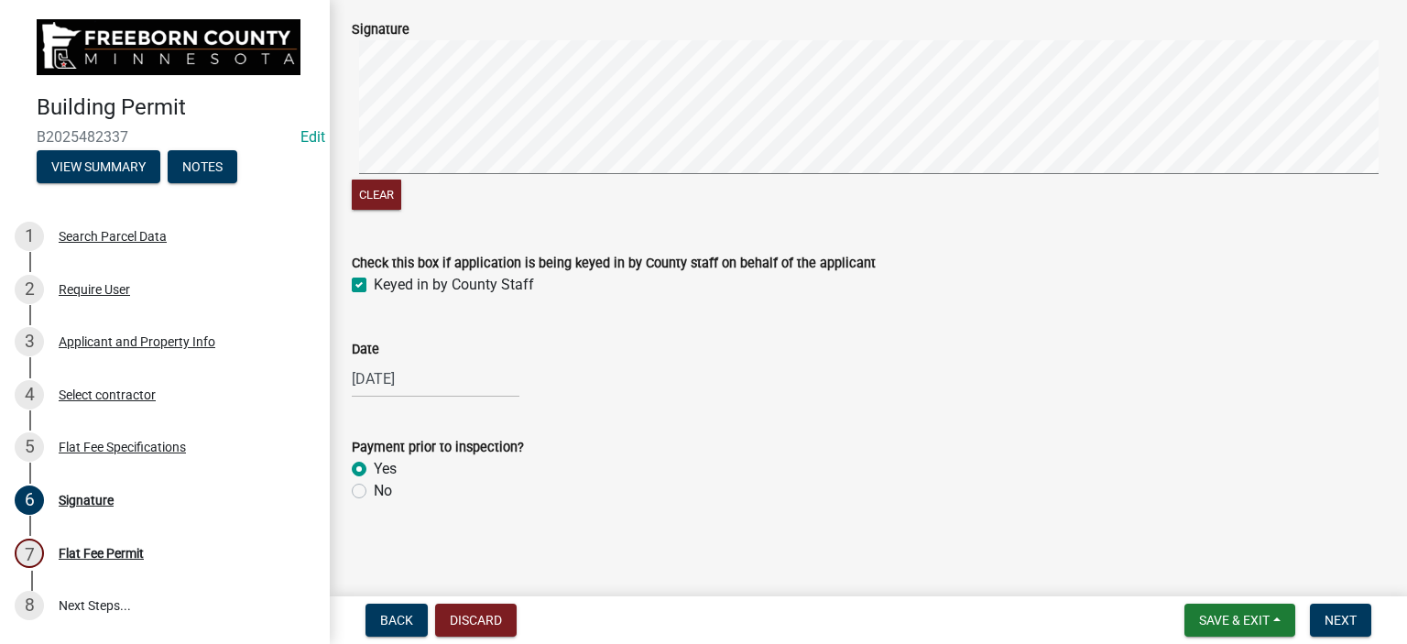
click at [667, 438] on div "Payment prior to inspection?" at bounding box center [868, 447] width 1033 height 22
click at [1330, 622] on span "Next" at bounding box center [1341, 620] width 32 height 15
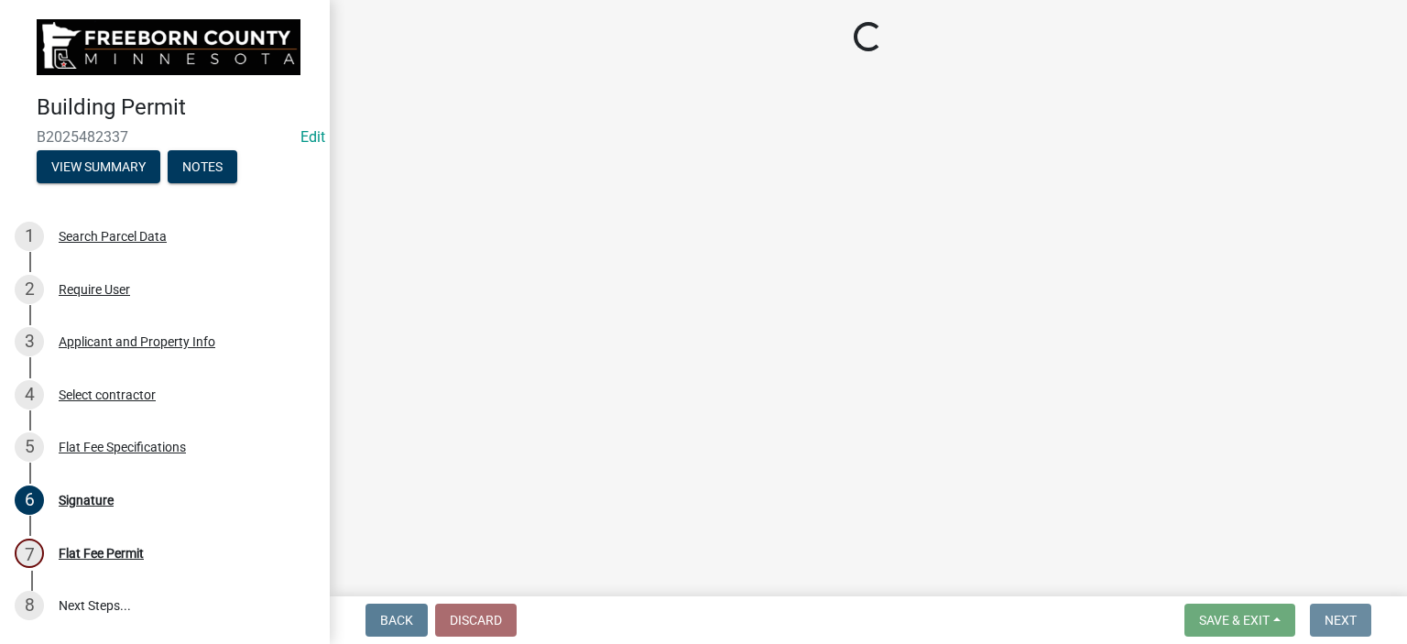
scroll to position [0, 0]
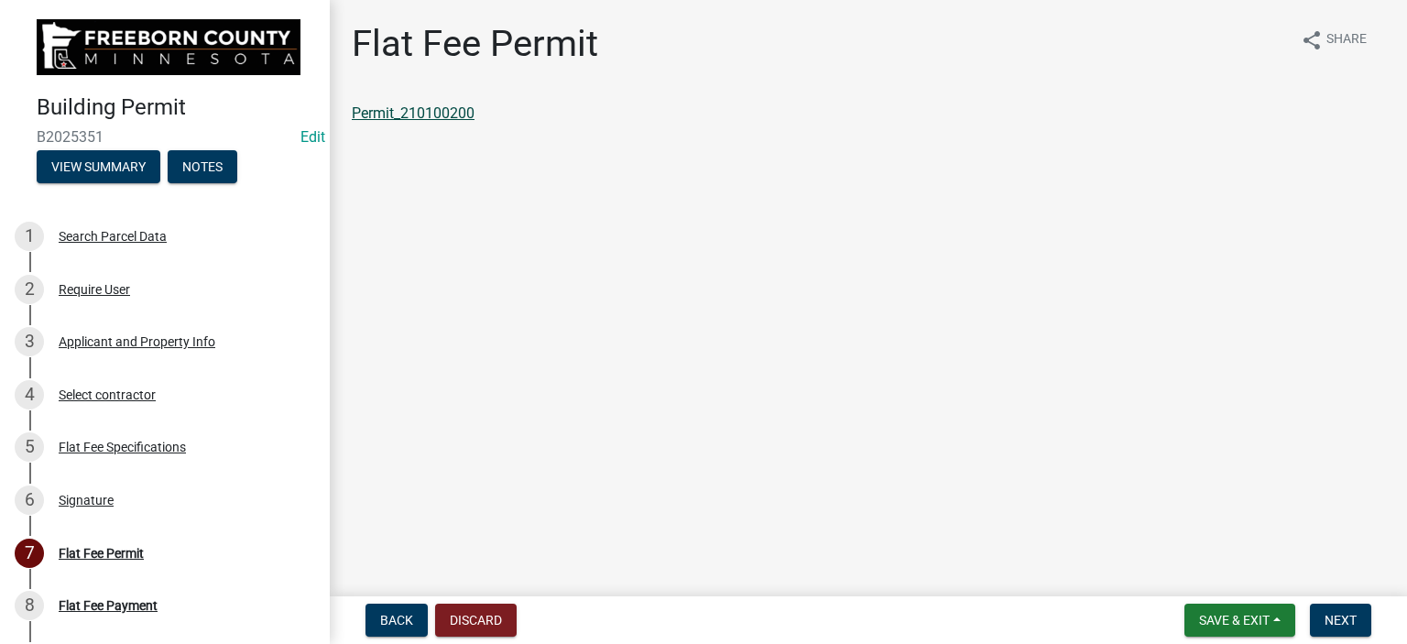
click at [444, 115] on link "Permit_210100200" at bounding box center [413, 112] width 123 height 17
click at [1246, 615] on span "Save & Exit" at bounding box center [1234, 620] width 71 height 15
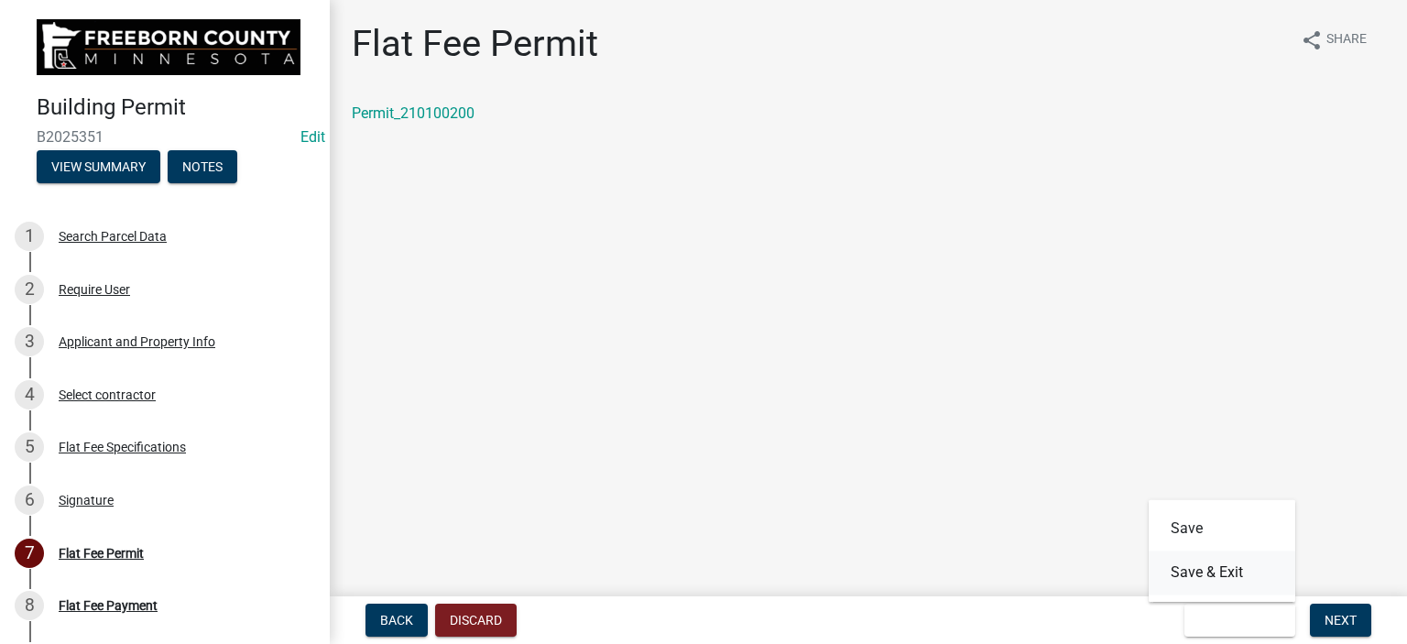
click at [1242, 577] on button "Save & Exit" at bounding box center [1222, 573] width 147 height 44
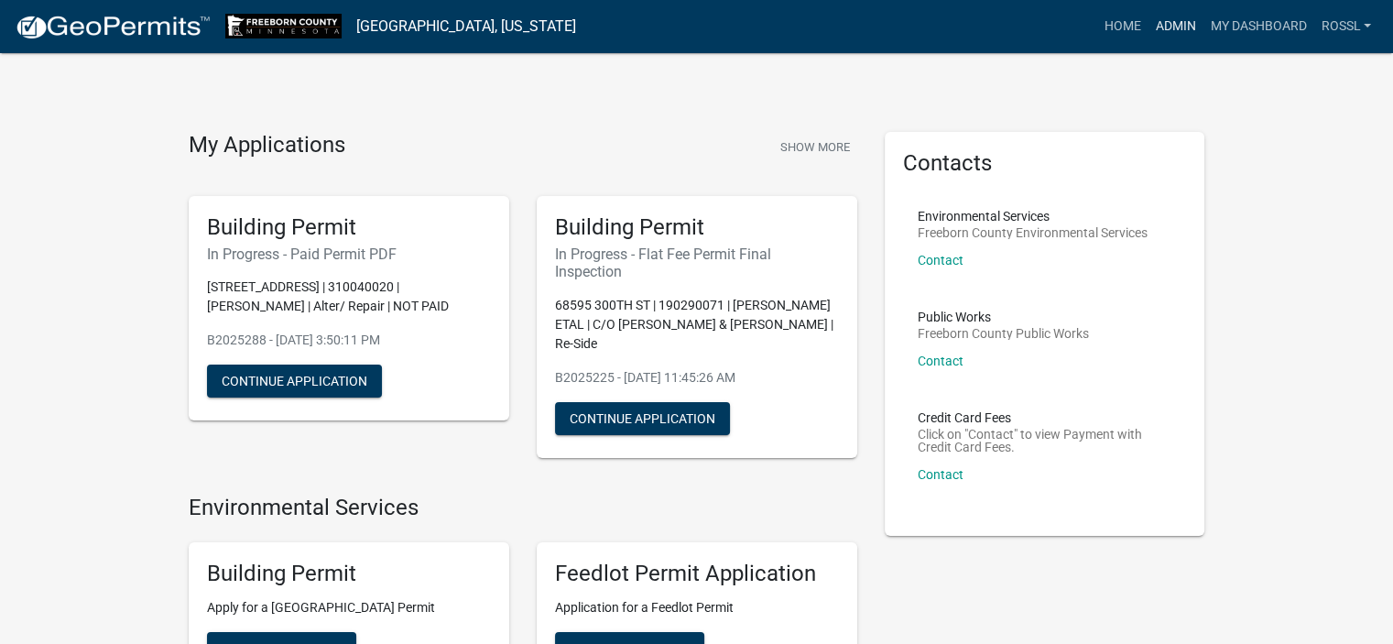
click at [1185, 26] on link "Admin" at bounding box center [1175, 26] width 55 height 35
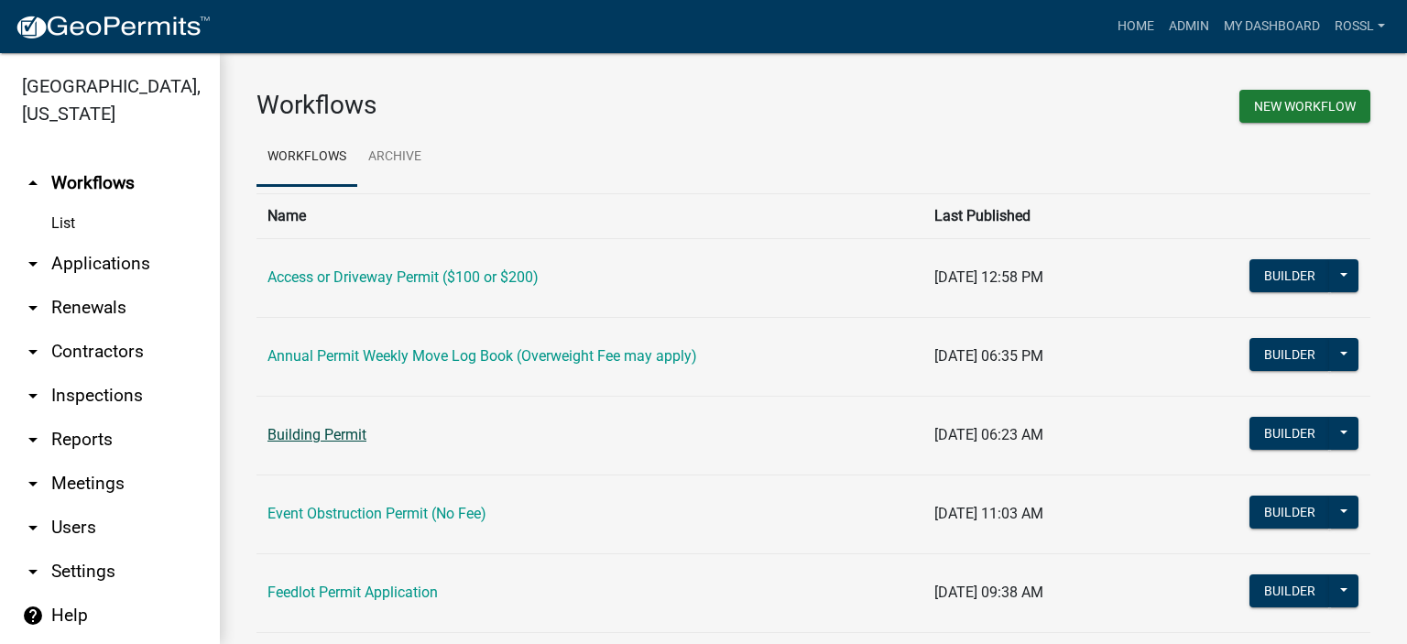
click at [330, 439] on link "Building Permit" at bounding box center [317, 434] width 99 height 17
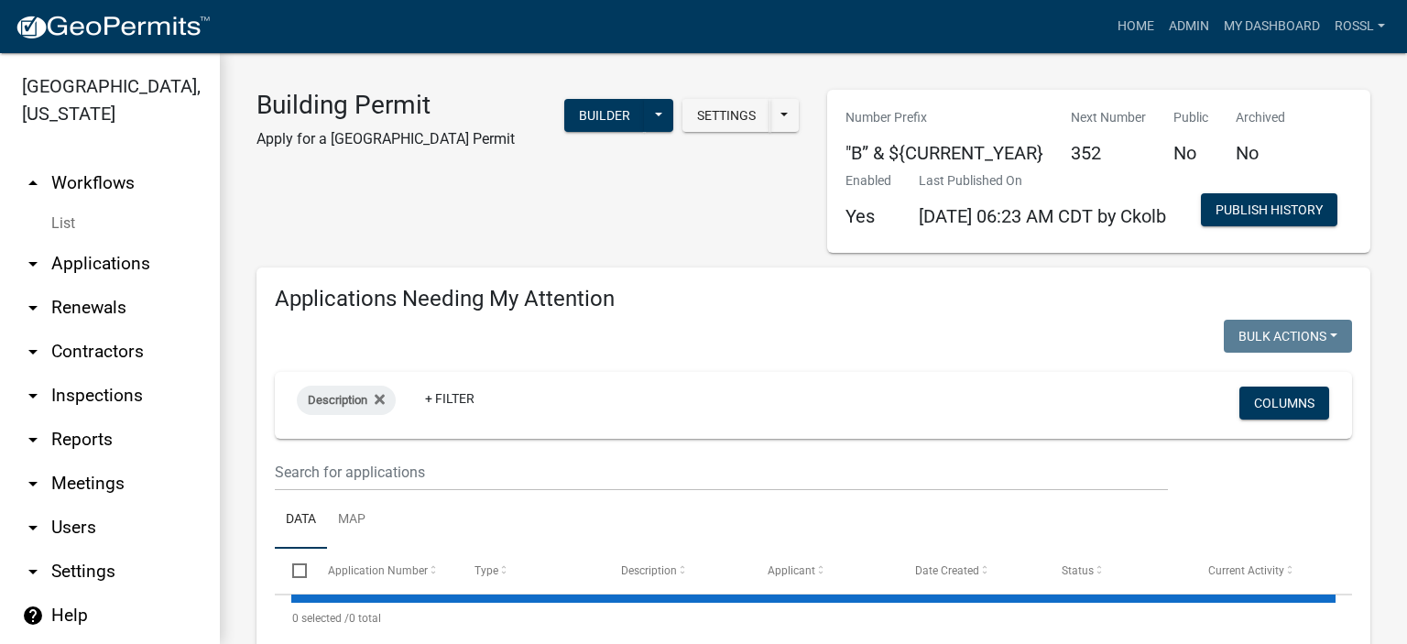
select select "2: 50"
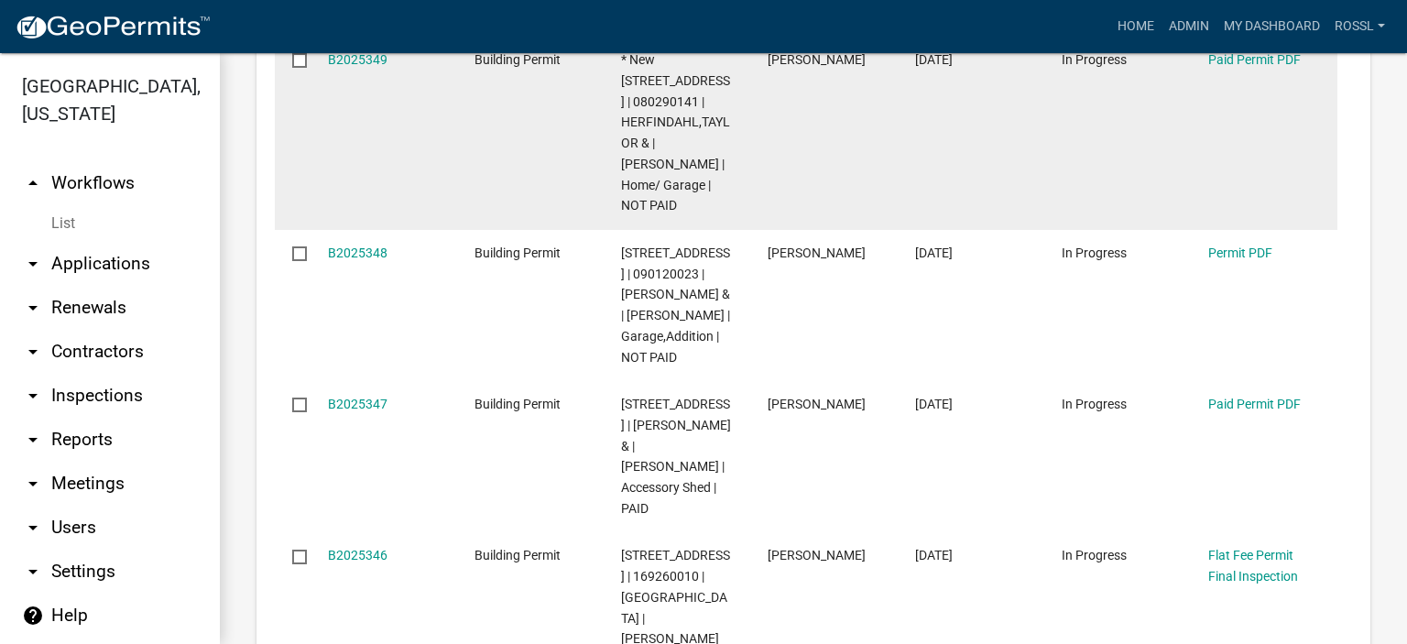
scroll to position [825, 0]
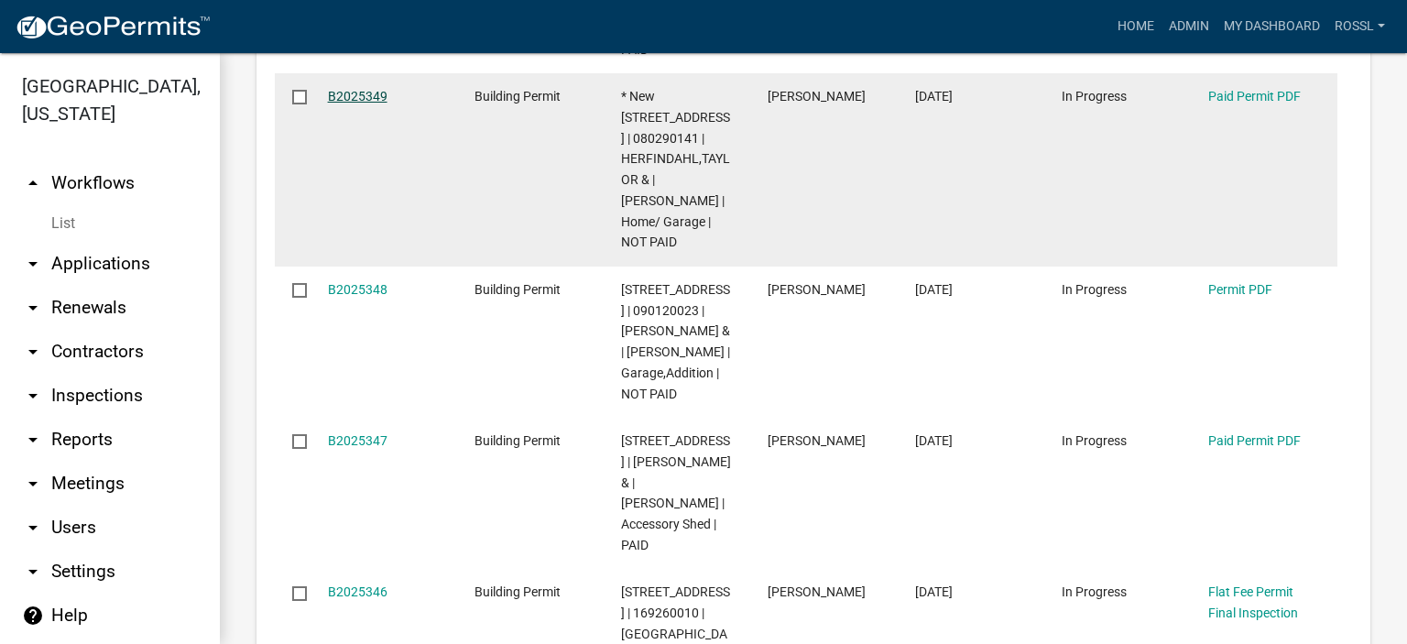
click at [359, 104] on link "B2025349" at bounding box center [358, 96] width 60 height 15
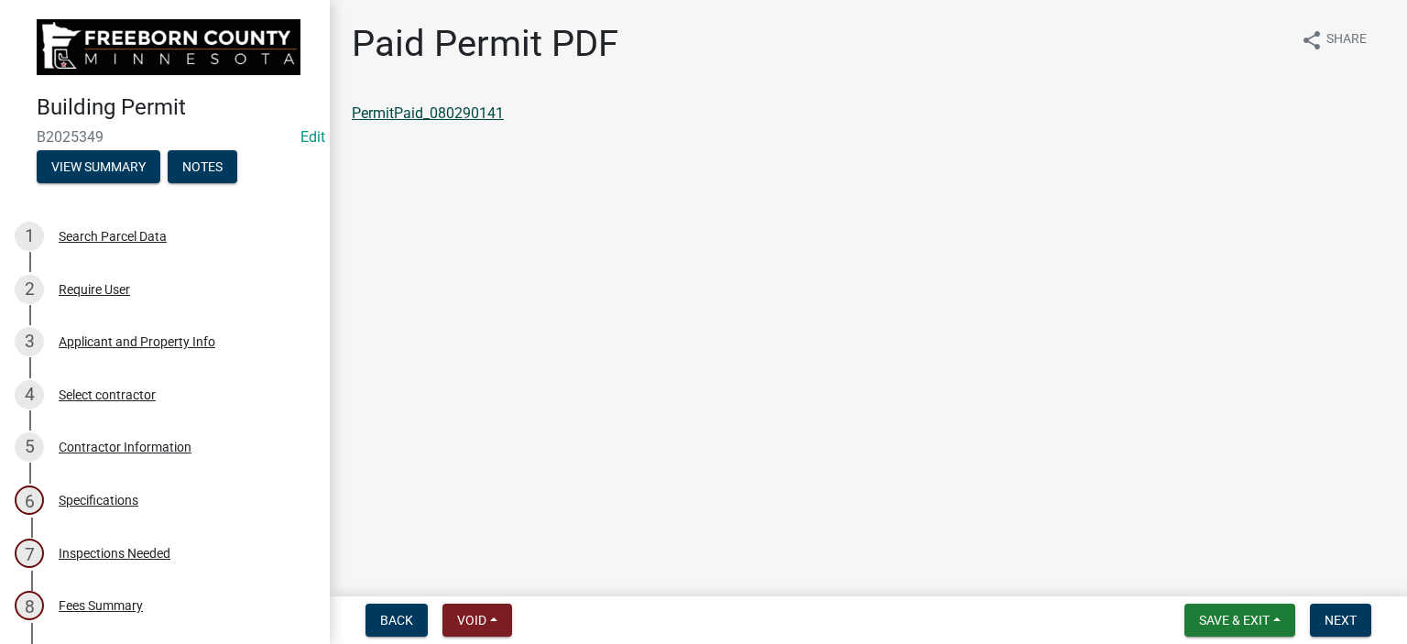
click at [437, 112] on link "PermitPaid_080290141" at bounding box center [428, 112] width 152 height 17
click at [1253, 619] on span "Save & Exit" at bounding box center [1234, 620] width 71 height 15
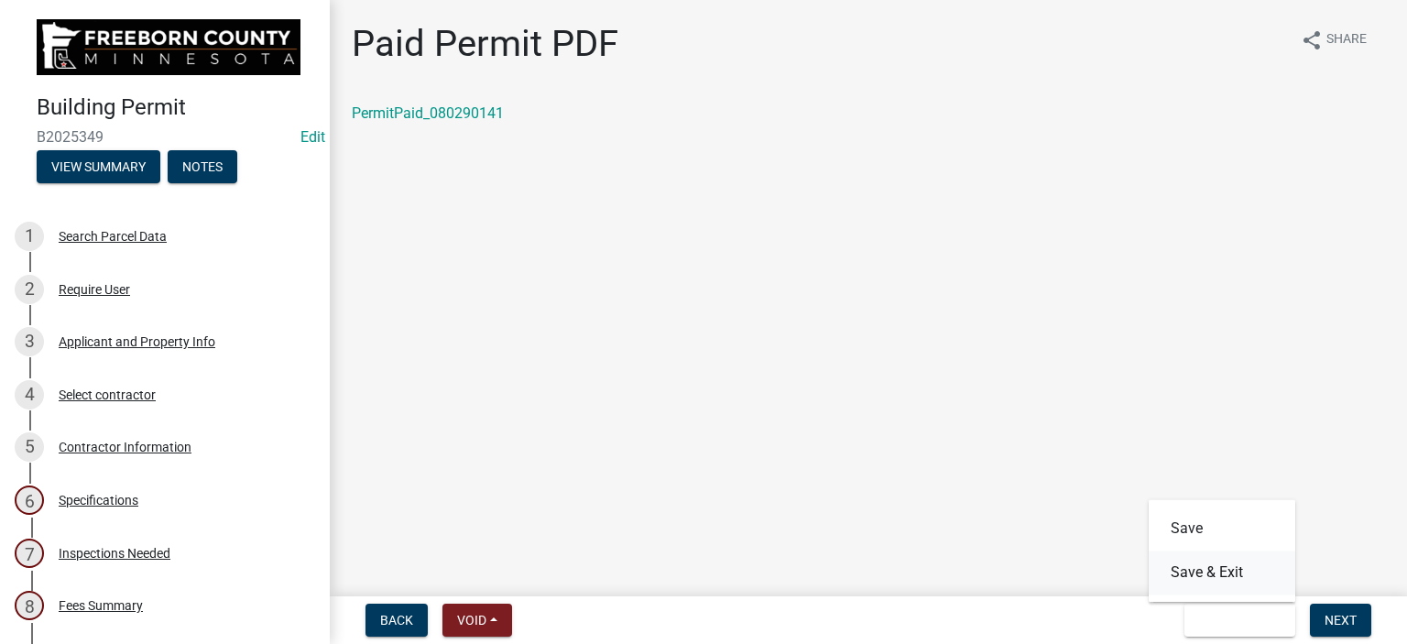
click at [1224, 562] on button "Save & Exit" at bounding box center [1222, 573] width 147 height 44
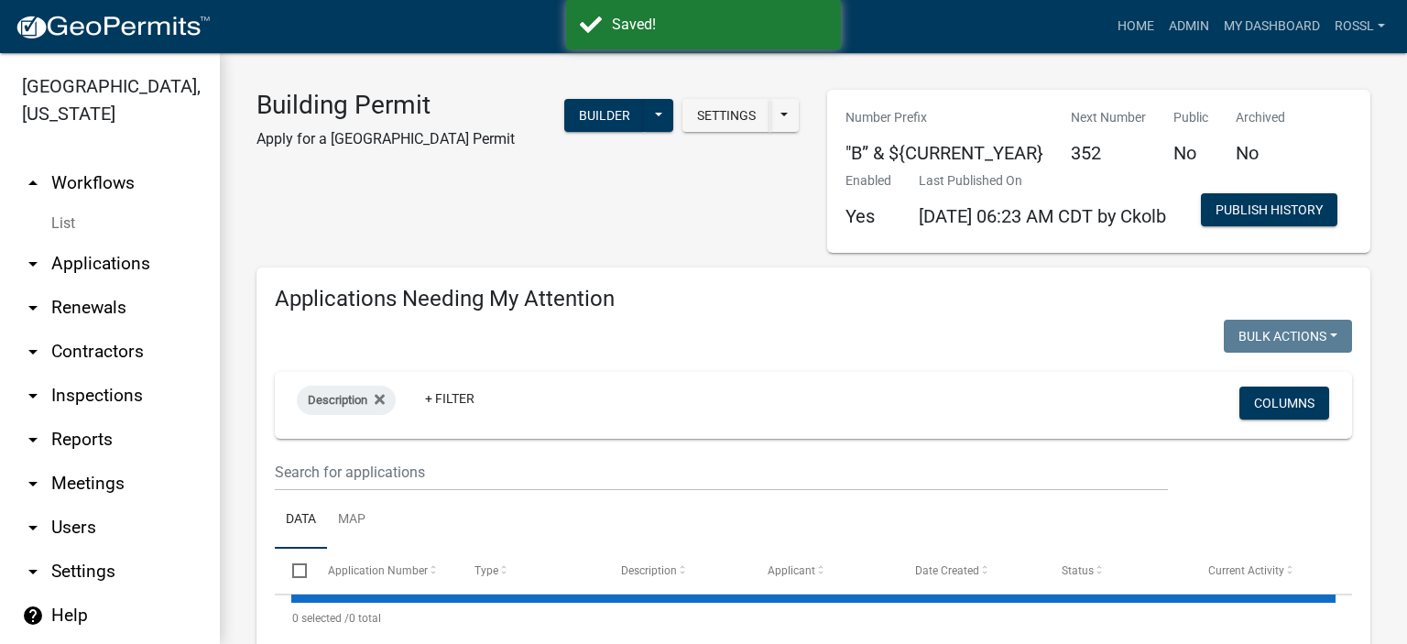
select select "2: 50"
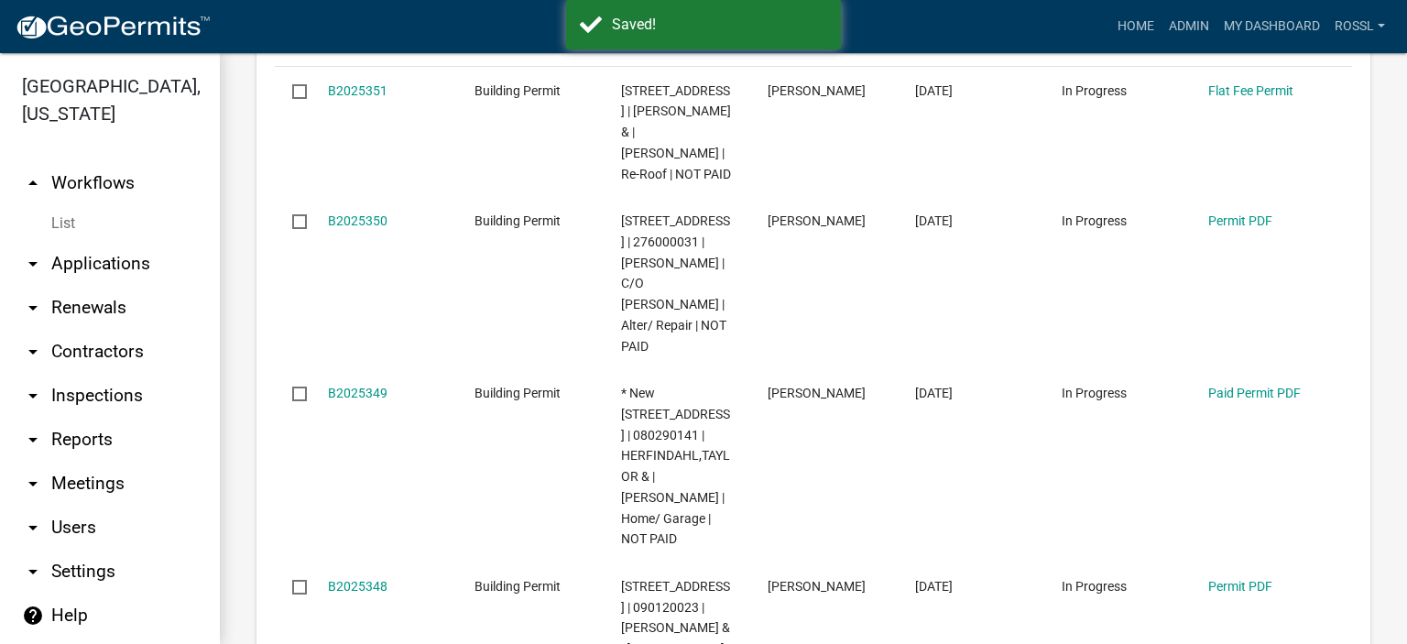
scroll to position [550, 0]
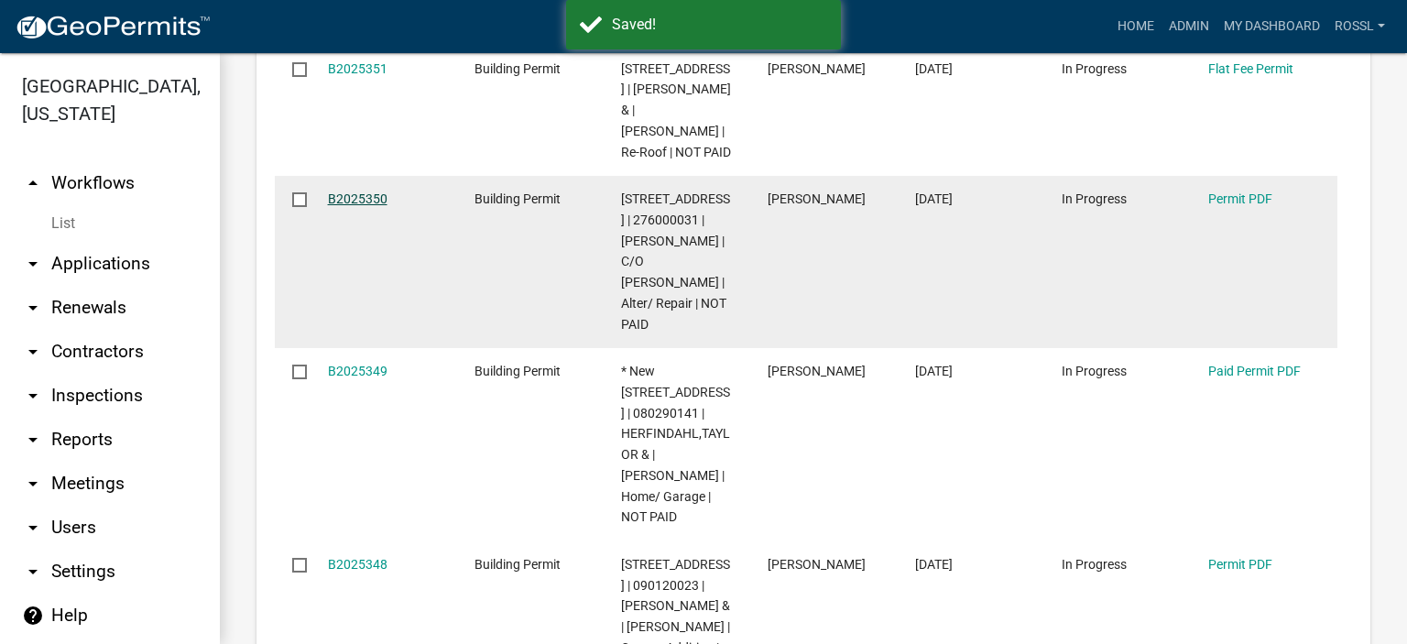
click at [342, 206] on link "B2025350" at bounding box center [358, 198] width 60 height 15
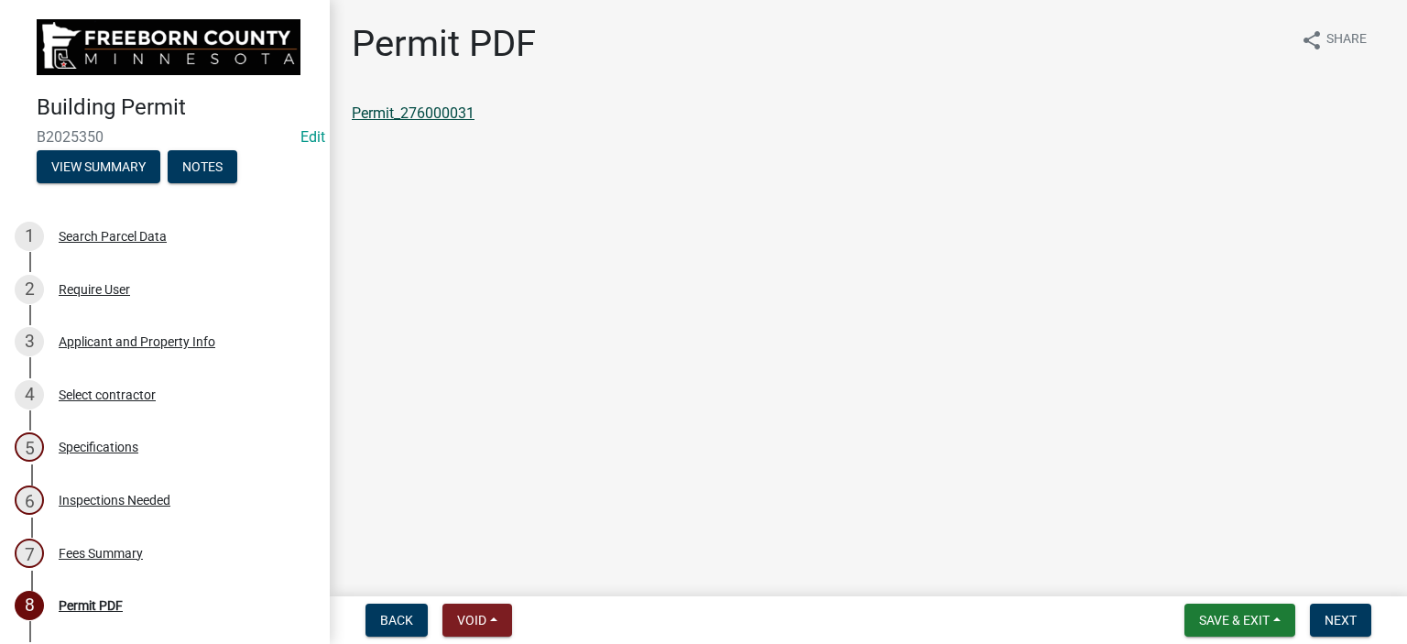
click at [417, 106] on link "Permit_276000031" at bounding box center [413, 112] width 123 height 17
click at [1217, 621] on span "Save & Exit" at bounding box center [1234, 620] width 71 height 15
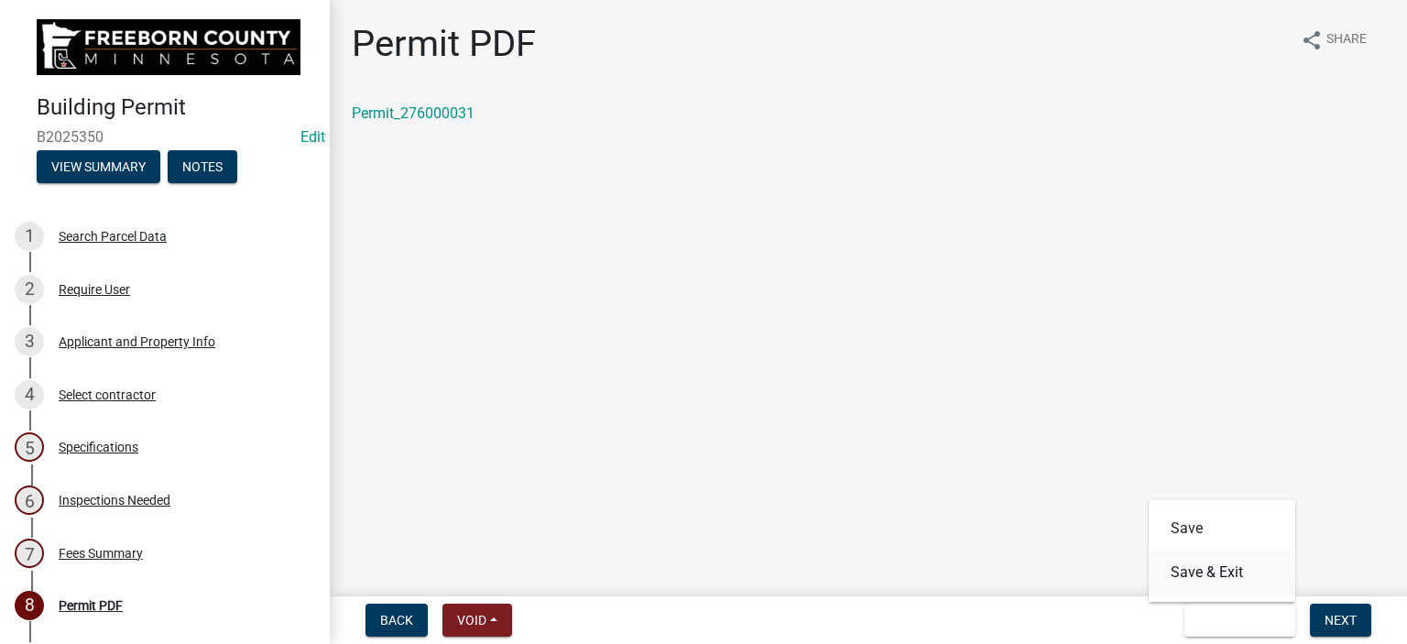
click at [1209, 572] on button "Save & Exit" at bounding box center [1222, 573] width 147 height 44
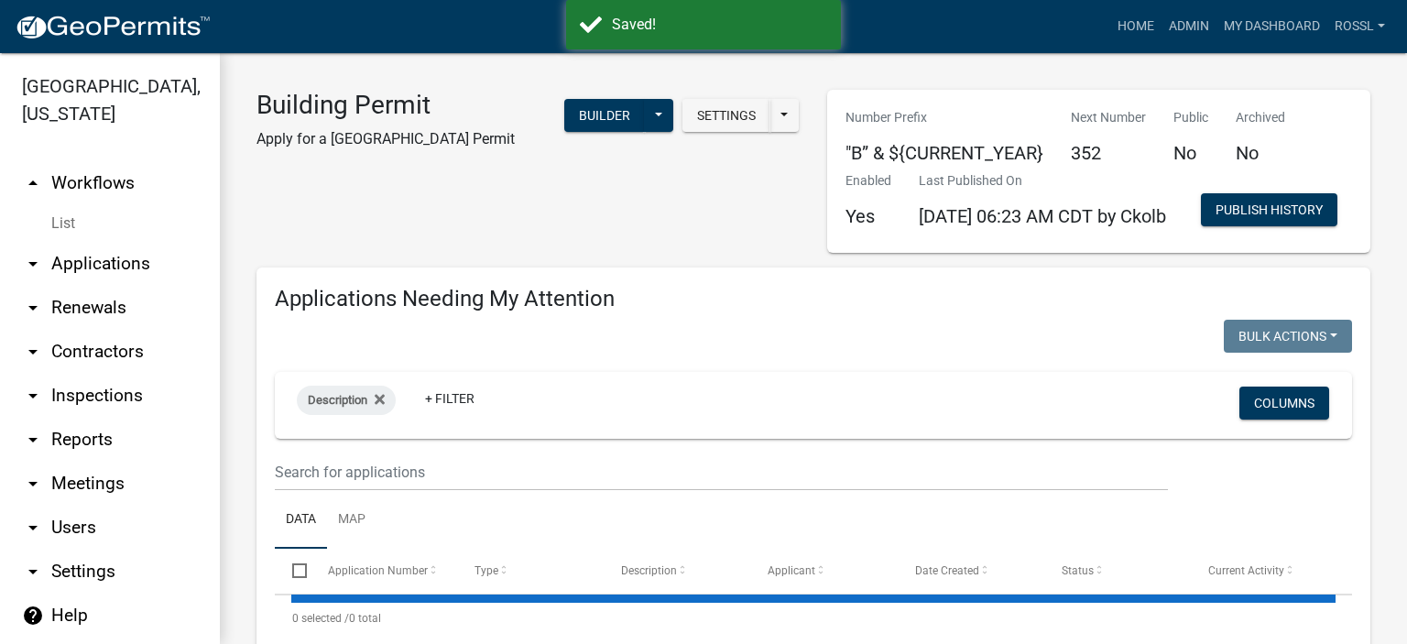
select select "2: 50"
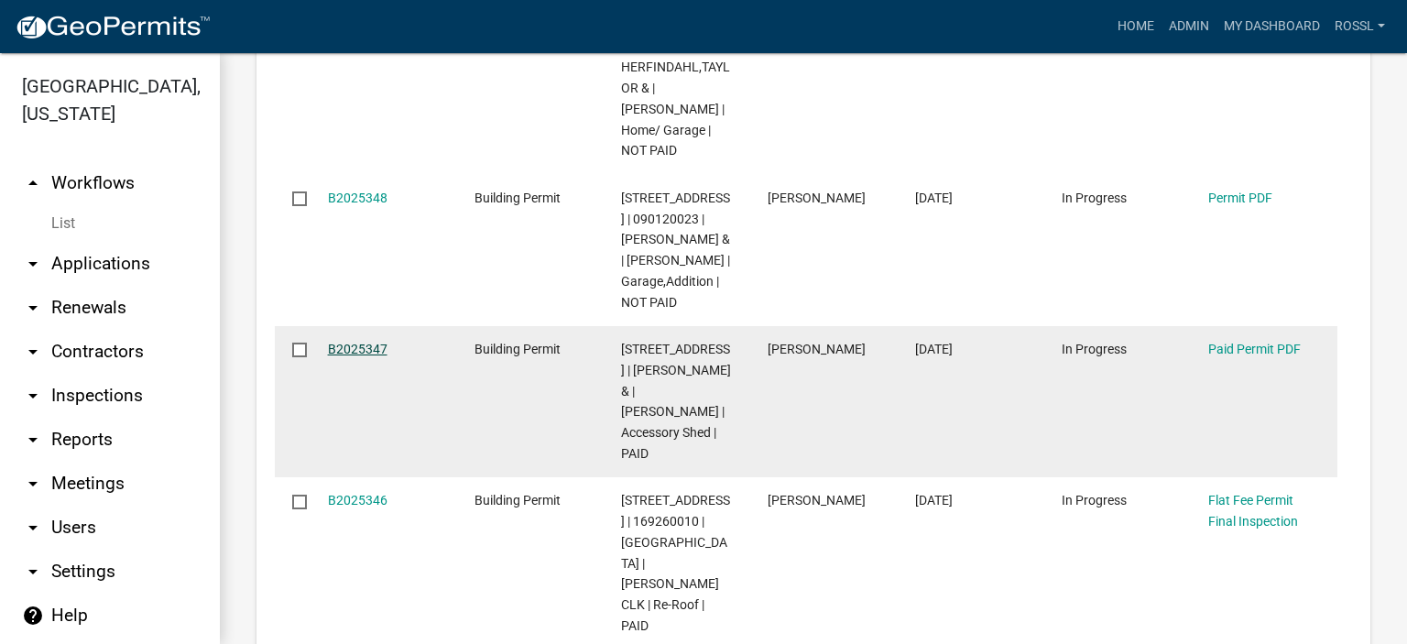
scroll to position [1008, 0]
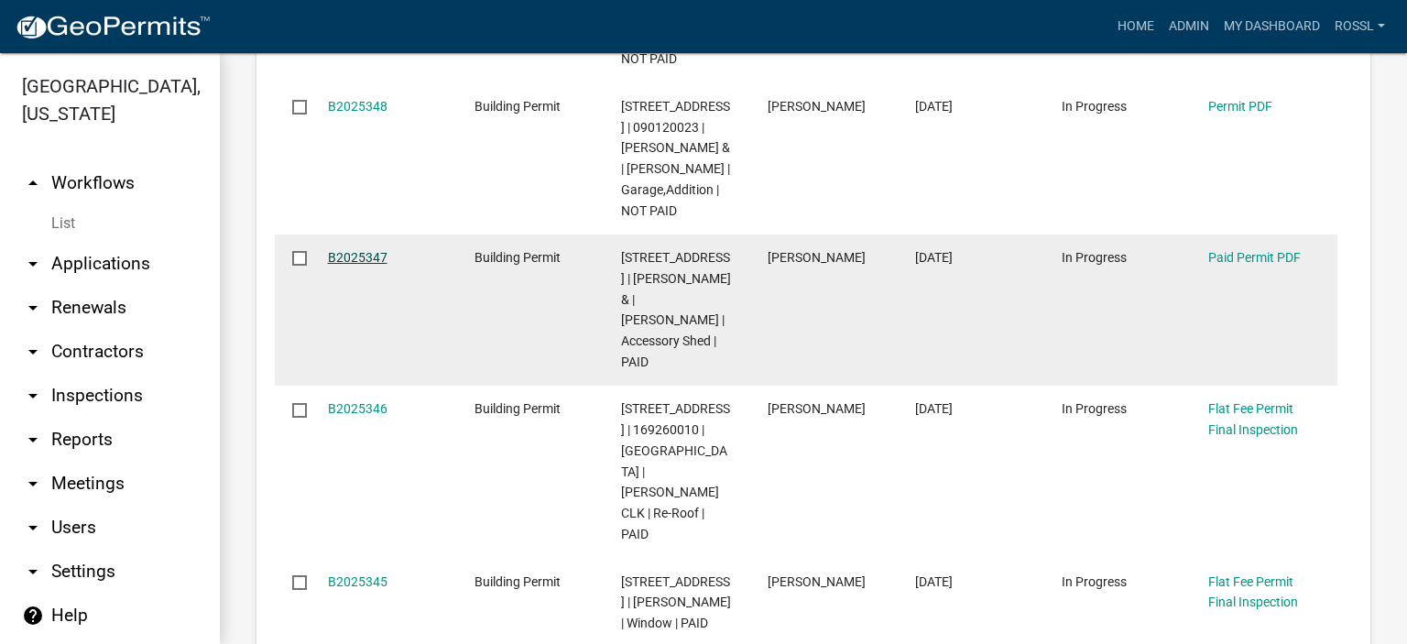
click at [355, 265] on link "B2025347" at bounding box center [358, 257] width 60 height 15
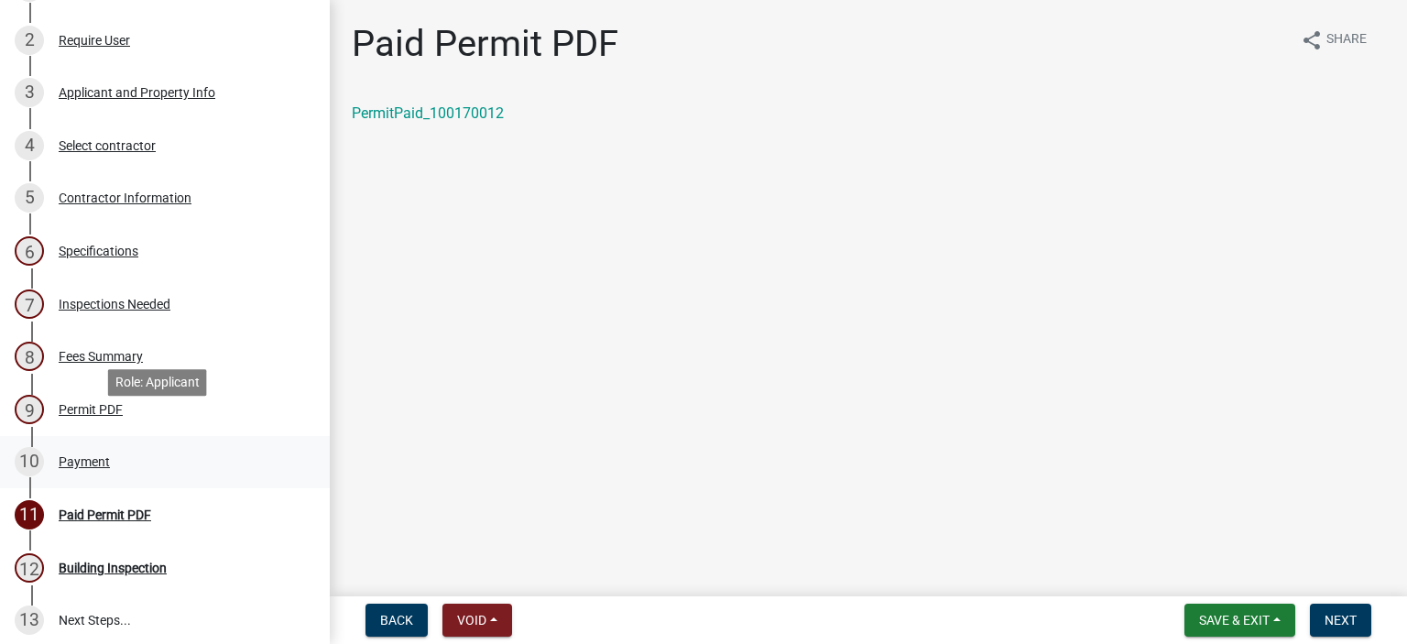
scroll to position [275, 0]
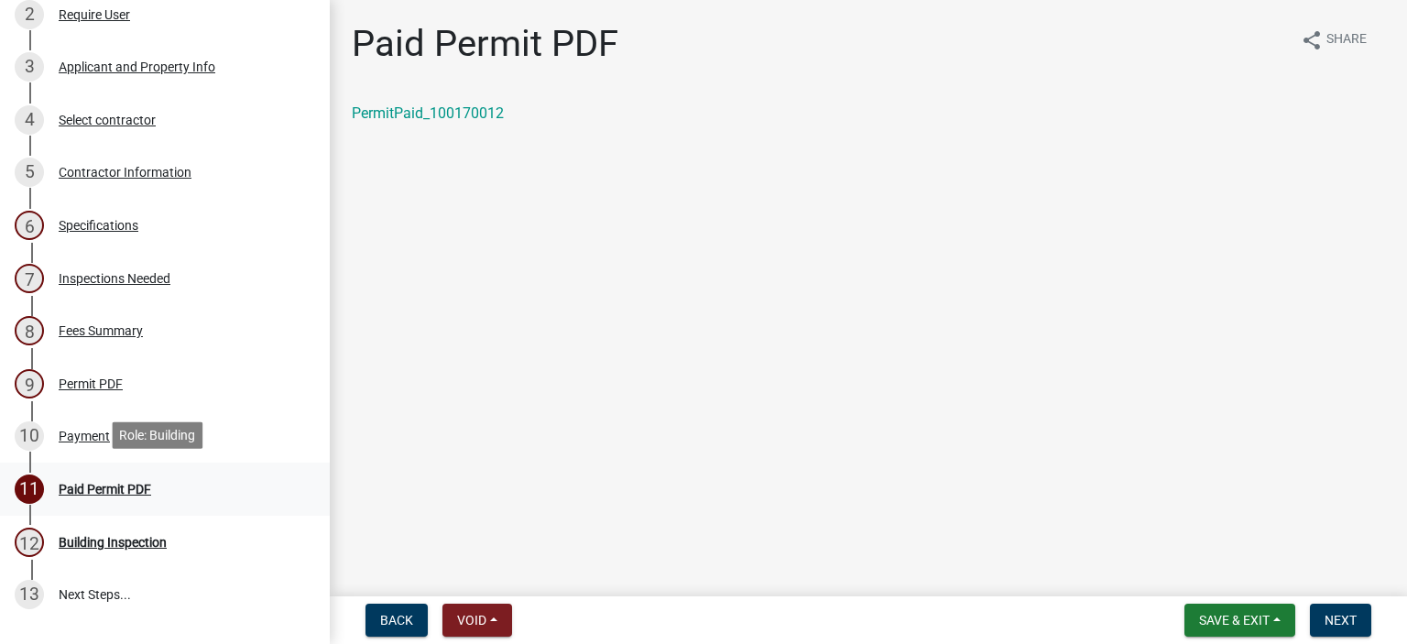
click at [70, 483] on div "Paid Permit PDF" at bounding box center [105, 489] width 93 height 13
click at [121, 485] on div "Paid Permit PDF" at bounding box center [105, 489] width 93 height 13
click at [1328, 617] on span "Next" at bounding box center [1341, 620] width 32 height 15
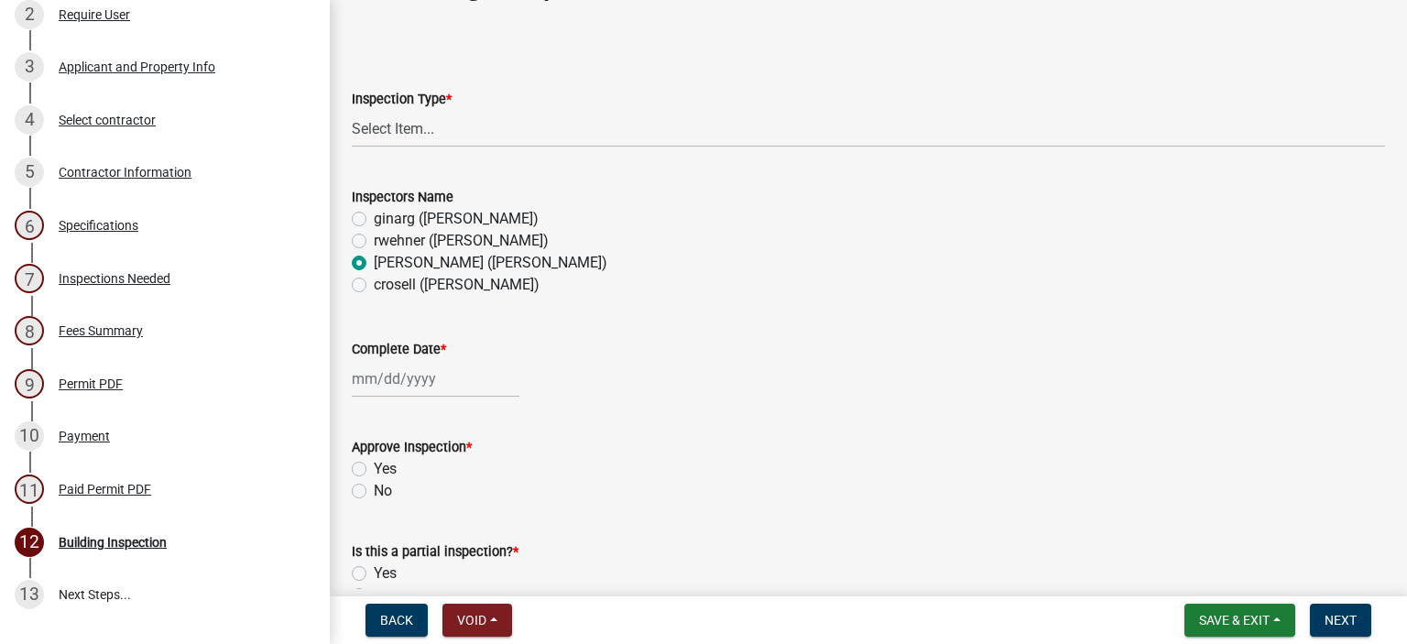
scroll to position [0, 0]
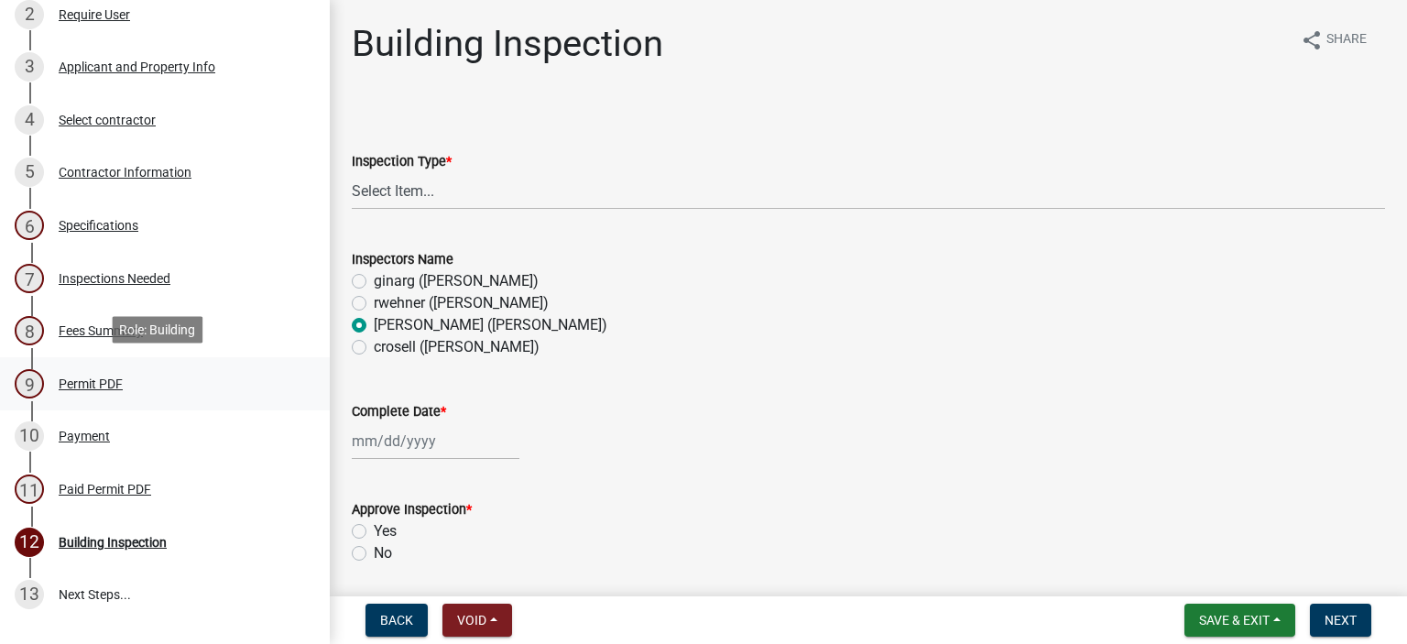
click at [93, 378] on div "Permit PDF" at bounding box center [91, 383] width 64 height 13
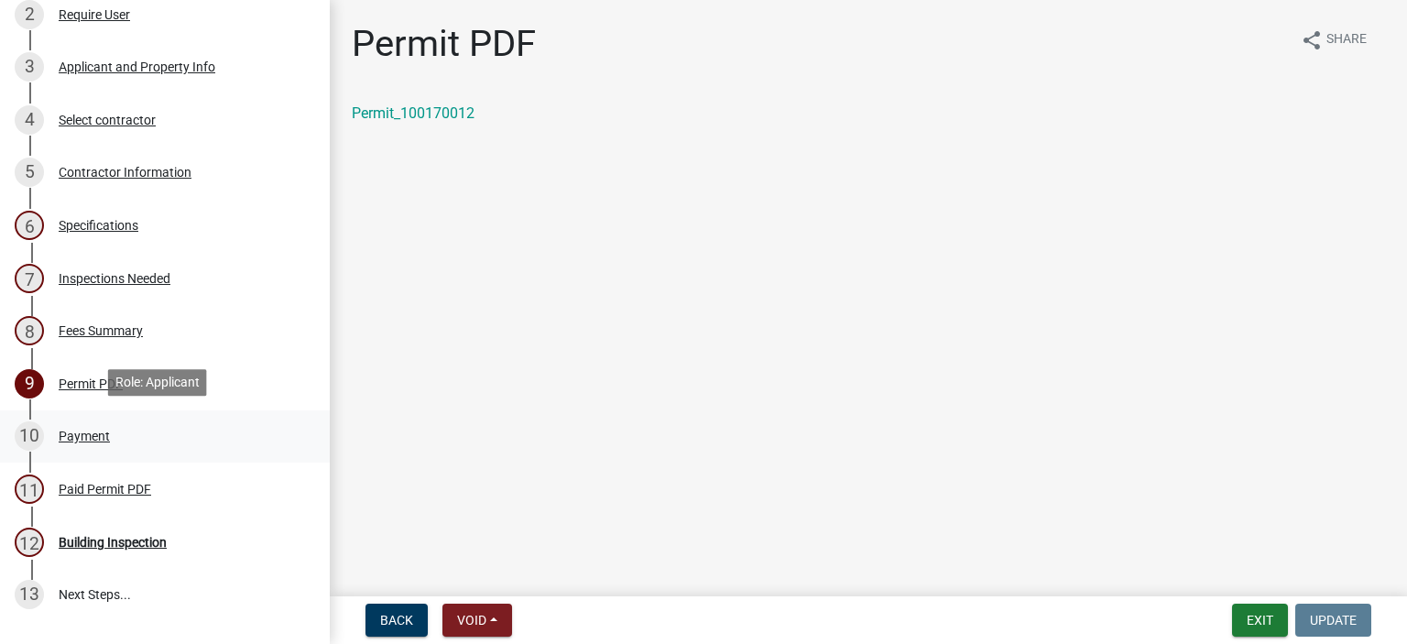
click at [91, 431] on div "Payment" at bounding box center [84, 436] width 51 height 13
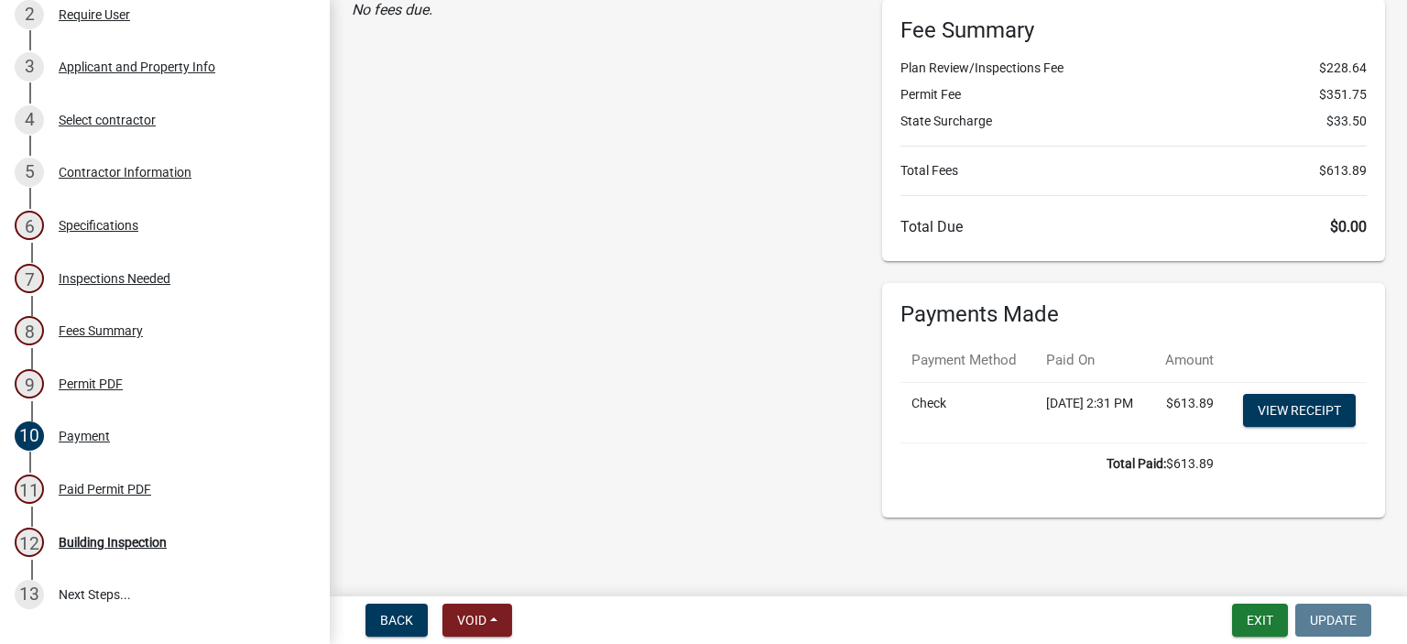
scroll to position [80, 0]
